Goal: Information Seeking & Learning: Check status

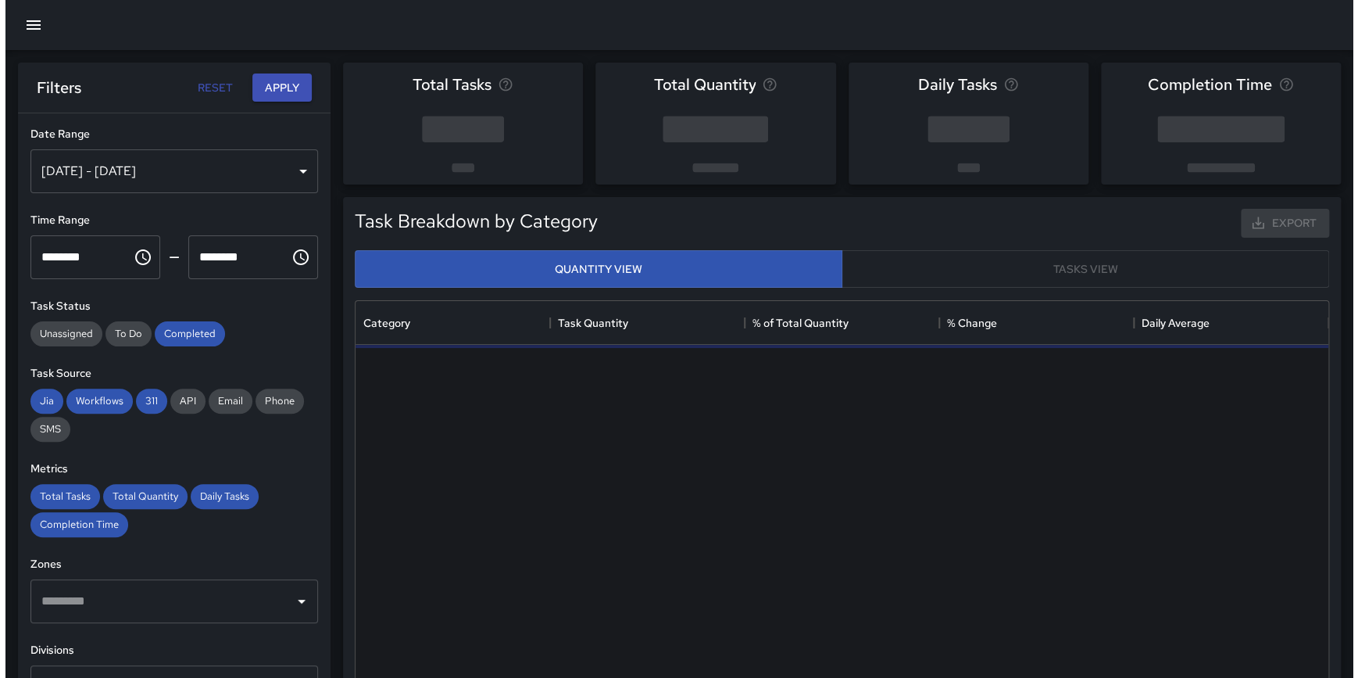
scroll to position [456, 961]
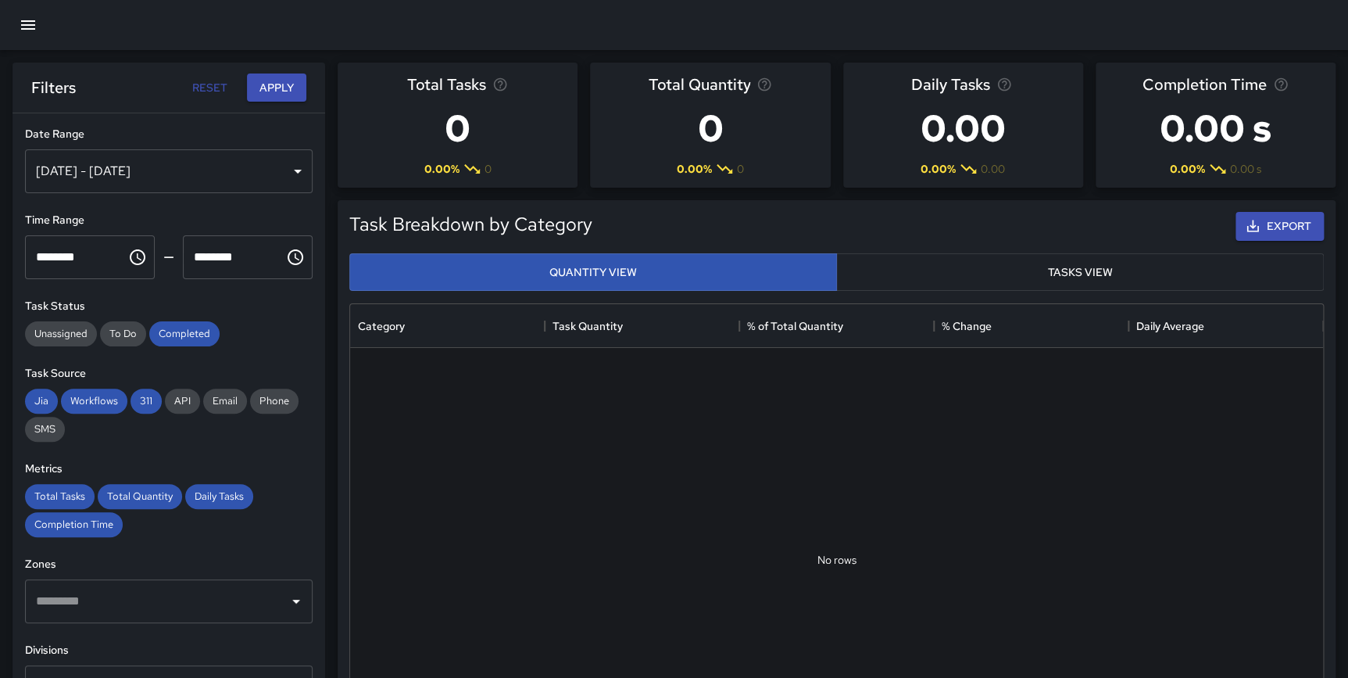
click at [168, 166] on div "[DATE] - [DATE]" at bounding box center [169, 171] width 288 height 44
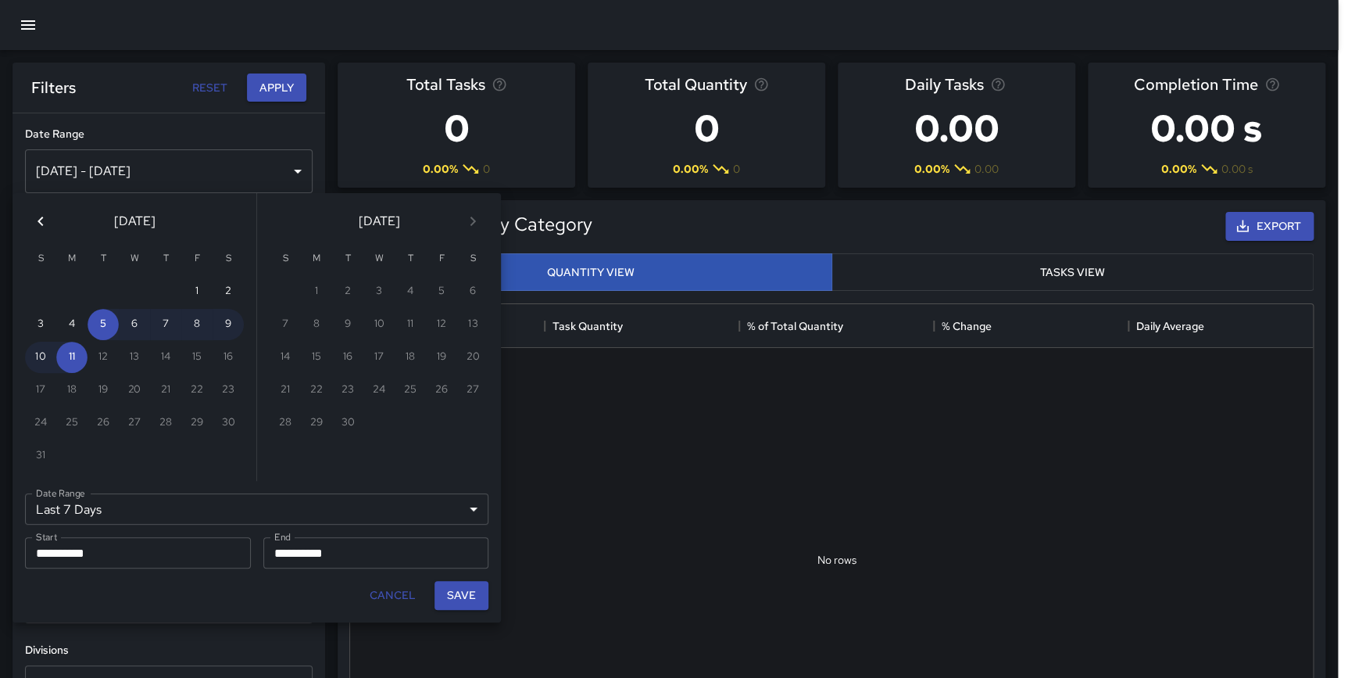
scroll to position [456, 962]
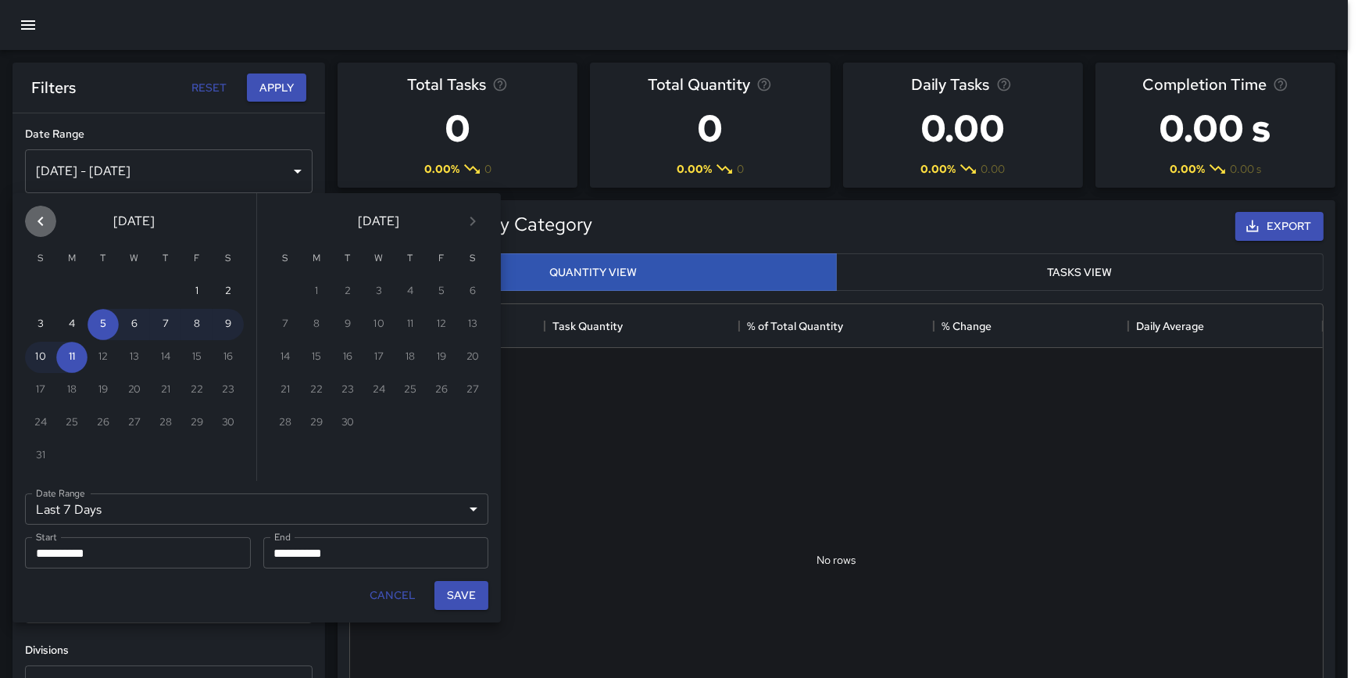
click at [44, 225] on icon "Previous month" at bounding box center [40, 221] width 19 height 19
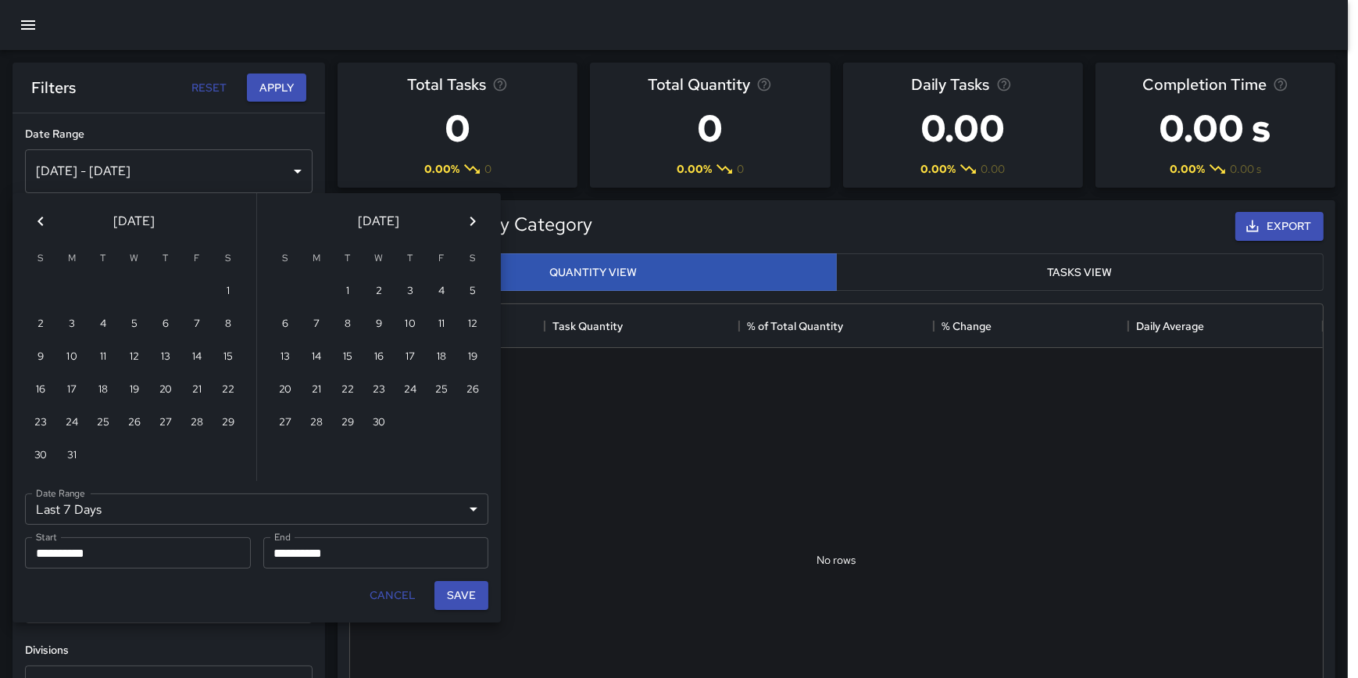
click at [44, 225] on icon "Previous month" at bounding box center [40, 221] width 19 height 19
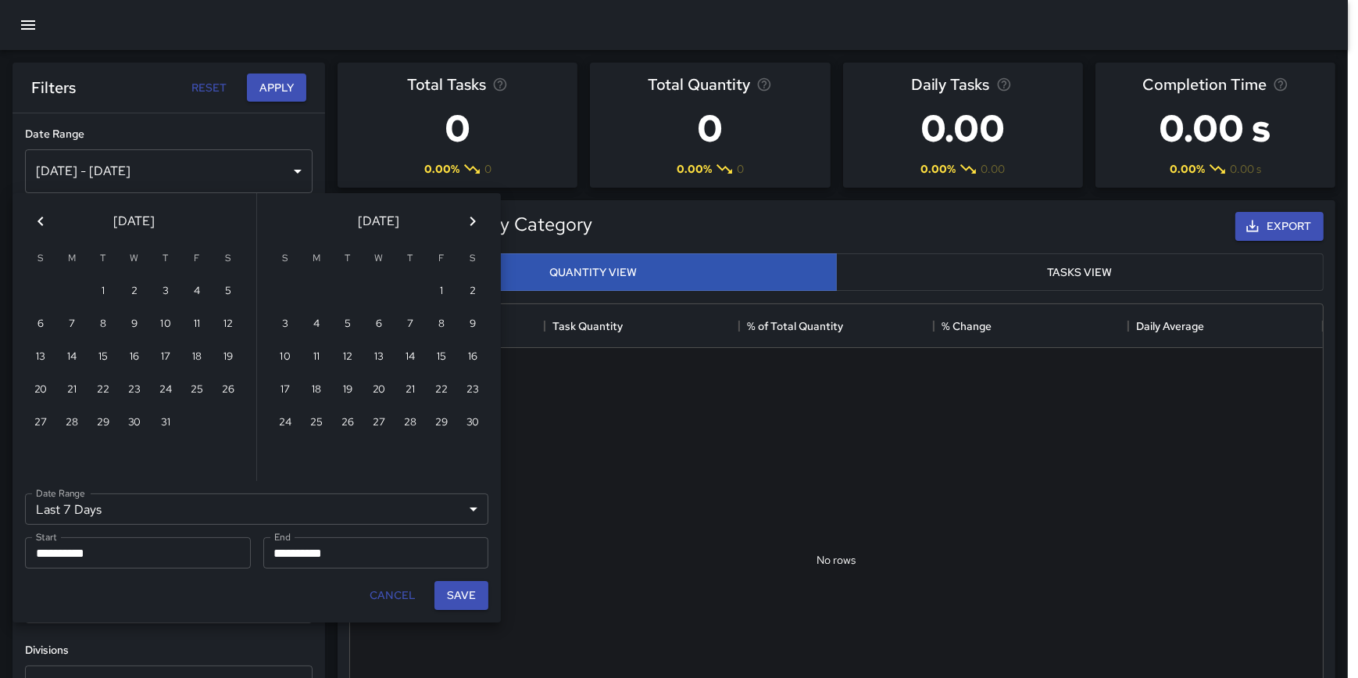
click at [44, 225] on icon "Previous month" at bounding box center [40, 221] width 19 height 19
click at [166, 285] on button "1" at bounding box center [165, 291] width 31 height 31
type input "******"
type input "**********"
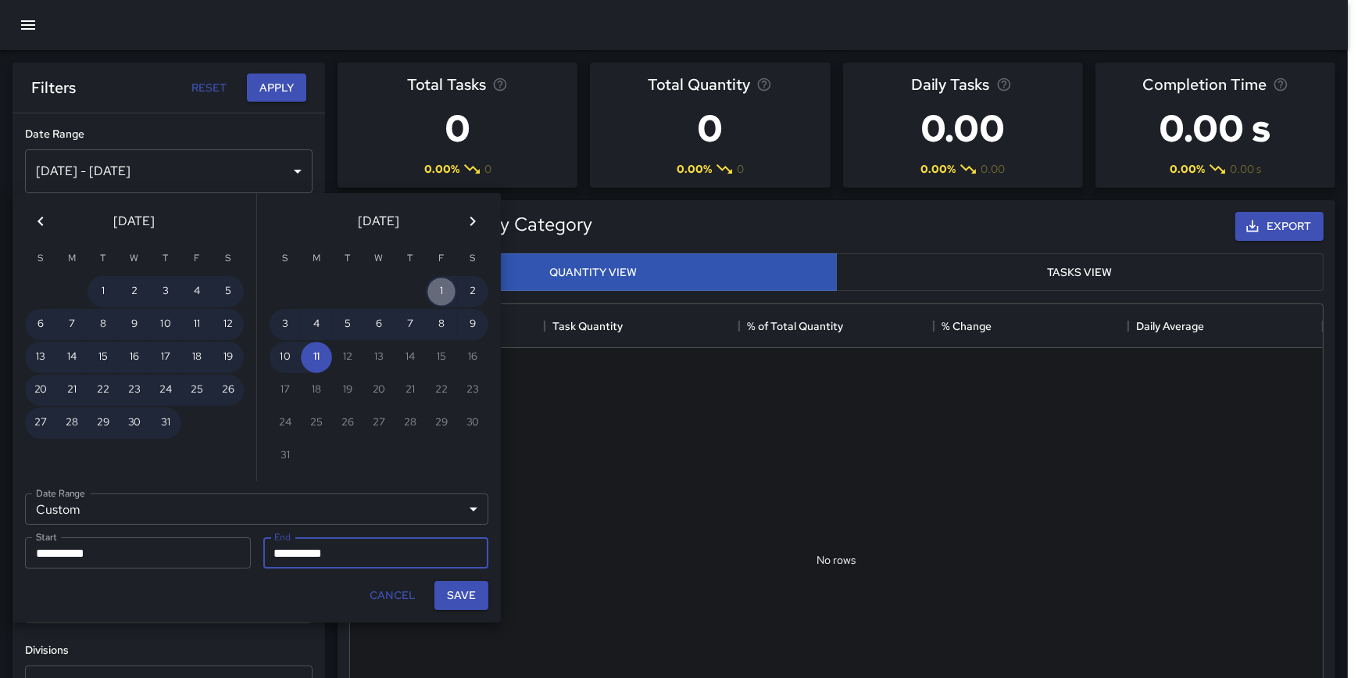
click at [442, 288] on button "1" at bounding box center [441, 291] width 31 height 31
type input "**********"
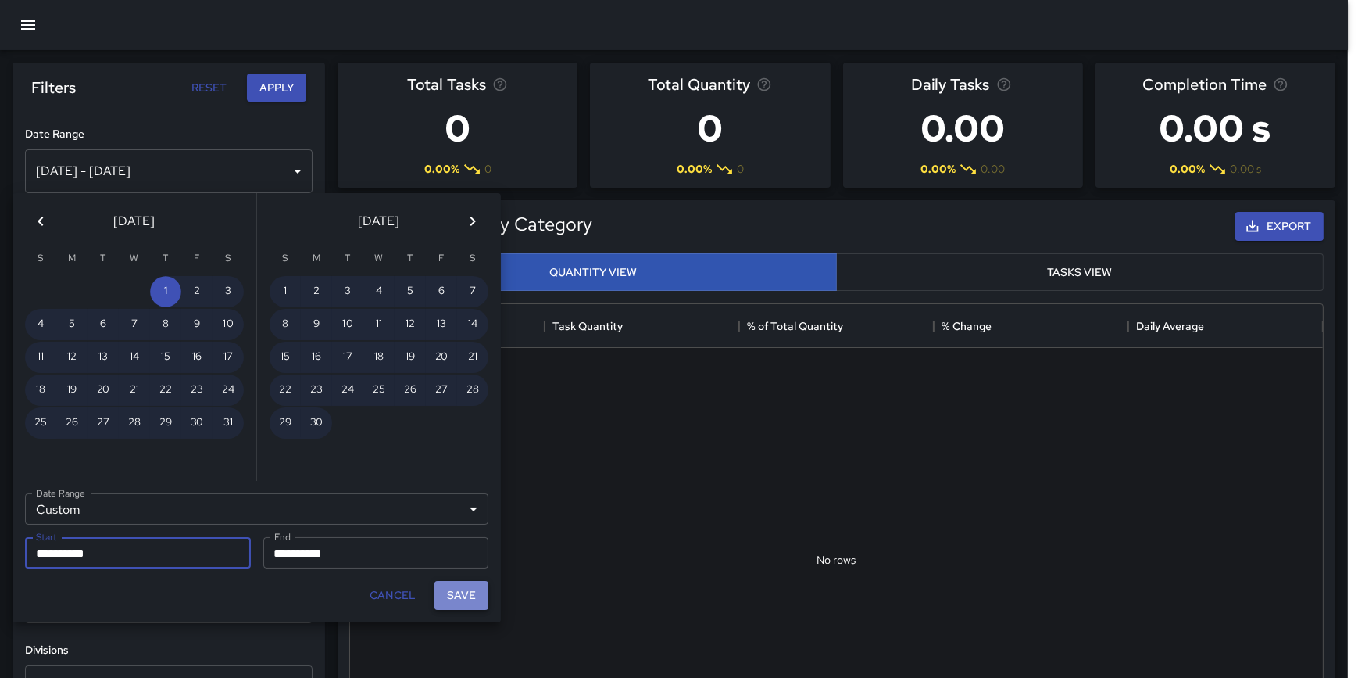
click at [456, 585] on button "Save" at bounding box center [462, 595] width 54 height 29
type input "**********"
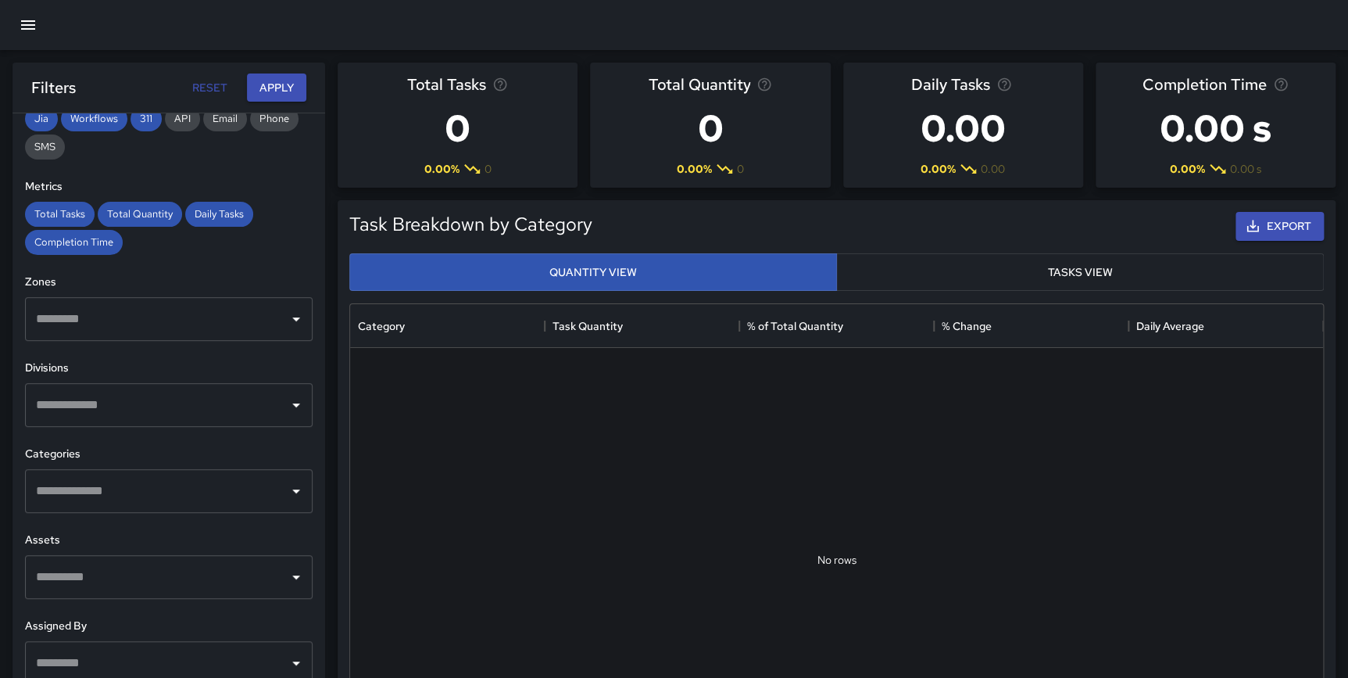
scroll to position [324, 0]
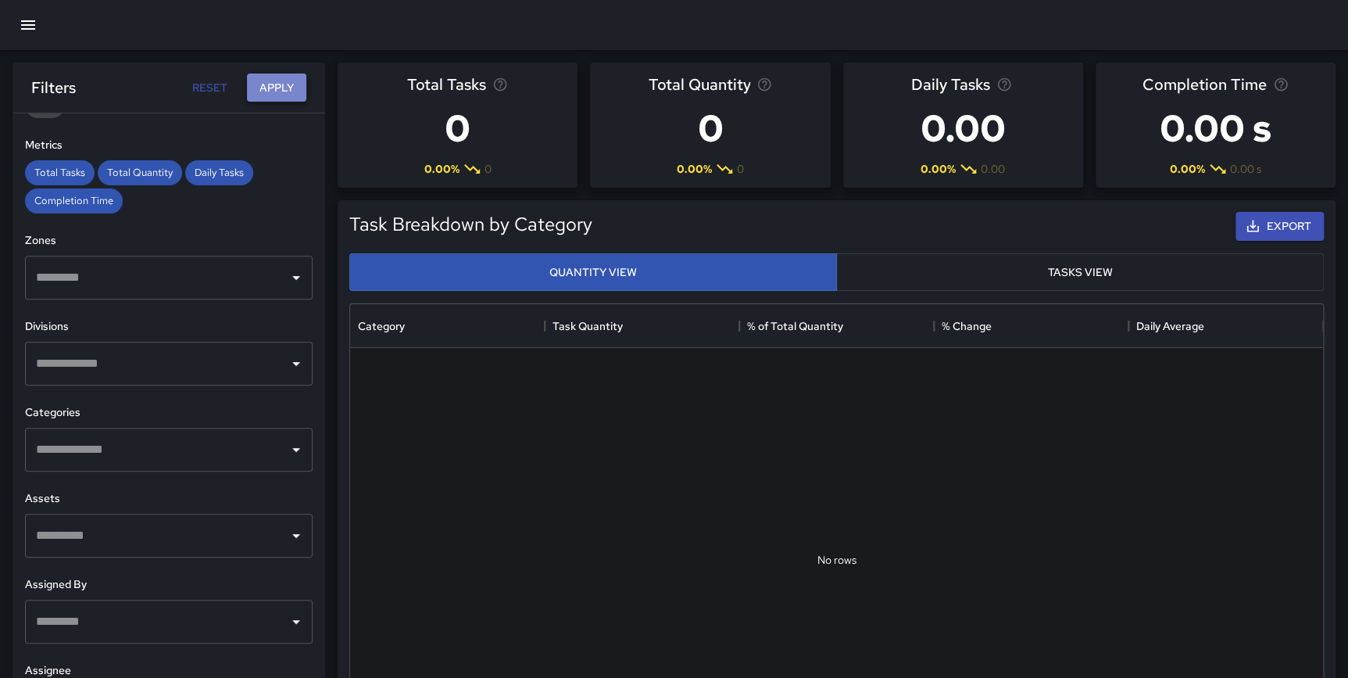
click at [288, 93] on button "Apply" at bounding box center [276, 87] width 59 height 29
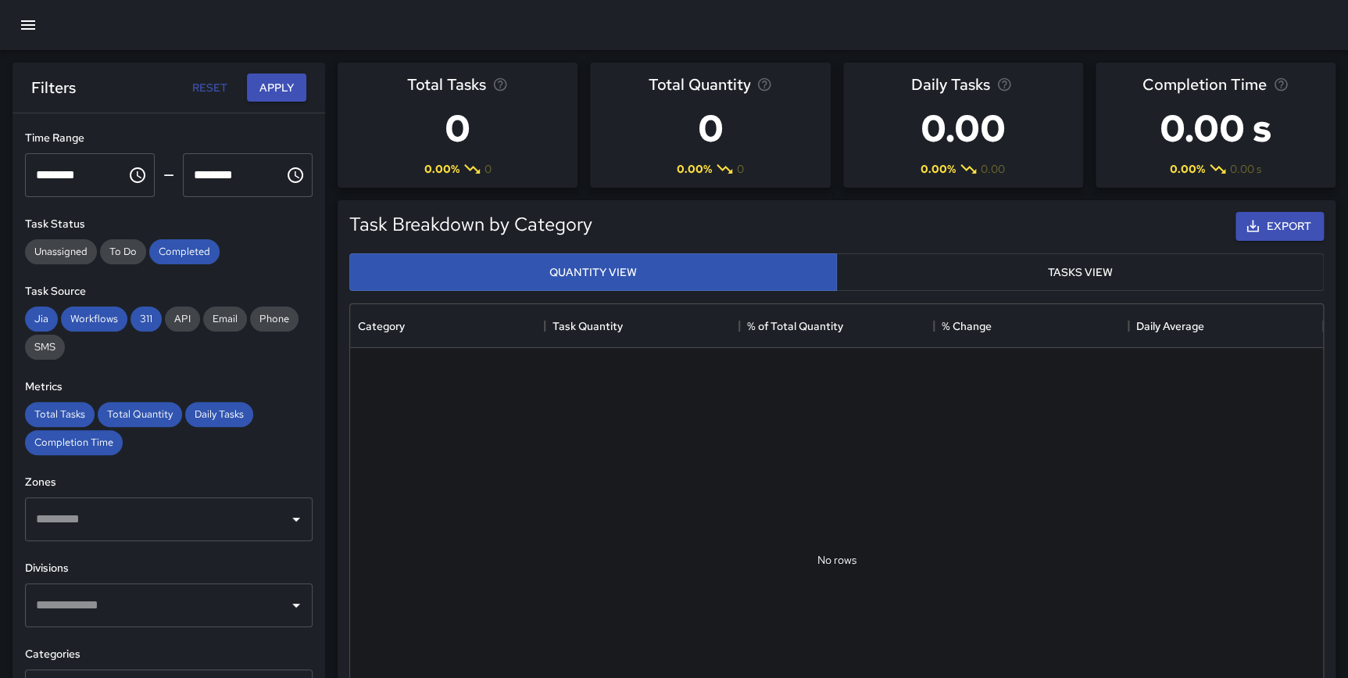
scroll to position [0, 0]
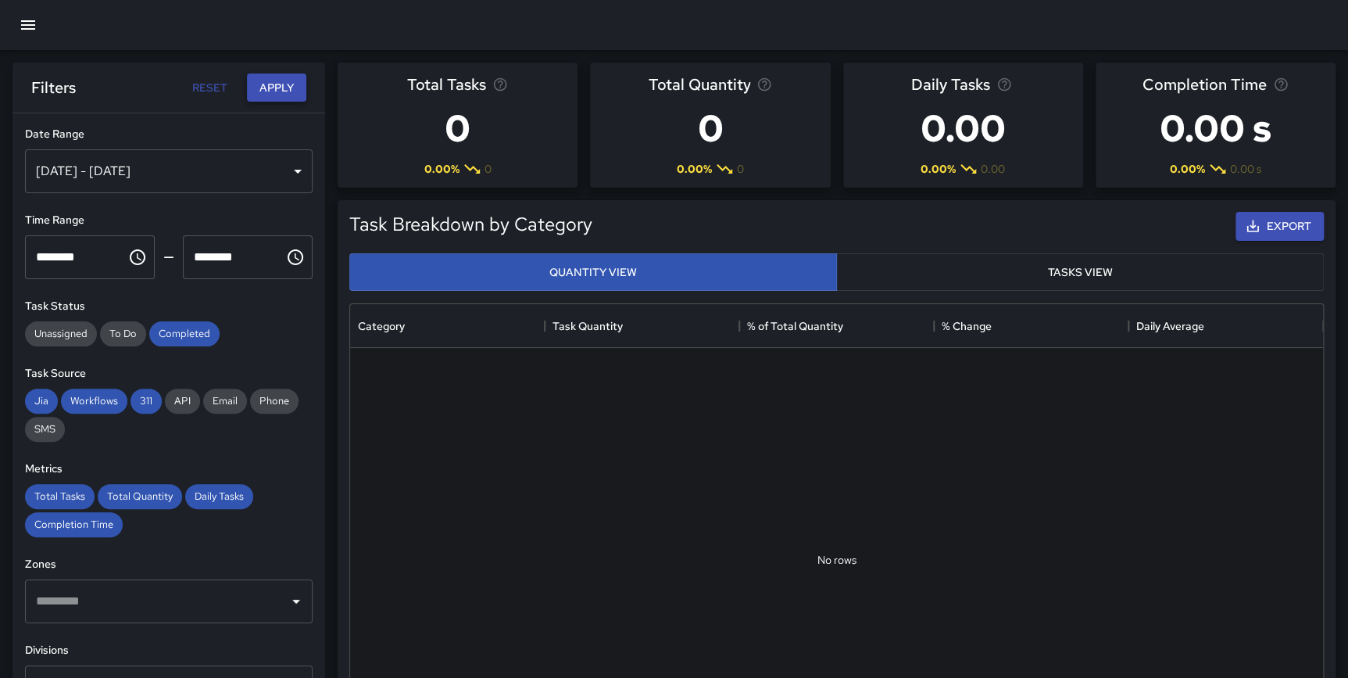
click at [295, 89] on button "Apply" at bounding box center [276, 87] width 59 height 29
click at [285, 80] on button "Apply" at bounding box center [276, 87] width 59 height 29
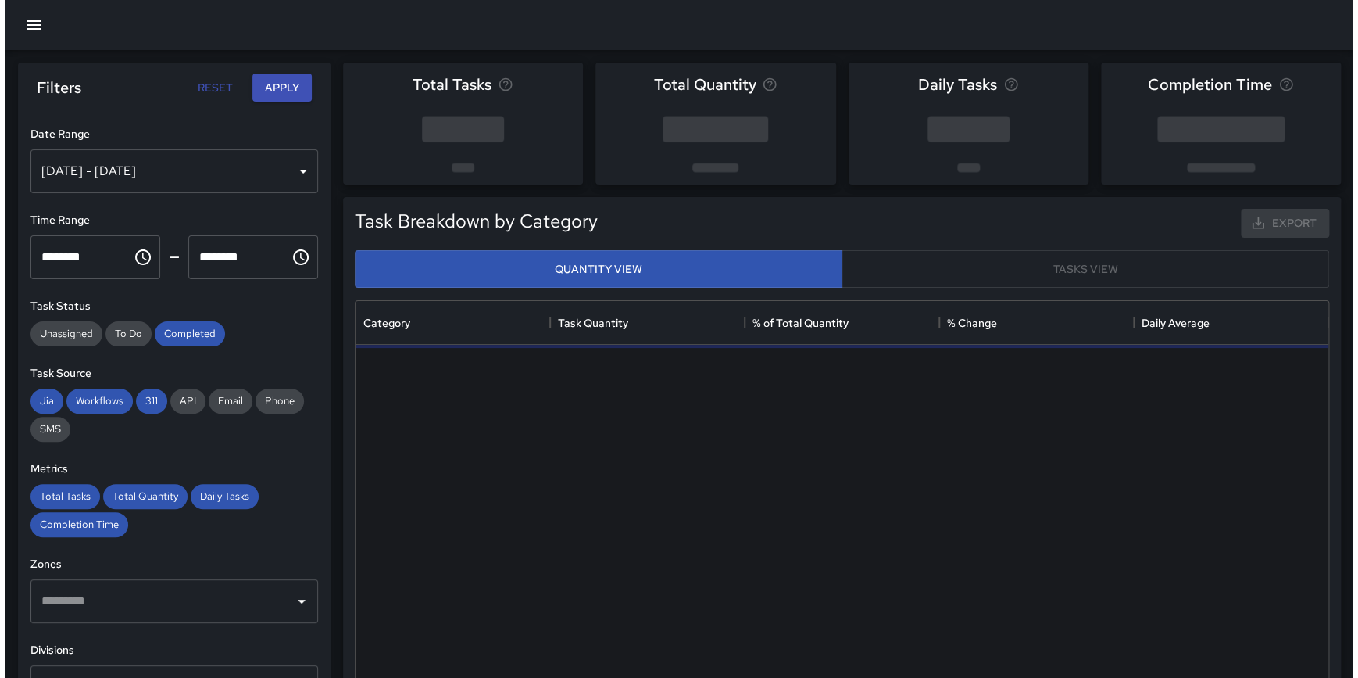
scroll to position [456, 961]
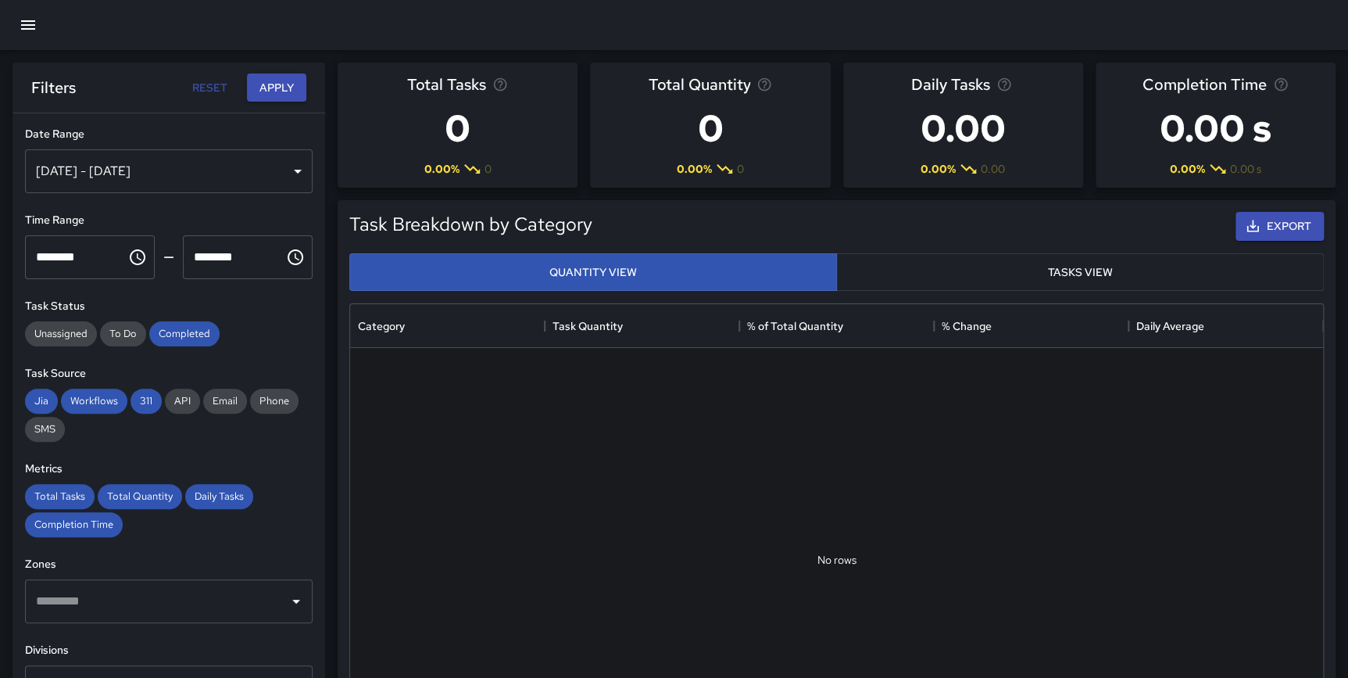
click at [125, 169] on div "[DATE] - [DATE]" at bounding box center [169, 171] width 288 height 44
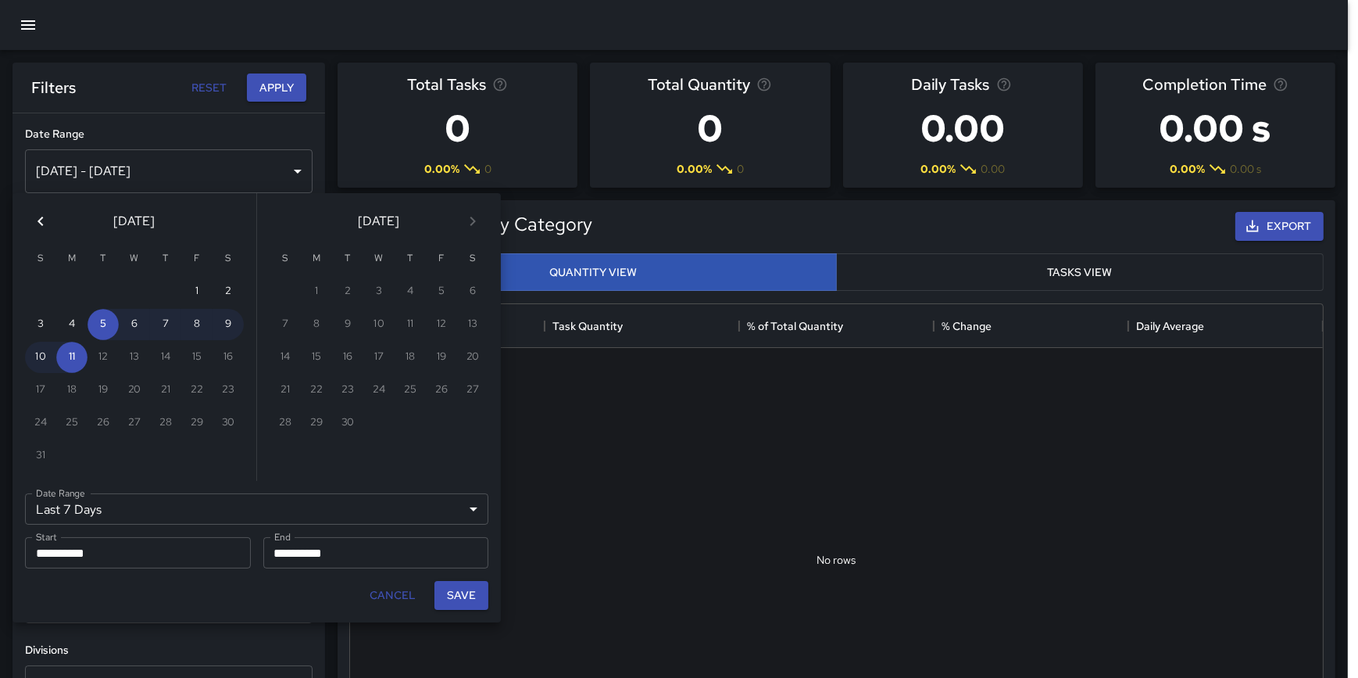
scroll to position [456, 962]
click at [45, 224] on icon "Previous month" at bounding box center [40, 221] width 19 height 19
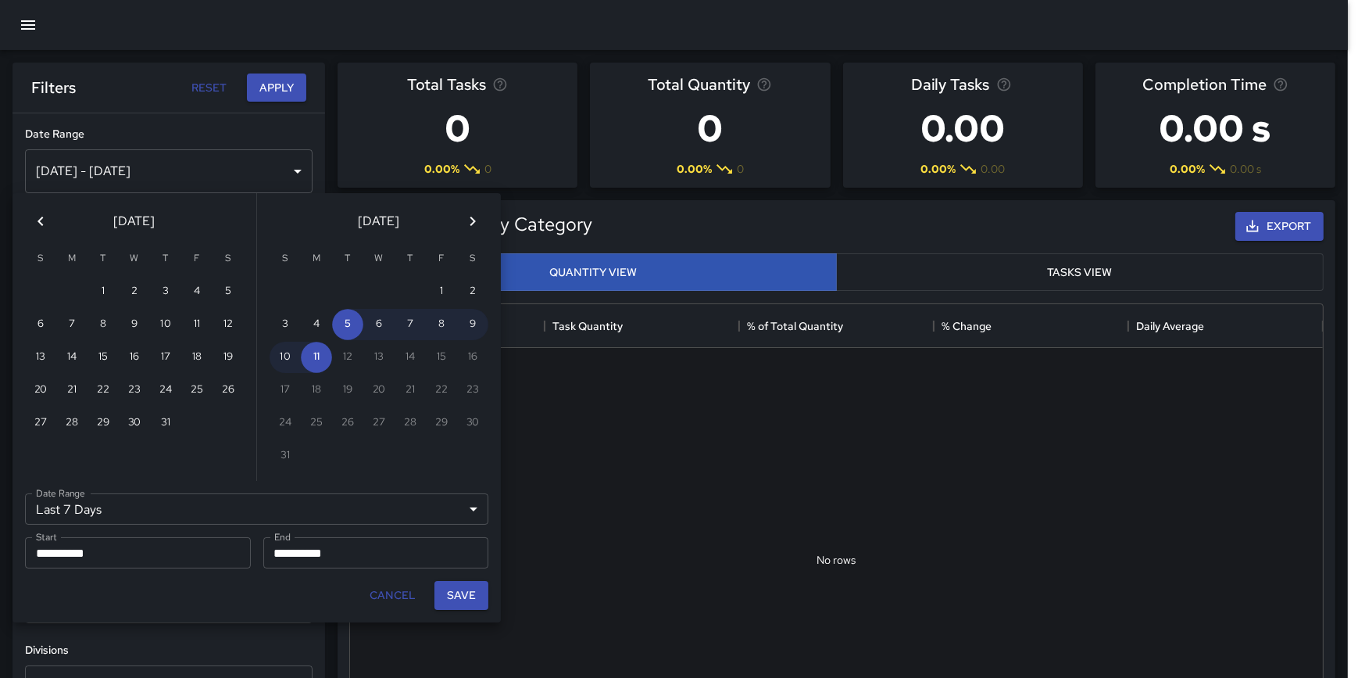
click at [45, 224] on icon "Previous month" at bounding box center [40, 221] width 19 height 19
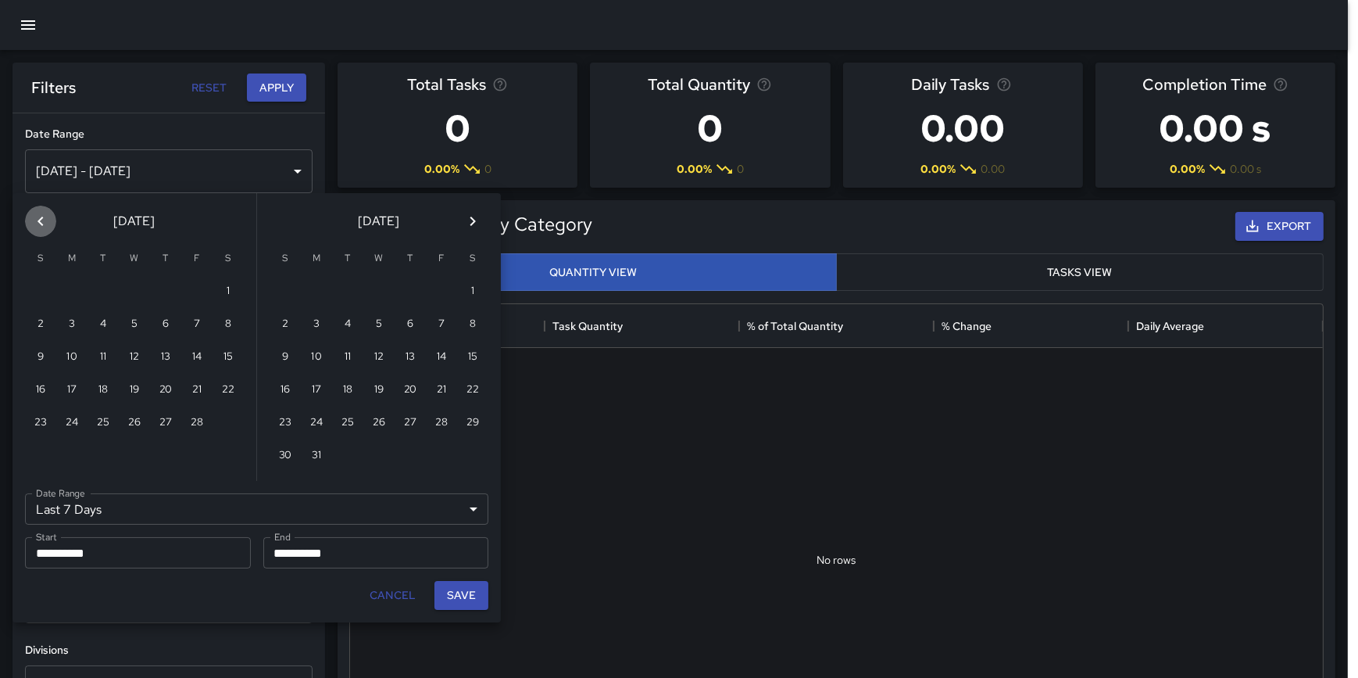
click at [45, 224] on icon "Previous month" at bounding box center [40, 221] width 19 height 19
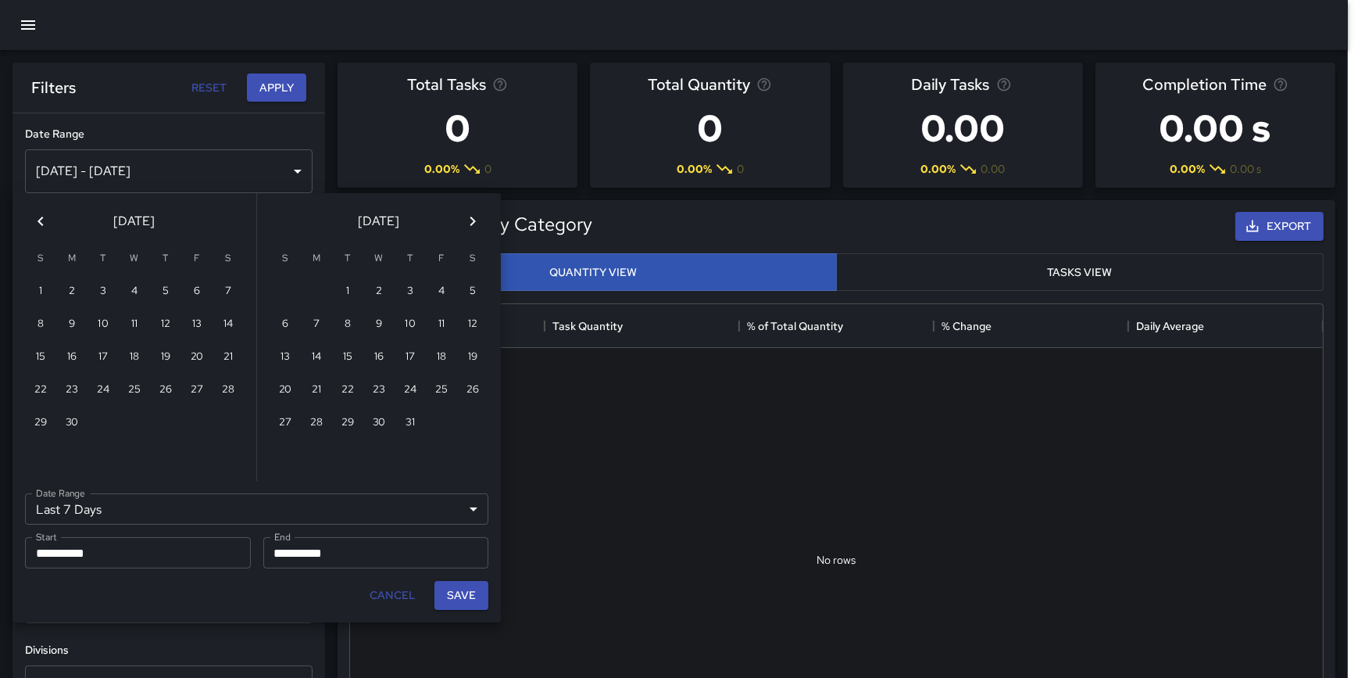
click at [45, 224] on icon "Previous month" at bounding box center [40, 221] width 19 height 19
click at [171, 285] on button "1" at bounding box center [165, 291] width 31 height 31
type input "******"
type input "**********"
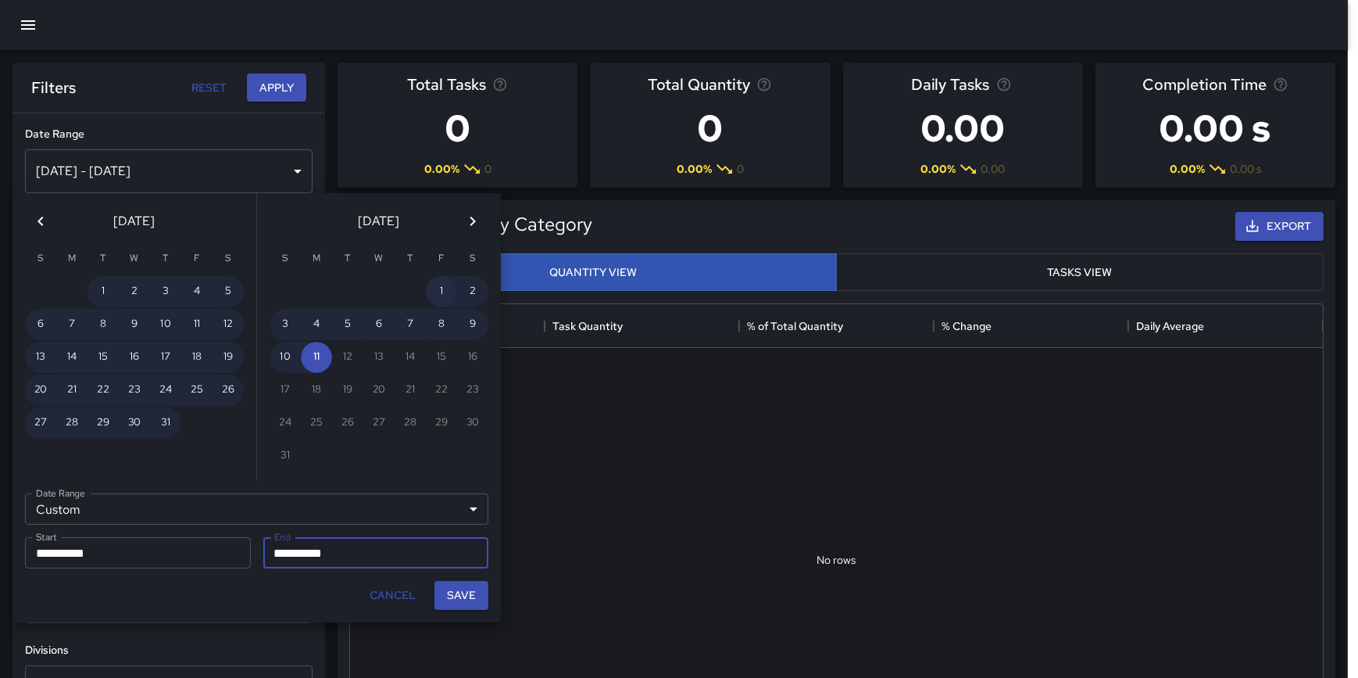
click at [429, 283] on button "1" at bounding box center [441, 291] width 31 height 31
type input "**********"
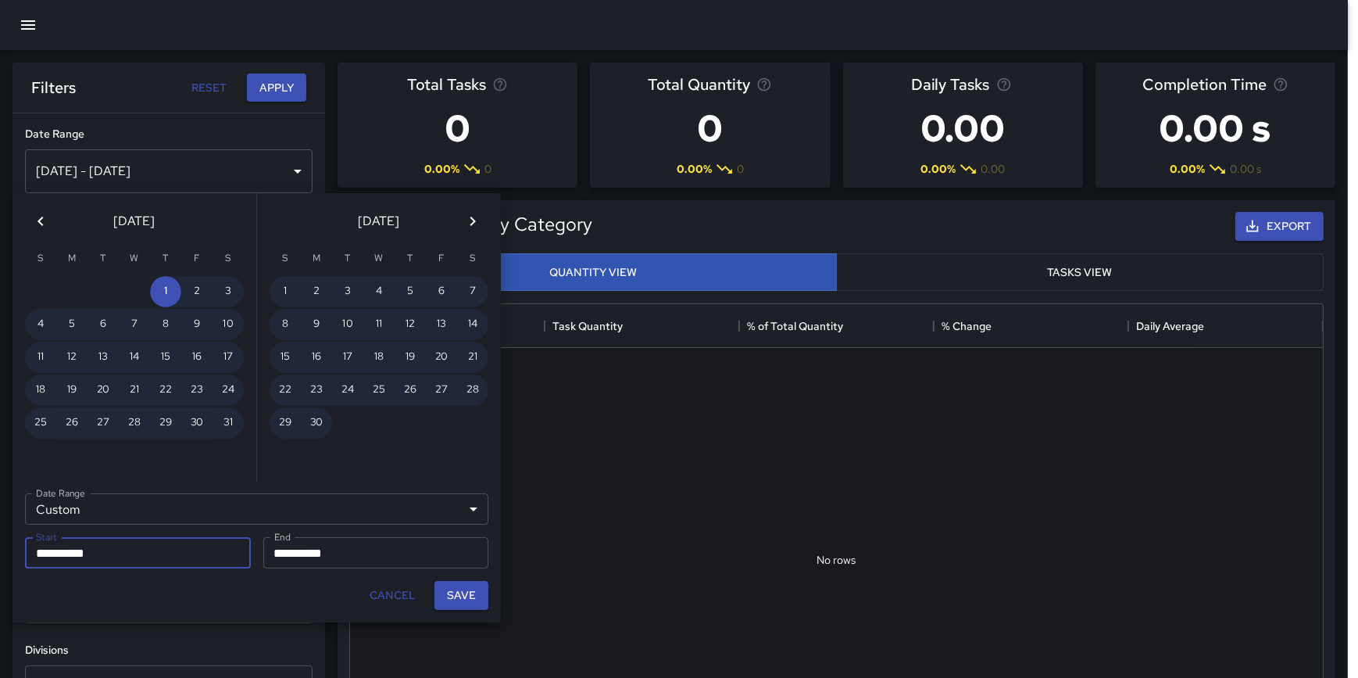
click at [466, 217] on icon "Next month" at bounding box center [473, 221] width 19 height 19
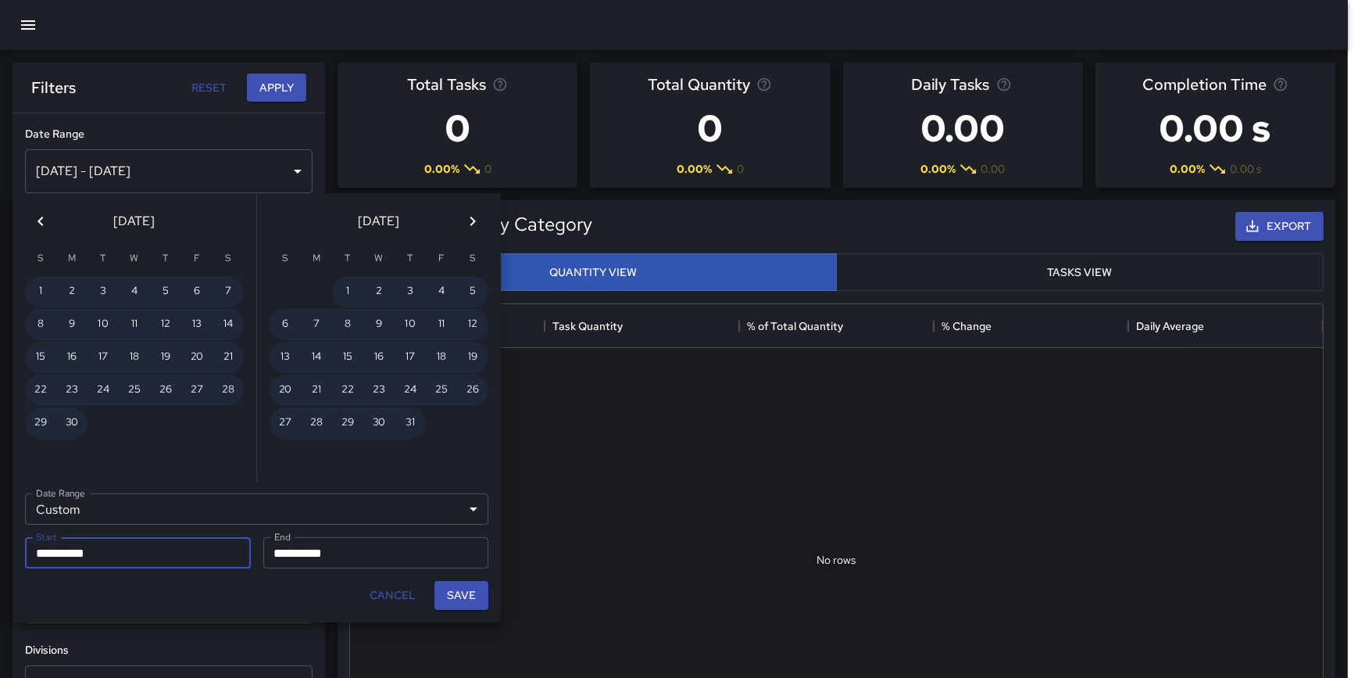
click at [467, 217] on icon "Next month" at bounding box center [473, 221] width 19 height 19
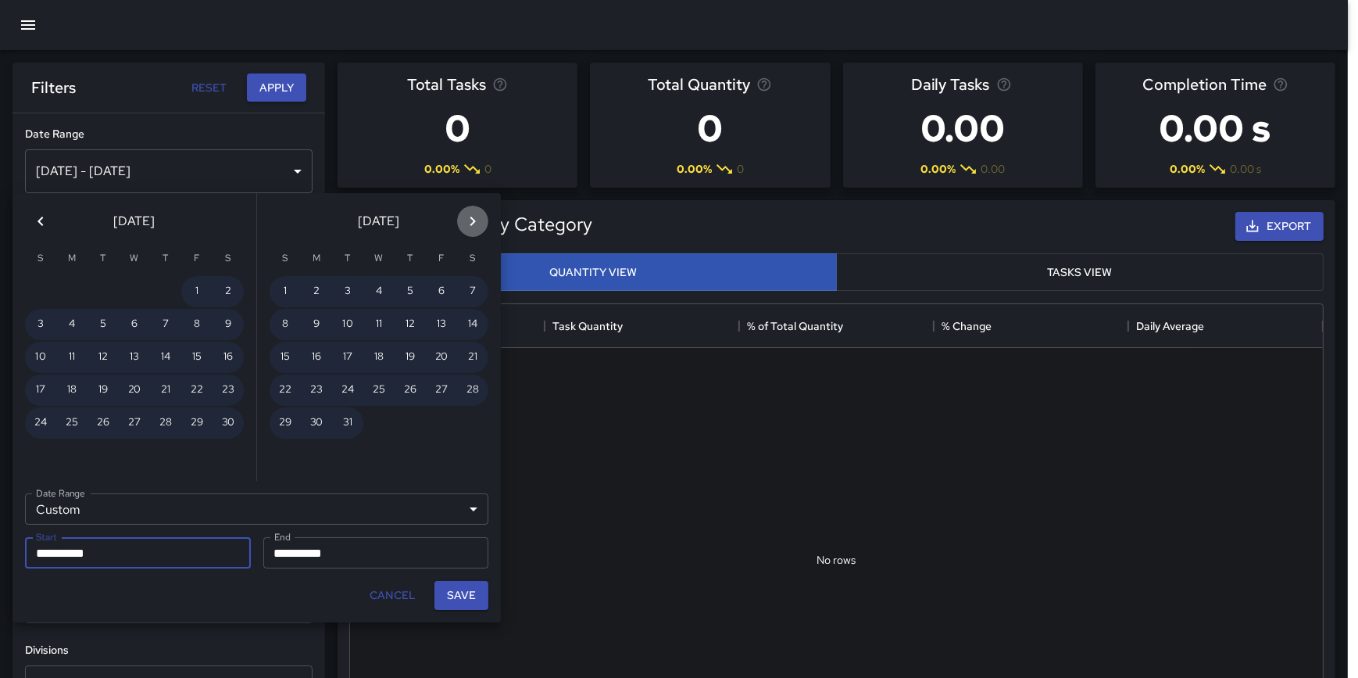
click at [467, 217] on icon "Next month" at bounding box center [473, 221] width 19 height 19
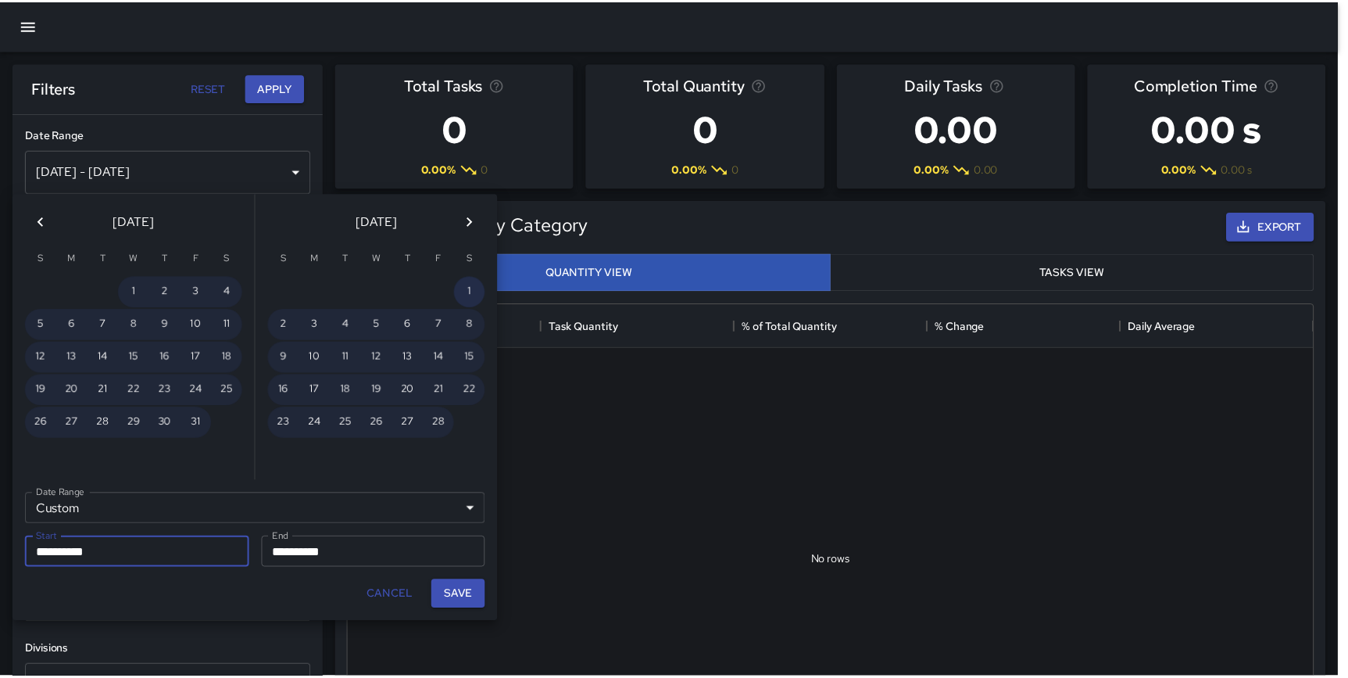
scroll to position [0, 0]
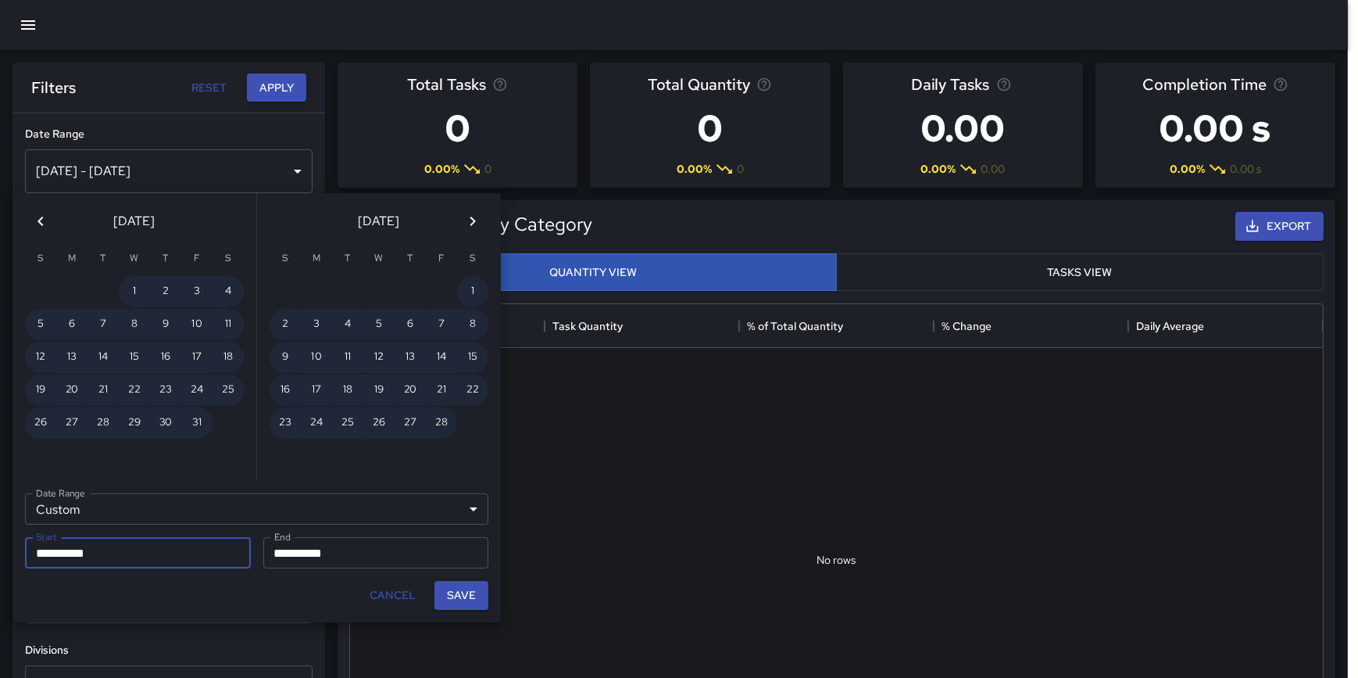
click at [467, 217] on icon "Next month" at bounding box center [473, 221] width 19 height 19
click at [471, 216] on icon "Next month" at bounding box center [473, 221] width 19 height 19
click at [464, 220] on icon "Next month" at bounding box center [473, 221] width 19 height 19
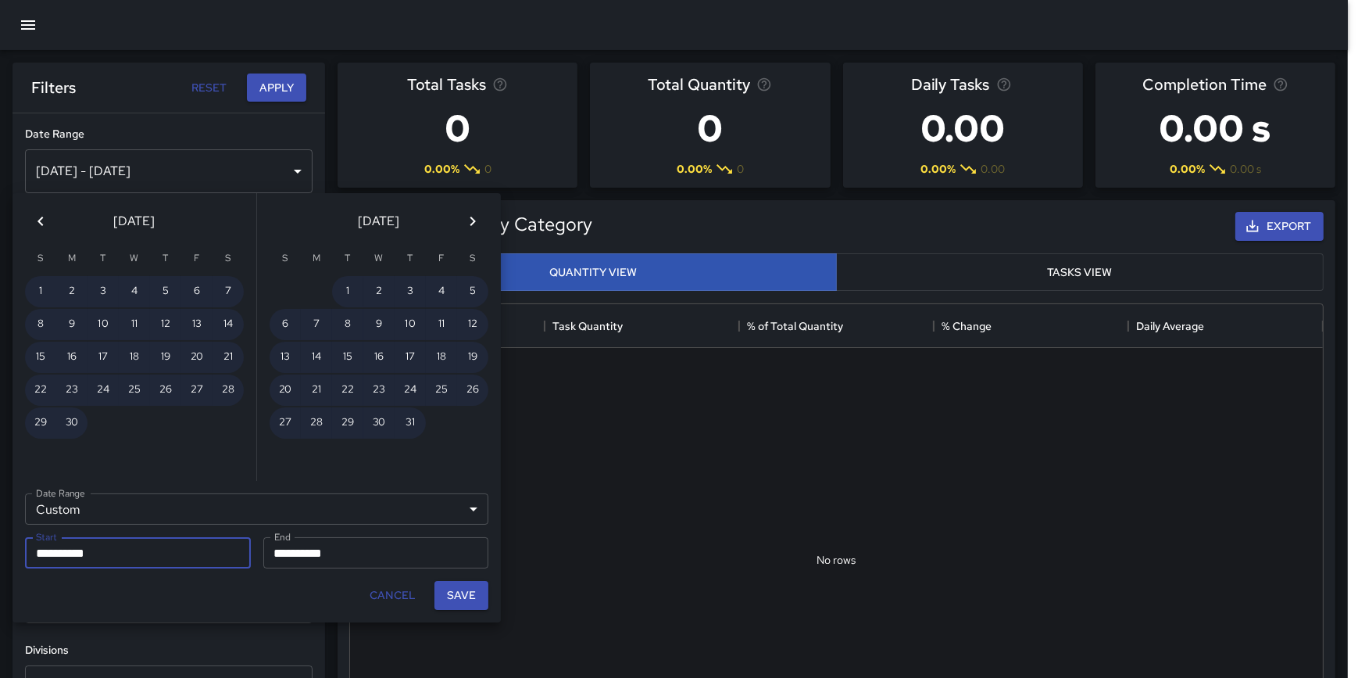
click at [467, 221] on icon "Next month" at bounding box center [473, 221] width 19 height 19
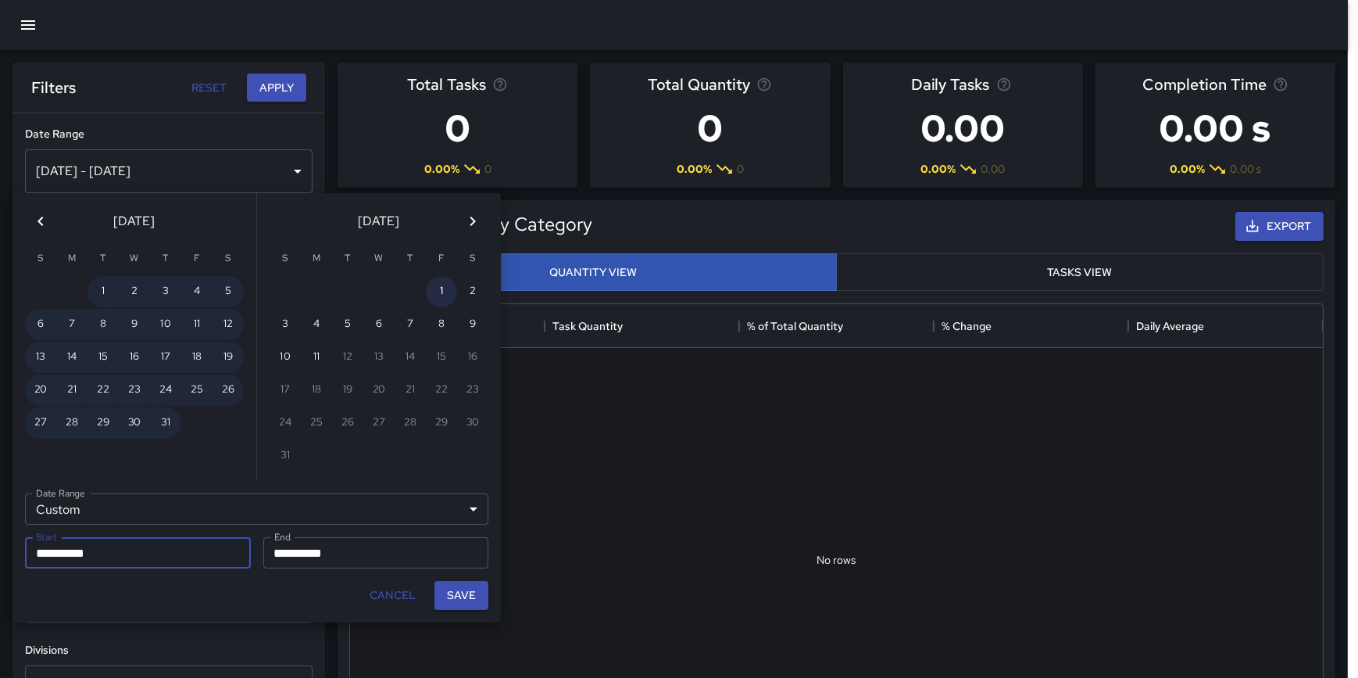
click at [445, 289] on button "1" at bounding box center [441, 291] width 31 height 31
type input "**********"
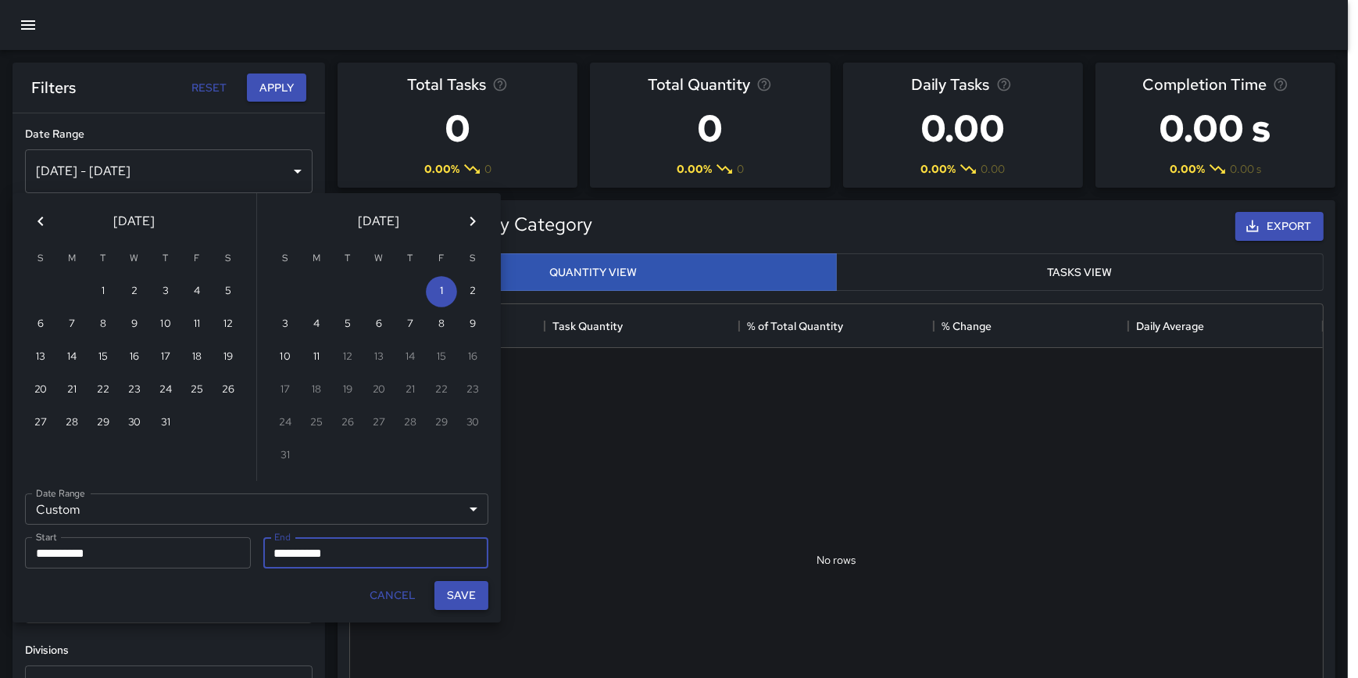
click at [456, 589] on button "Save" at bounding box center [462, 595] width 54 height 29
type input "**********"
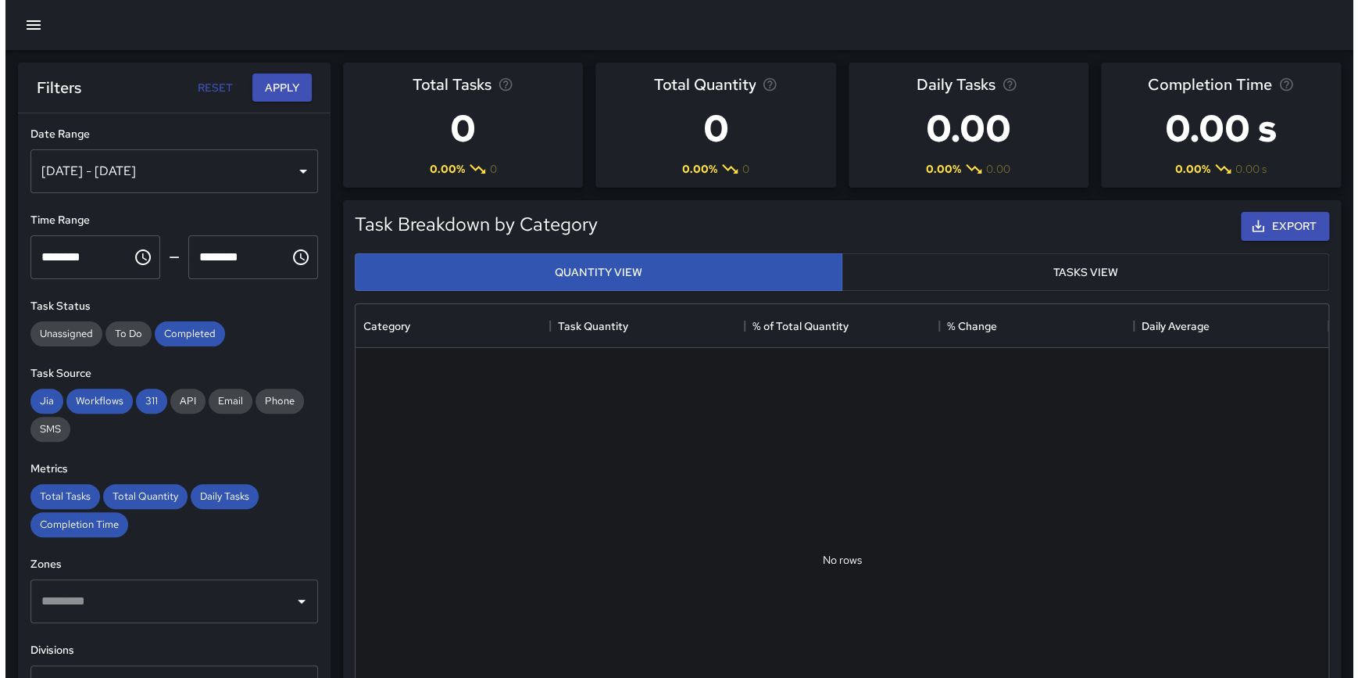
scroll to position [456, 961]
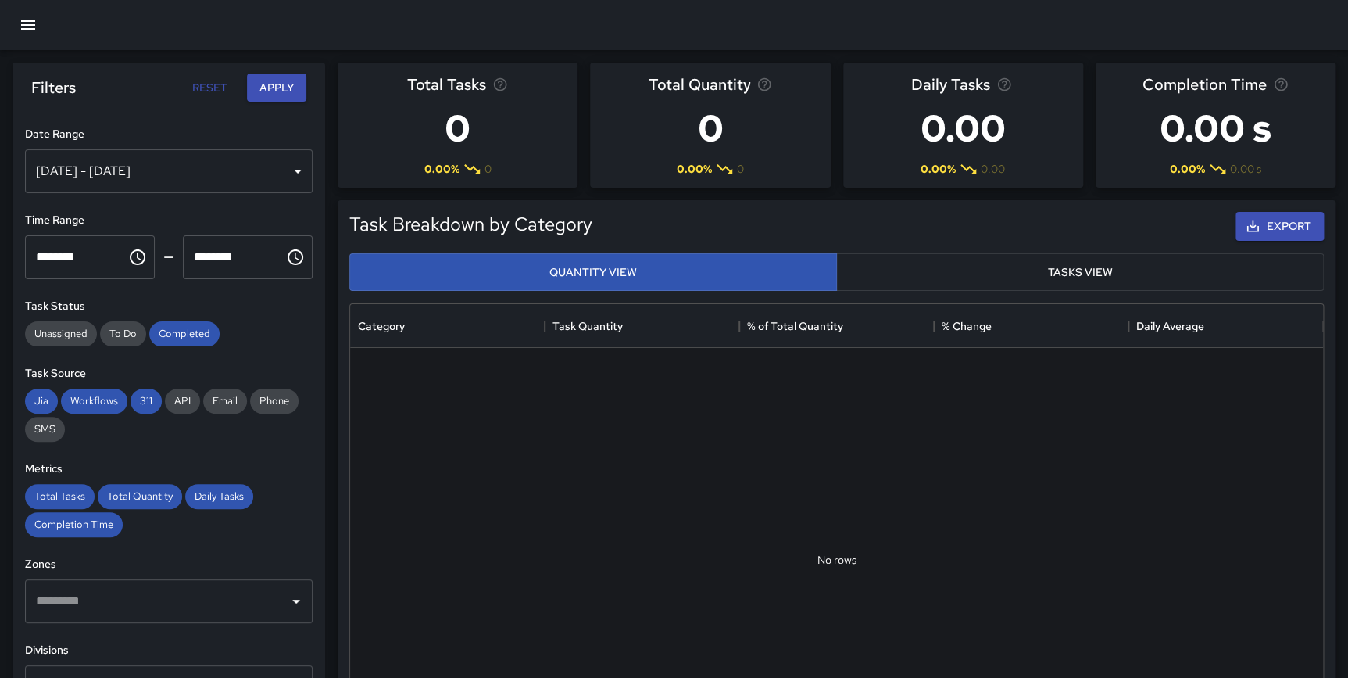
click at [208, 172] on div "[DATE] - [DATE]" at bounding box center [169, 171] width 288 height 44
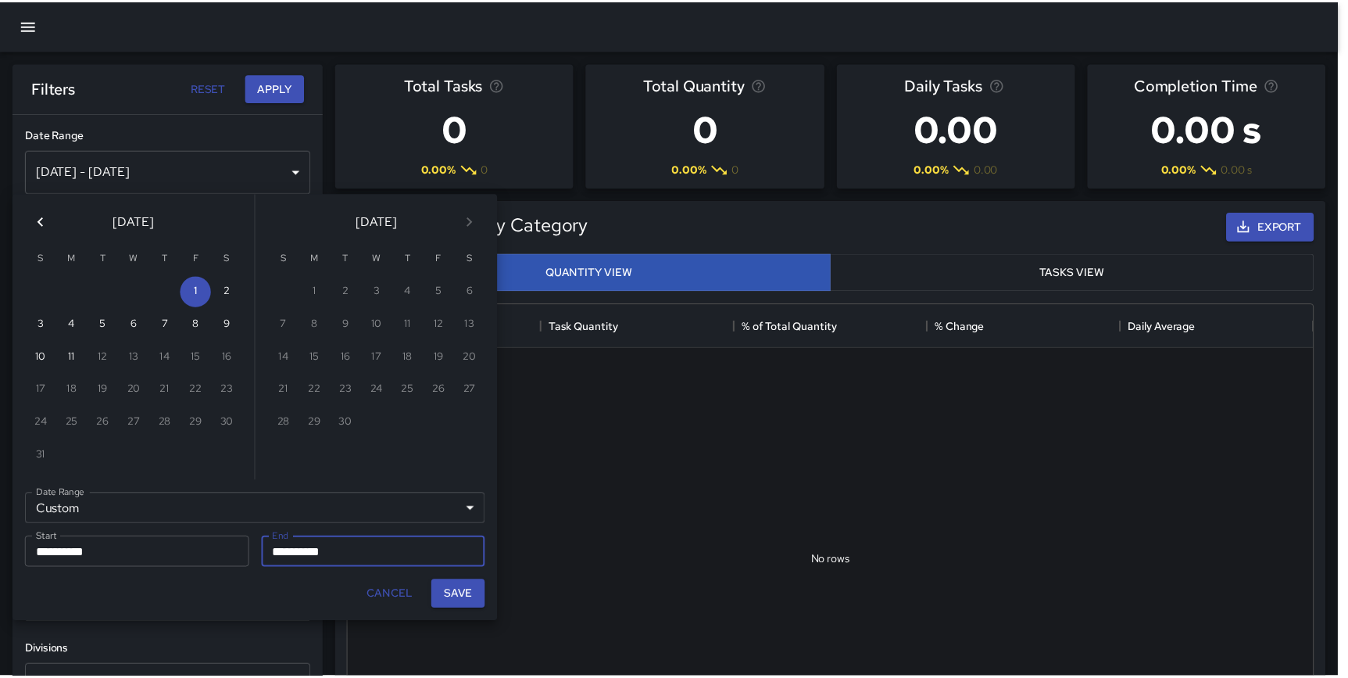
scroll to position [456, 962]
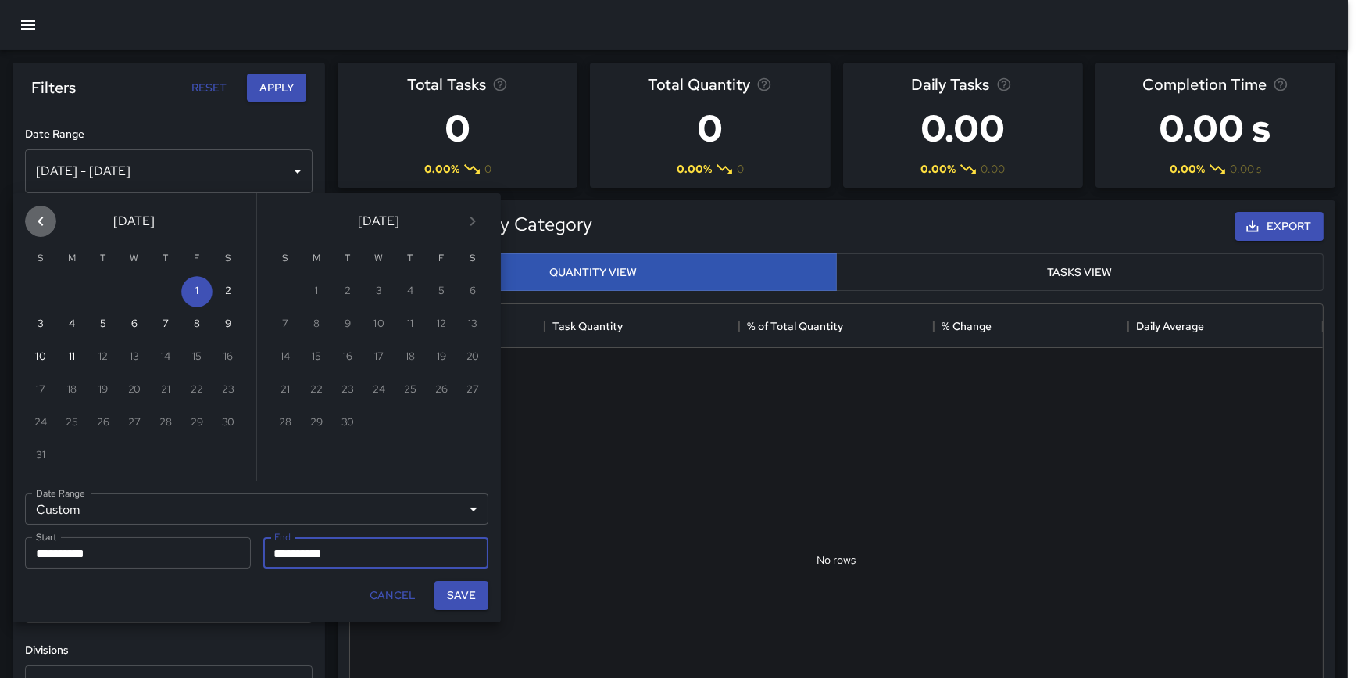
click at [38, 220] on icon "Previous month" at bounding box center [40, 221] width 19 height 19
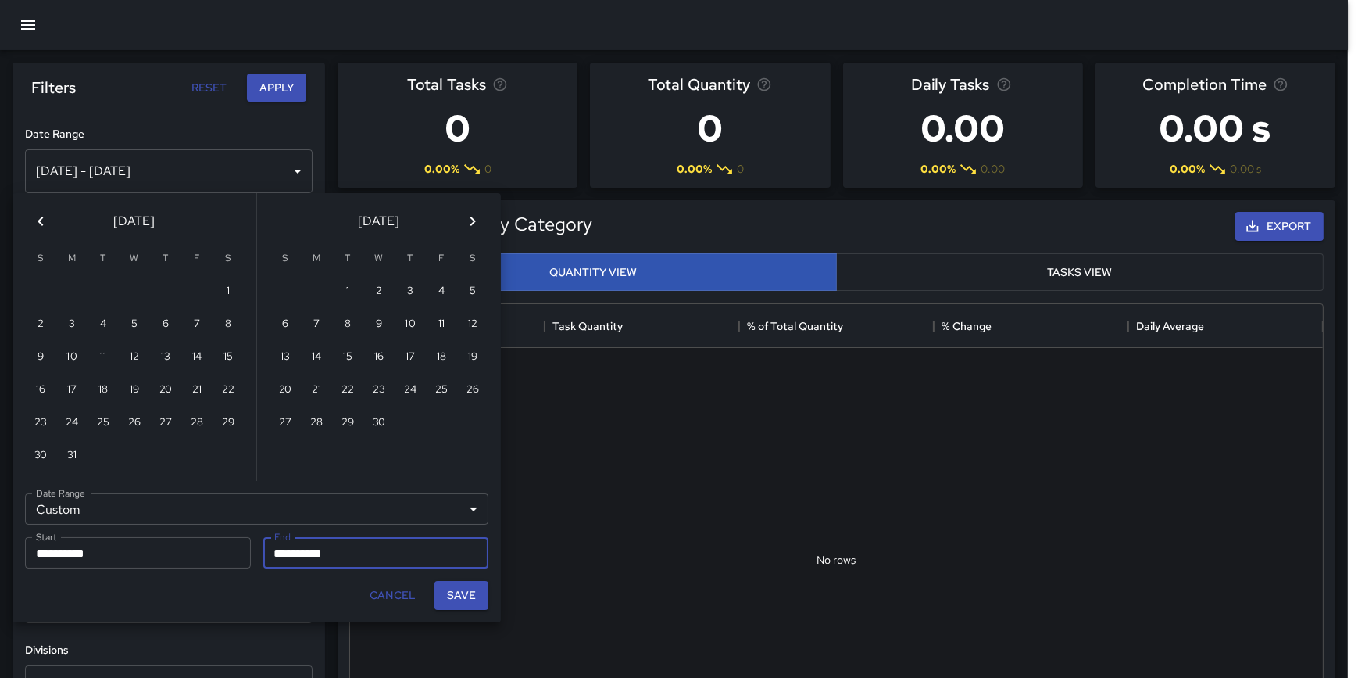
click at [39, 220] on icon "Previous month" at bounding box center [40, 221] width 5 height 9
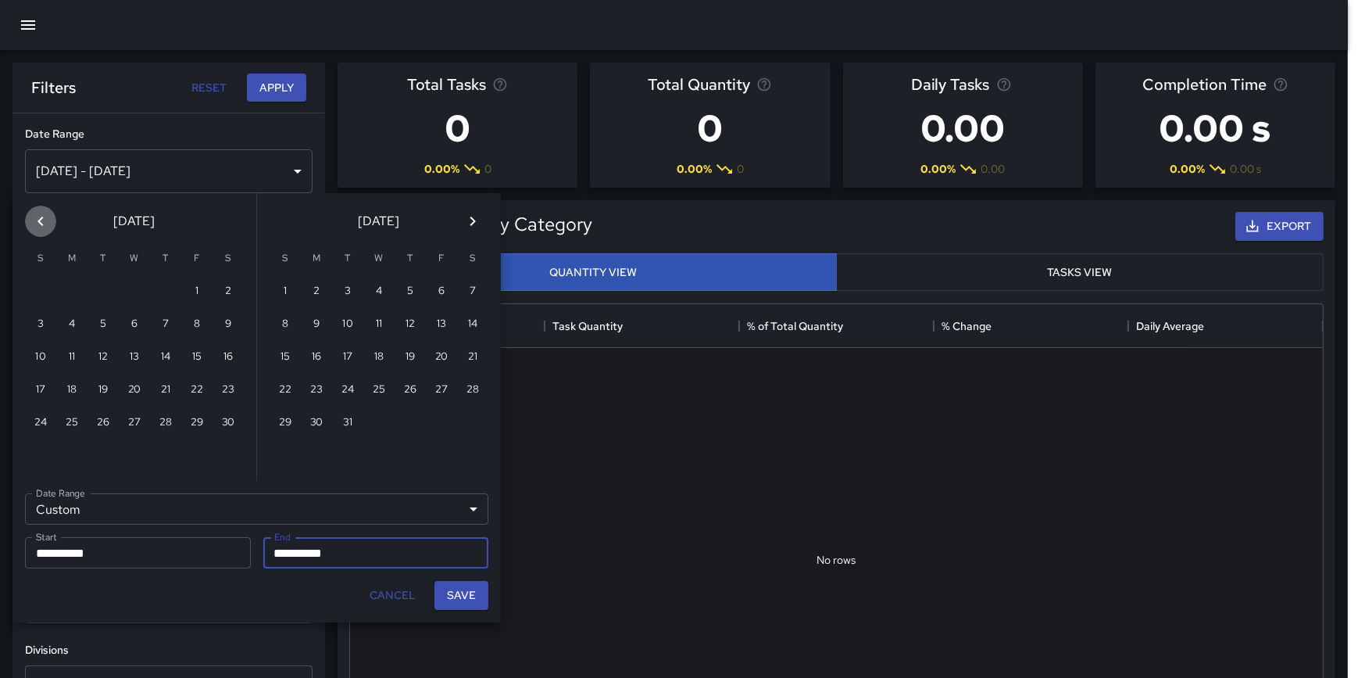
click at [39, 220] on icon "Previous month" at bounding box center [40, 221] width 5 height 9
click at [162, 287] on button "1" at bounding box center [165, 291] width 31 height 31
type input "**********"
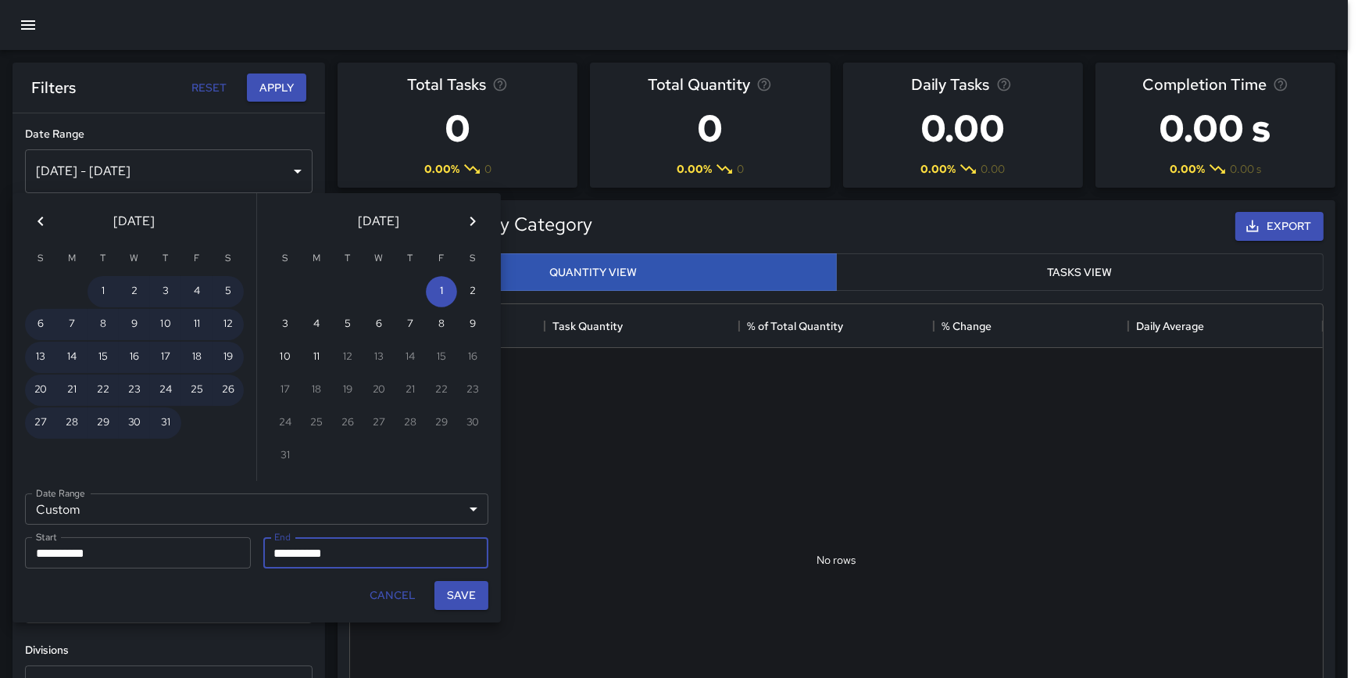
drag, startPoint x: 471, startPoint y: 600, endPoint x: 460, endPoint y: 578, distance: 24.5
click at [471, 598] on button "Save" at bounding box center [462, 595] width 54 height 29
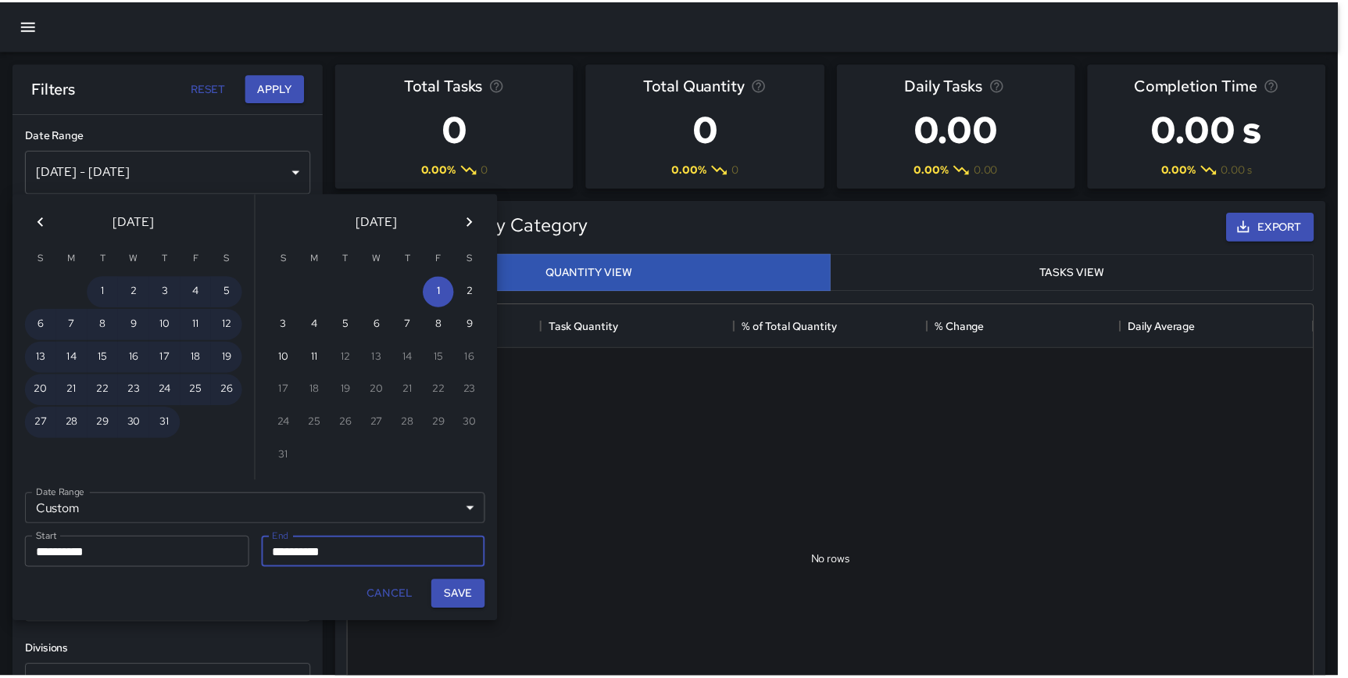
scroll to position [456, 961]
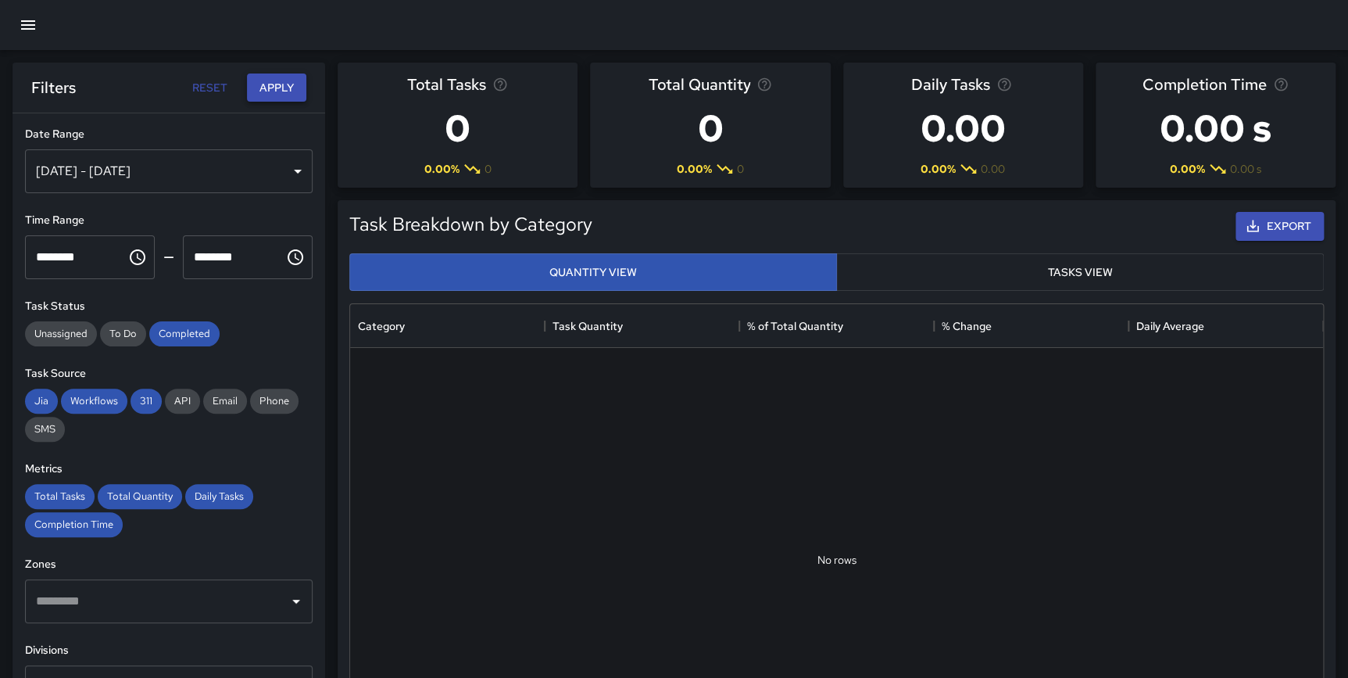
click at [270, 92] on button "Apply" at bounding box center [276, 87] width 59 height 29
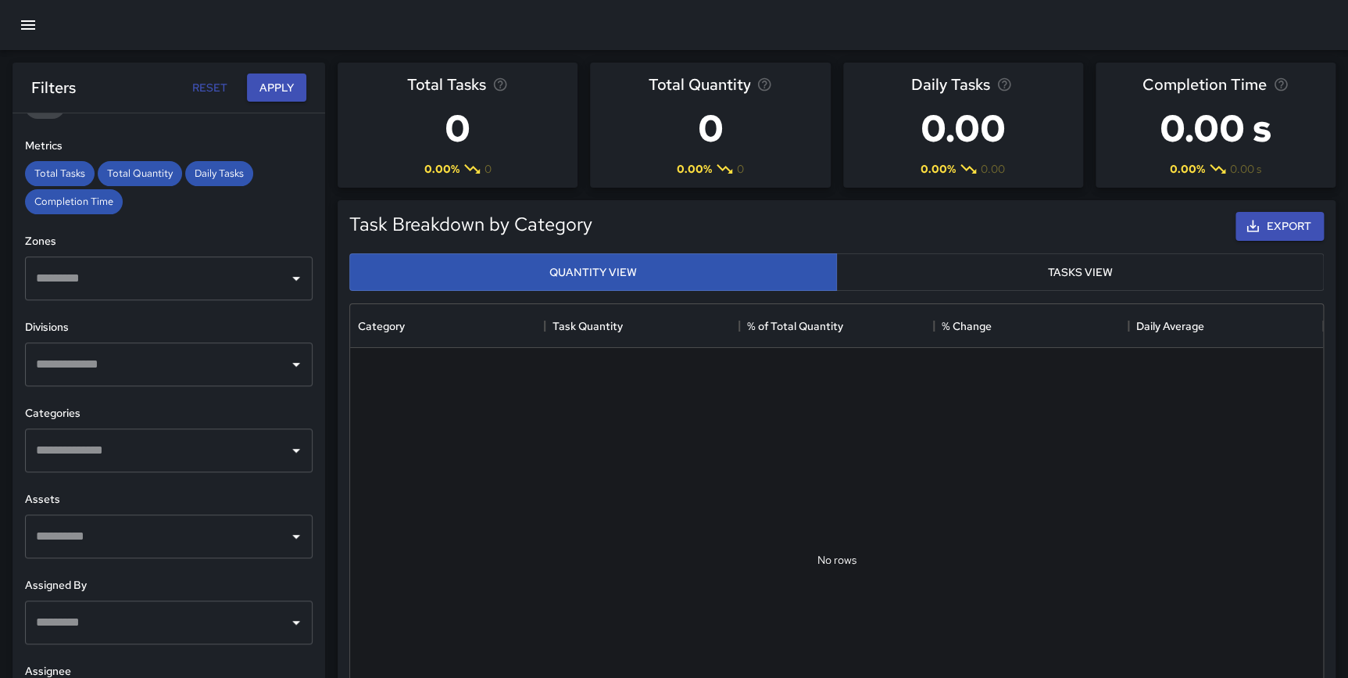
scroll to position [324, 0]
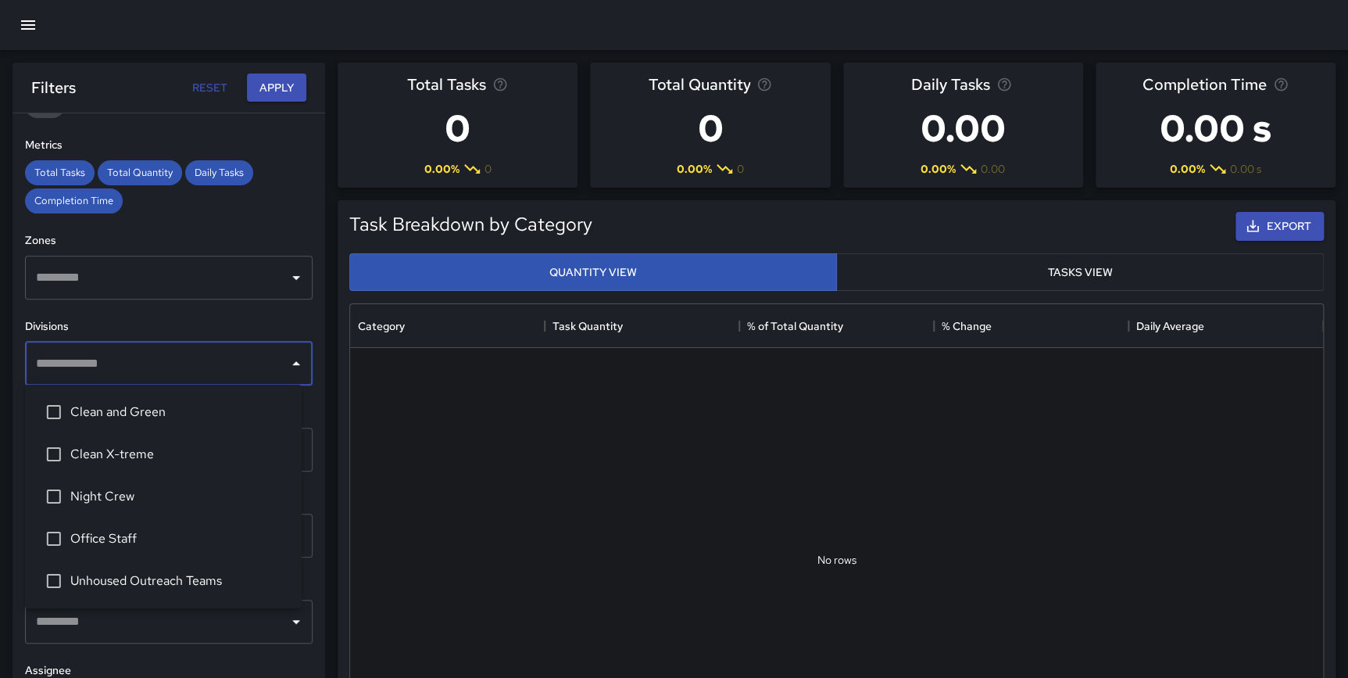
click at [256, 351] on input "text" at bounding box center [157, 364] width 250 height 30
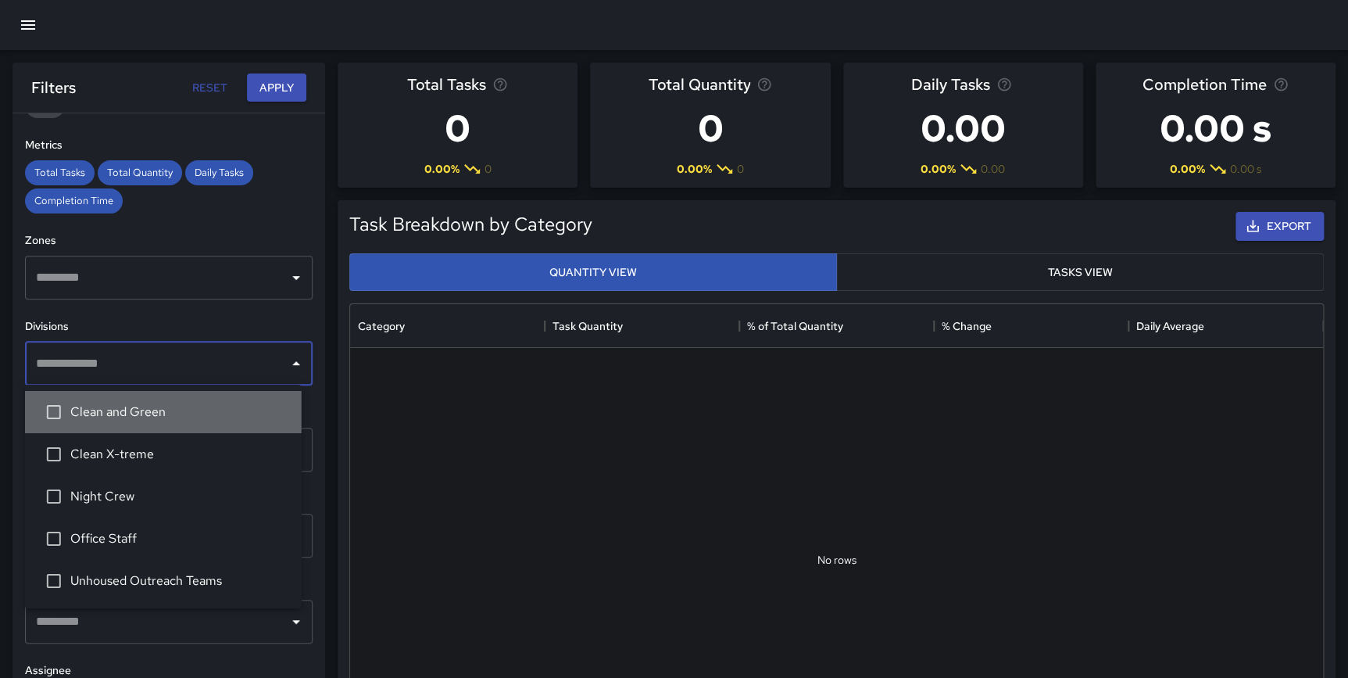
click at [102, 406] on span "Clean and Green" at bounding box center [179, 412] width 219 height 19
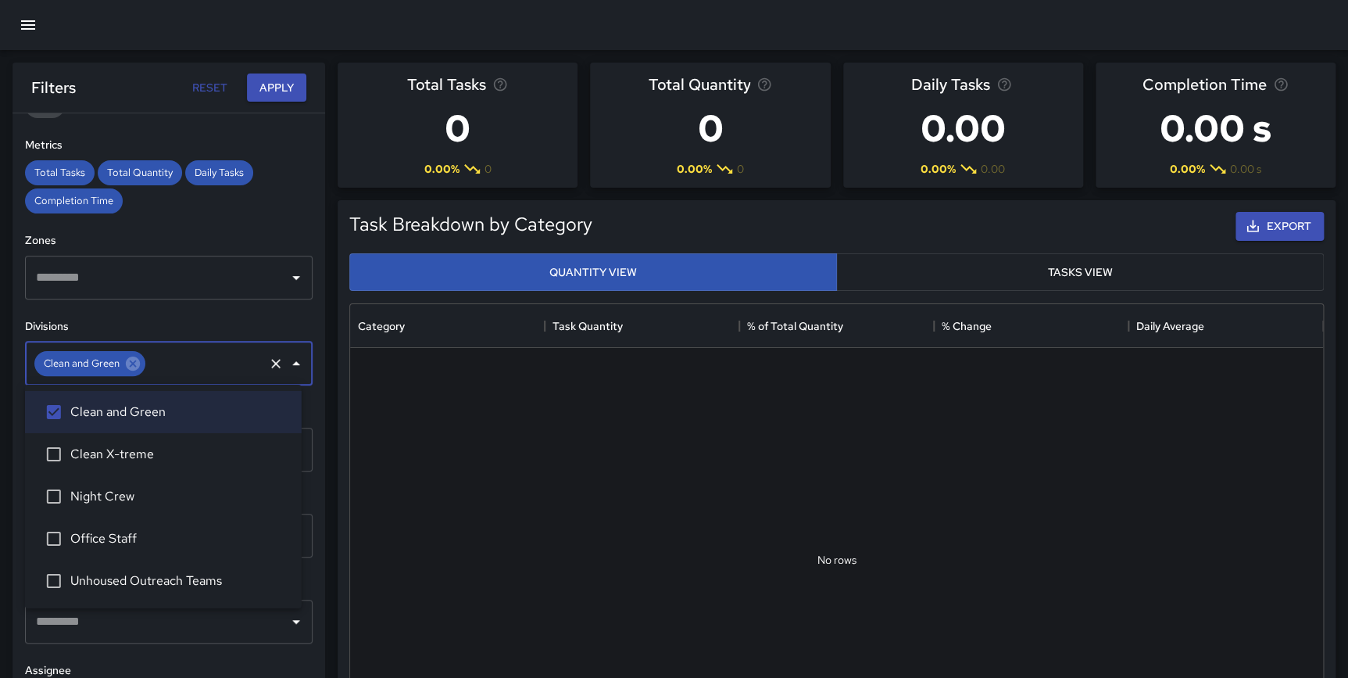
click at [113, 444] on li "Clean X-treme" at bounding box center [163, 454] width 277 height 42
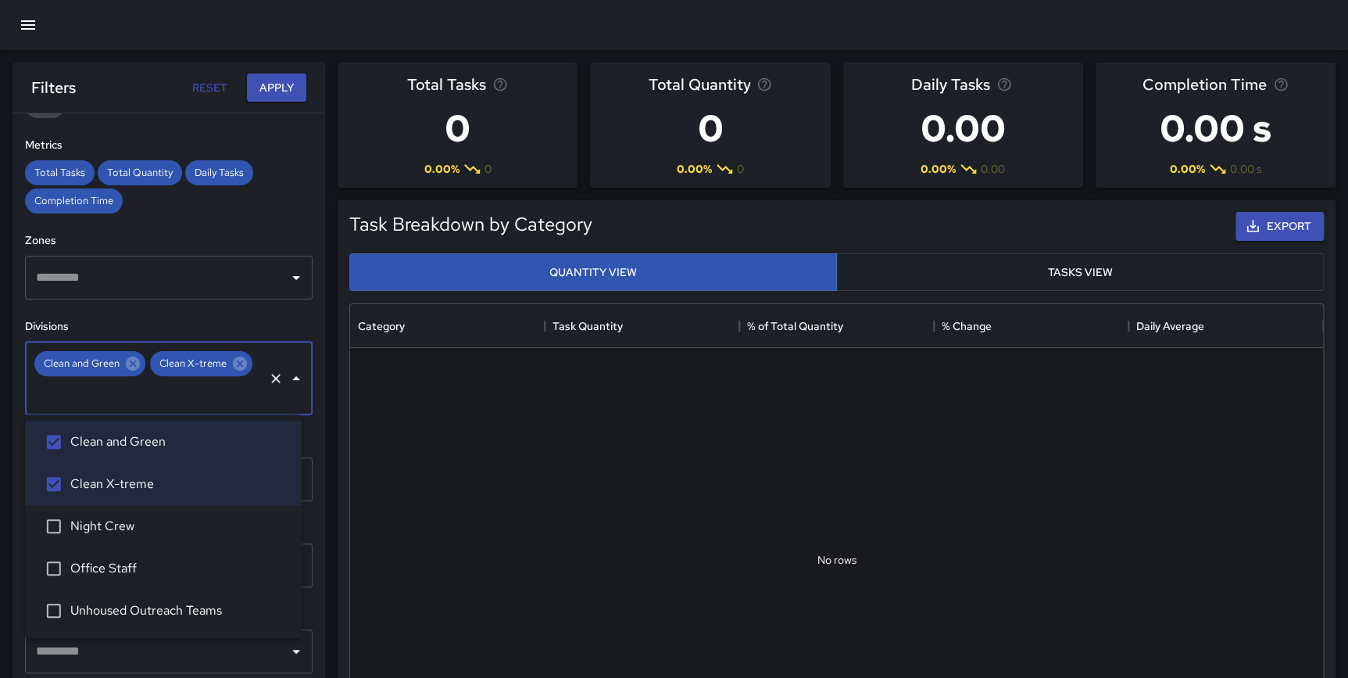
click at [121, 526] on span "Night Crew" at bounding box center [179, 526] width 219 height 19
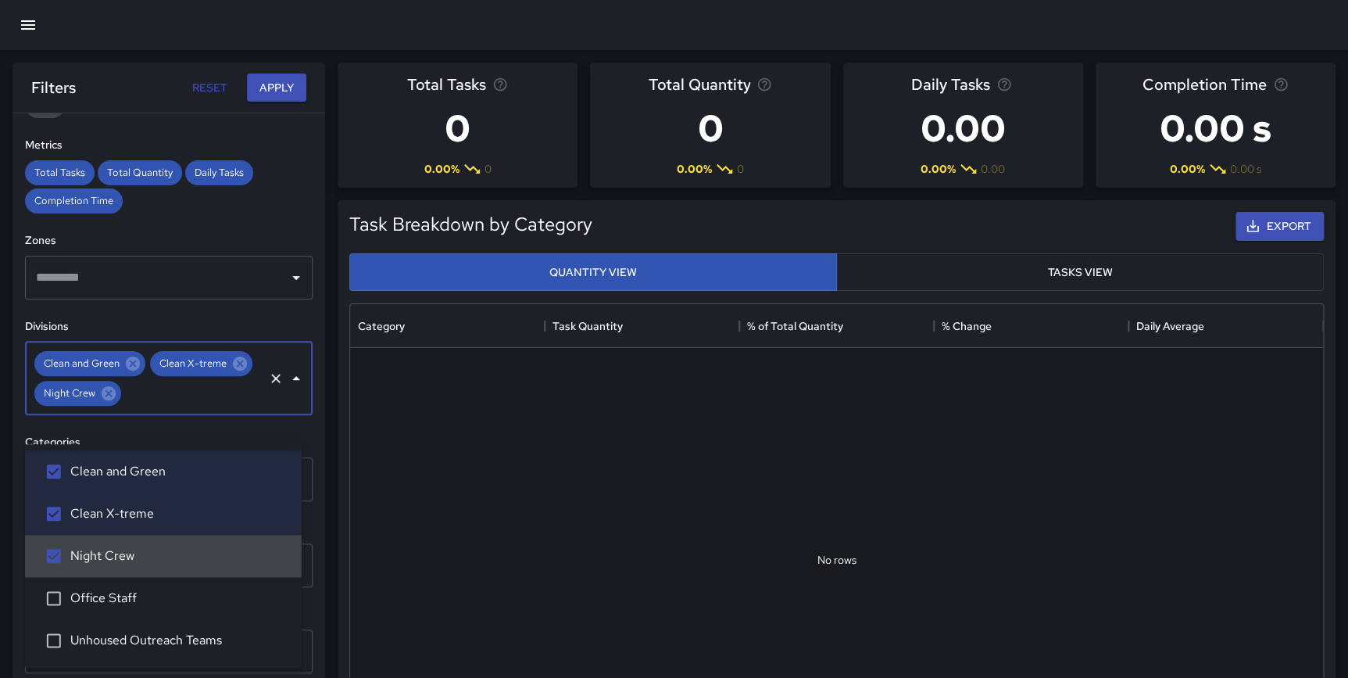
click at [124, 558] on span "Night Crew" at bounding box center [179, 555] width 219 height 19
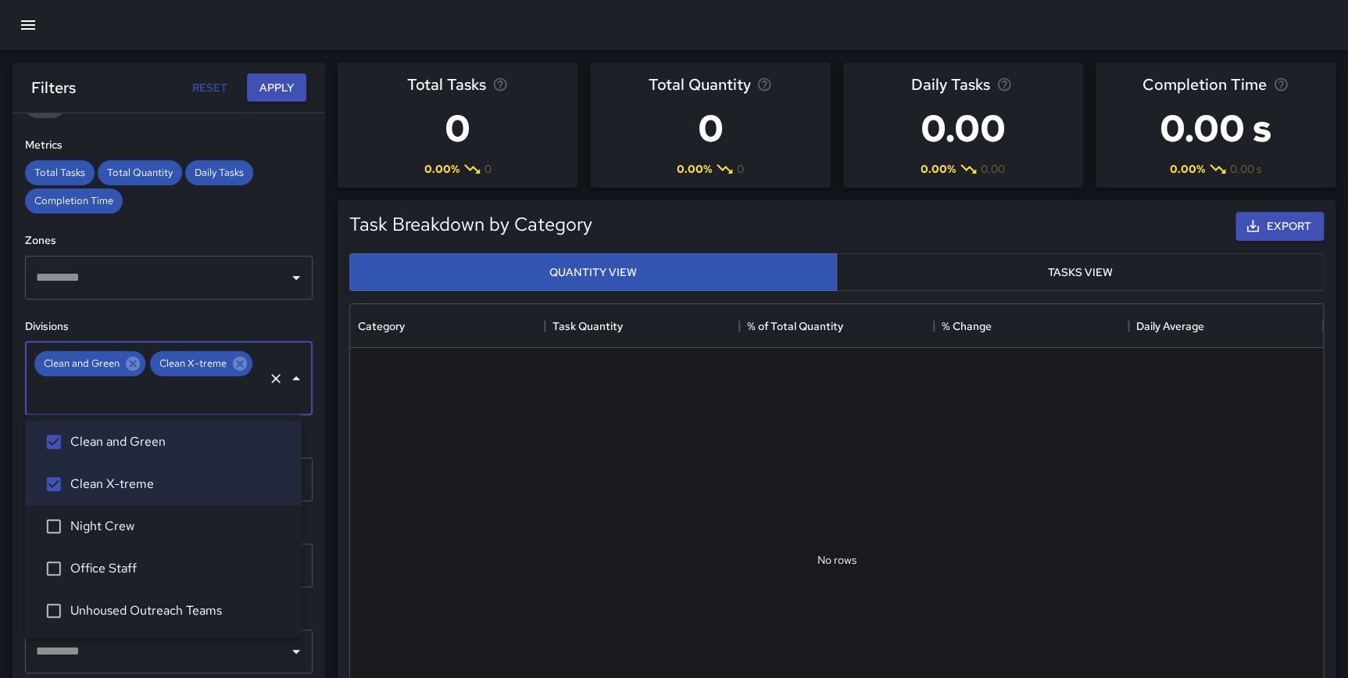
click at [120, 565] on span "Office Staff" at bounding box center [179, 568] width 219 height 19
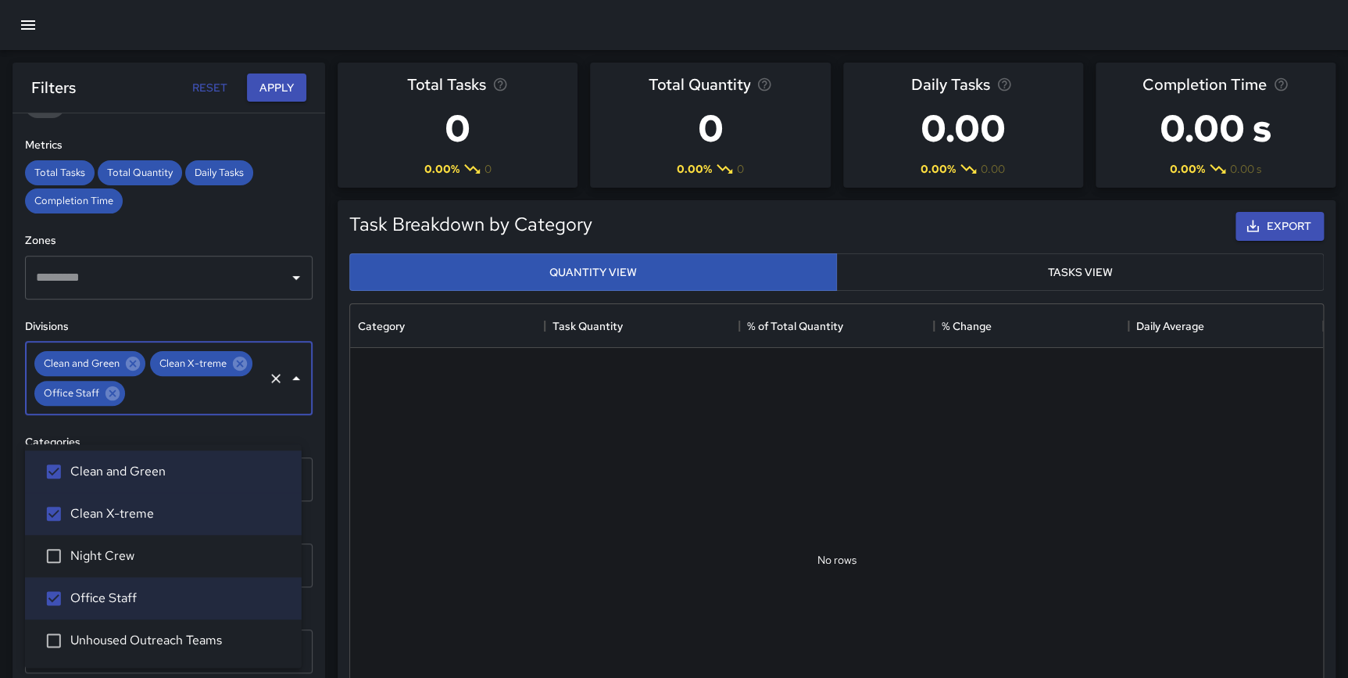
click at [117, 549] on span "Night Crew" at bounding box center [179, 555] width 219 height 19
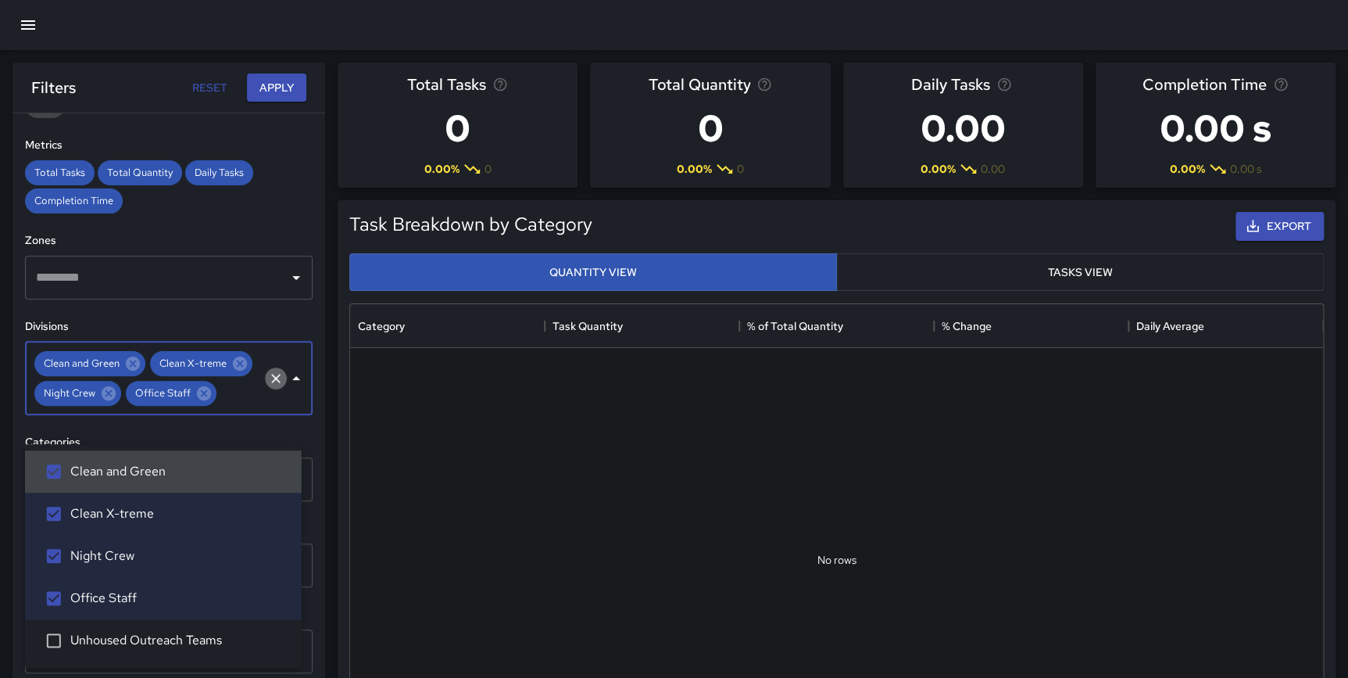
click at [271, 383] on icon "Clear" at bounding box center [275, 378] width 9 height 9
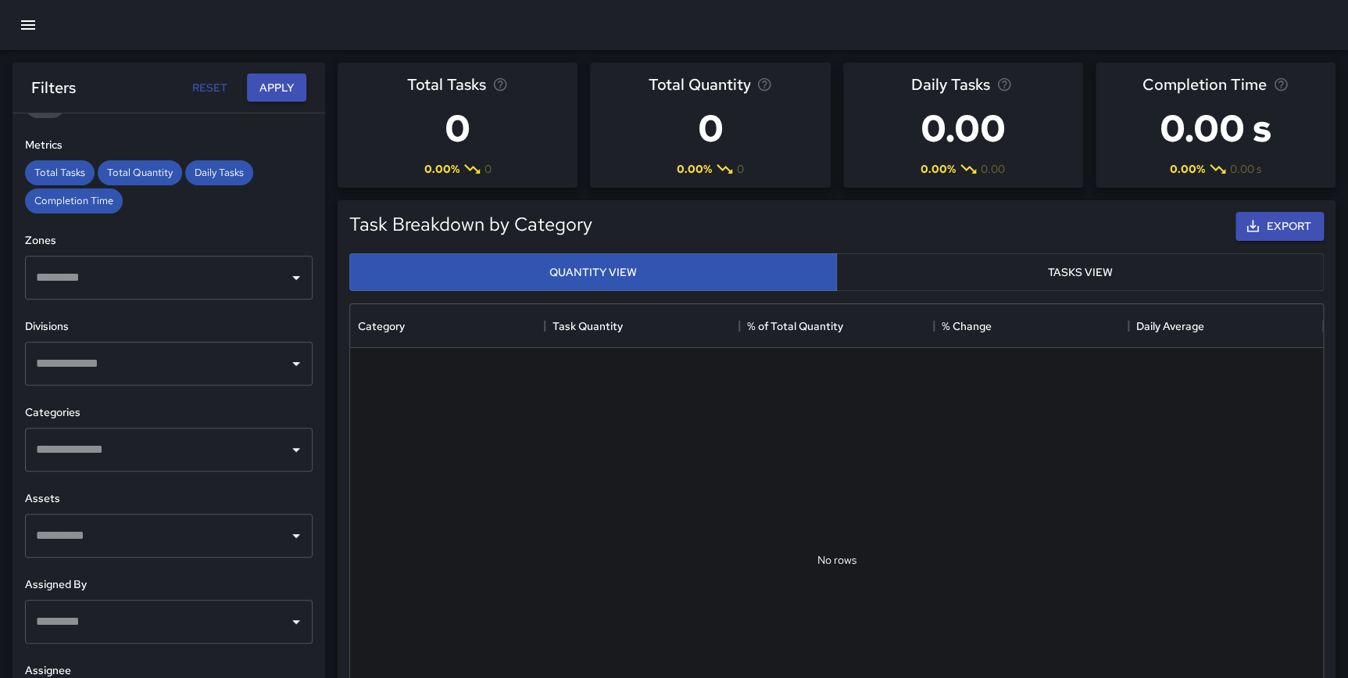
click at [308, 401] on div "**********" at bounding box center [169, 426] width 313 height 627
click at [231, 446] on input "text" at bounding box center [157, 450] width 250 height 30
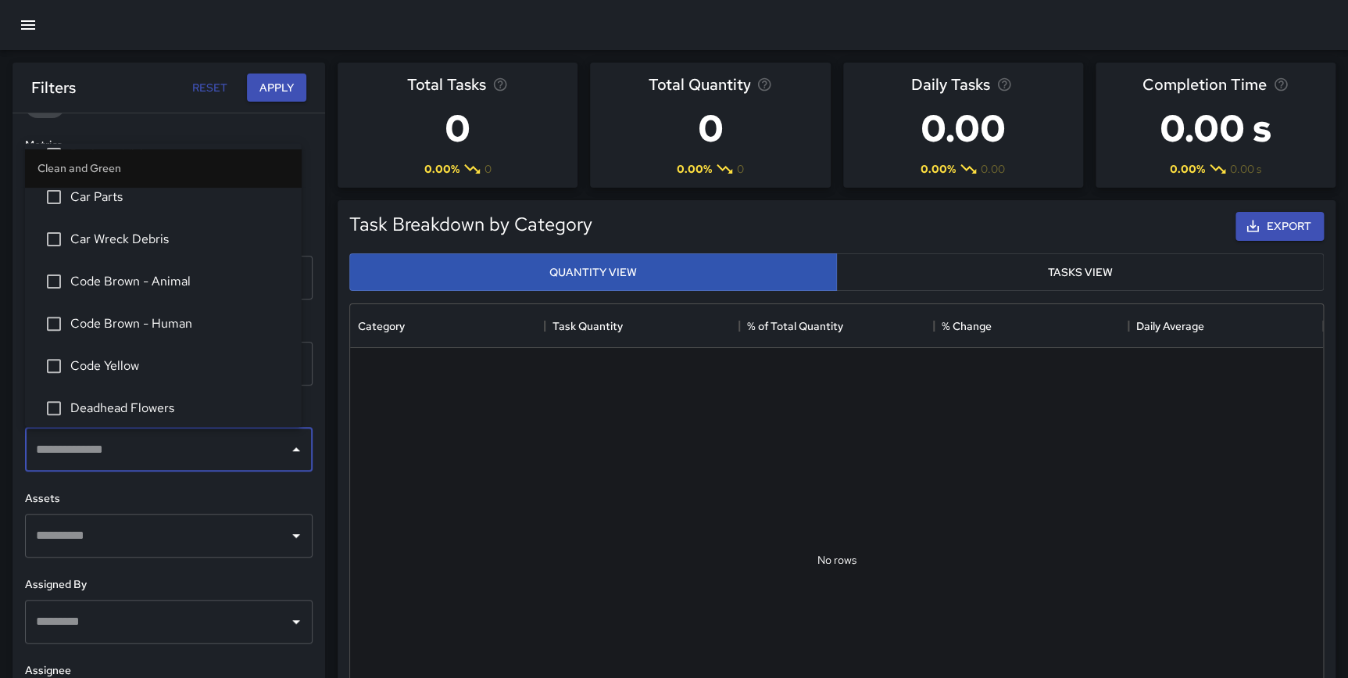
scroll to position [248, 0]
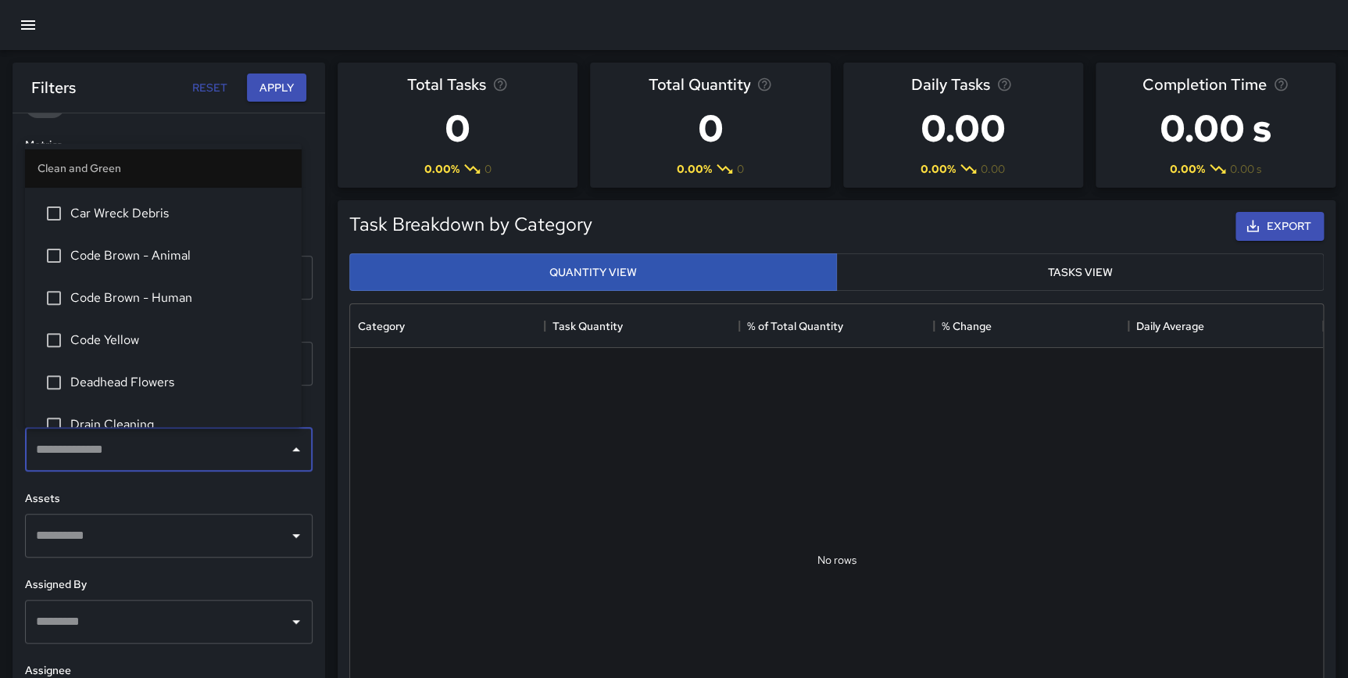
click at [307, 275] on div "**********" at bounding box center [169, 426] width 313 height 627
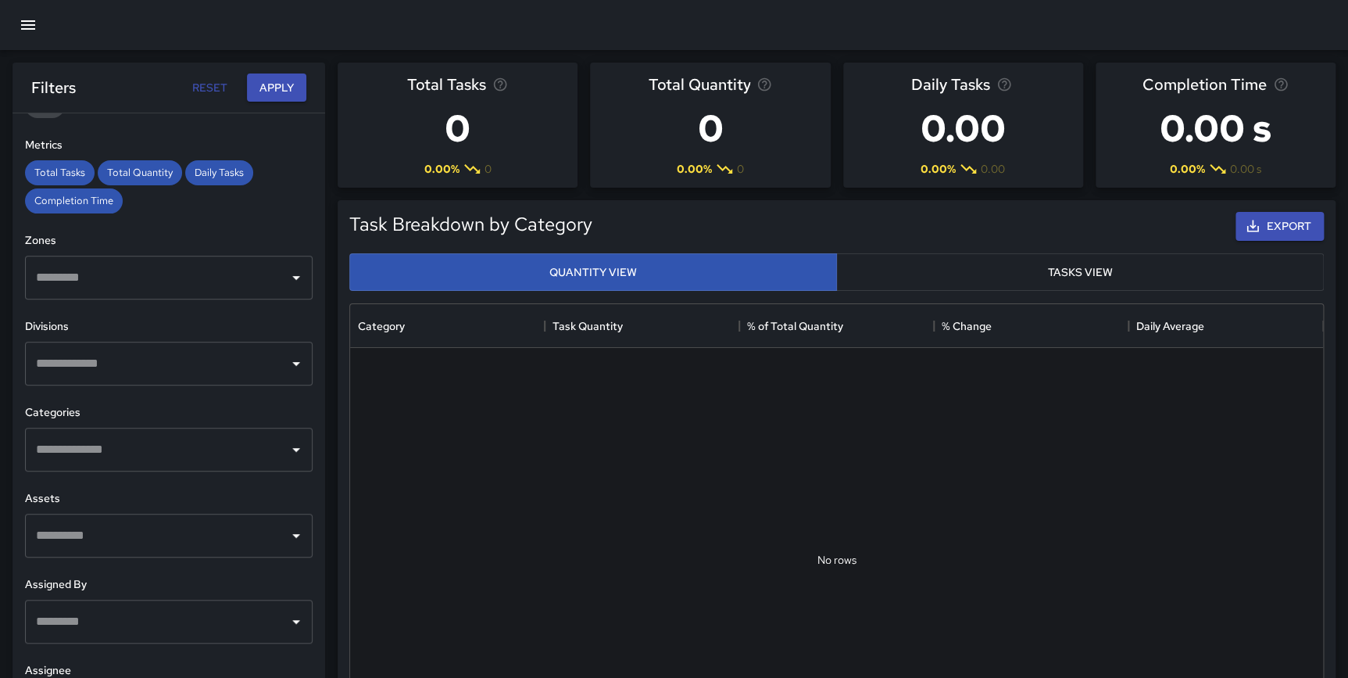
click at [234, 466] on div "​" at bounding box center [169, 450] width 288 height 44
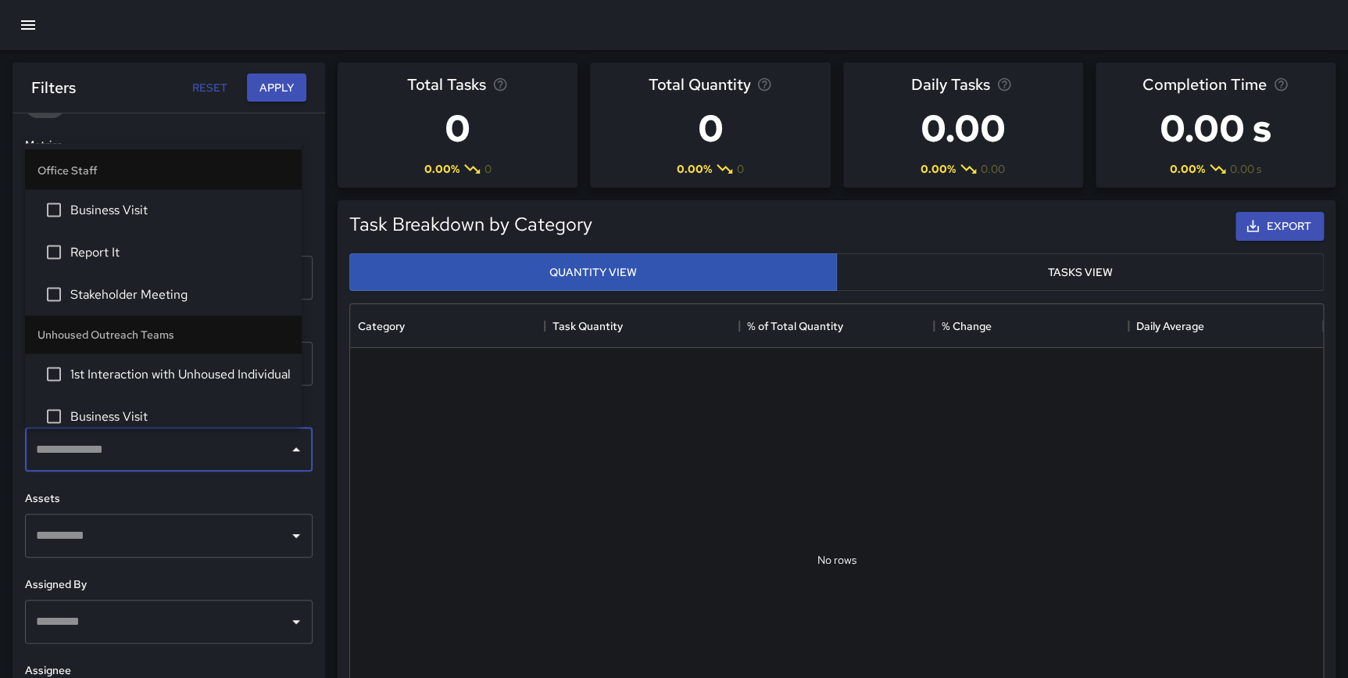
scroll to position [4851, 0]
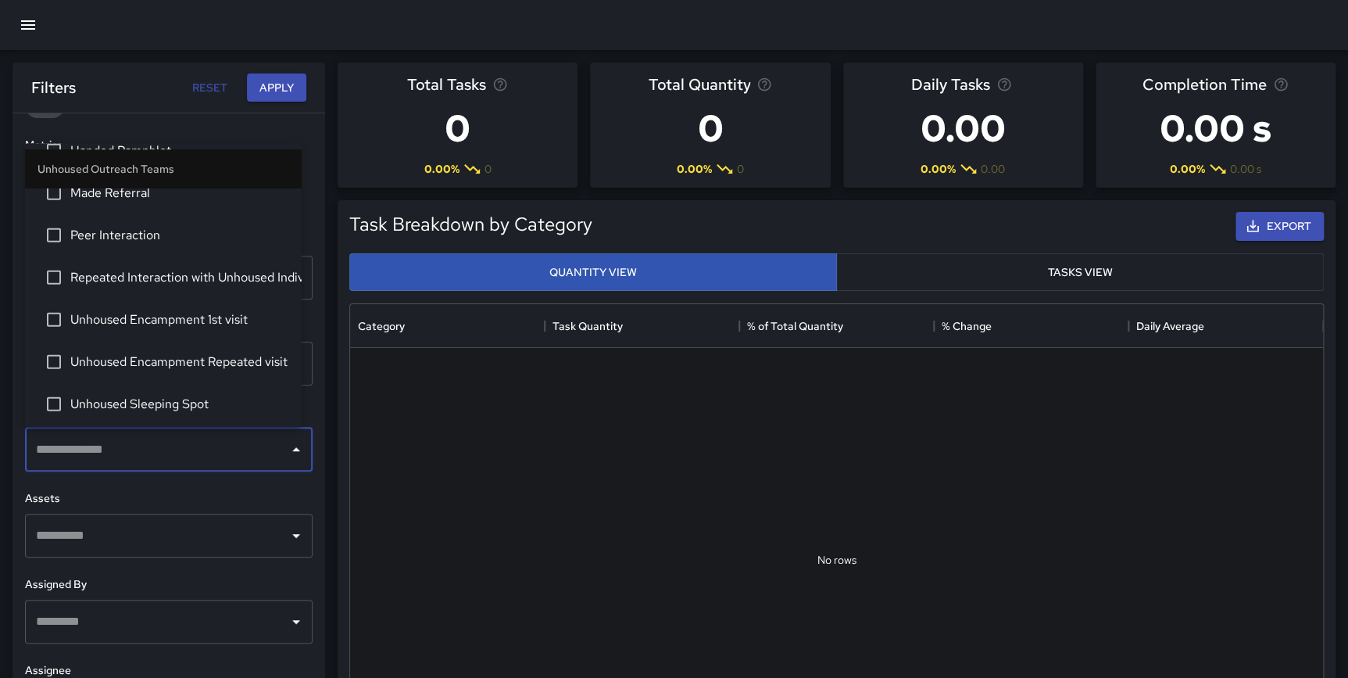
click at [191, 400] on span "Unhoused Sleeping Spot" at bounding box center [179, 403] width 219 height 19
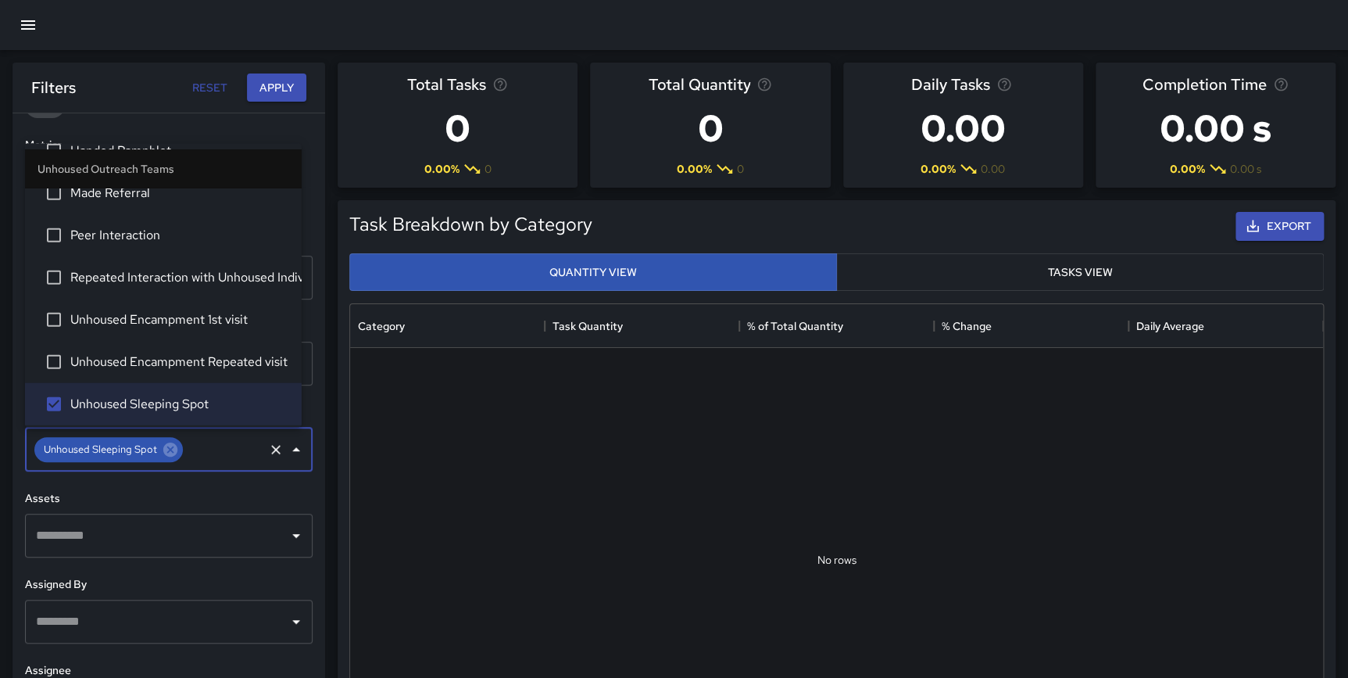
click at [161, 354] on span "Unhoused Encampment Repeated visit" at bounding box center [179, 361] width 219 height 19
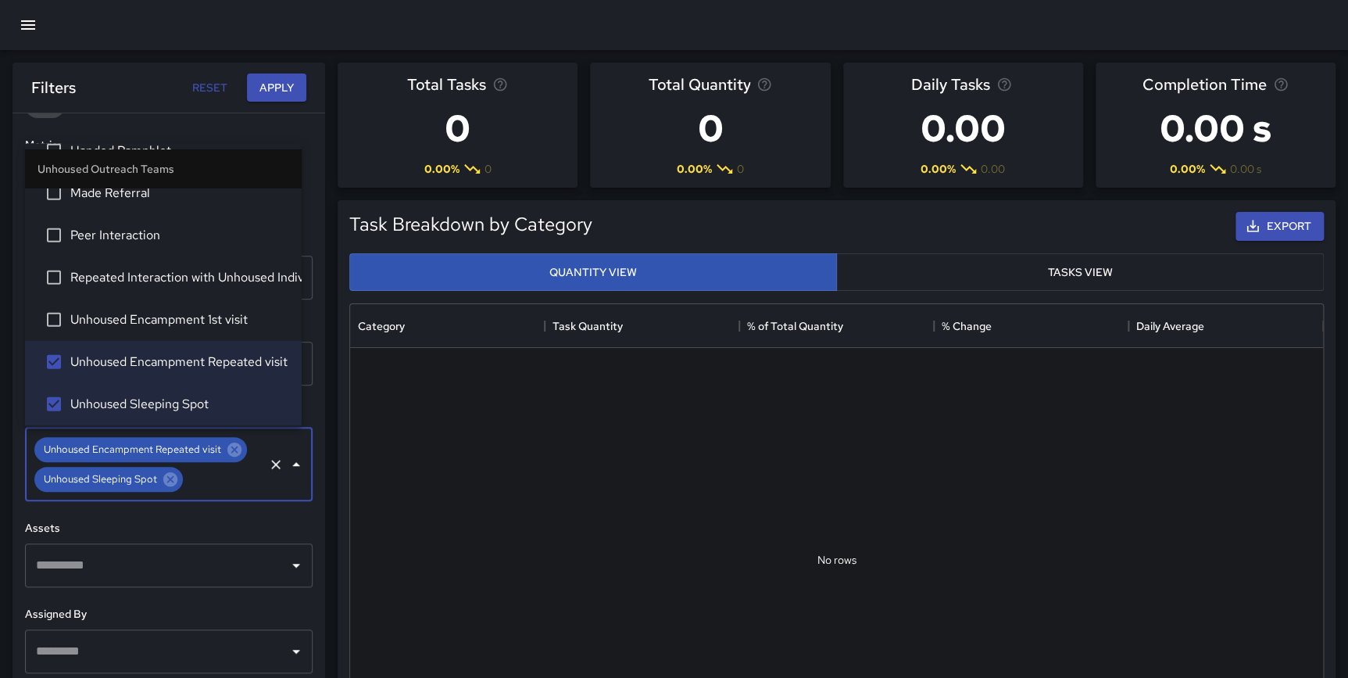
click at [148, 317] on span "Unhoused Encampment 1st visit" at bounding box center [179, 319] width 219 height 19
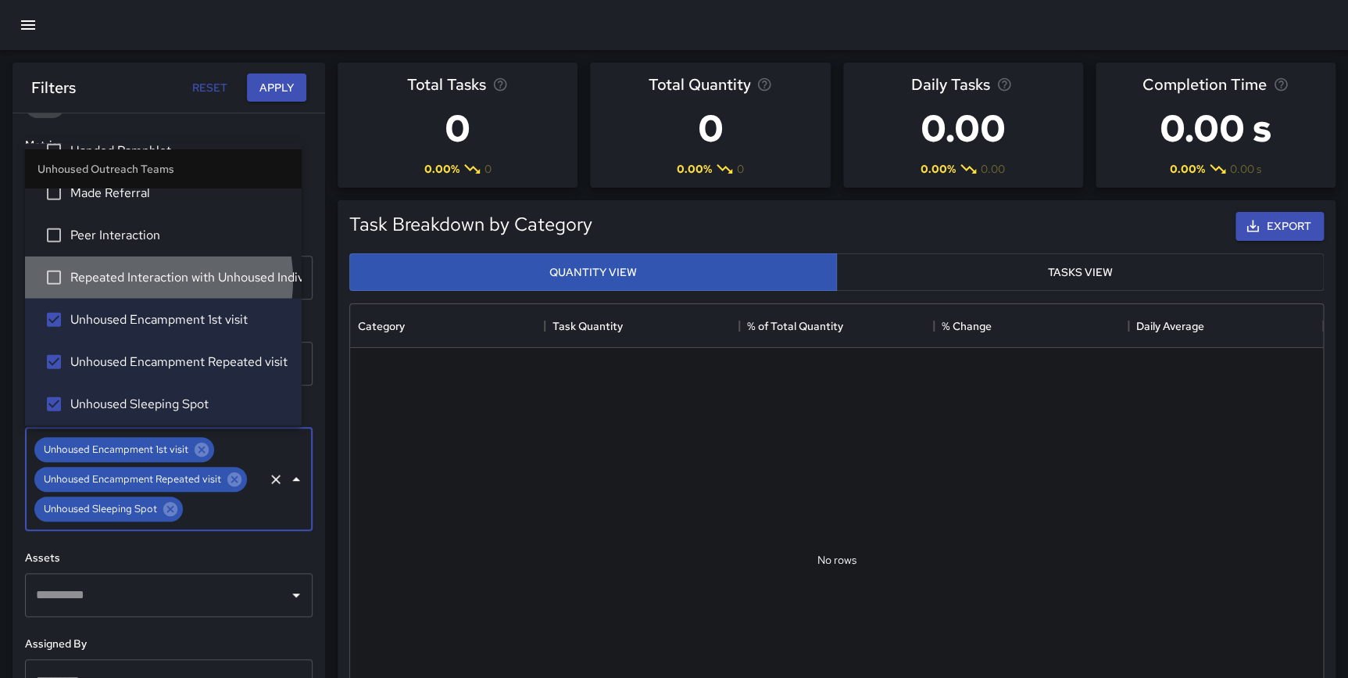
click at [138, 276] on span "Repeated Interaction with Unhoused Individual" at bounding box center [179, 276] width 219 height 19
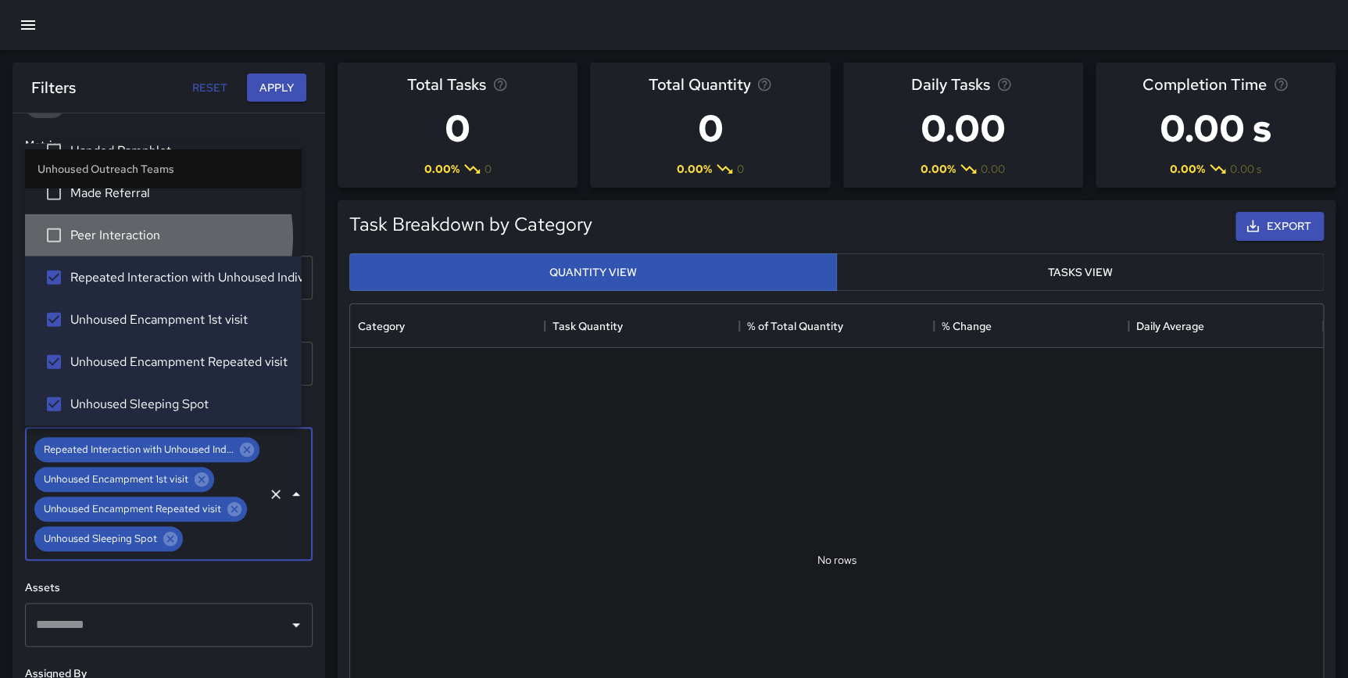
click at [129, 233] on span "Peer Interaction" at bounding box center [179, 234] width 219 height 19
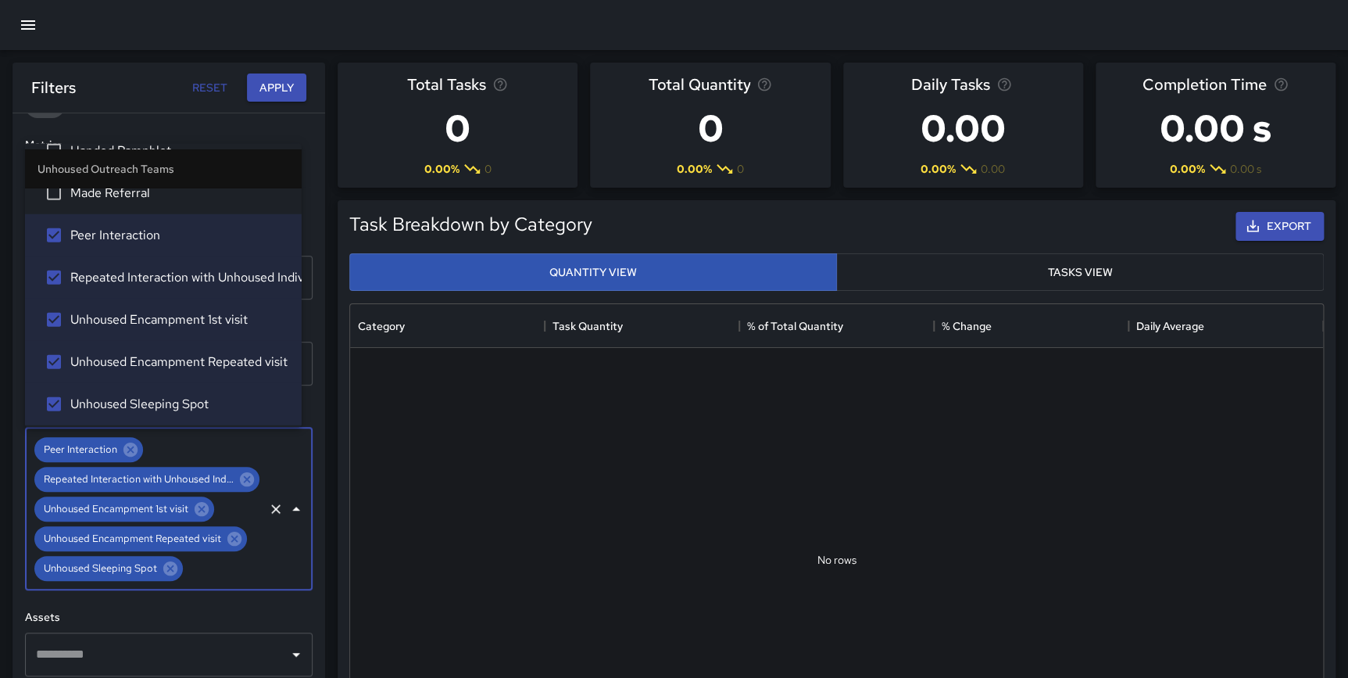
click at [129, 192] on span "Made Referral" at bounding box center [179, 192] width 219 height 19
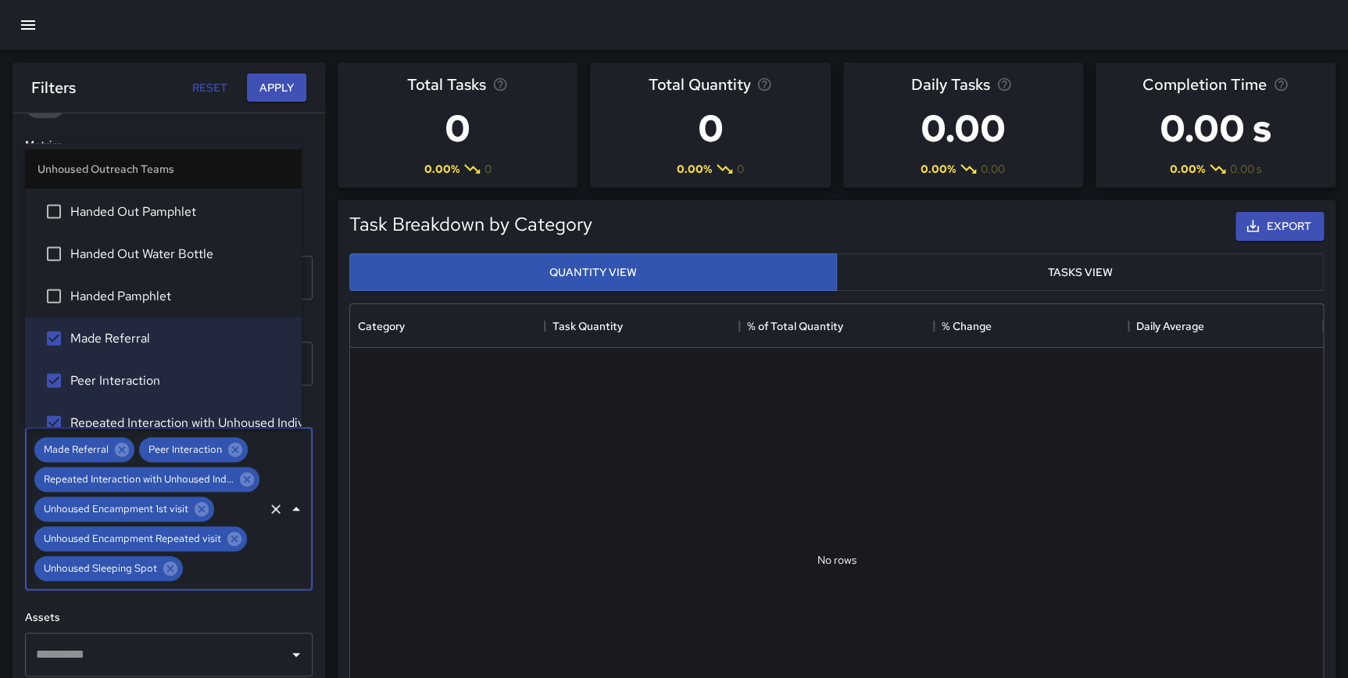
scroll to position [4691, 0]
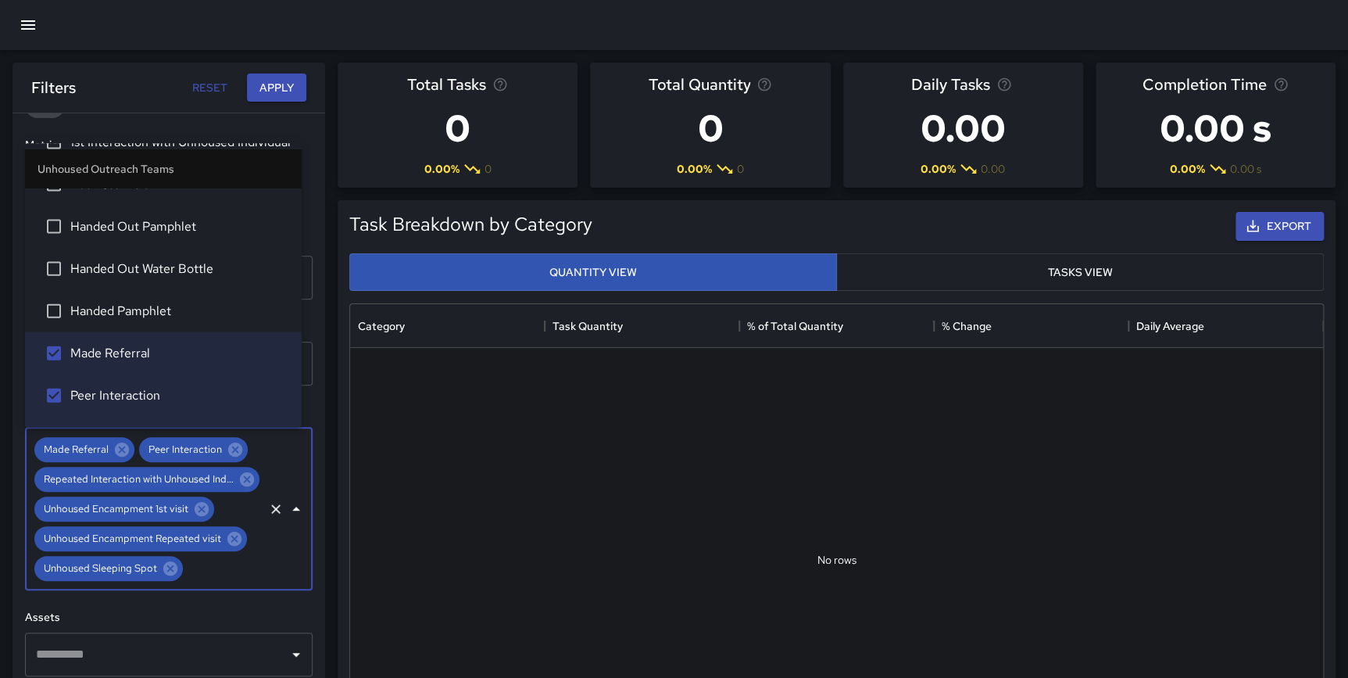
drag, startPoint x: 138, startPoint y: 310, endPoint x: 140, endPoint y: 295, distance: 15.7
click at [138, 310] on span "Handed Pamphlet" at bounding box center [179, 310] width 219 height 19
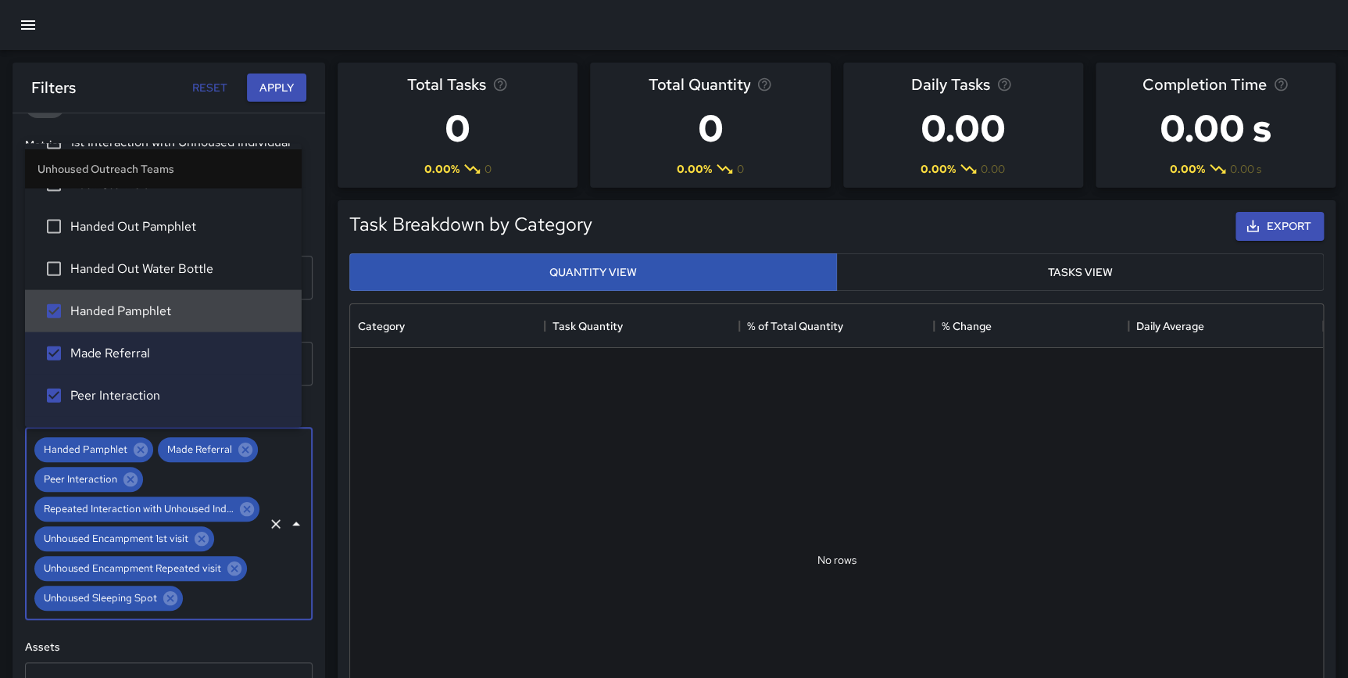
click at [143, 260] on span "Handed Out Water Bottle" at bounding box center [179, 268] width 219 height 19
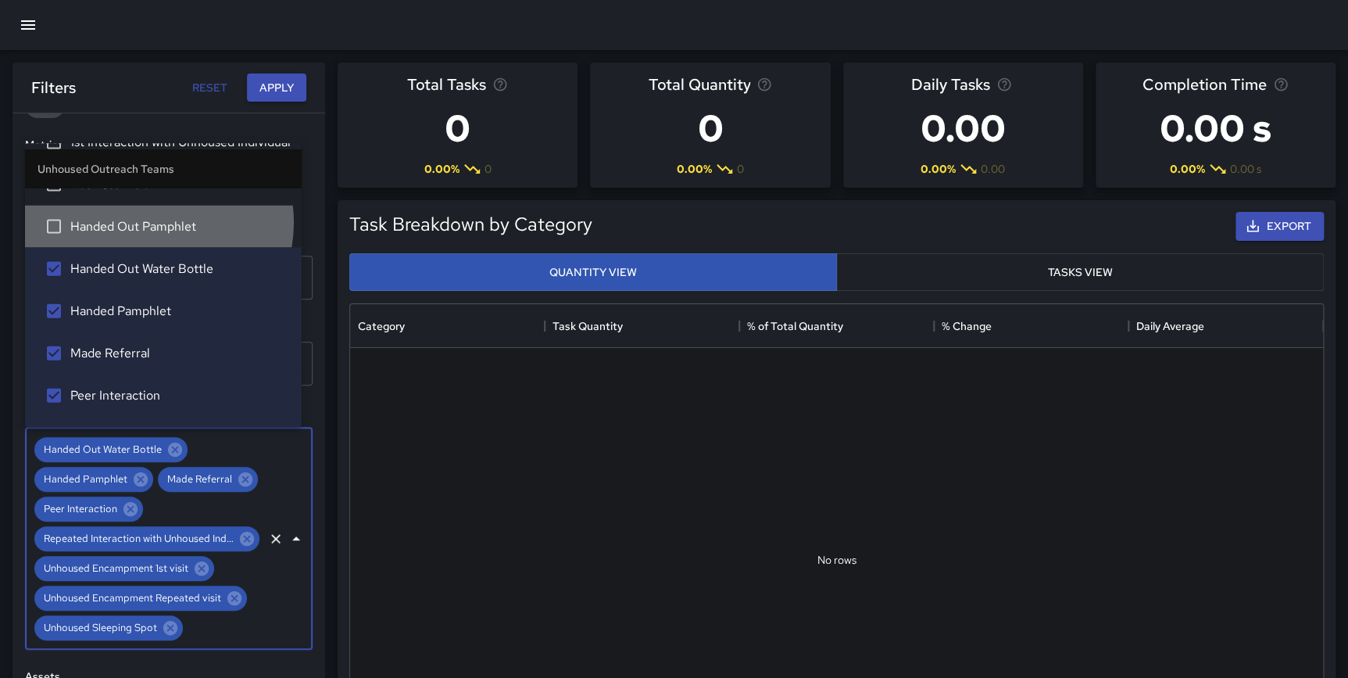
click at [152, 219] on span "Handed Out Pamphlet" at bounding box center [179, 226] width 219 height 19
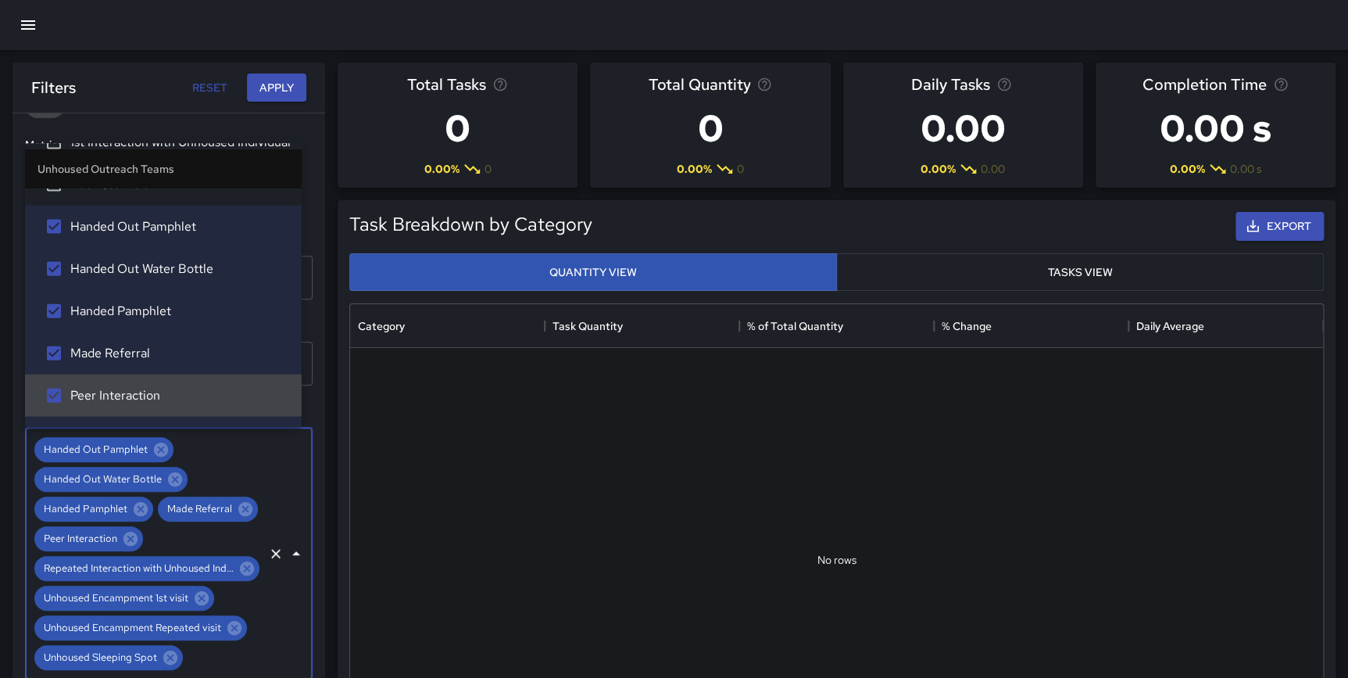
scroll to position [4575, 0]
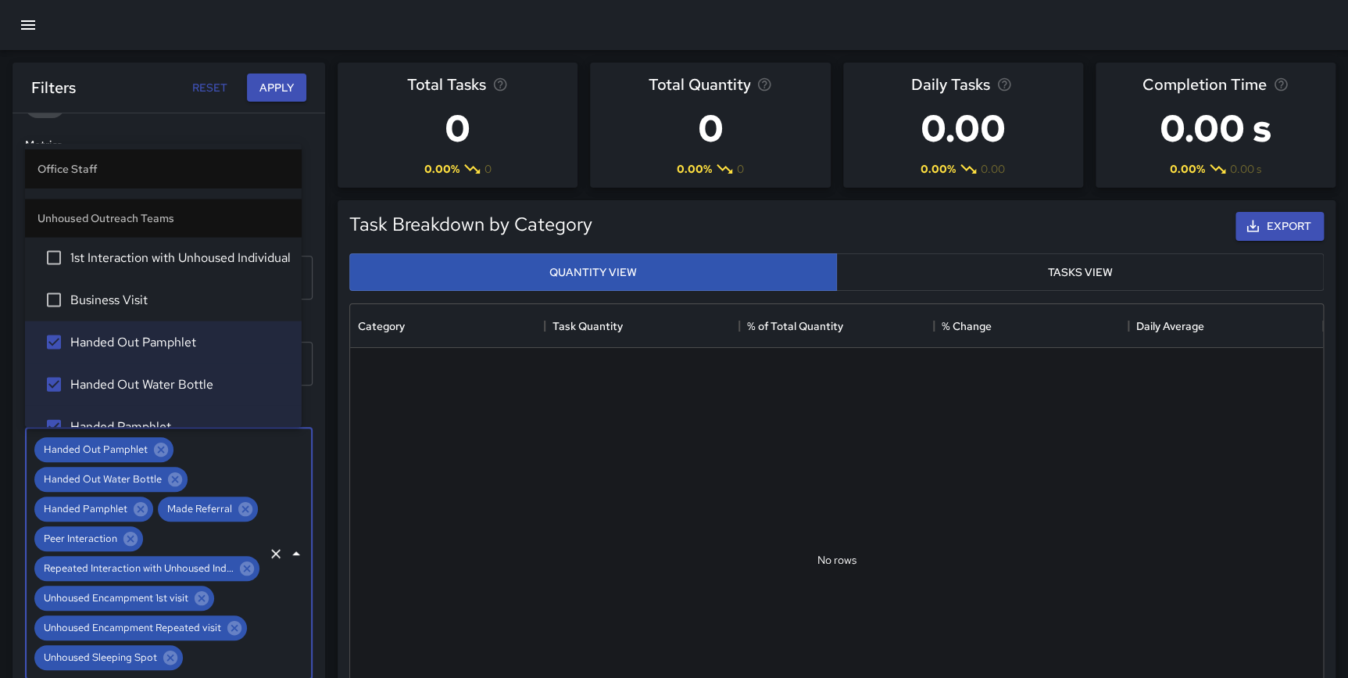
click at [195, 290] on span "Business Visit" at bounding box center [179, 299] width 219 height 19
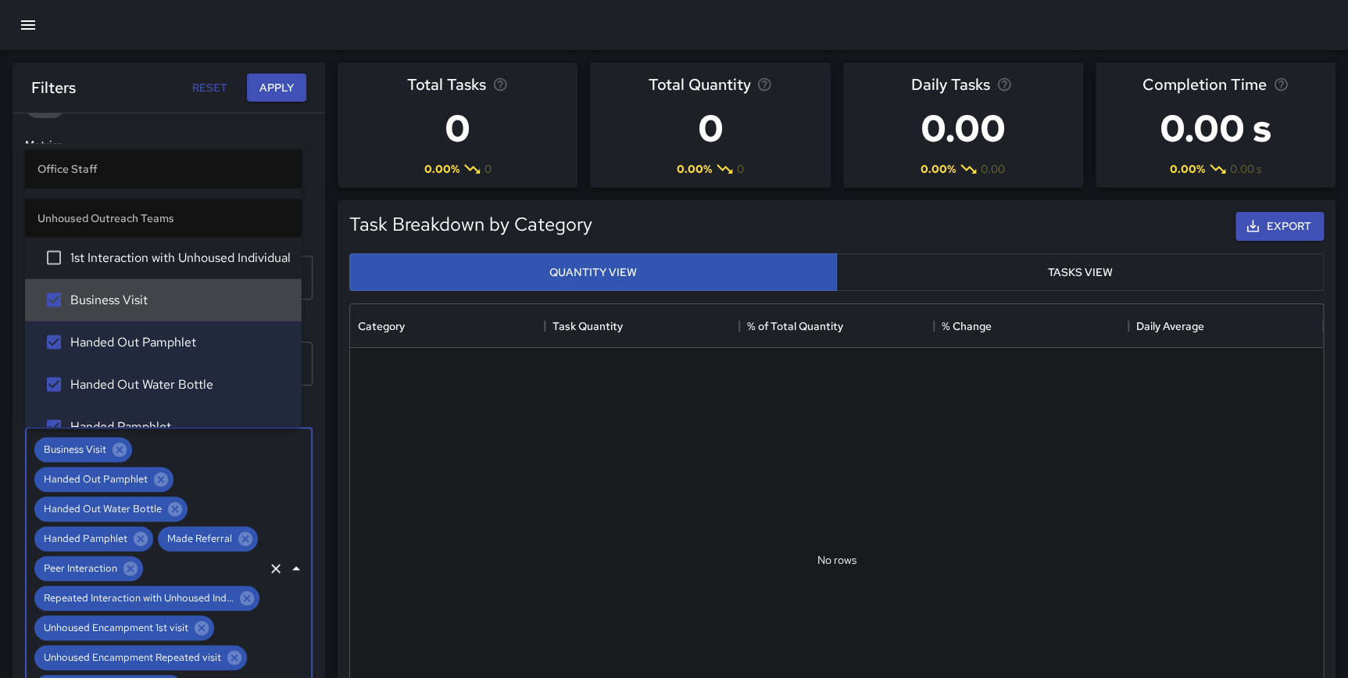
click at [189, 250] on span "1st Interaction with Unhoused Individual" at bounding box center [179, 257] width 219 height 19
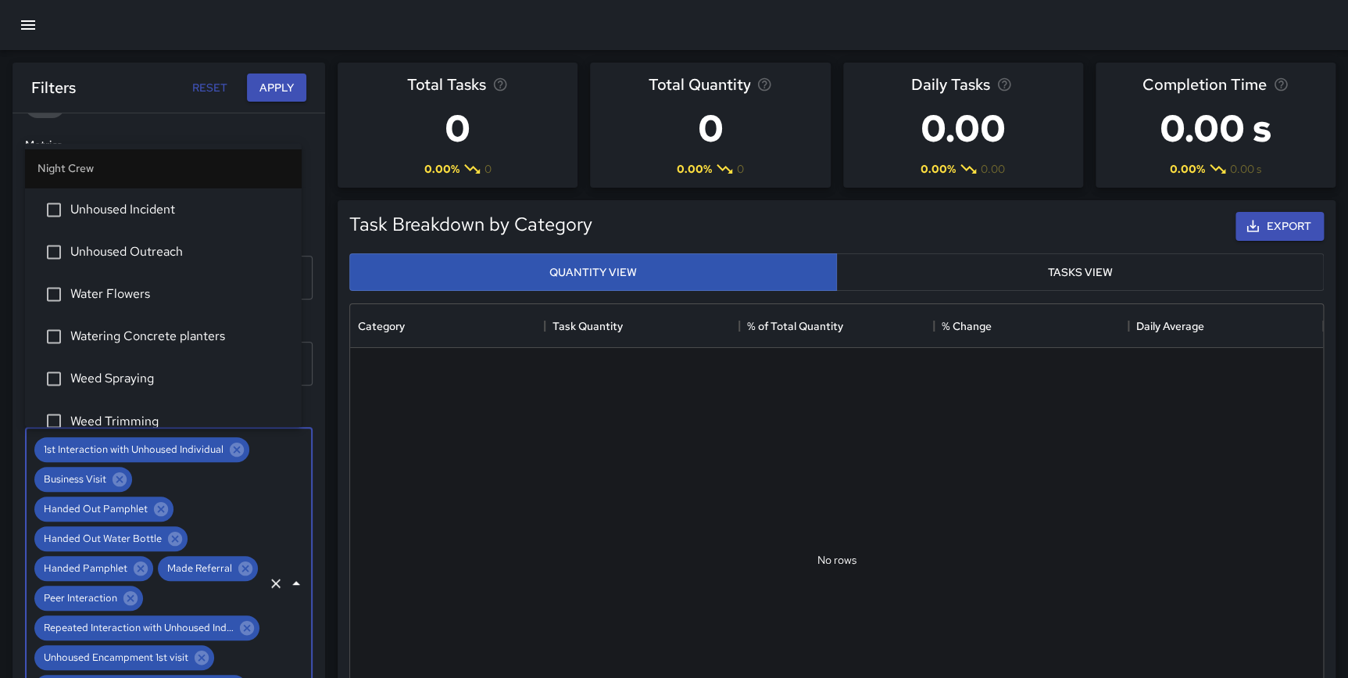
scroll to position [4096, 0]
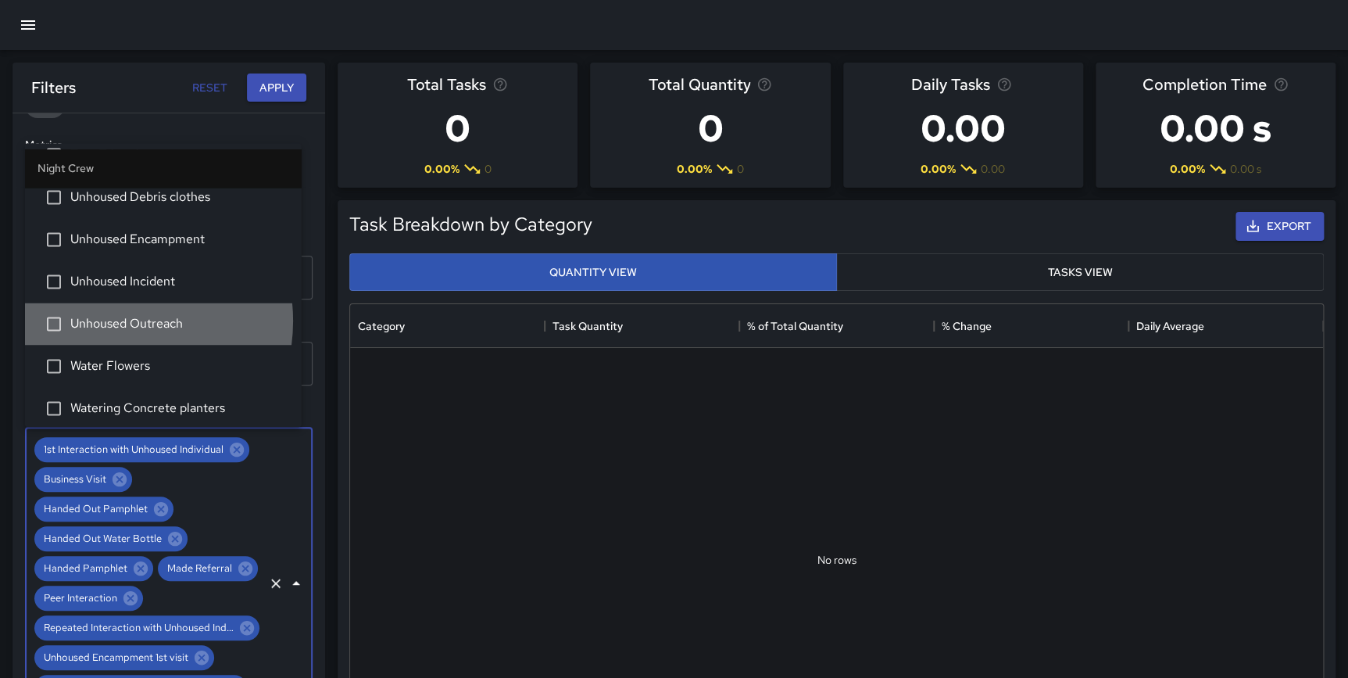
click at [110, 319] on span "Unhoused Outreach" at bounding box center [179, 323] width 219 height 19
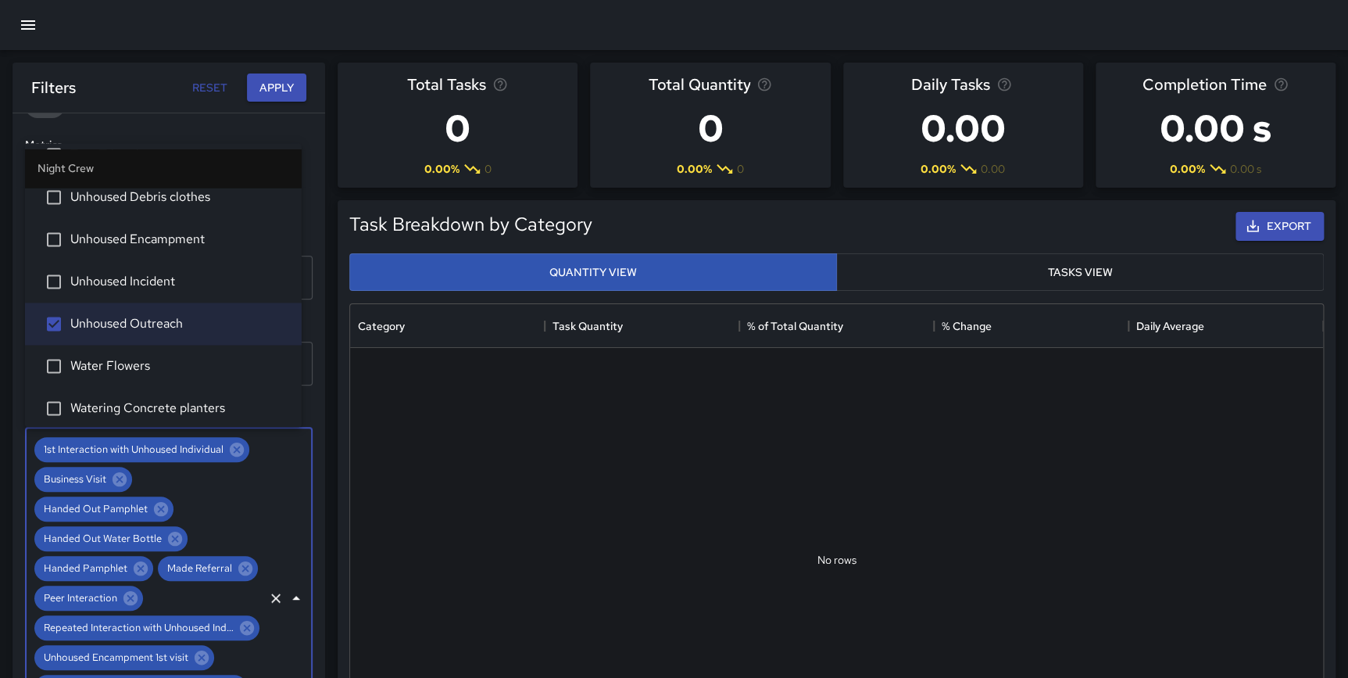
click at [115, 285] on span "Unhoused Incident" at bounding box center [179, 281] width 219 height 19
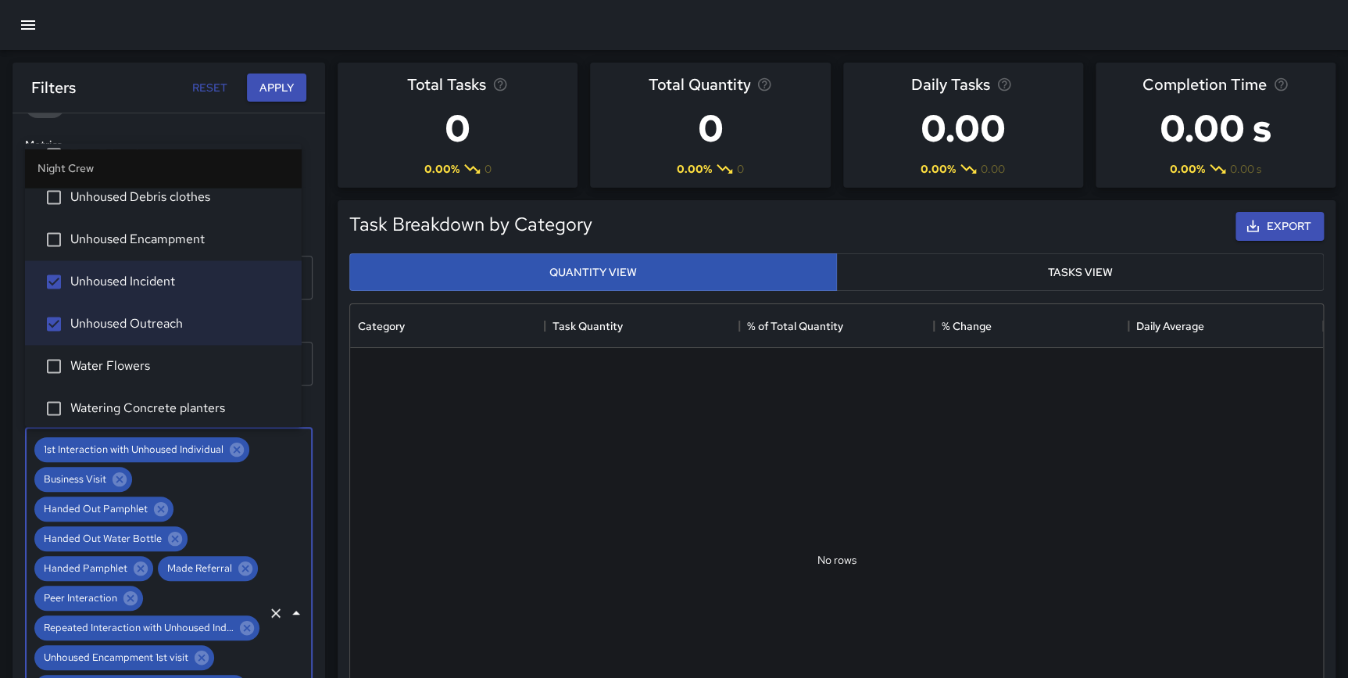
click at [123, 238] on span "Unhoused Encampment" at bounding box center [179, 239] width 219 height 19
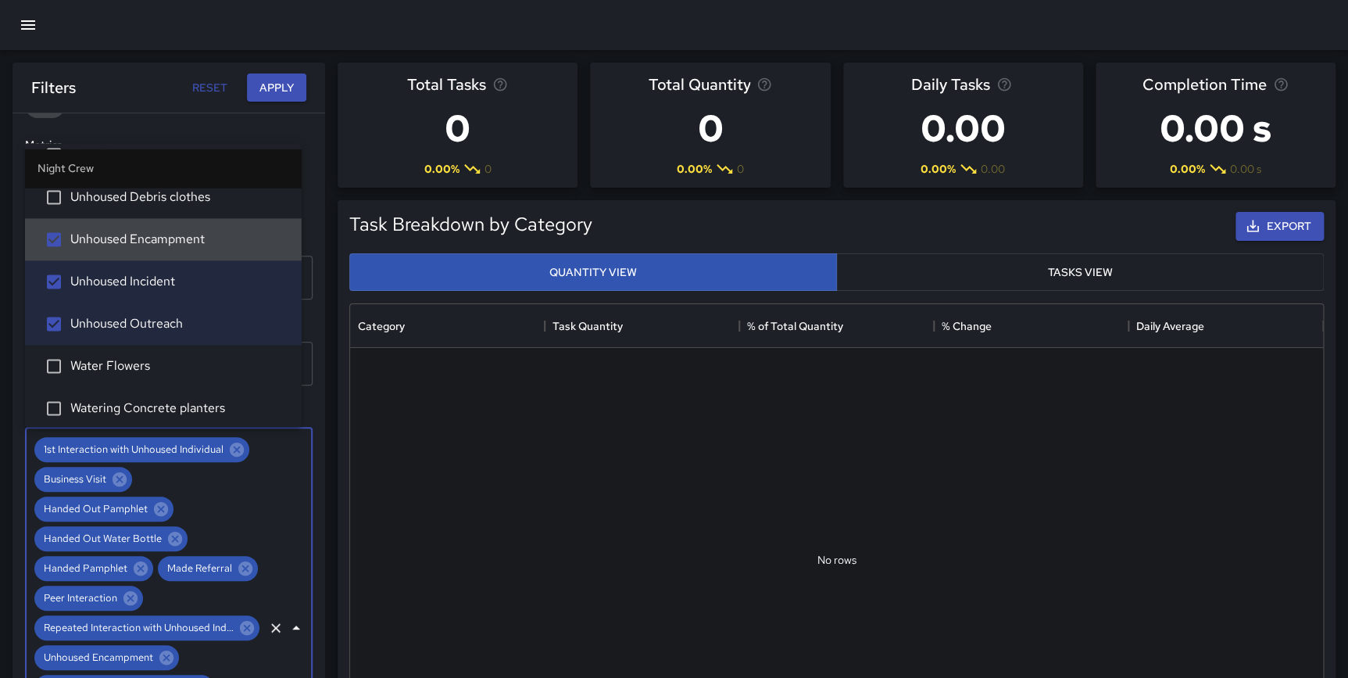
click at [135, 195] on span "Unhoused Debris clothes" at bounding box center [179, 197] width 219 height 19
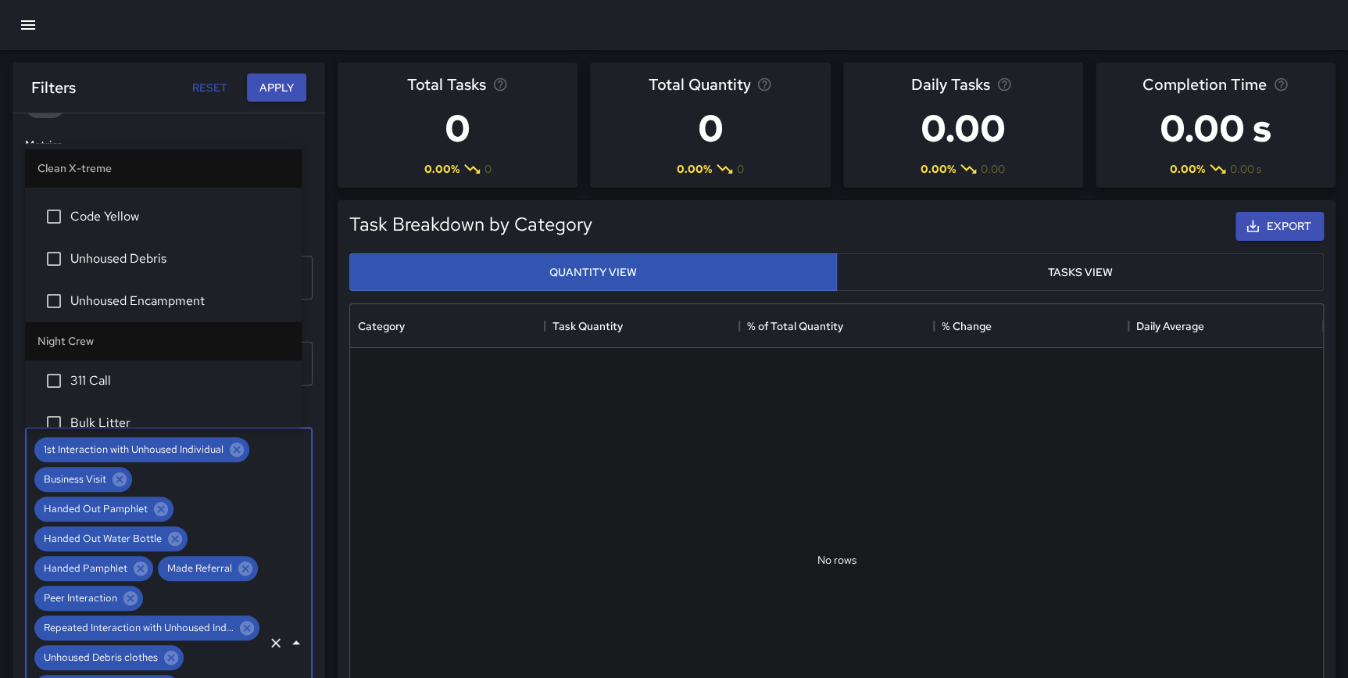
scroll to position [2715, 0]
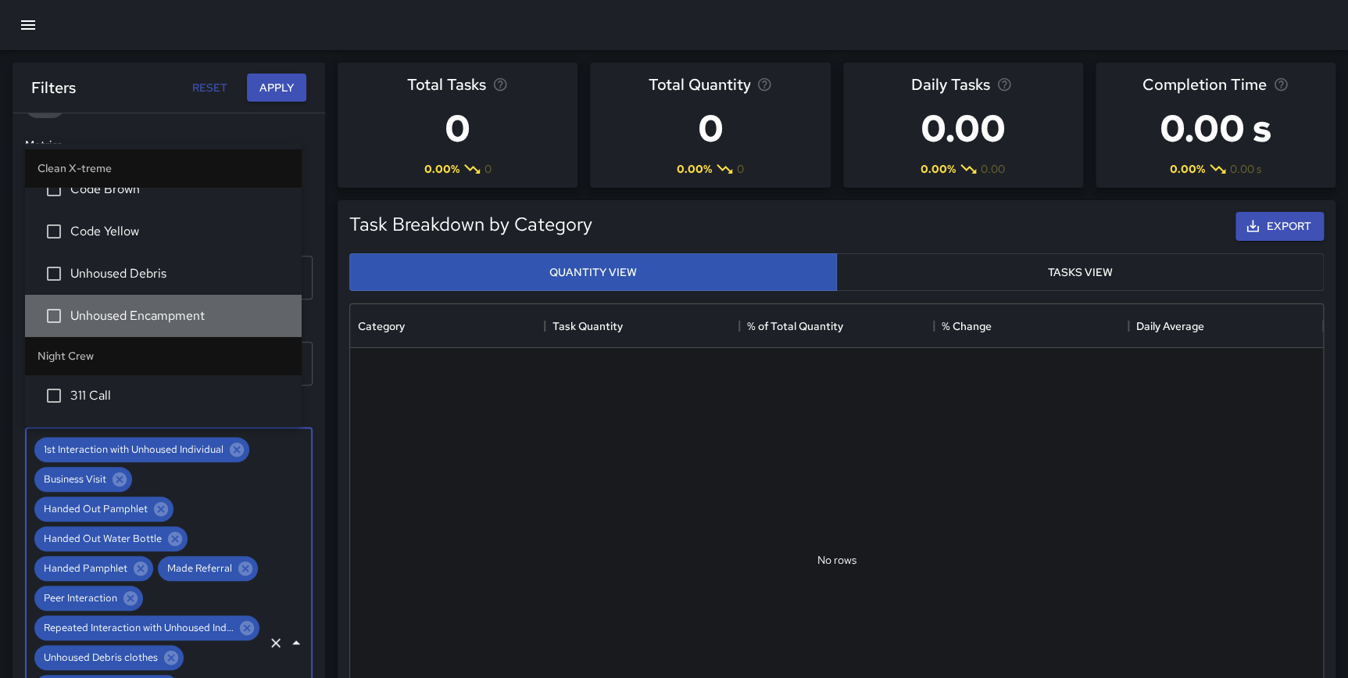
click at [170, 306] on span "Unhoused Encampment" at bounding box center [179, 315] width 219 height 19
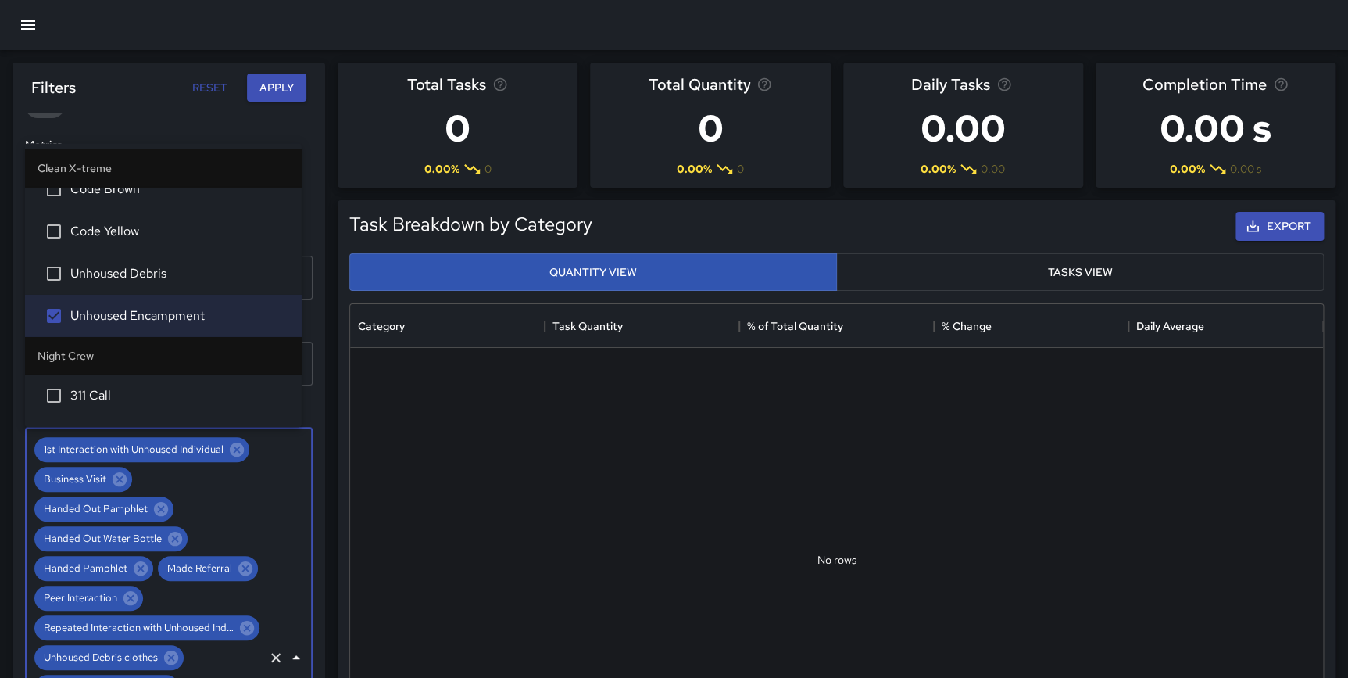
click at [155, 266] on span "Unhoused Debris" at bounding box center [179, 273] width 219 height 19
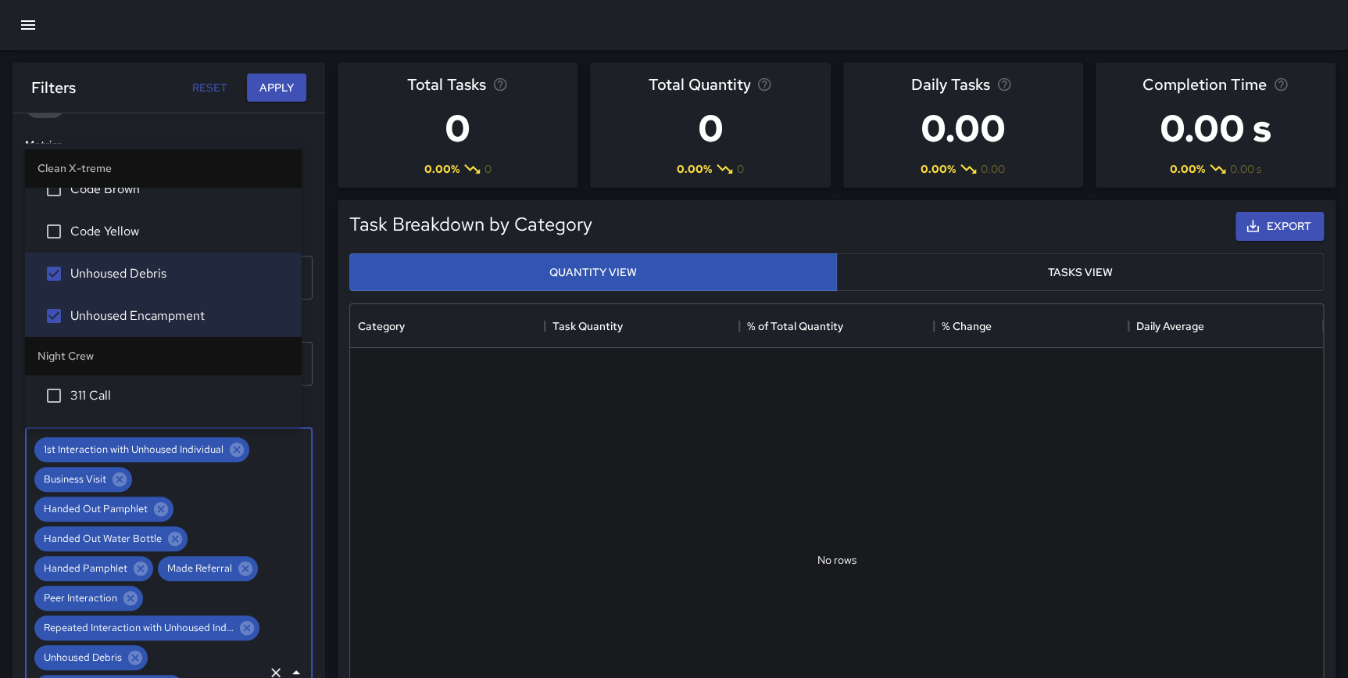
click at [134, 226] on span "Code Yellow" at bounding box center [179, 231] width 219 height 19
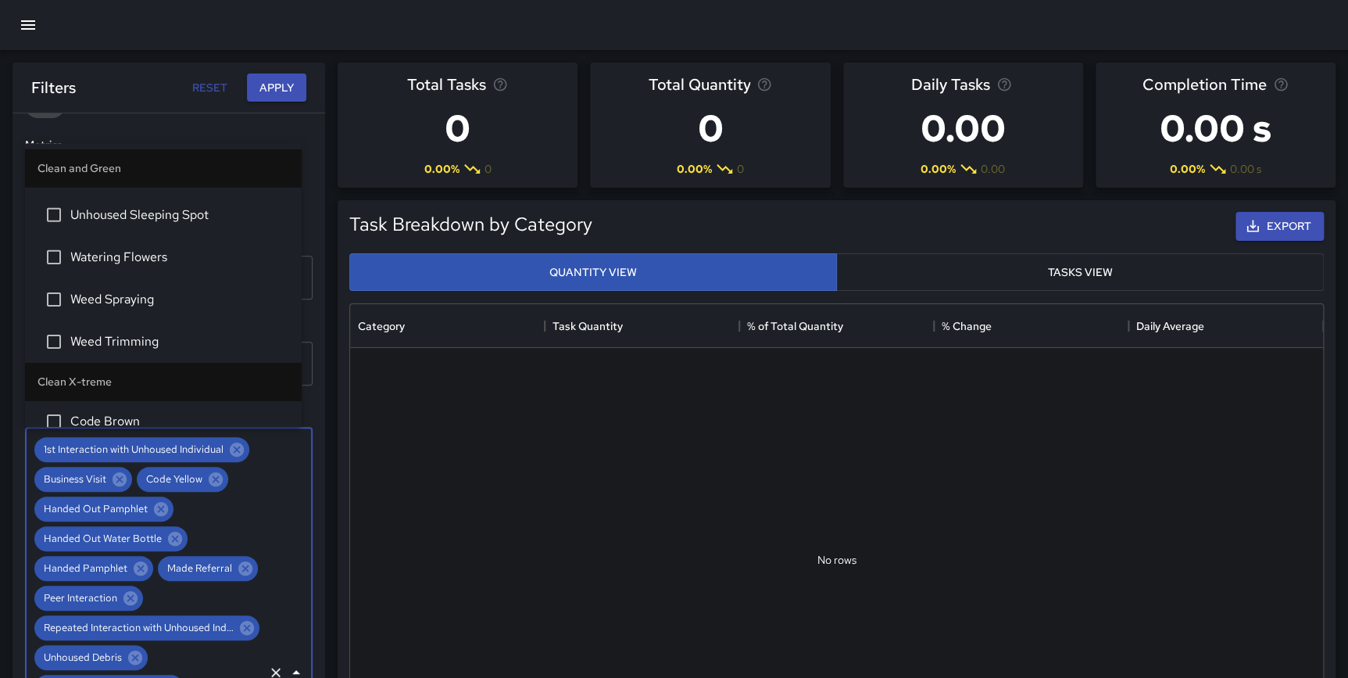
scroll to position [2411, 0]
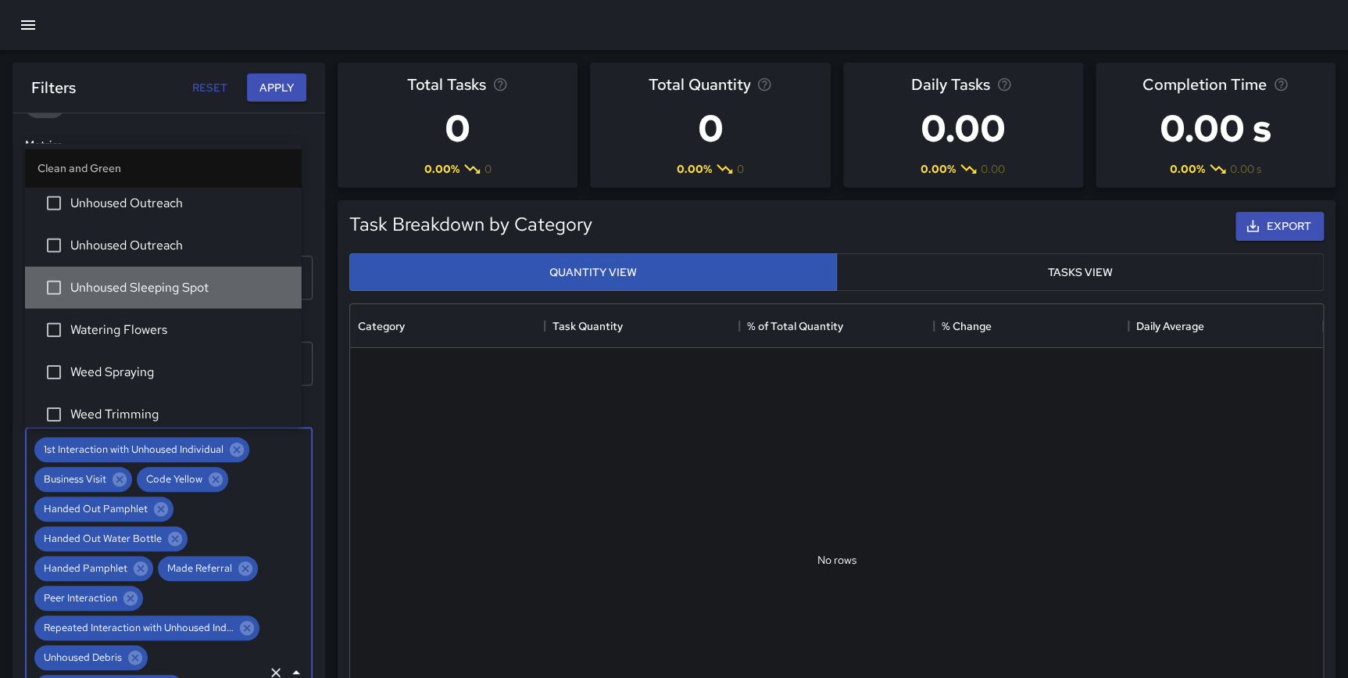
click at [191, 292] on span "Unhoused Sleeping Spot" at bounding box center [179, 287] width 219 height 19
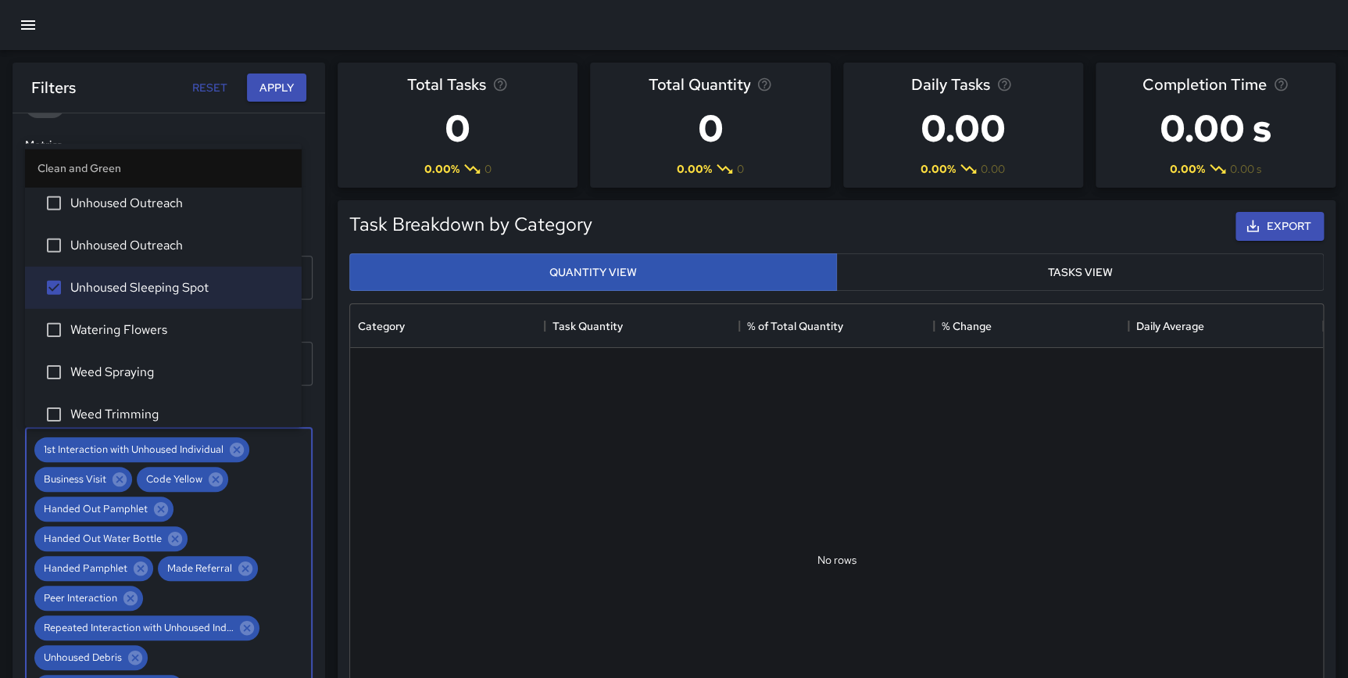
click at [162, 239] on span "Unhoused Outreach" at bounding box center [179, 245] width 219 height 19
click at [162, 201] on span "Unhoused Outreach" at bounding box center [179, 203] width 219 height 19
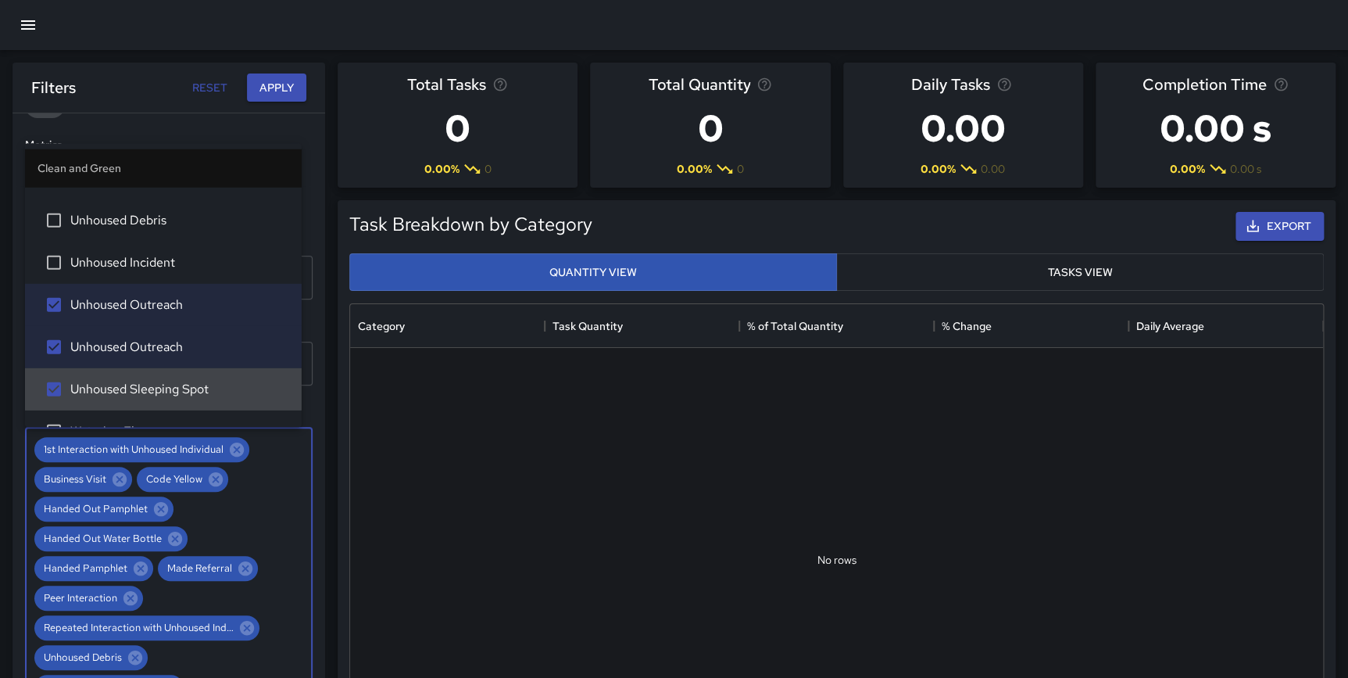
scroll to position [2251, 0]
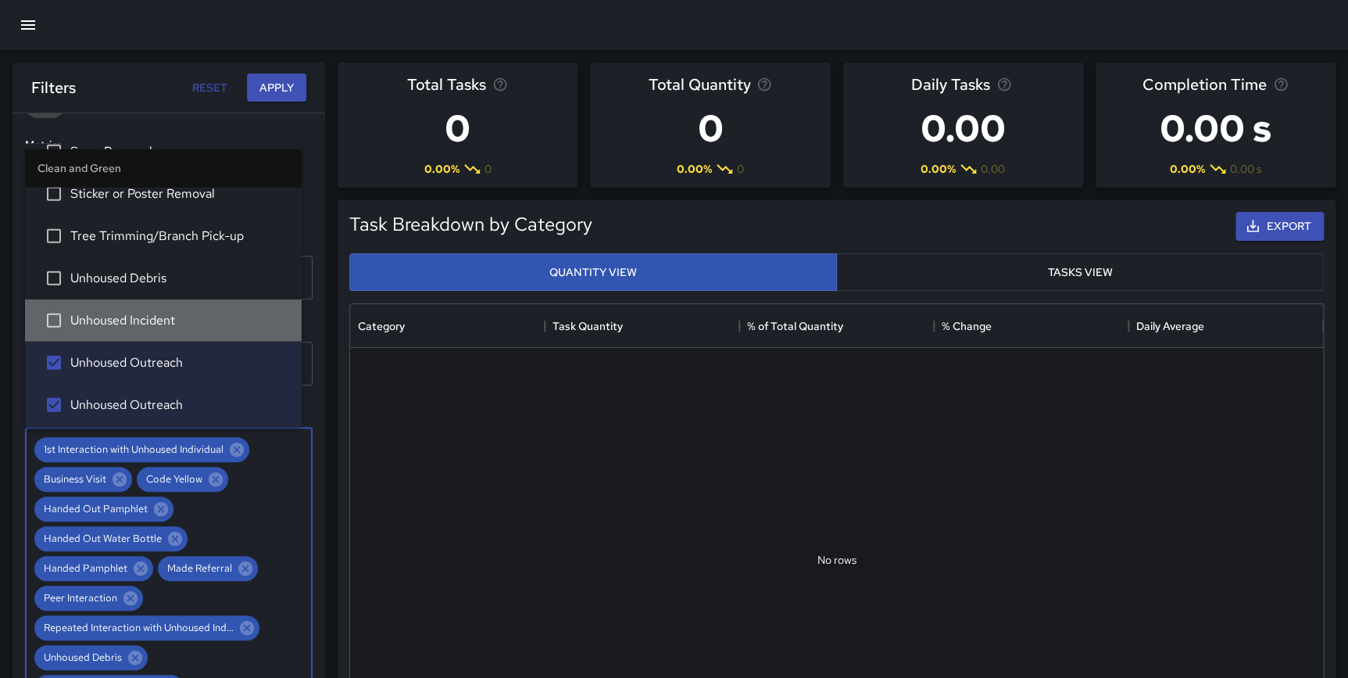
click at [180, 311] on span "Unhoused Incident" at bounding box center [179, 320] width 219 height 19
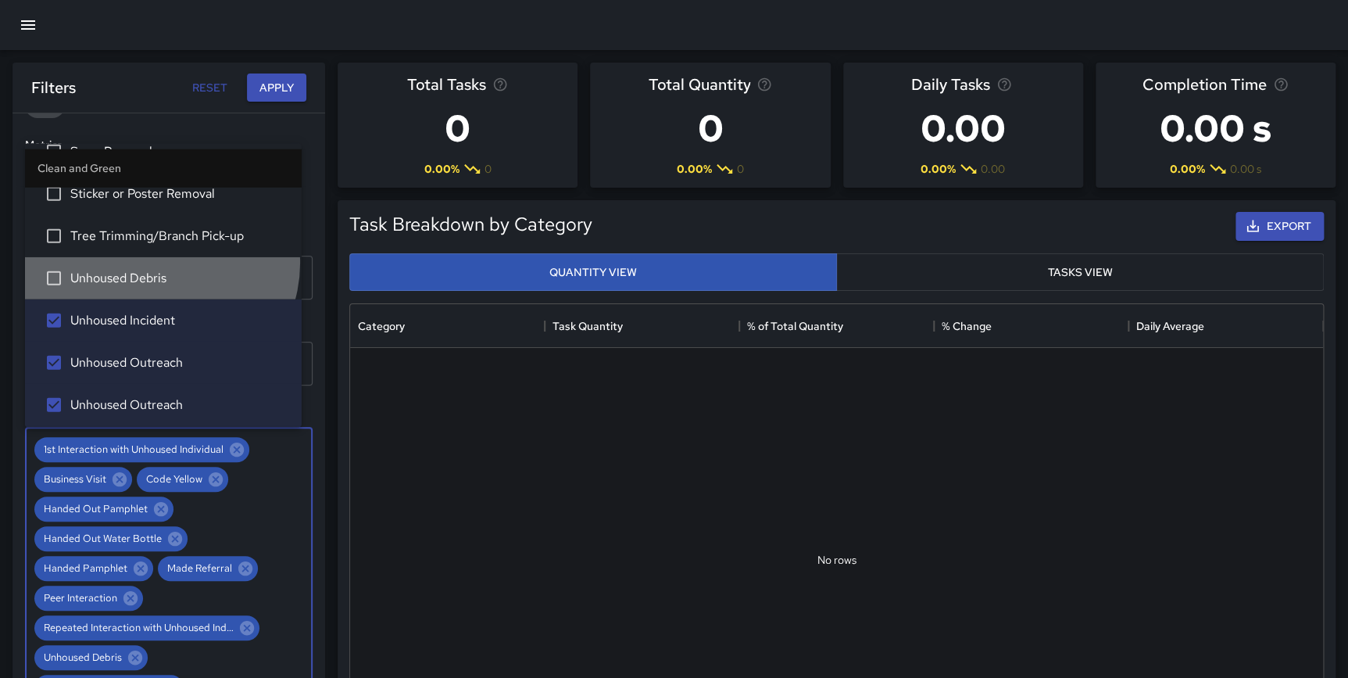
click at [159, 261] on li "Unhoused Debris" at bounding box center [163, 278] width 277 height 42
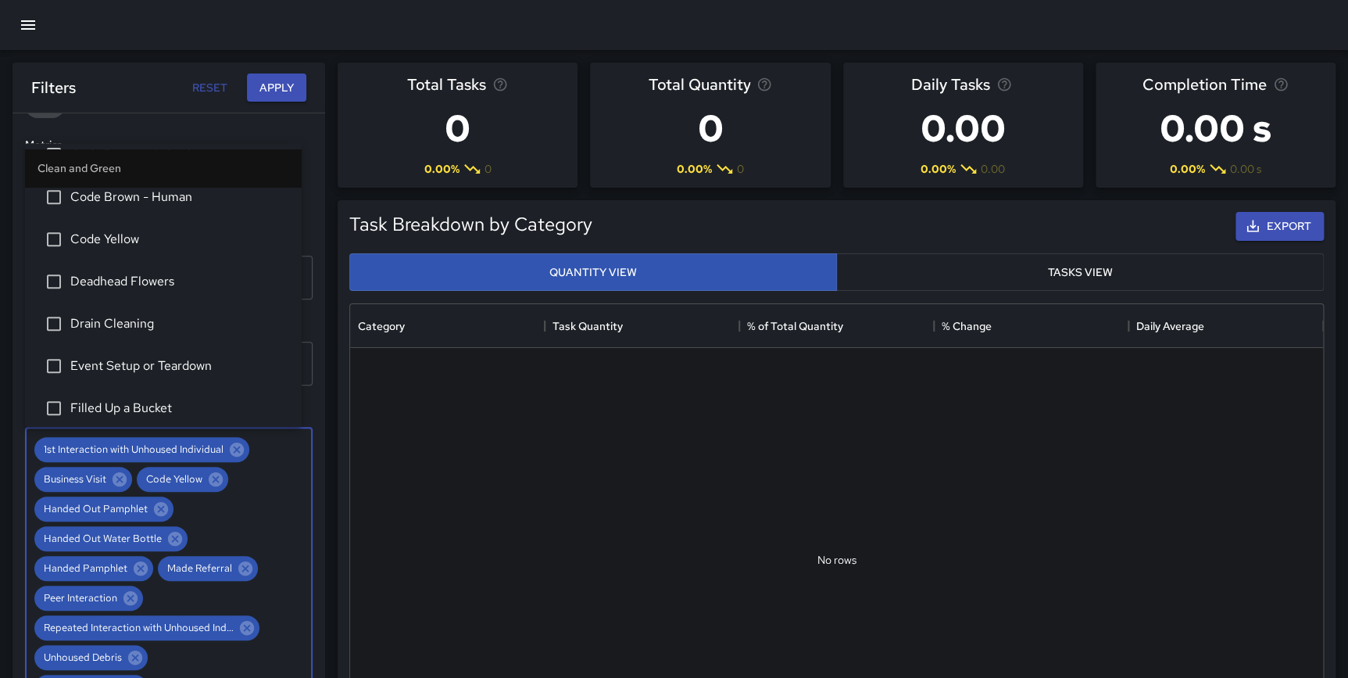
scroll to position [334, 0]
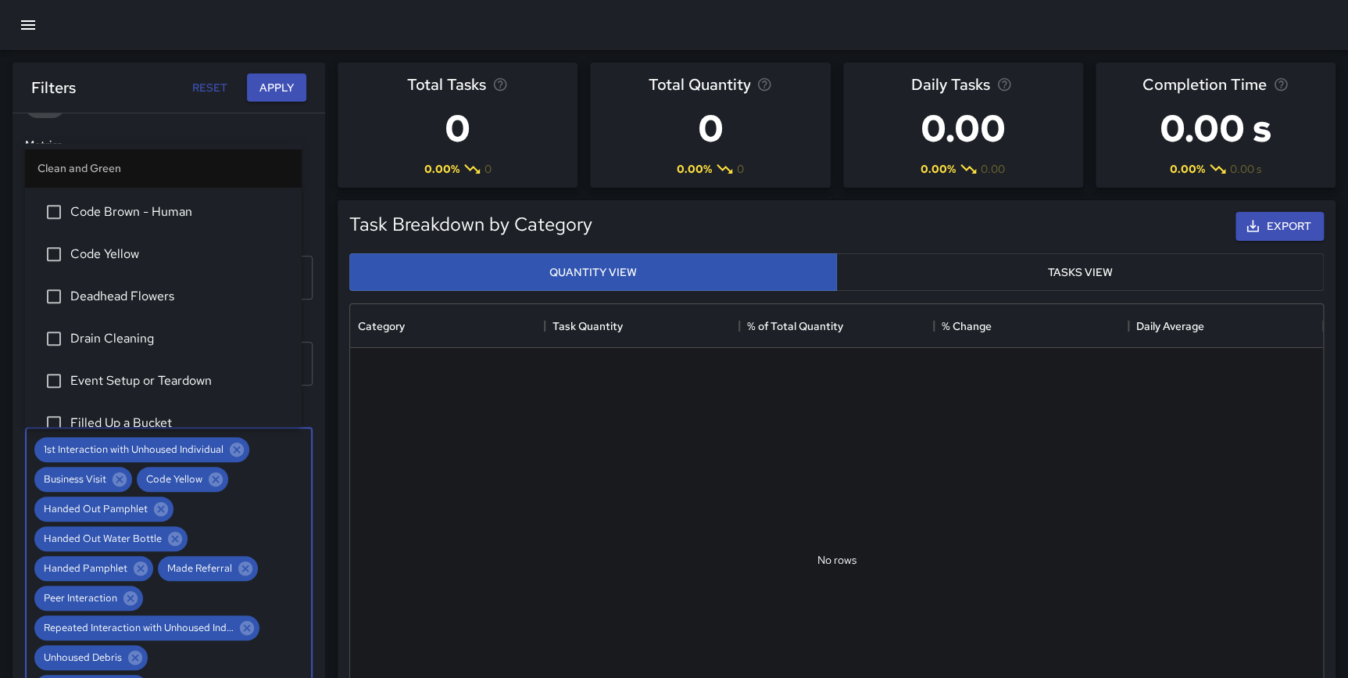
click at [189, 206] on span "Code Brown - Human" at bounding box center [179, 211] width 219 height 19
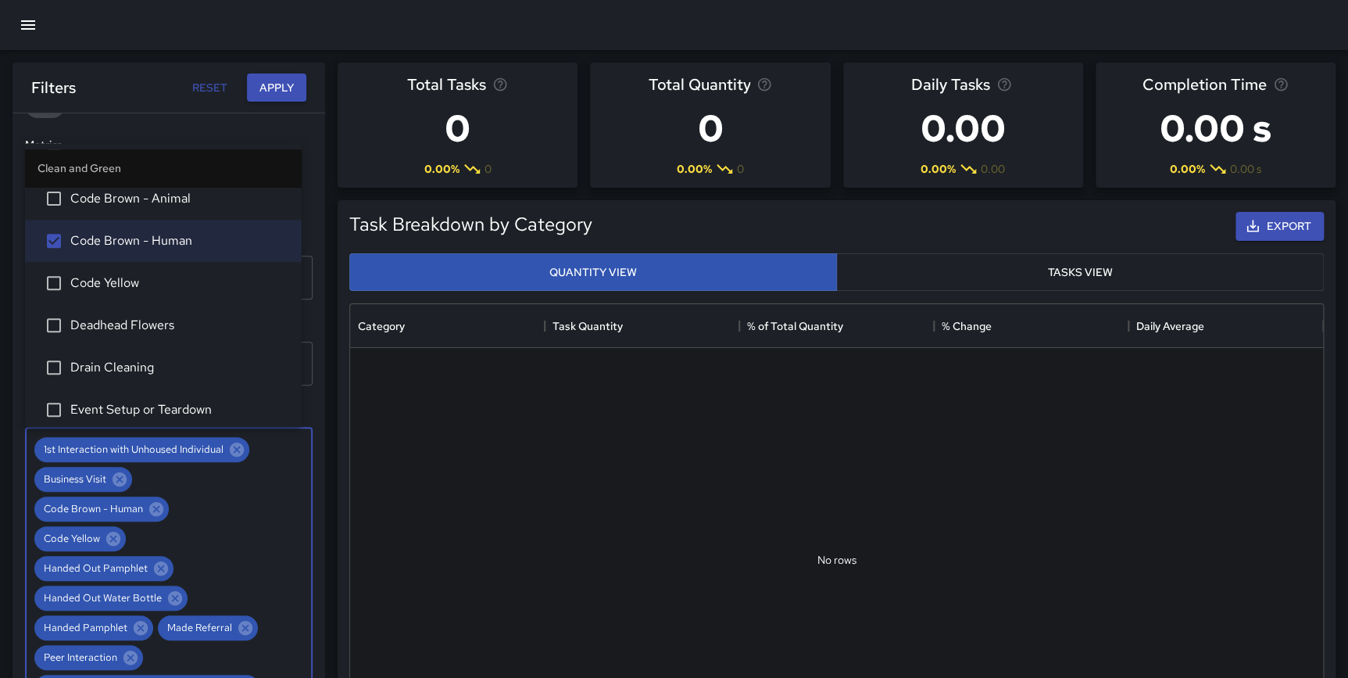
scroll to position [290, 0]
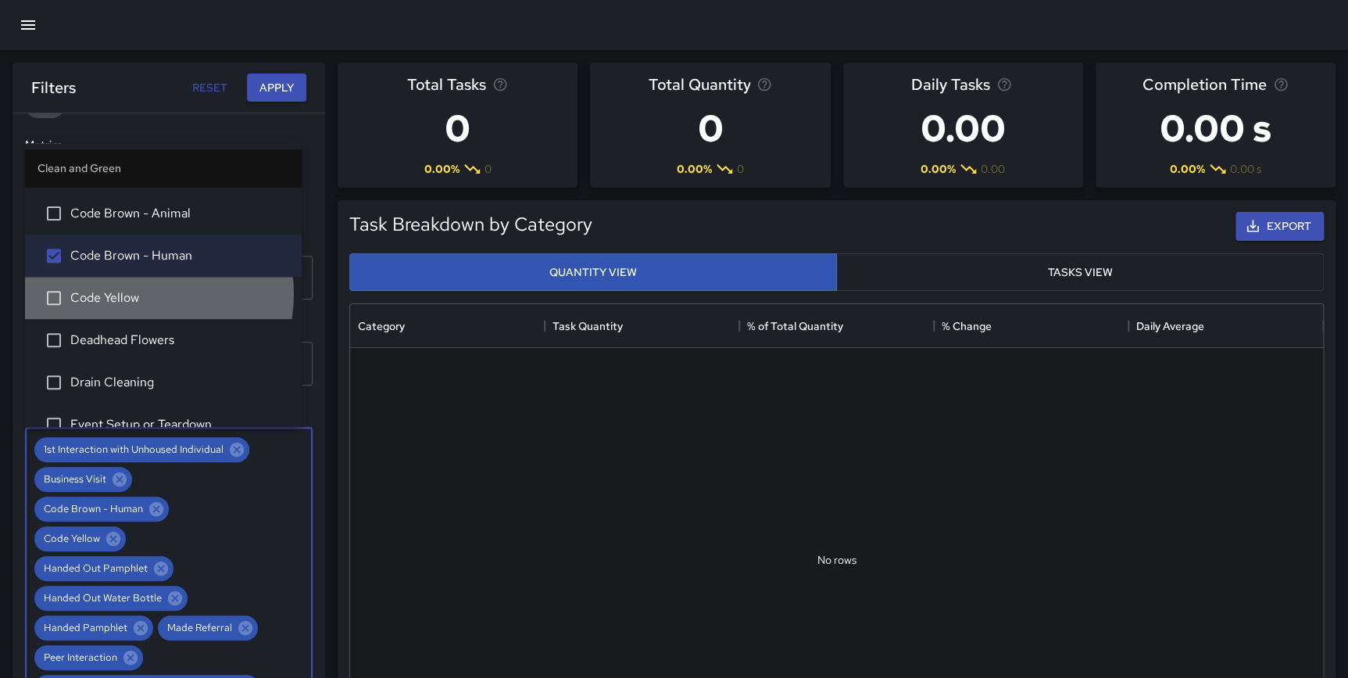
click at [141, 293] on span "Code Yellow" at bounding box center [179, 297] width 219 height 19
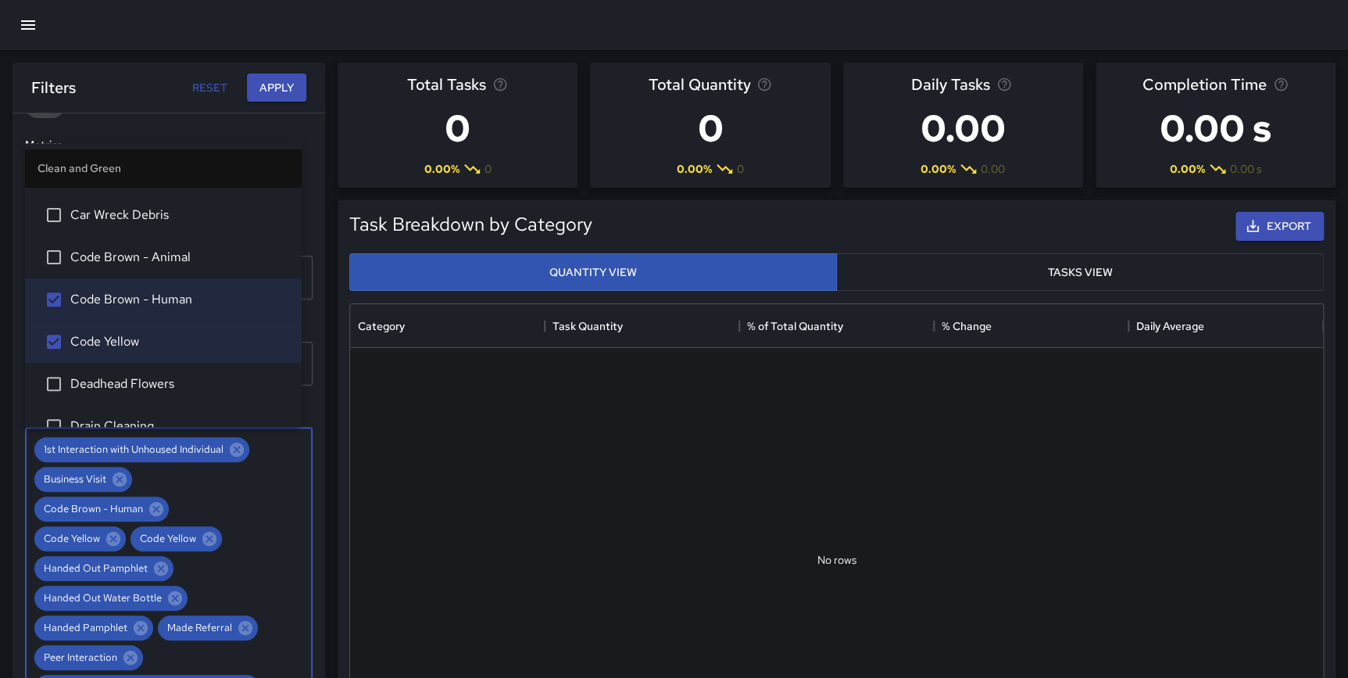
scroll to position [261, 0]
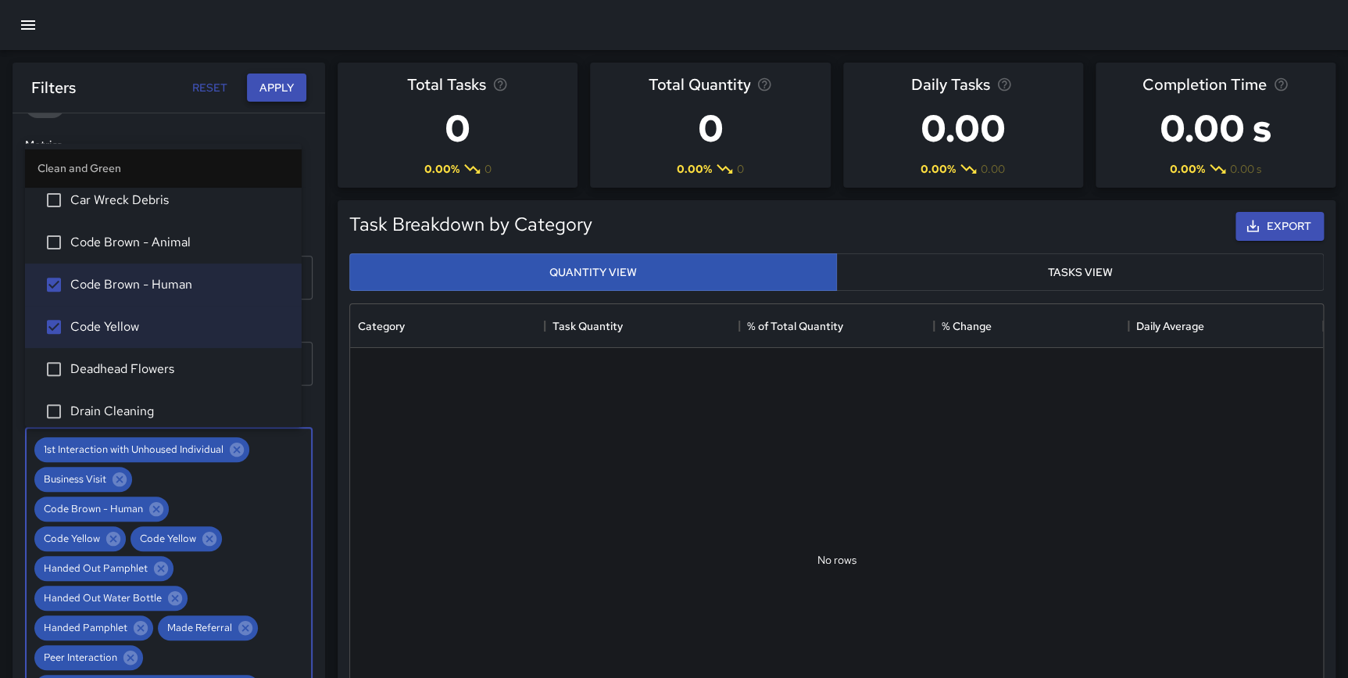
click at [267, 90] on button "Apply" at bounding box center [276, 87] width 59 height 29
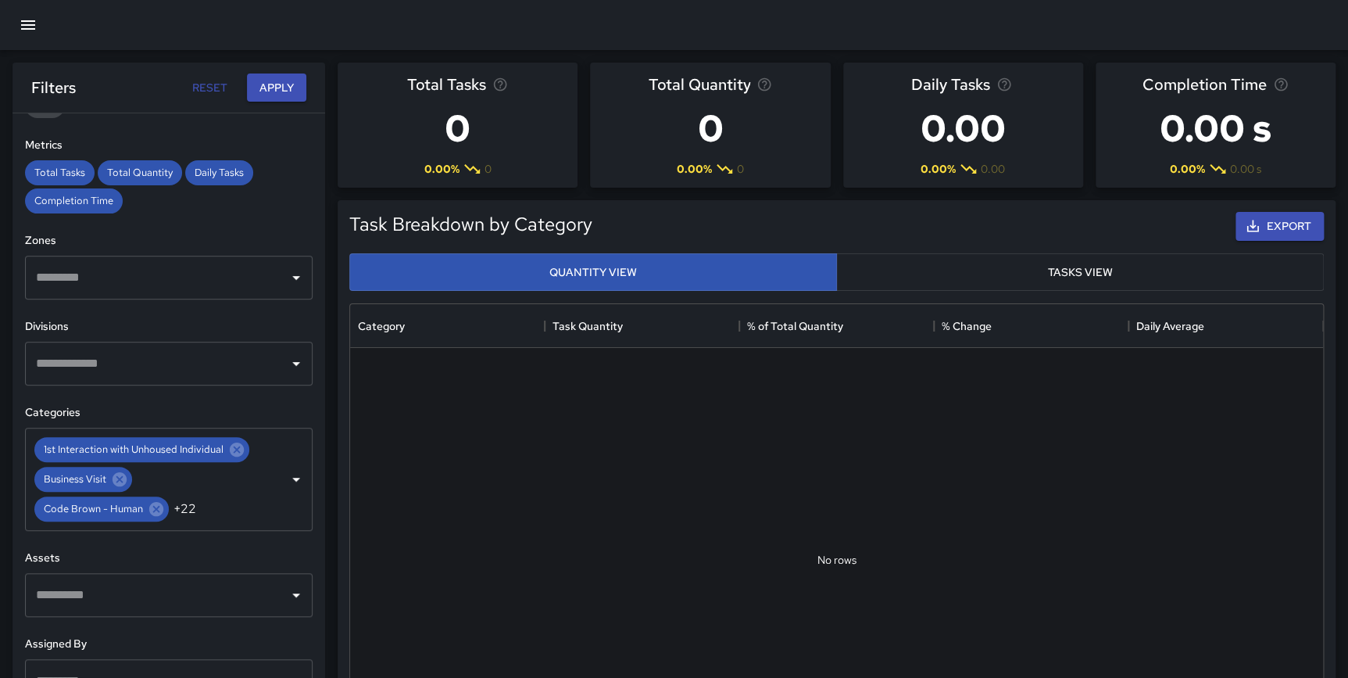
click at [328, 411] on div "Task Breakdown by Category Export Quantity View Tasks View No rows Category Tas…" at bounding box center [830, 486] width 1011 height 596
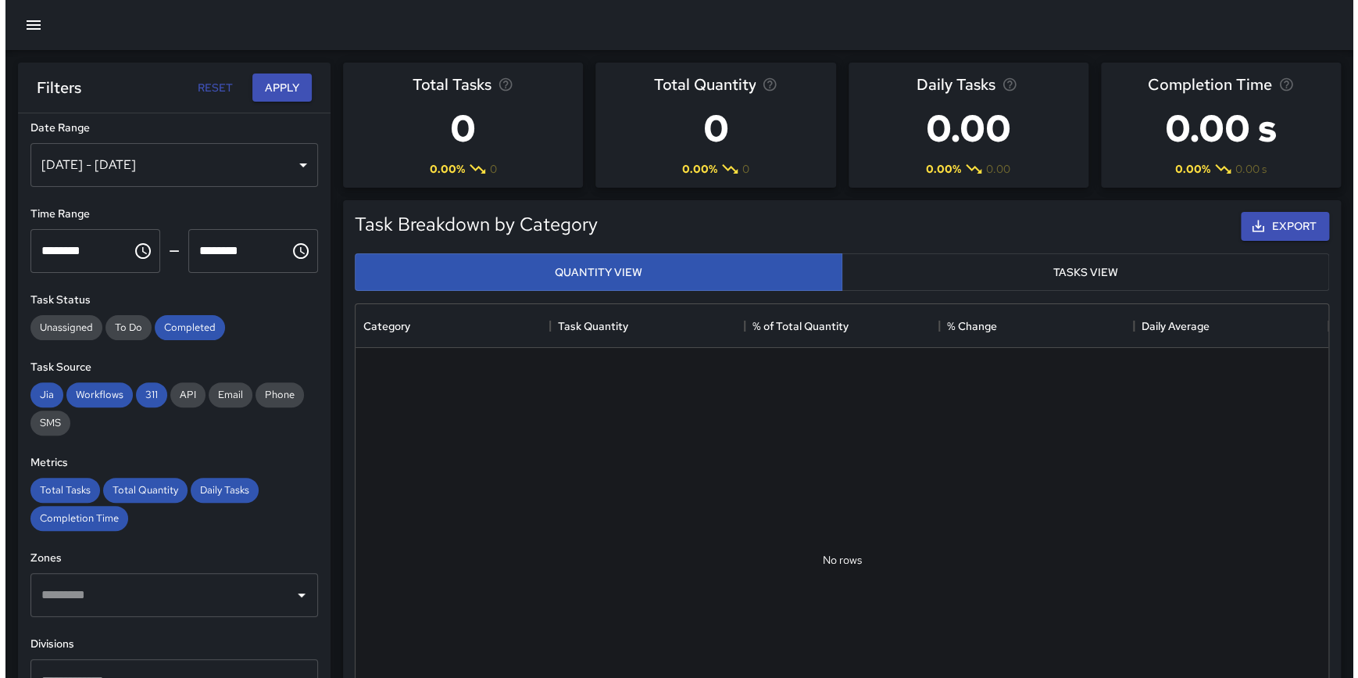
scroll to position [0, 0]
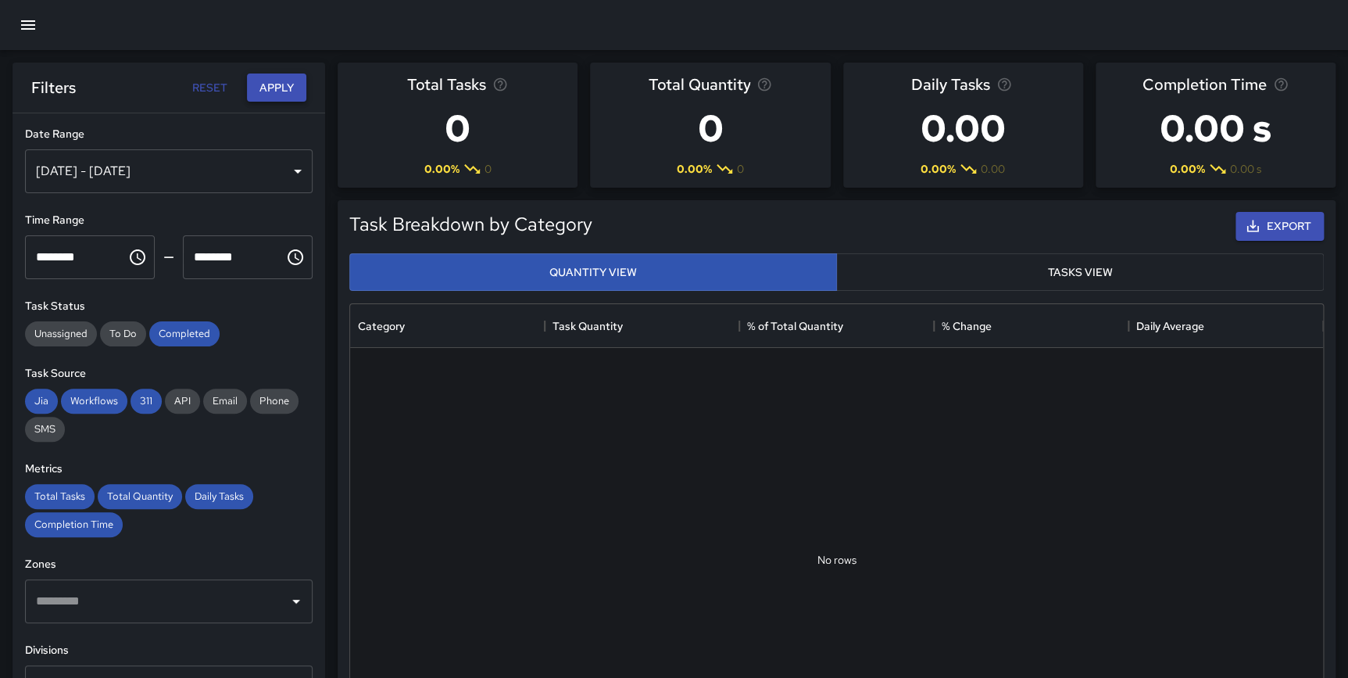
click at [268, 93] on button "Apply" at bounding box center [276, 87] width 59 height 29
click at [206, 88] on button "Reset" at bounding box center [209, 87] width 50 height 29
type input "**********"
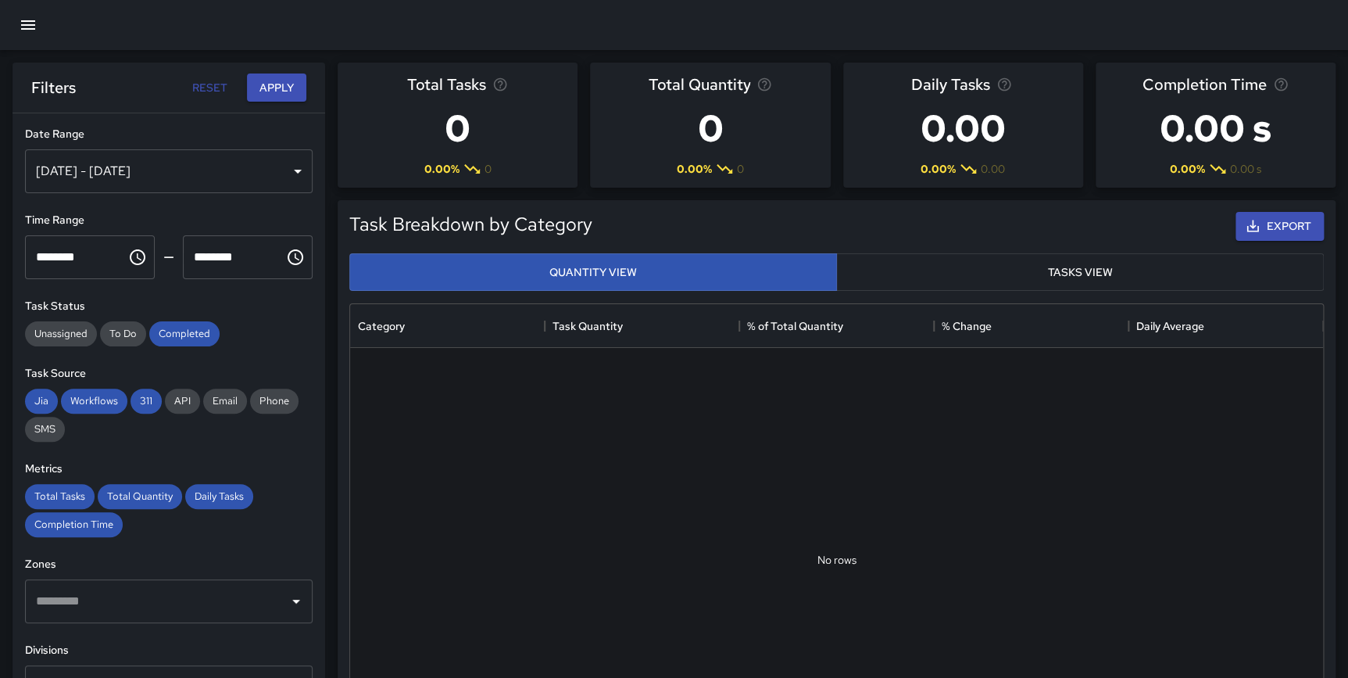
click at [186, 171] on div "[DATE] - [DATE]" at bounding box center [169, 171] width 288 height 44
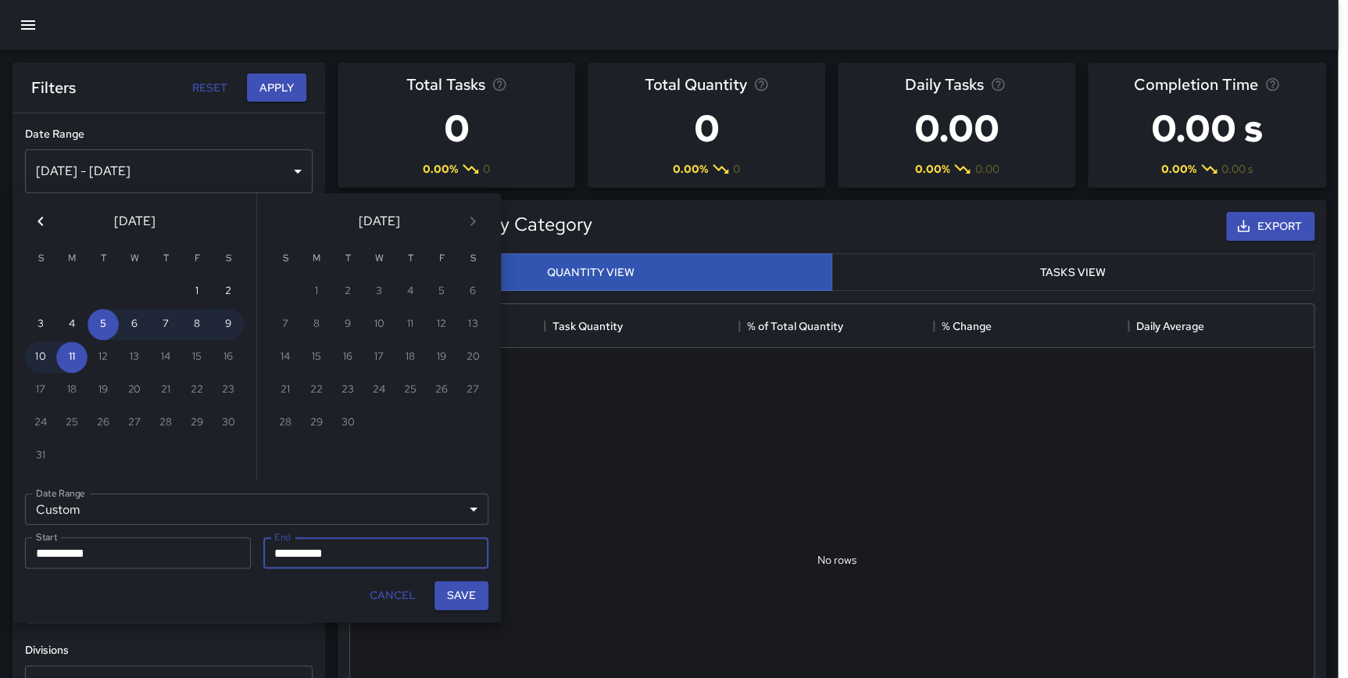
scroll to position [456, 962]
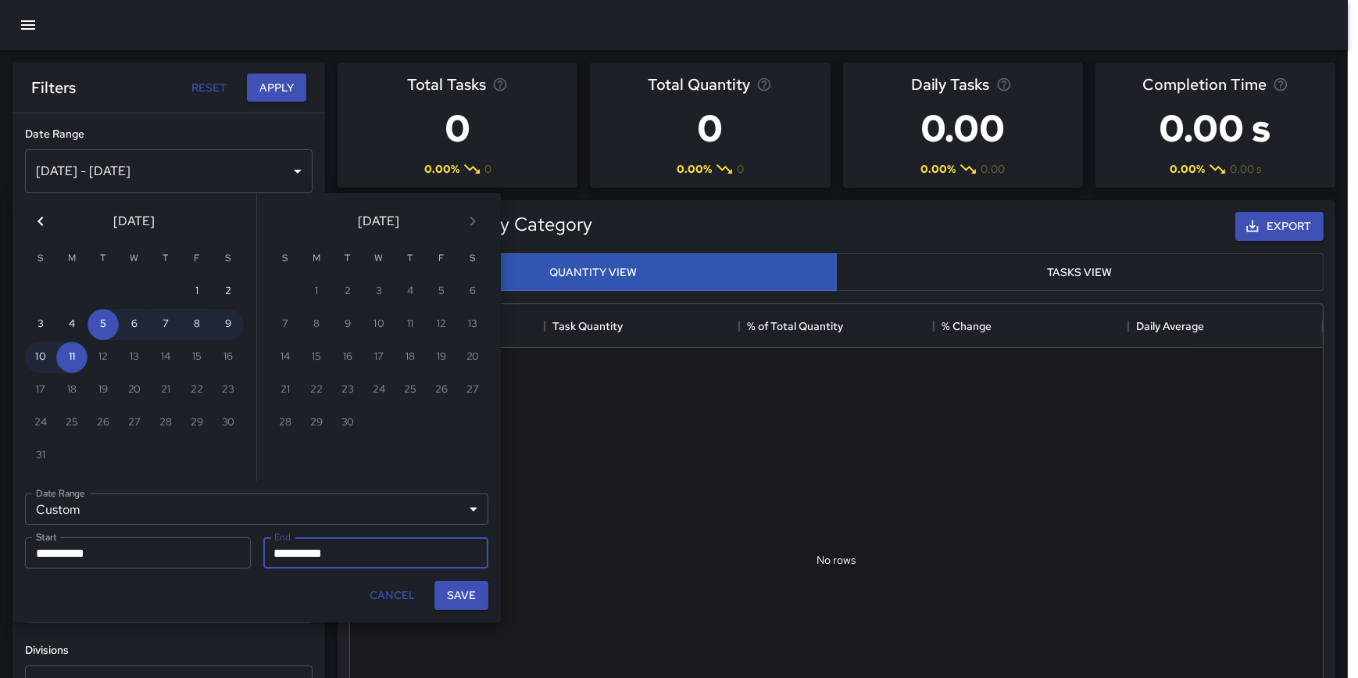
click at [55, 230] on div "[DATE]" at bounding box center [135, 218] width 244 height 50
click at [50, 227] on button "Previous month" at bounding box center [40, 221] width 31 height 31
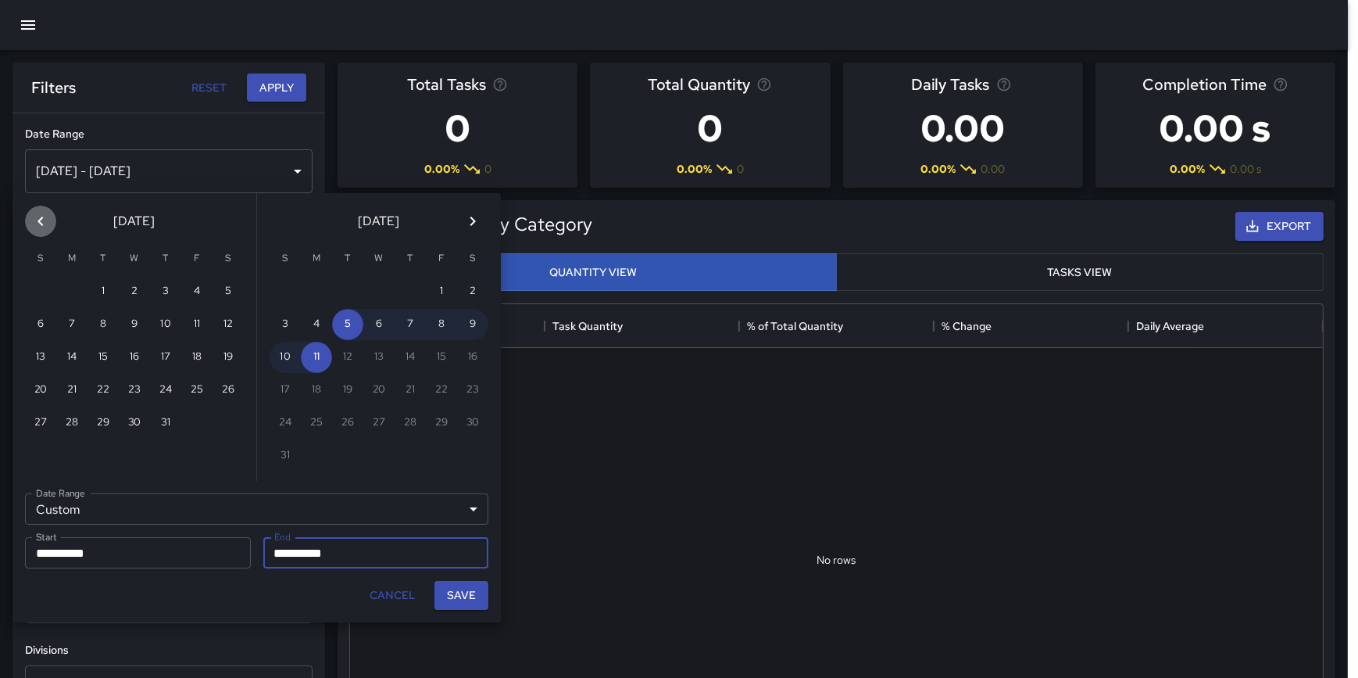
click at [48, 227] on icon "Previous month" at bounding box center [40, 221] width 19 height 19
click at [48, 226] on icon "Previous month" at bounding box center [40, 221] width 19 height 19
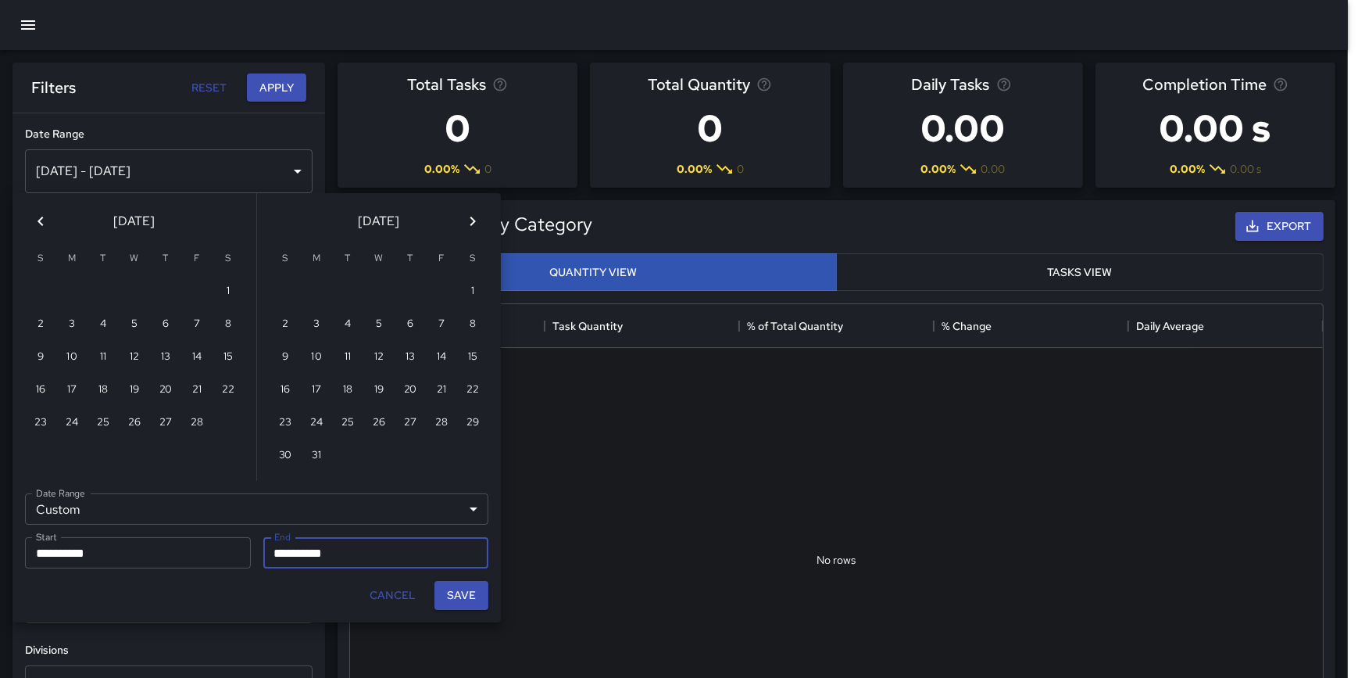
click at [48, 226] on icon "Previous month" at bounding box center [40, 221] width 19 height 19
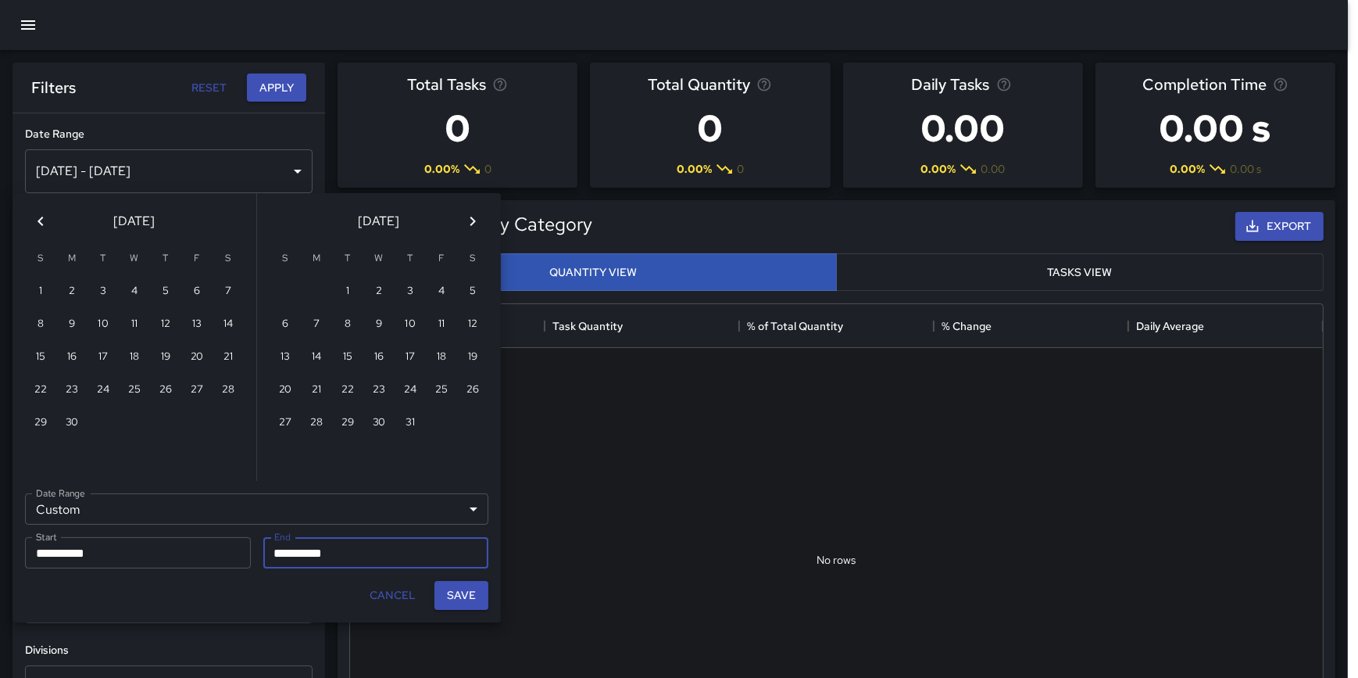
click at [48, 226] on icon "Previous month" at bounding box center [40, 221] width 19 height 19
click at [414, 286] on button "1" at bounding box center [410, 291] width 31 height 31
type input "**********"
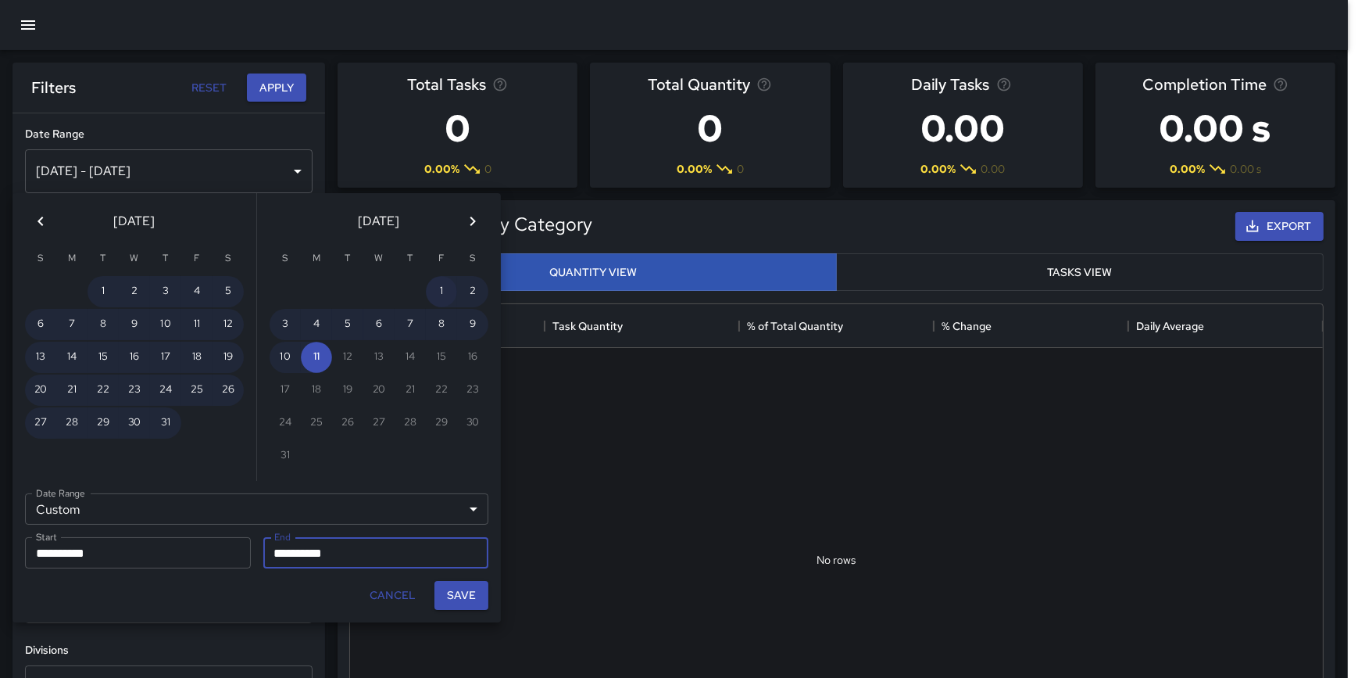
click at [439, 282] on button "1" at bounding box center [441, 291] width 31 height 31
type input "**********"
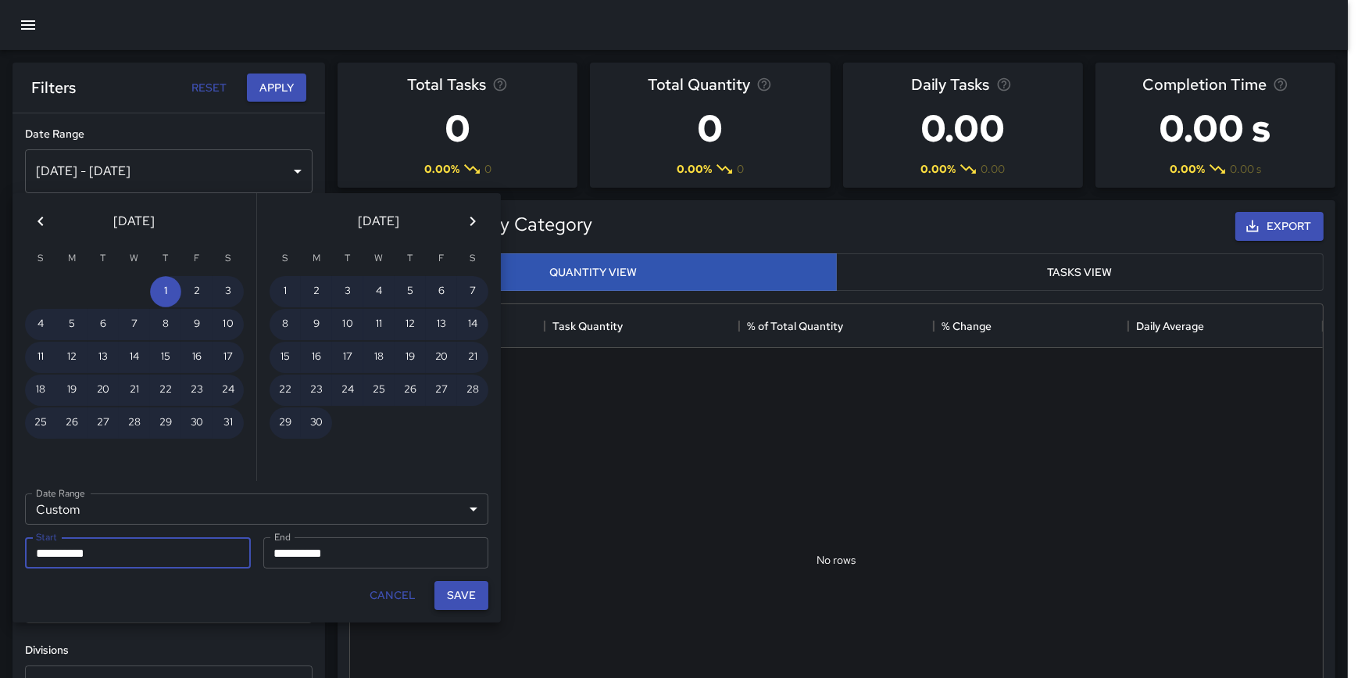
click at [469, 592] on button "Save" at bounding box center [462, 595] width 54 height 29
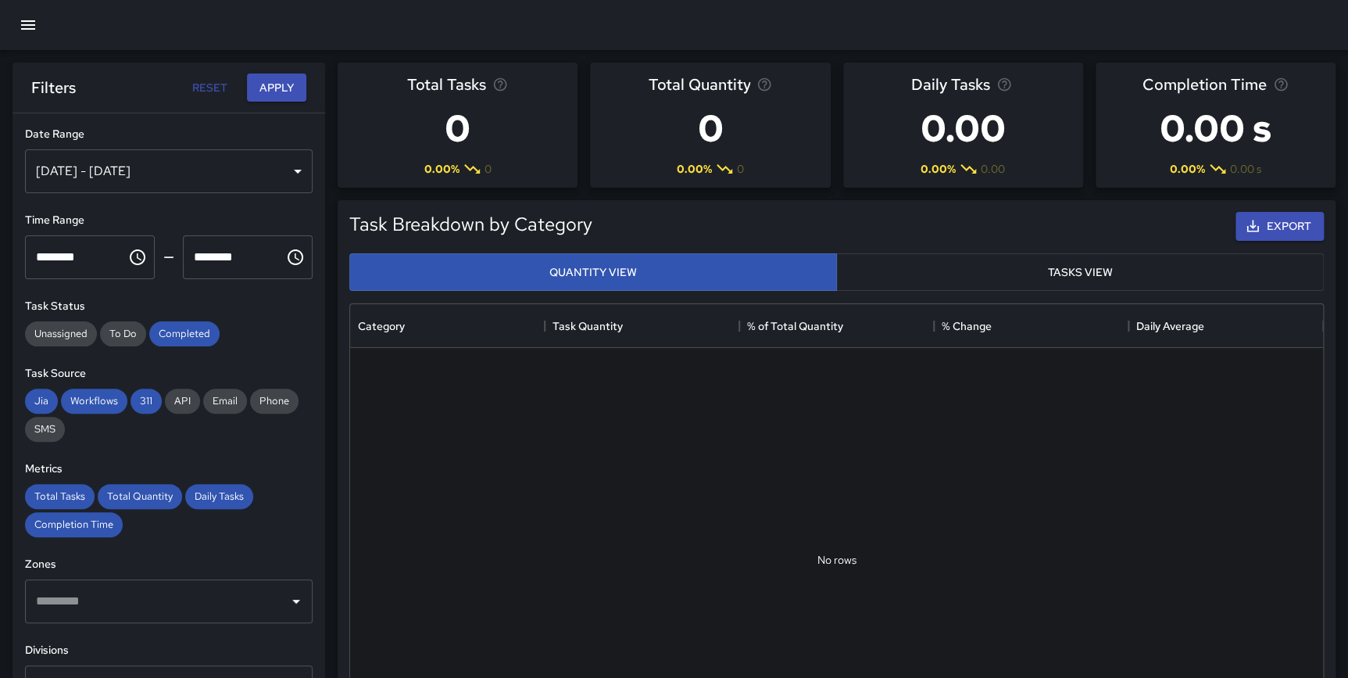
scroll to position [456, 961]
click at [274, 97] on button "Apply" at bounding box center [276, 87] width 59 height 29
click at [274, 93] on button "Apply" at bounding box center [276, 87] width 59 height 29
click at [211, 84] on button "Reset" at bounding box center [209, 87] width 50 height 29
type input "**********"
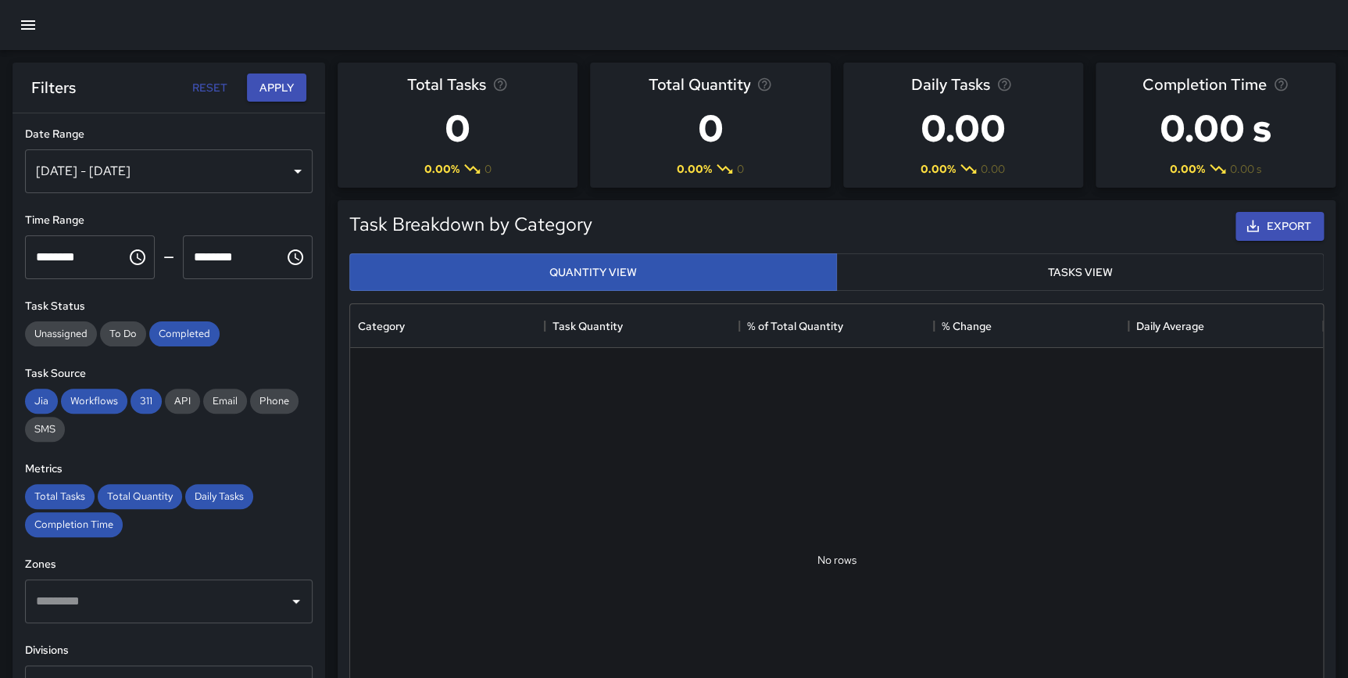
click at [211, 84] on button "Reset" at bounding box center [209, 87] width 50 height 29
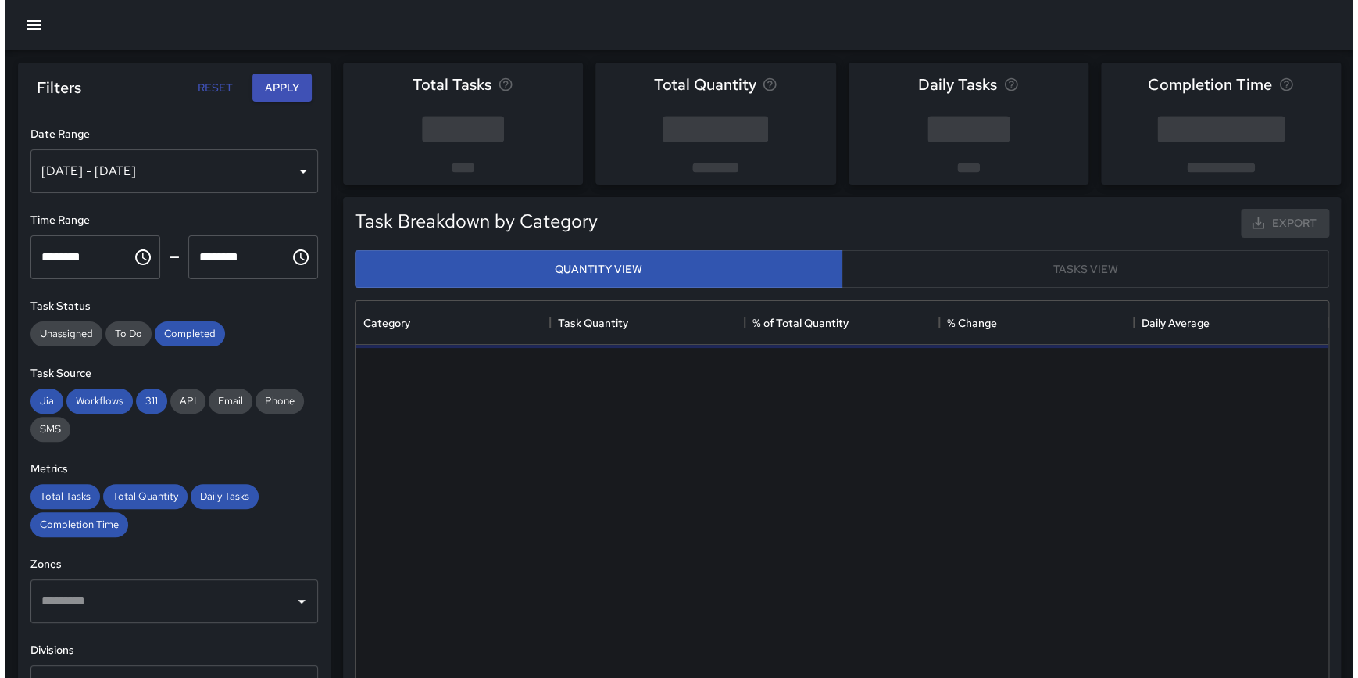
scroll to position [456, 961]
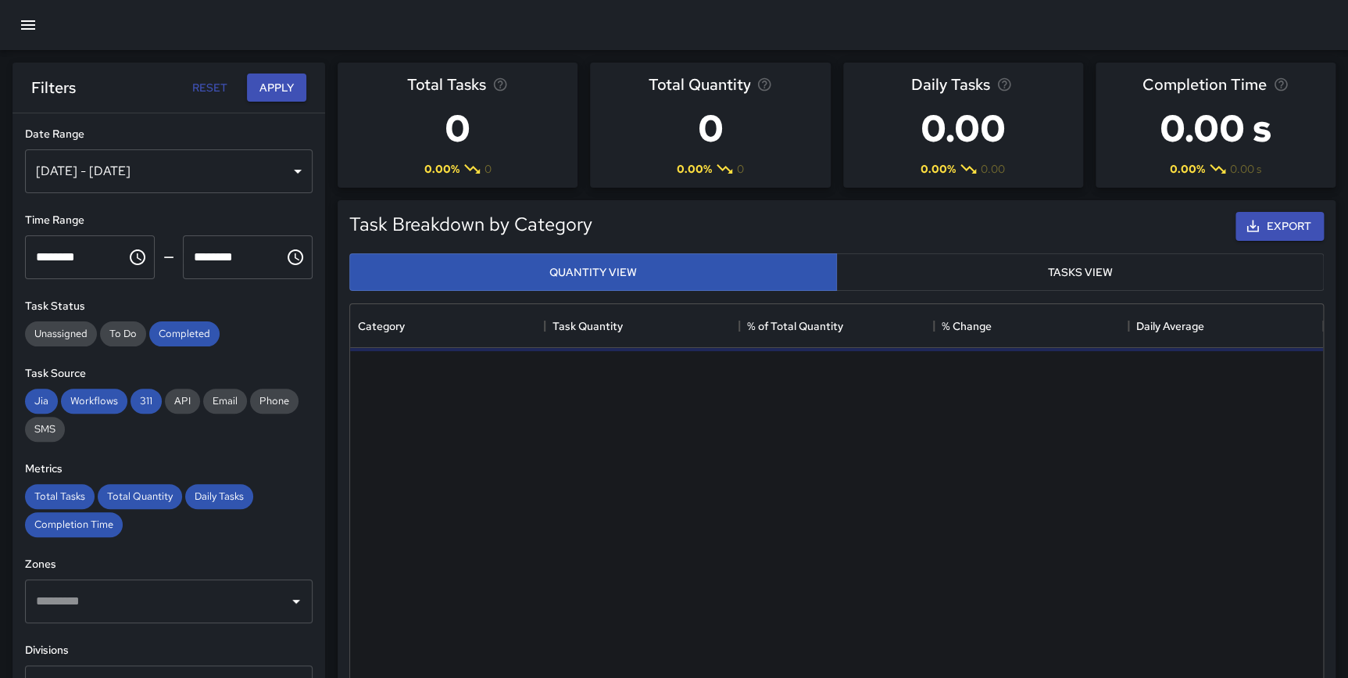
click at [145, 183] on div "[DATE] - [DATE]" at bounding box center [169, 171] width 288 height 44
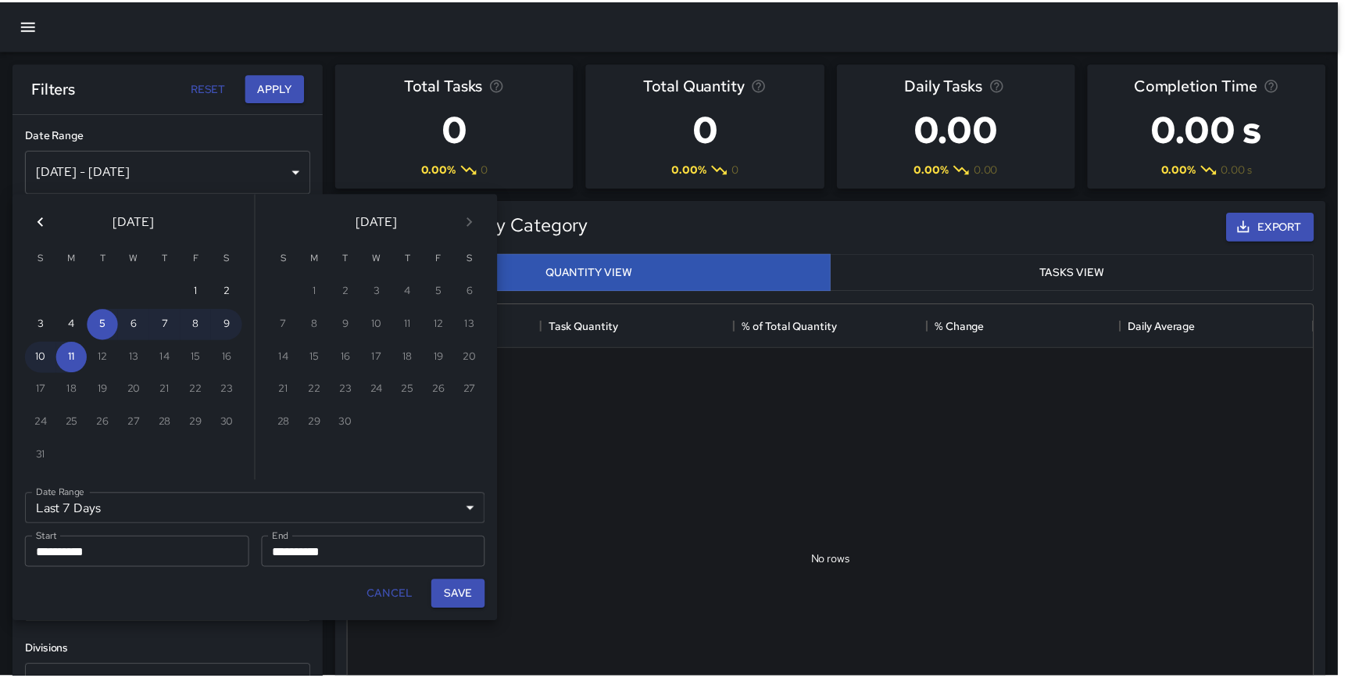
scroll to position [456, 962]
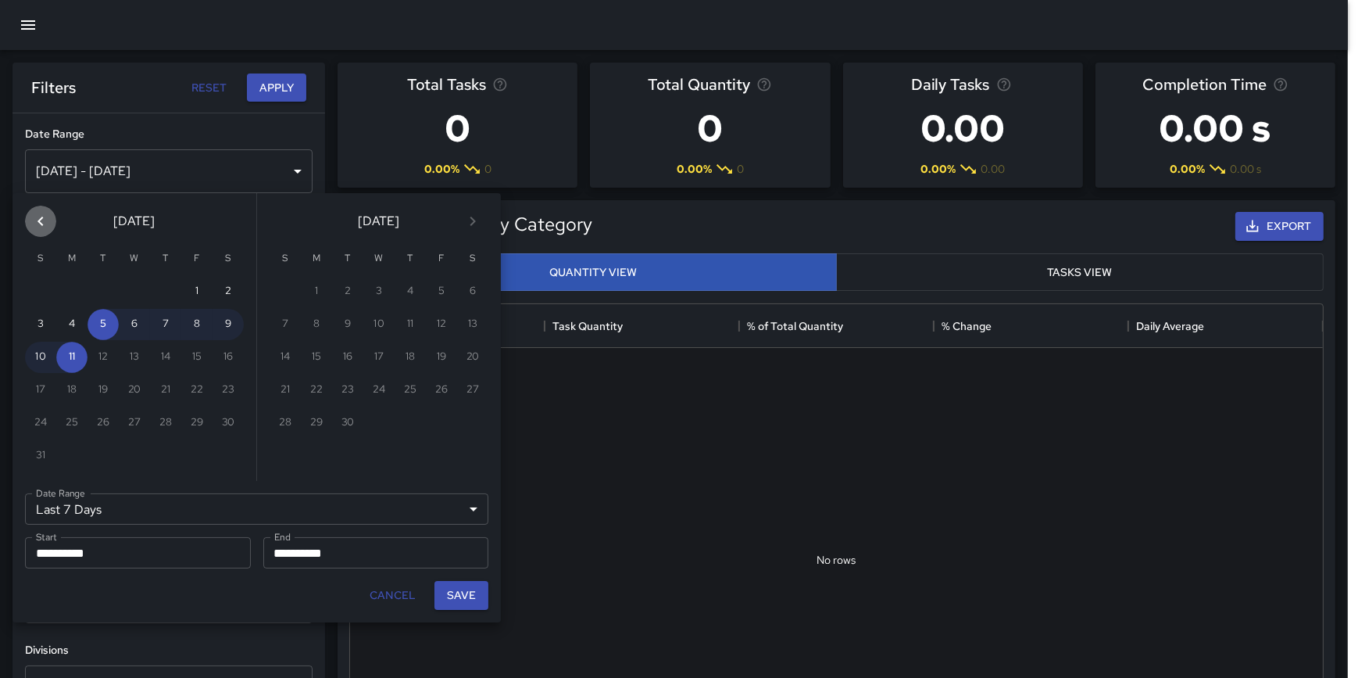
click at [38, 222] on icon "Previous month" at bounding box center [40, 221] width 19 height 19
click at [38, 221] on icon "Previous month" at bounding box center [40, 221] width 19 height 19
click at [38, 221] on icon "Previous month" at bounding box center [40, 221] width 5 height 9
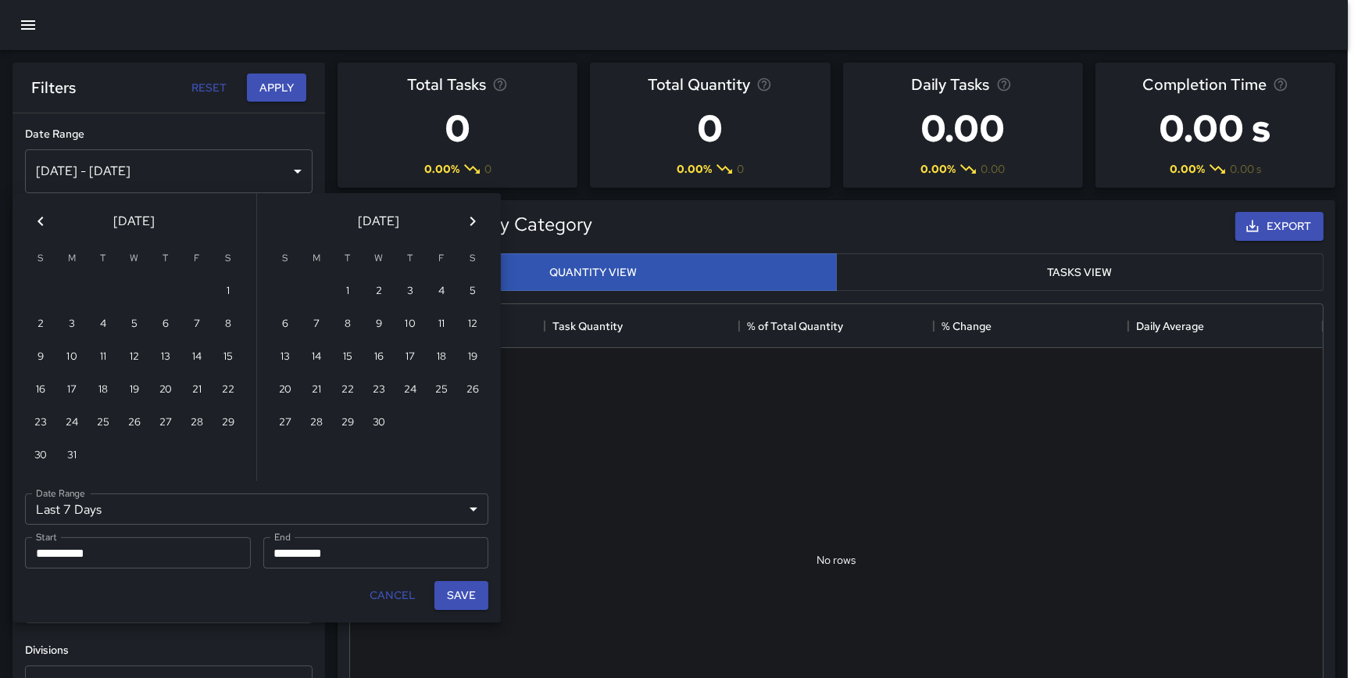
click at [38, 220] on icon "Previous month" at bounding box center [40, 221] width 19 height 19
click at [38, 219] on icon "Previous month" at bounding box center [40, 221] width 19 height 19
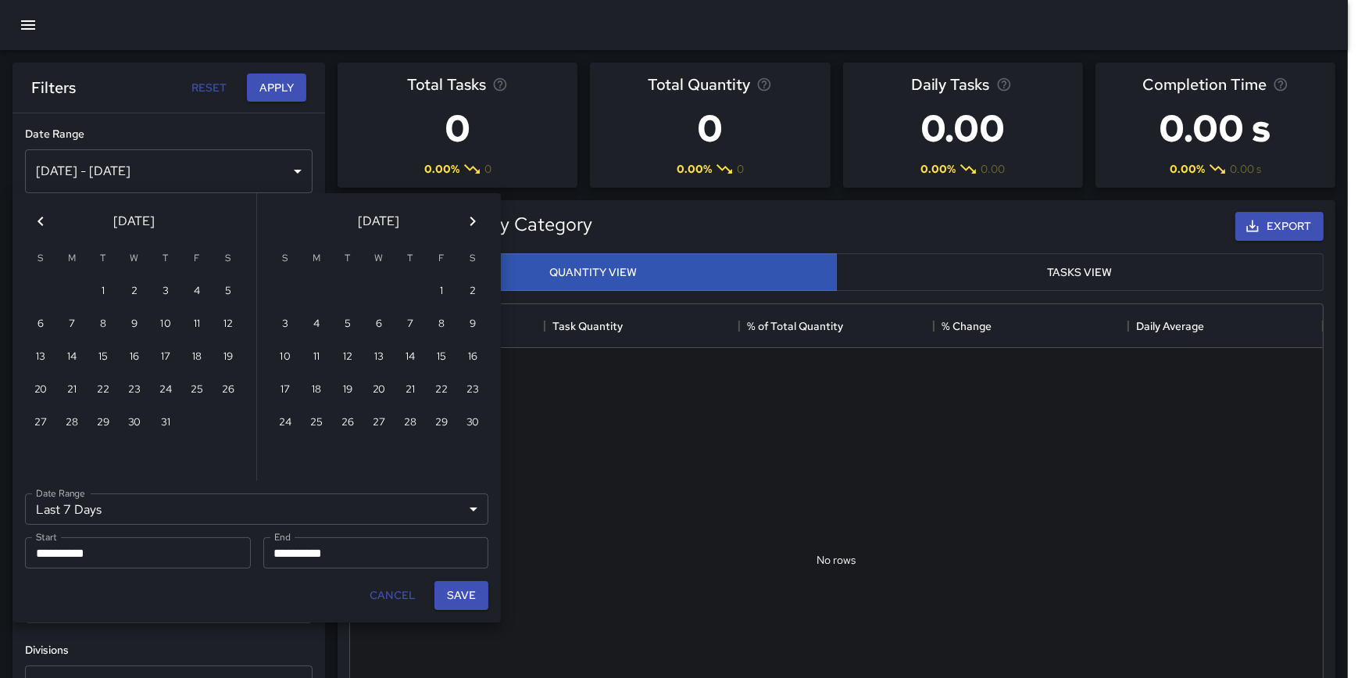
click at [38, 219] on icon "Previous month" at bounding box center [40, 221] width 19 height 19
click at [411, 292] on button "1" at bounding box center [410, 291] width 31 height 31
type input "******"
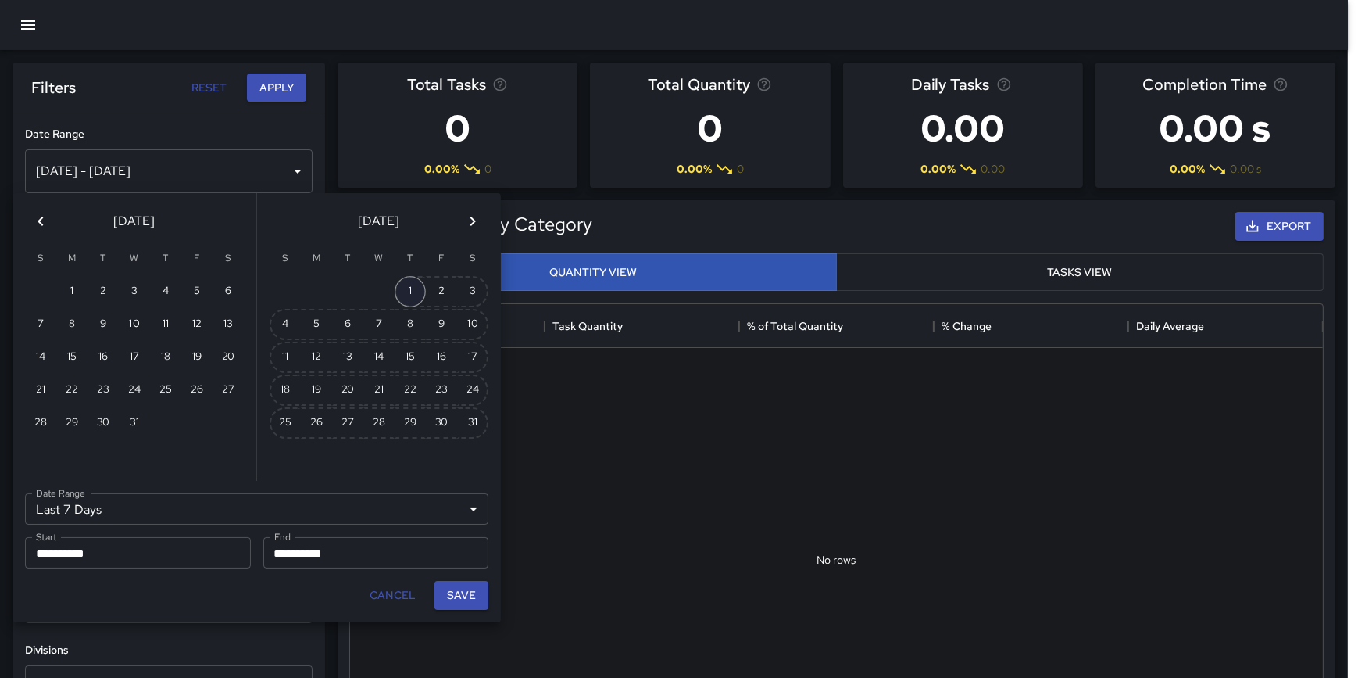
type input "**********"
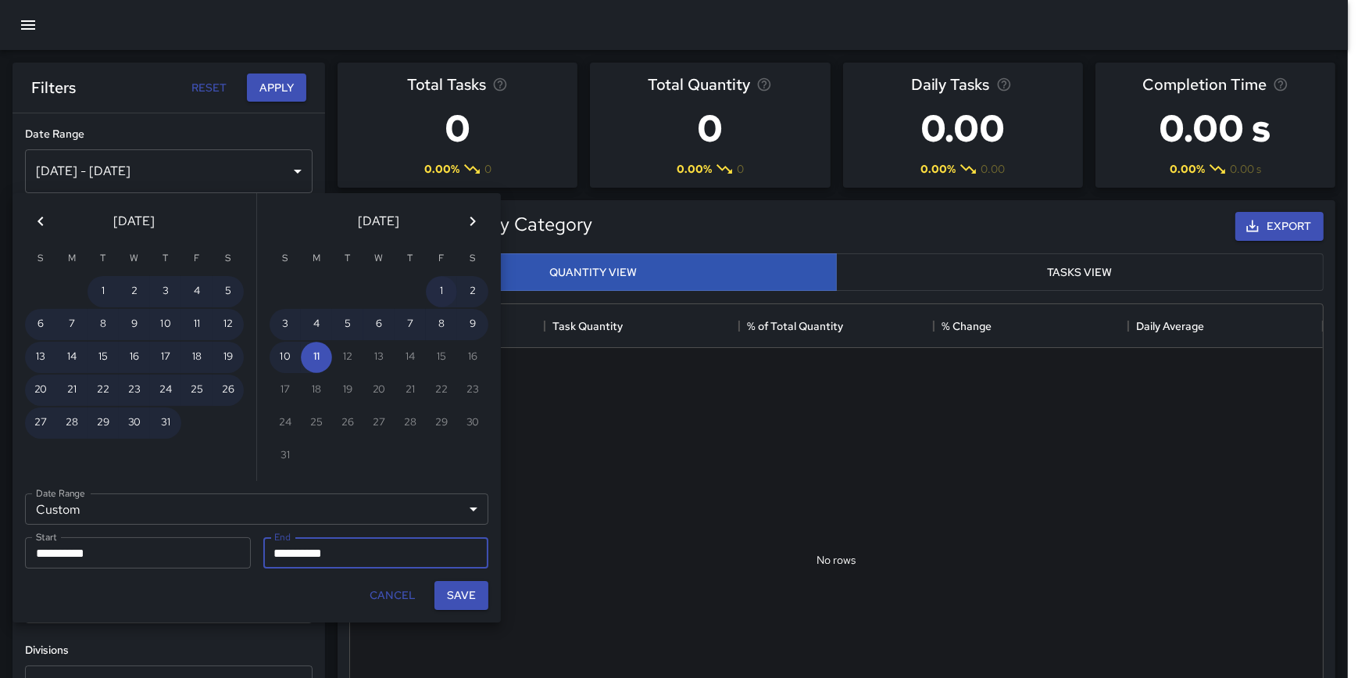
click at [442, 277] on button "1" at bounding box center [441, 291] width 31 height 31
type input "**********"
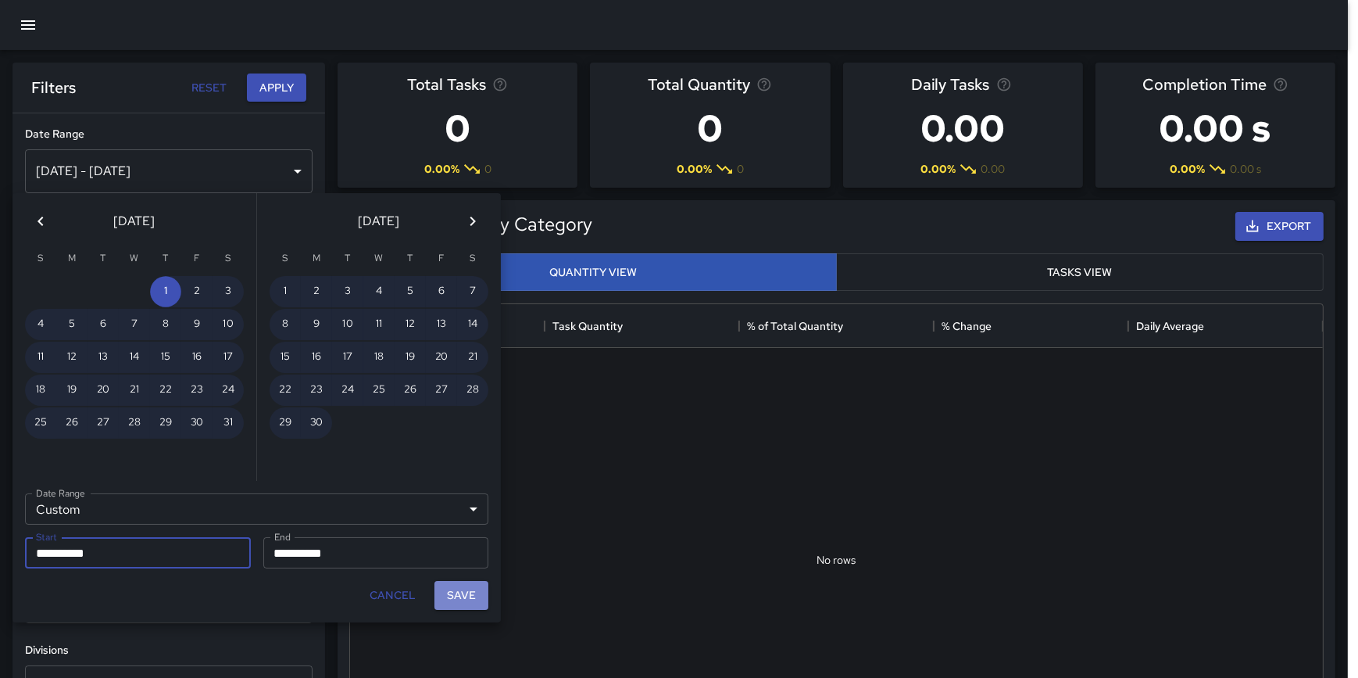
click at [464, 600] on button "Save" at bounding box center [462, 595] width 54 height 29
type input "**********"
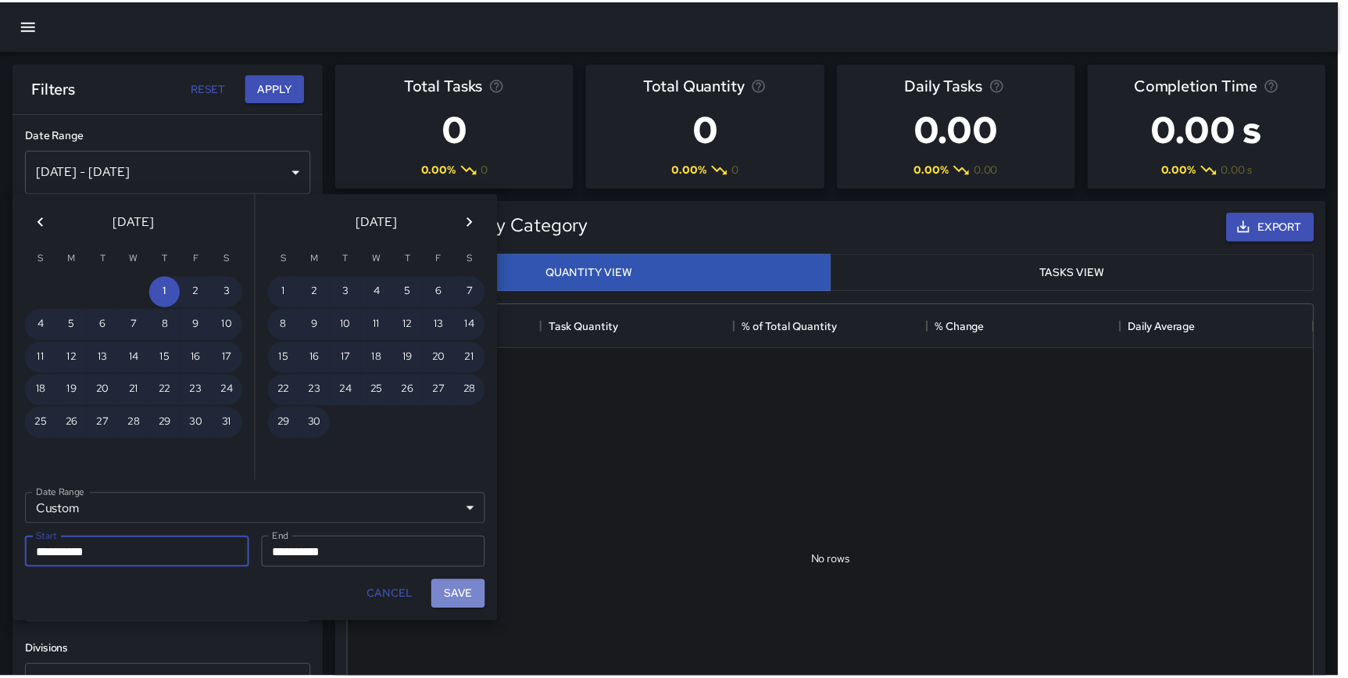
scroll to position [456, 961]
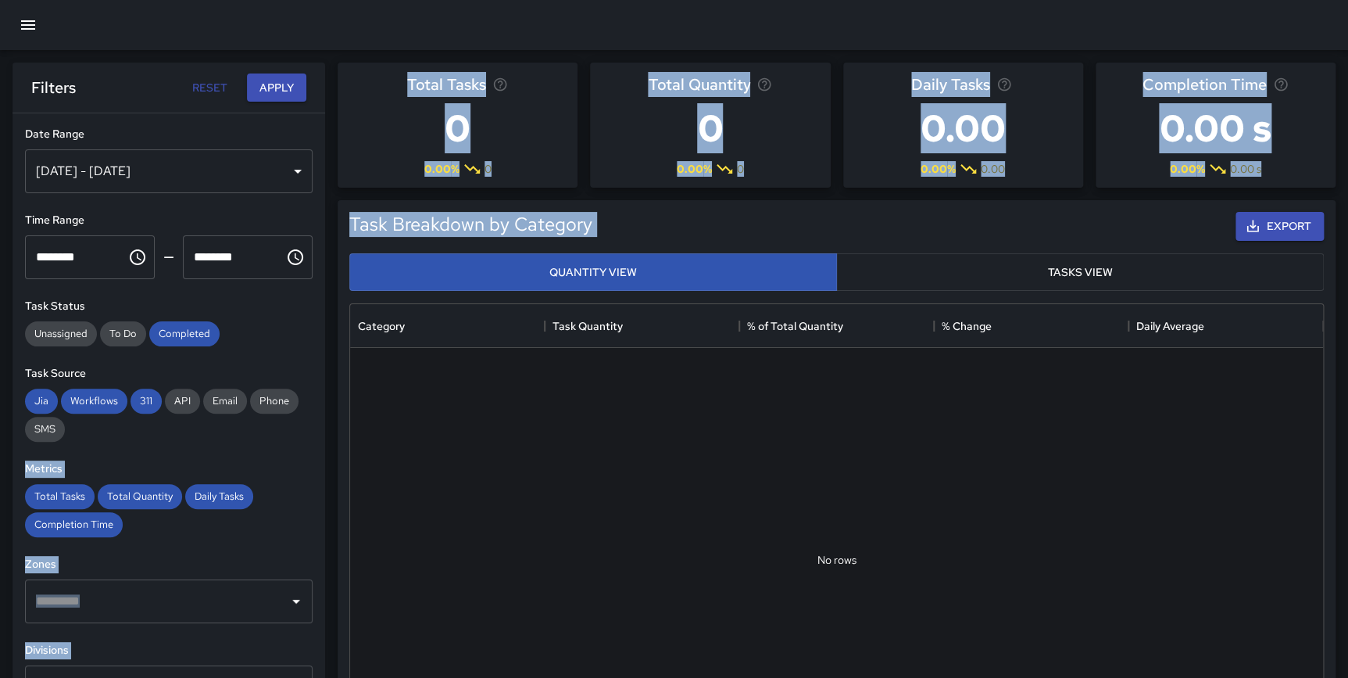
drag, startPoint x: 326, startPoint y: 289, endPoint x: 313, endPoint y: 410, distance: 121.1
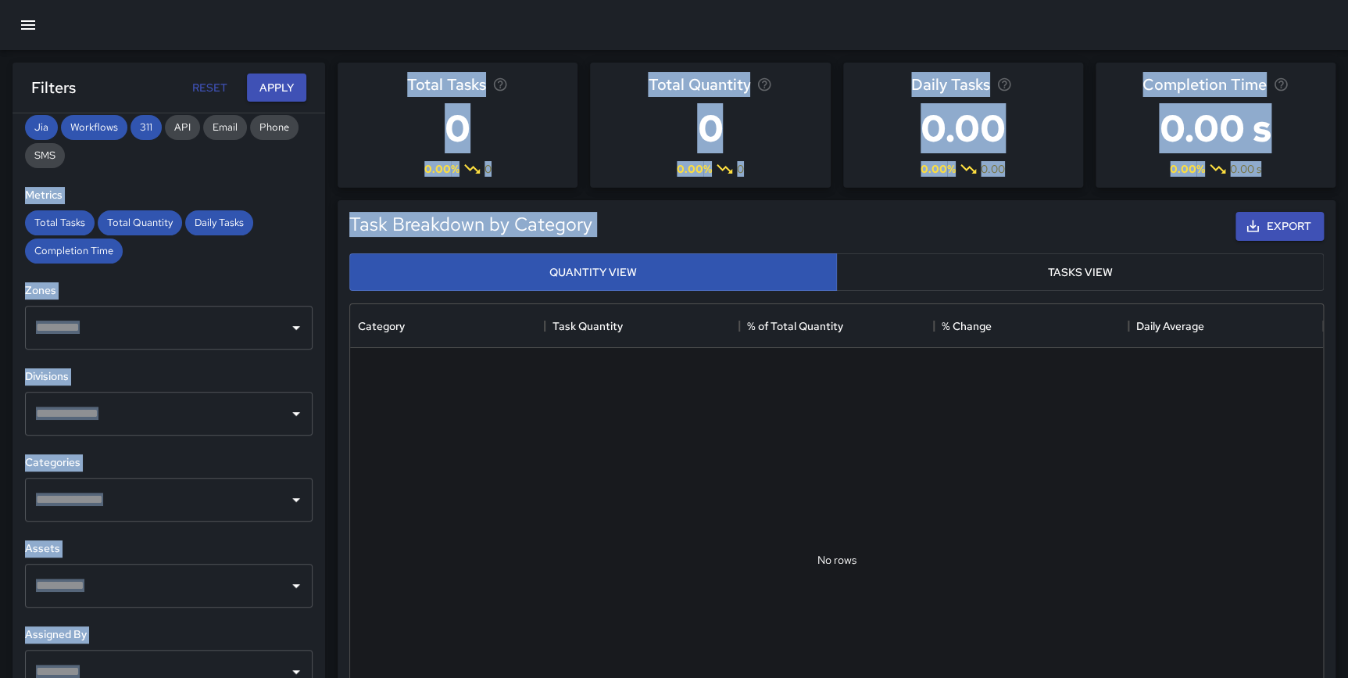
scroll to position [283, 0]
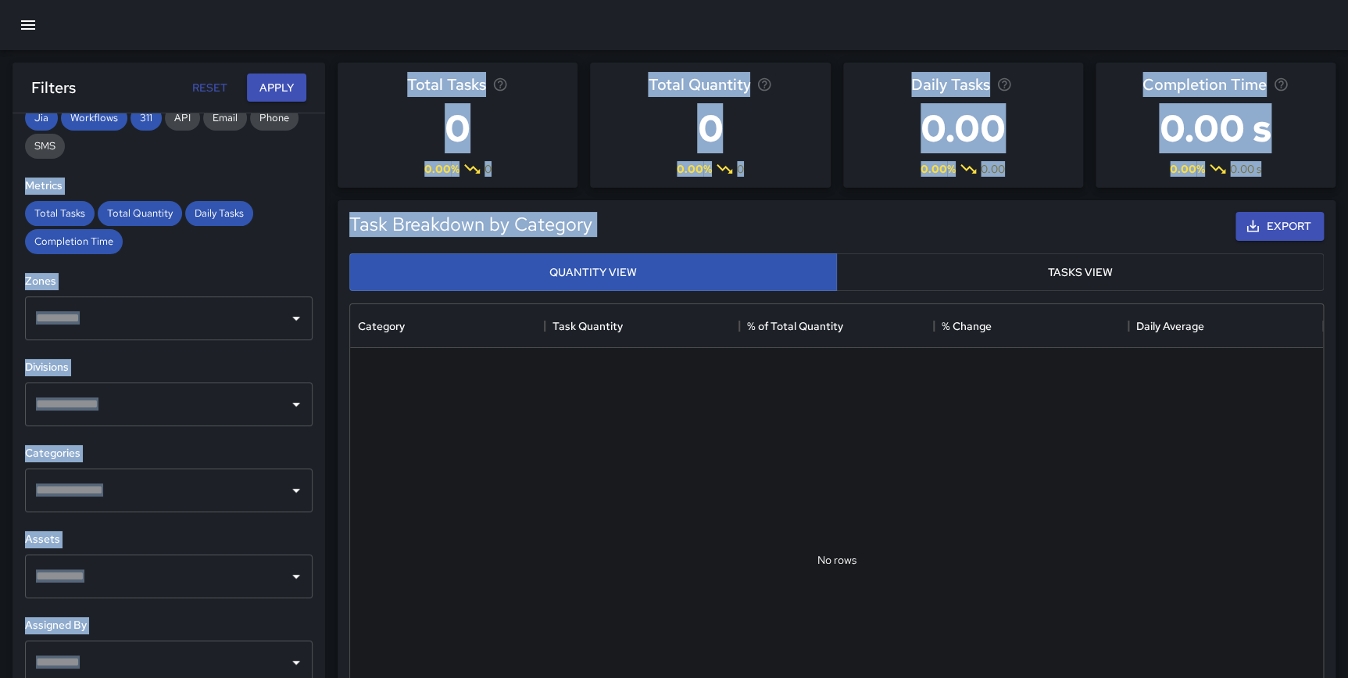
click at [292, 417] on div "​" at bounding box center [169, 404] width 288 height 44
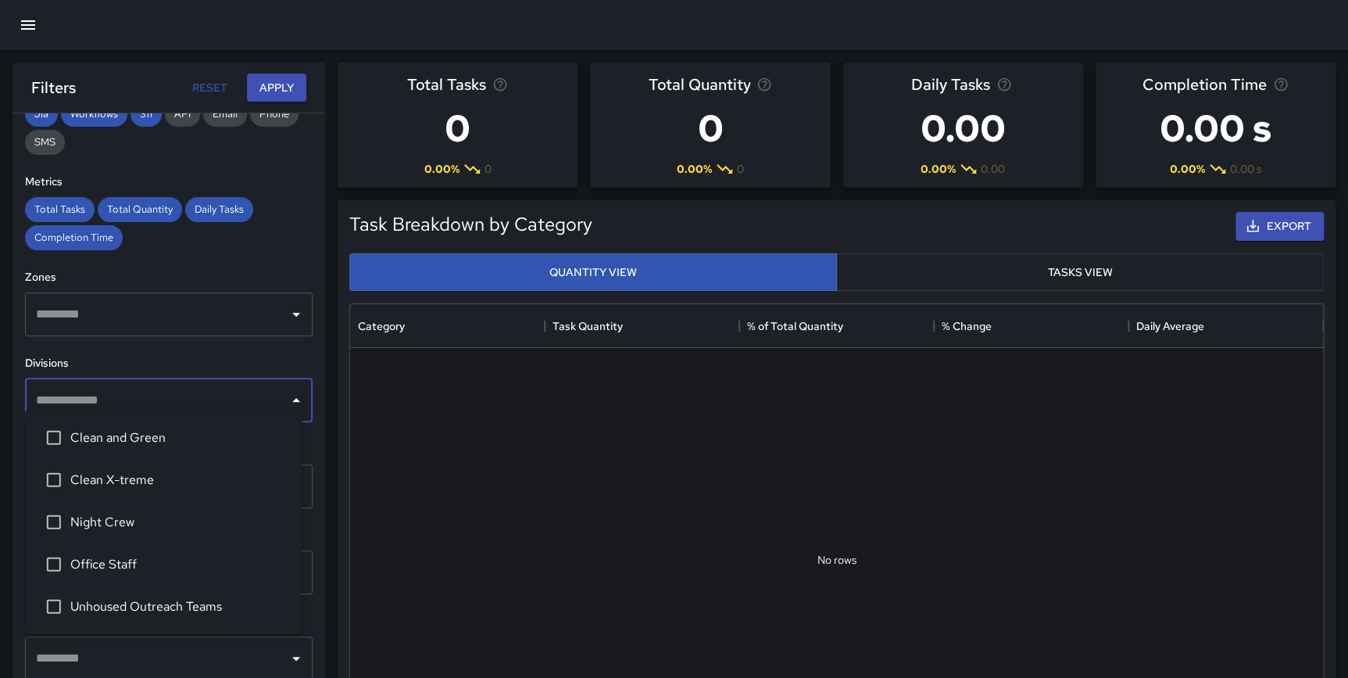
scroll to position [324, 0]
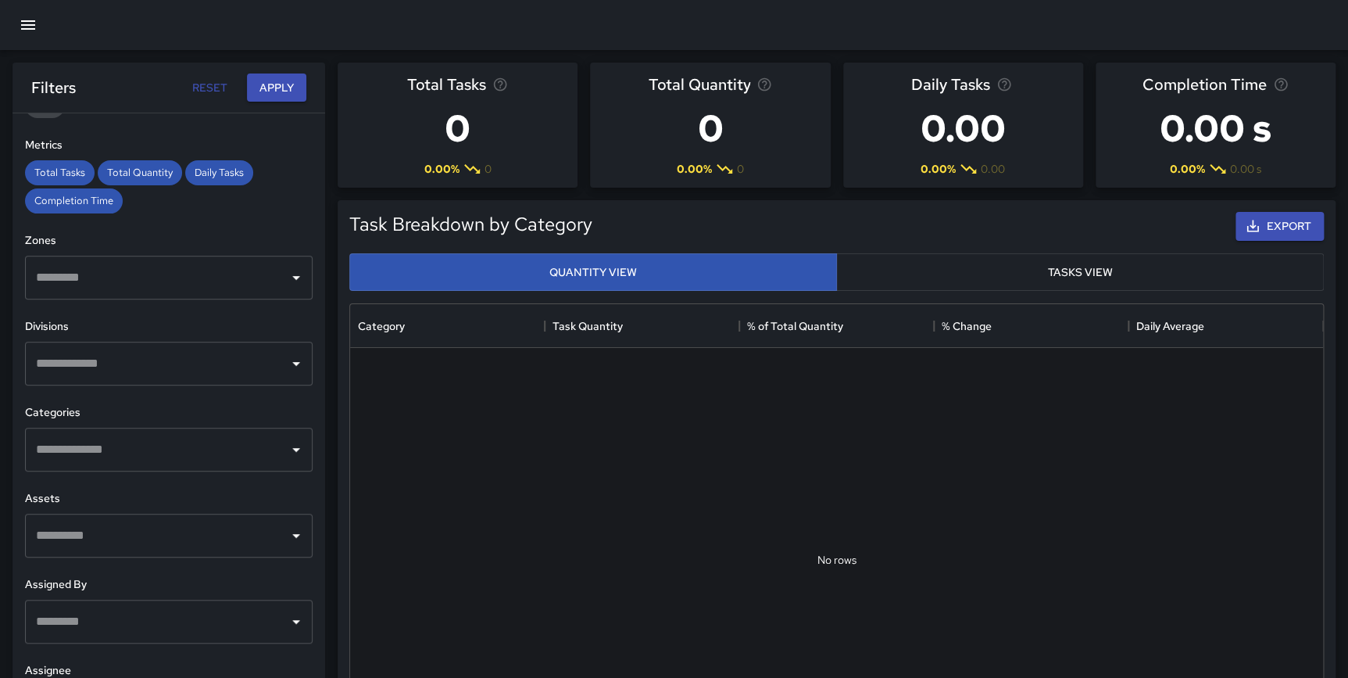
click at [306, 503] on div "**********" at bounding box center [169, 426] width 313 height 627
click at [179, 442] on input "text" at bounding box center [157, 450] width 250 height 30
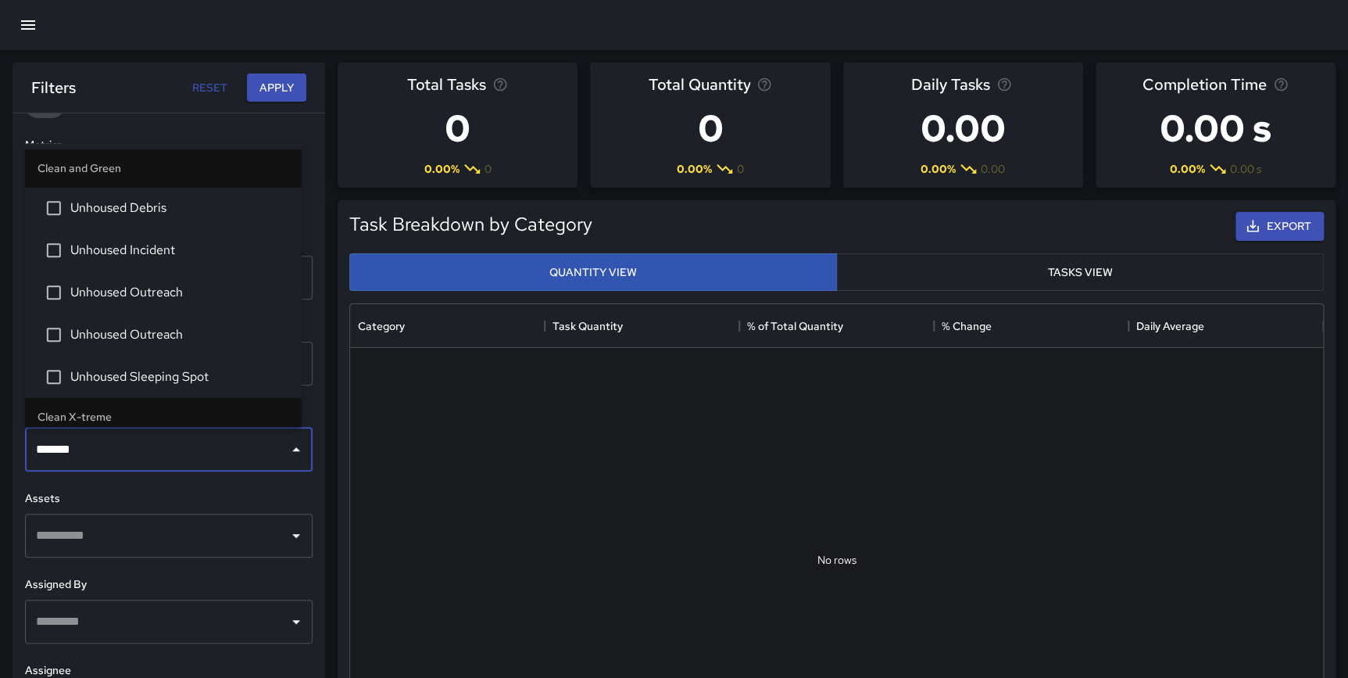
type input "********"
click at [116, 217] on span "Unhoused Debris" at bounding box center [179, 208] width 219 height 19
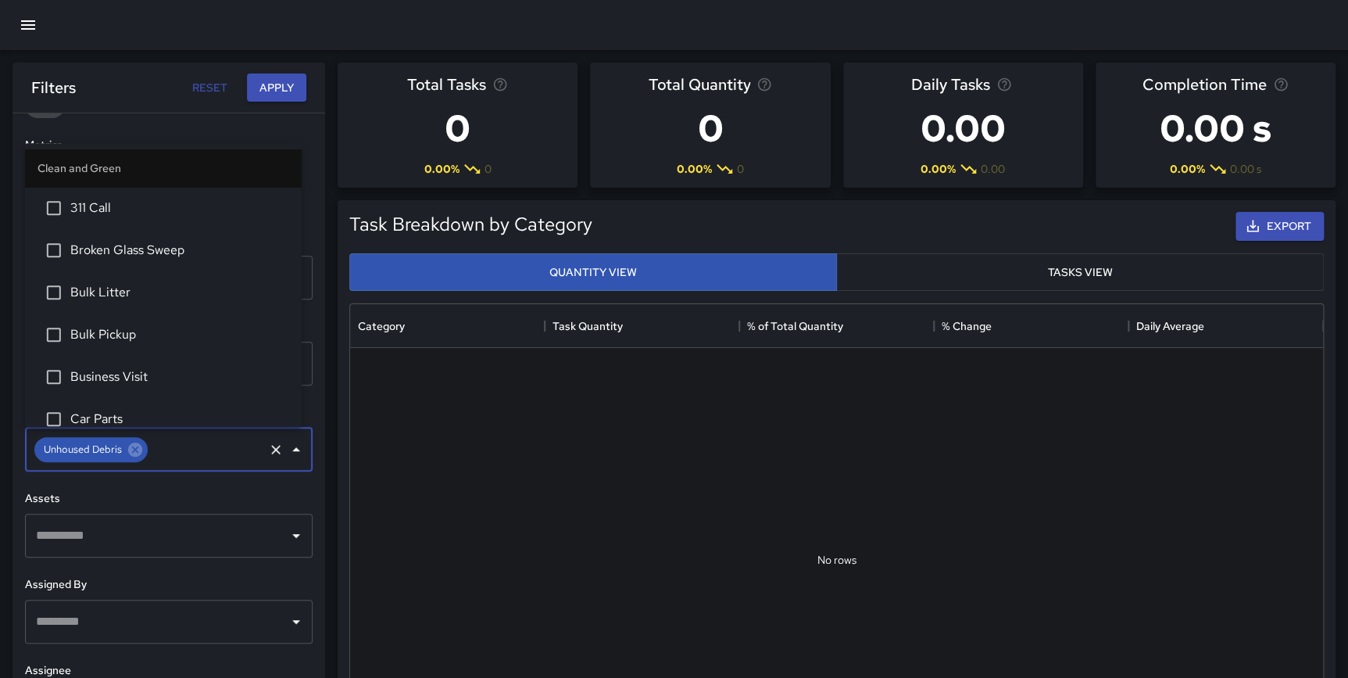
scroll to position [2122, 0]
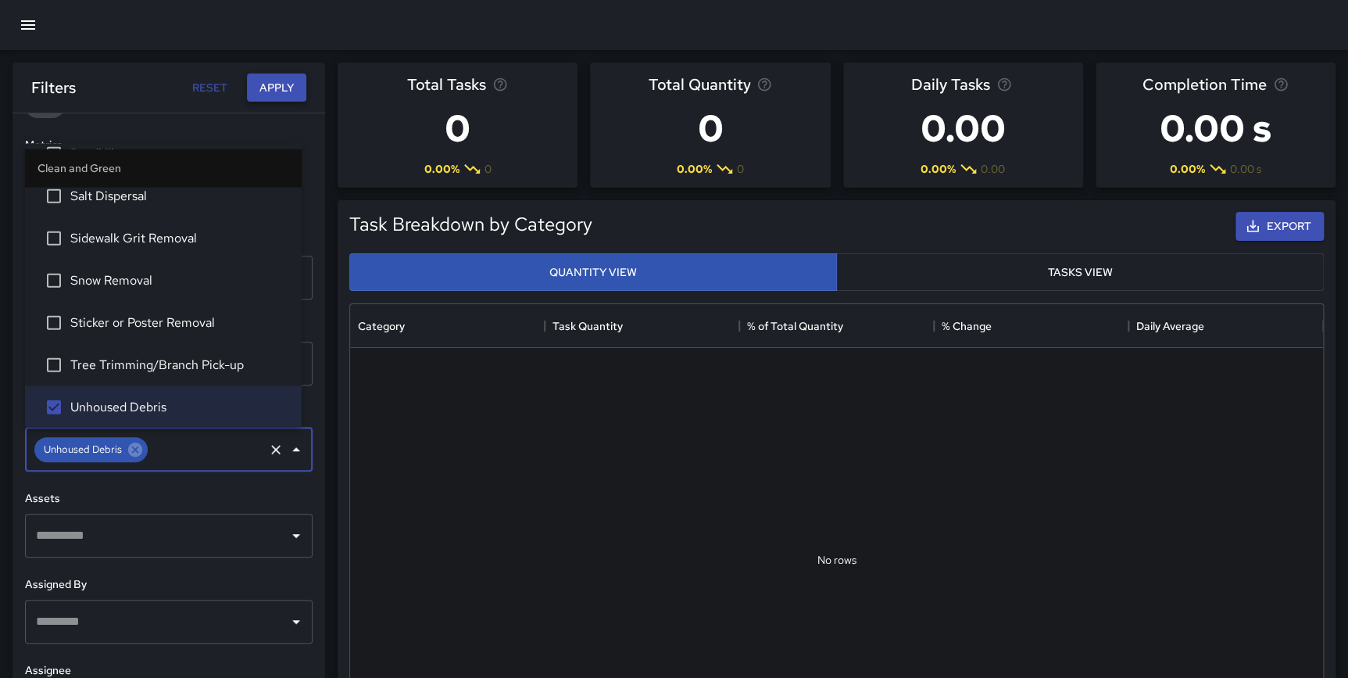
click at [300, 81] on button "Apply" at bounding box center [276, 87] width 59 height 29
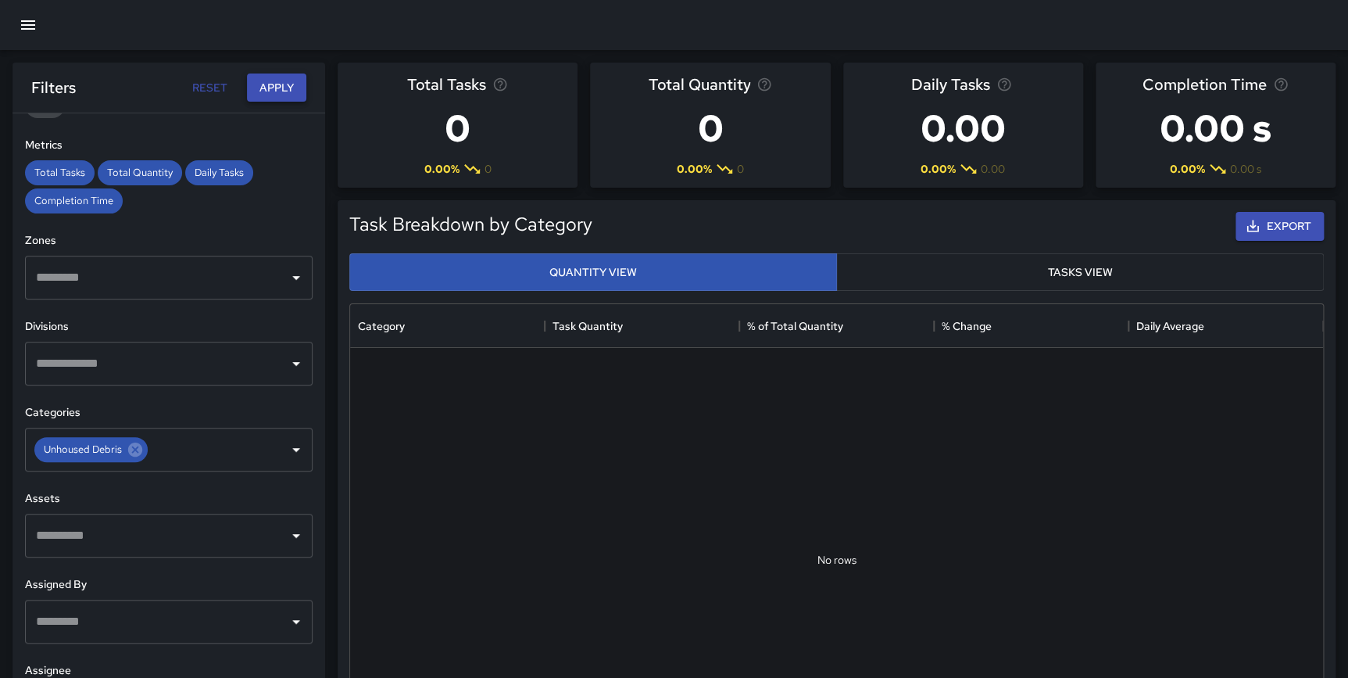
click at [293, 81] on button "Apply" at bounding box center [276, 87] width 59 height 29
click at [199, 456] on input "text" at bounding box center [206, 450] width 112 height 30
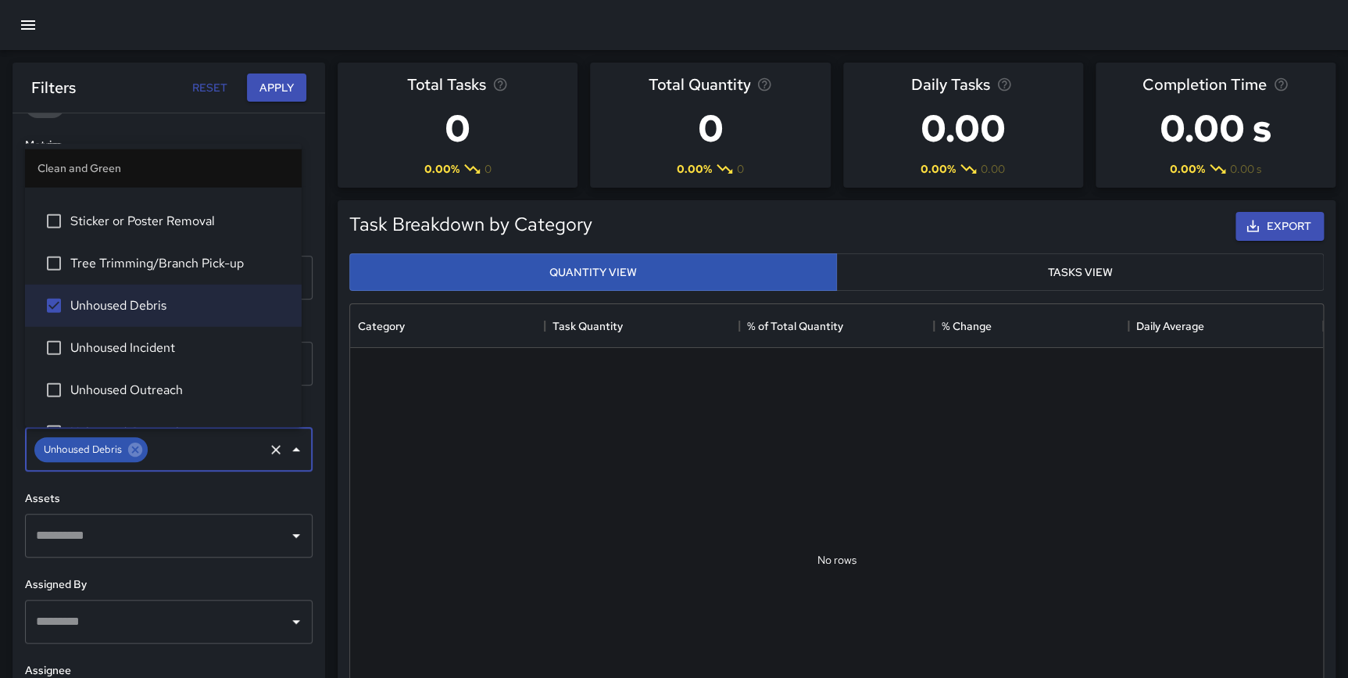
scroll to position [2239, 0]
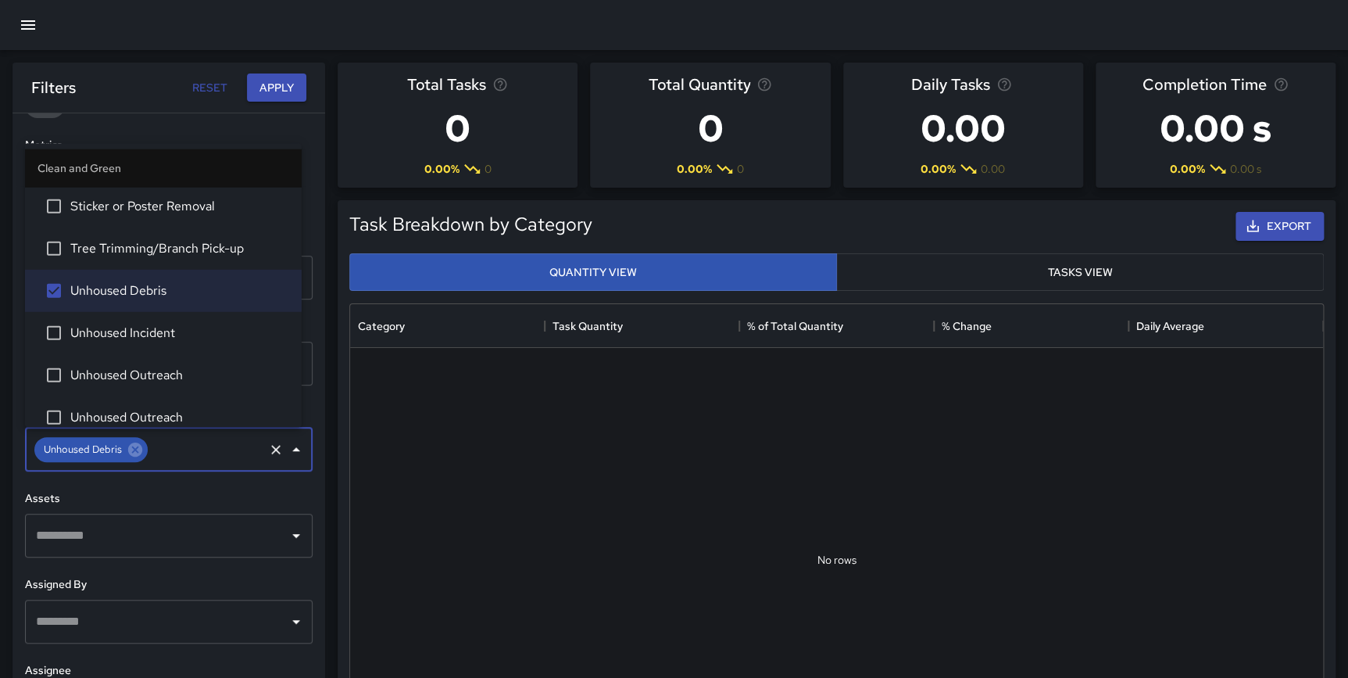
click at [166, 335] on span "Unhoused Incident" at bounding box center [179, 333] width 219 height 19
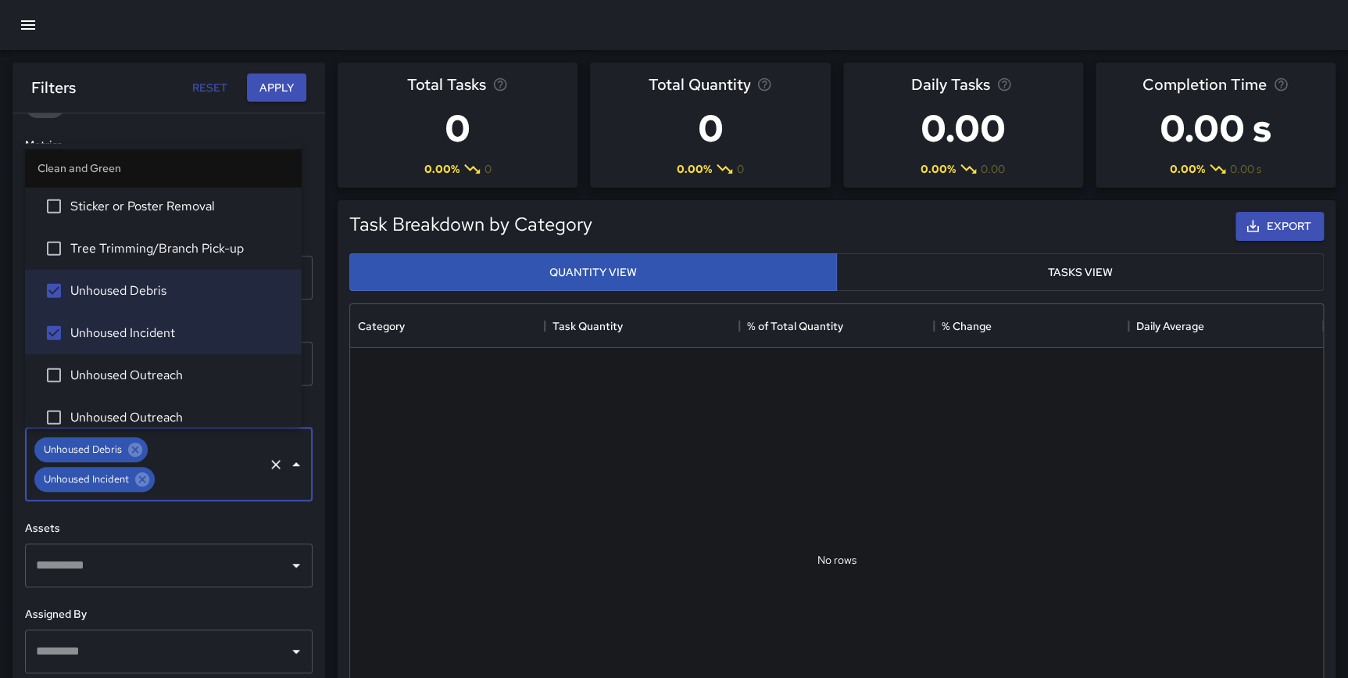
click at [160, 368] on span "Unhoused Outreach" at bounding box center [179, 375] width 219 height 19
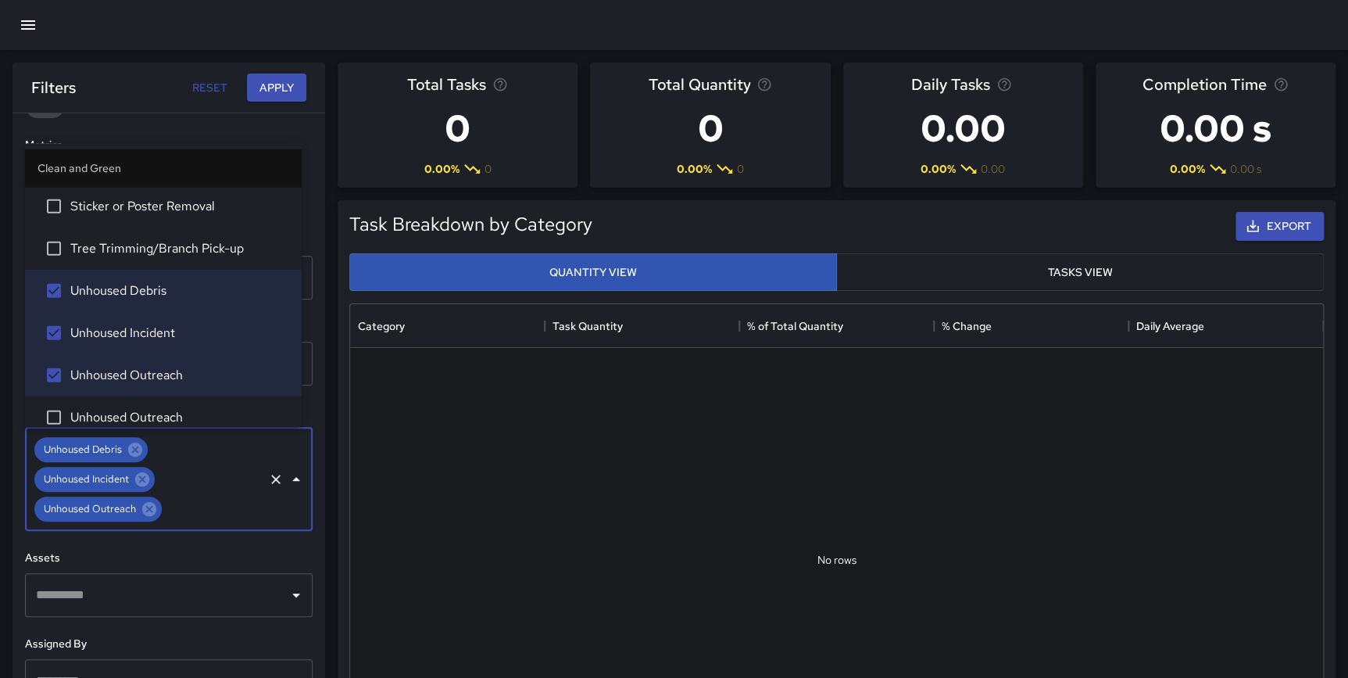
click at [170, 409] on span "Unhoused Outreach" at bounding box center [179, 417] width 219 height 19
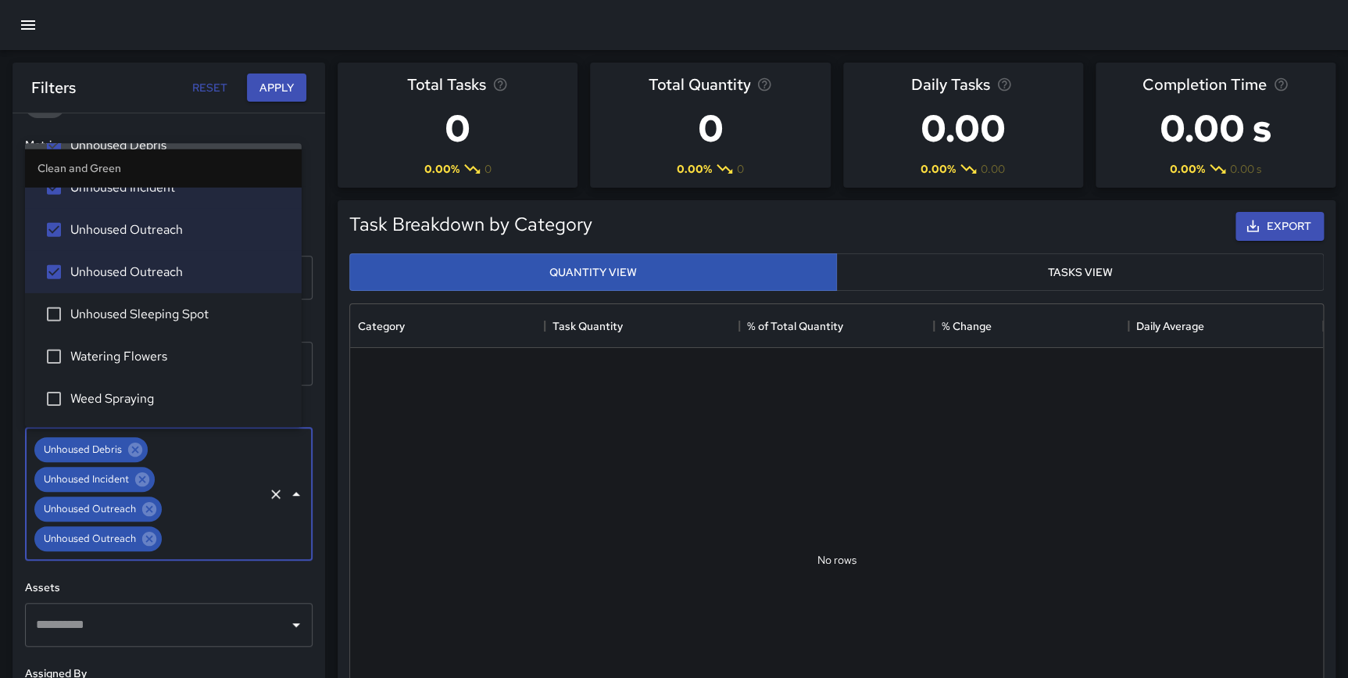
scroll to position [2427, 0]
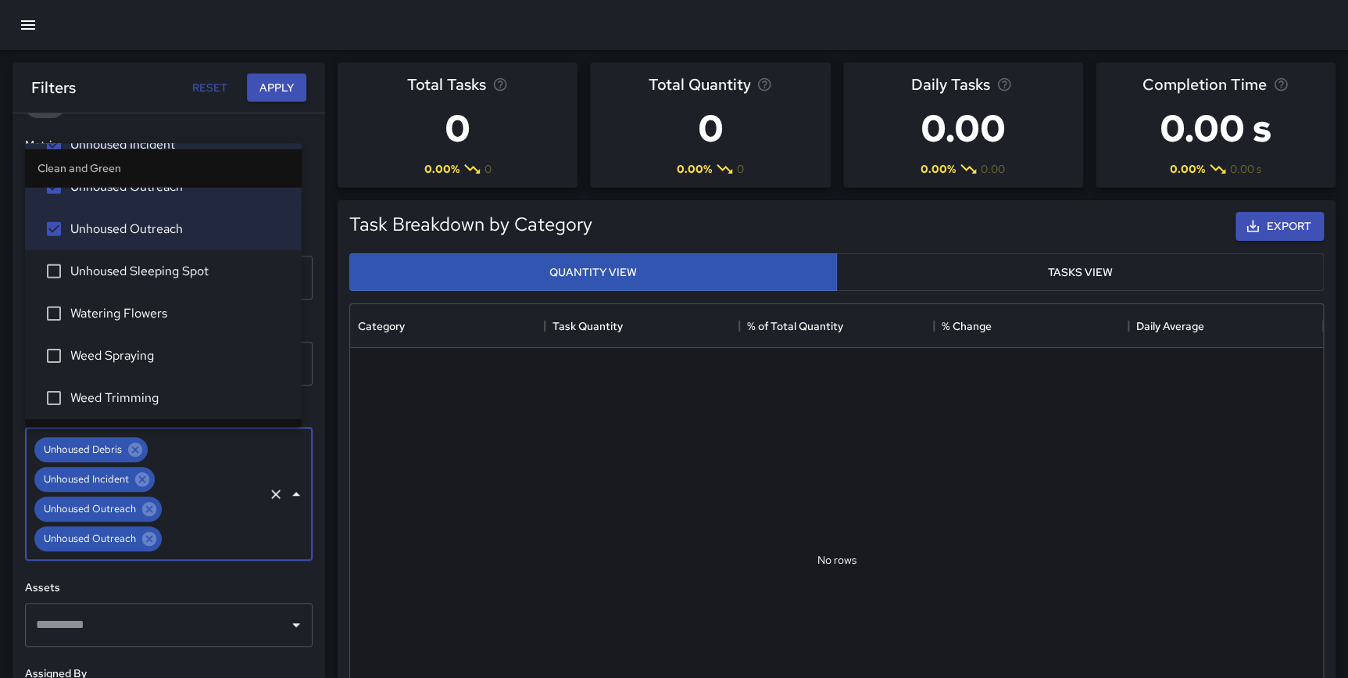
click at [203, 269] on span "Unhoused Sleeping Spot" at bounding box center [179, 271] width 219 height 19
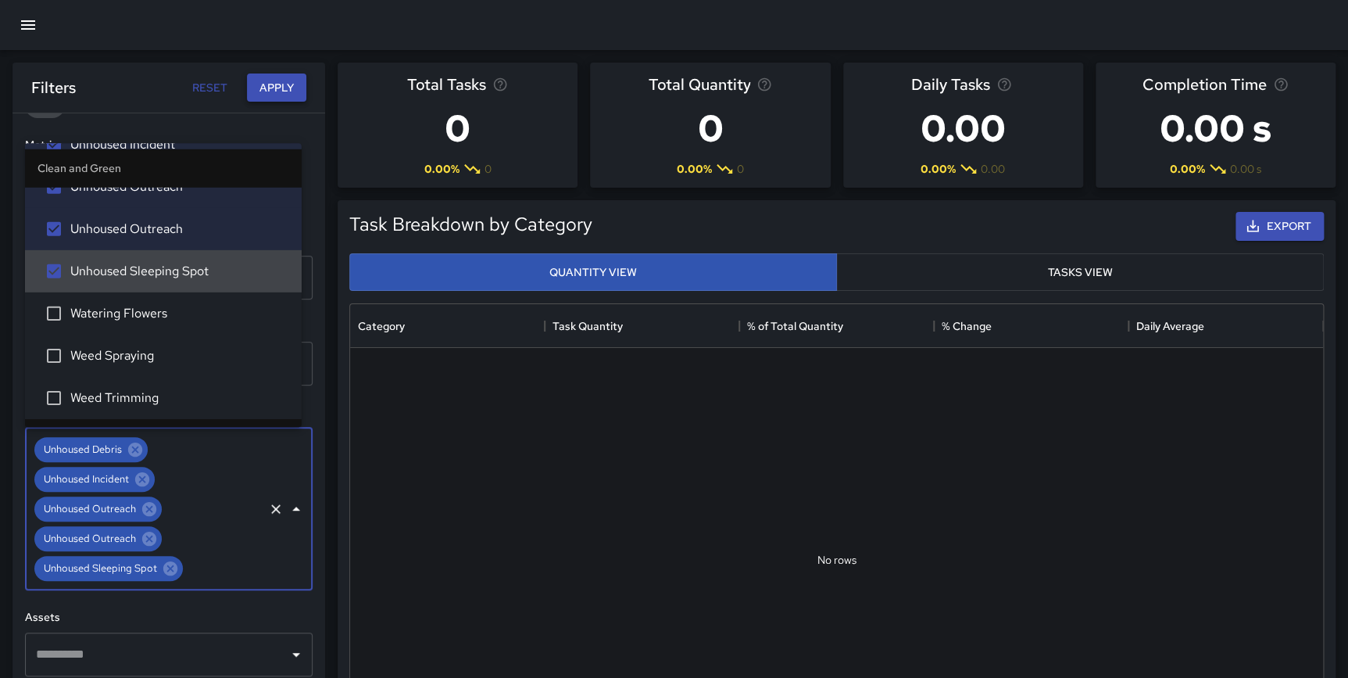
click at [281, 72] on div "Filters Reset Apply" at bounding box center [169, 88] width 313 height 50
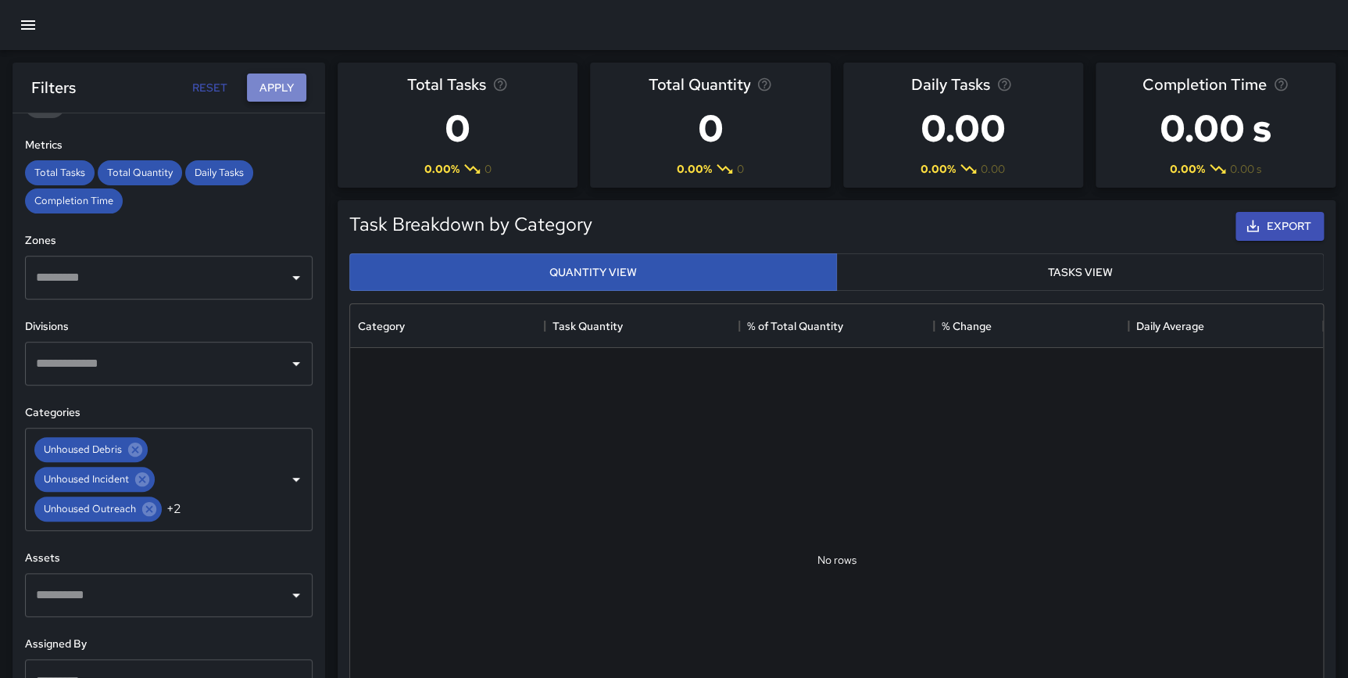
click at [281, 86] on button "Apply" at bounding box center [276, 87] width 59 height 29
click at [277, 85] on button "Apply" at bounding box center [276, 87] width 59 height 29
click at [268, 476] on icon "Clear" at bounding box center [276, 479] width 16 height 16
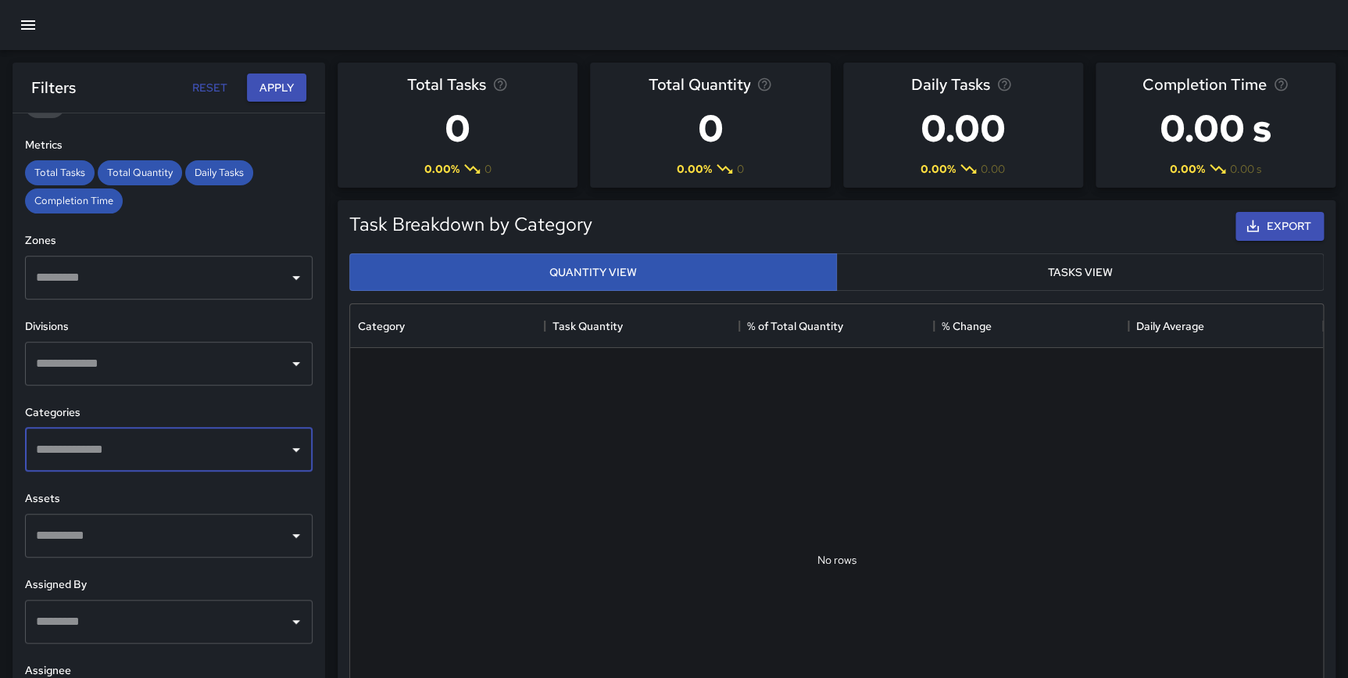
click at [235, 357] on input "text" at bounding box center [157, 364] width 250 height 30
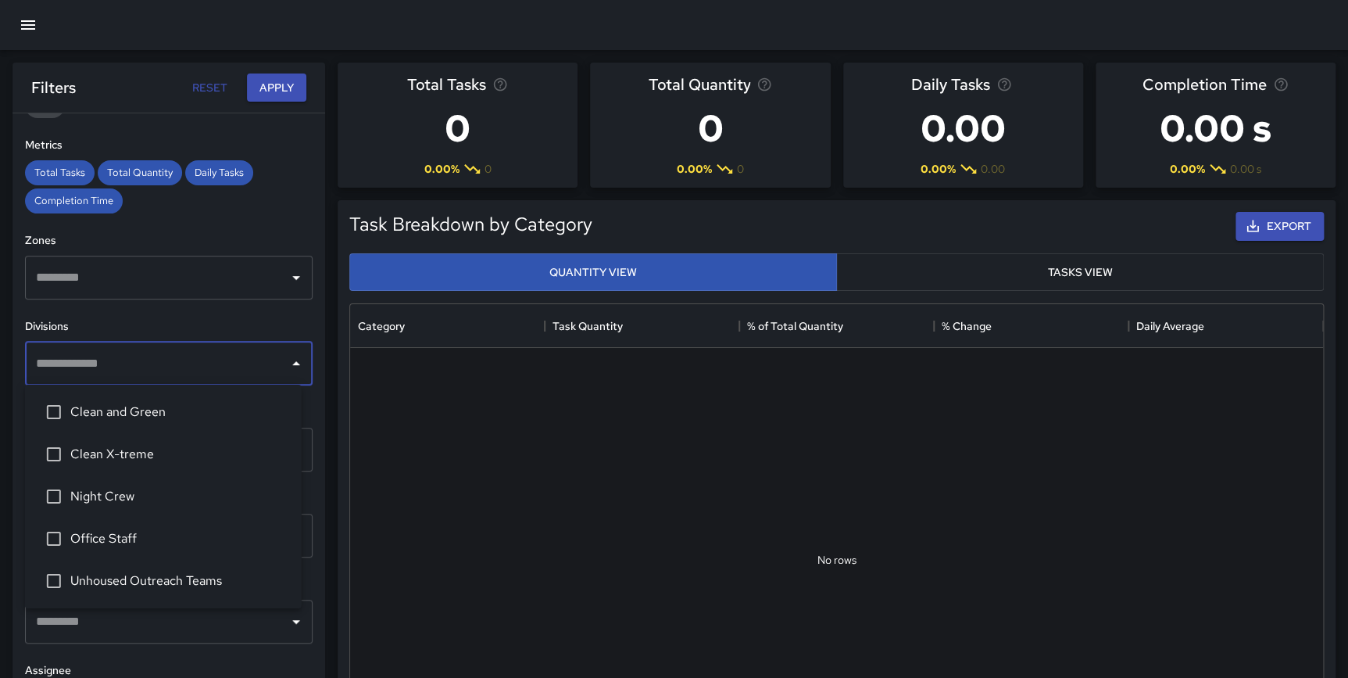
click at [71, 406] on span "Clean and Green" at bounding box center [179, 412] width 219 height 19
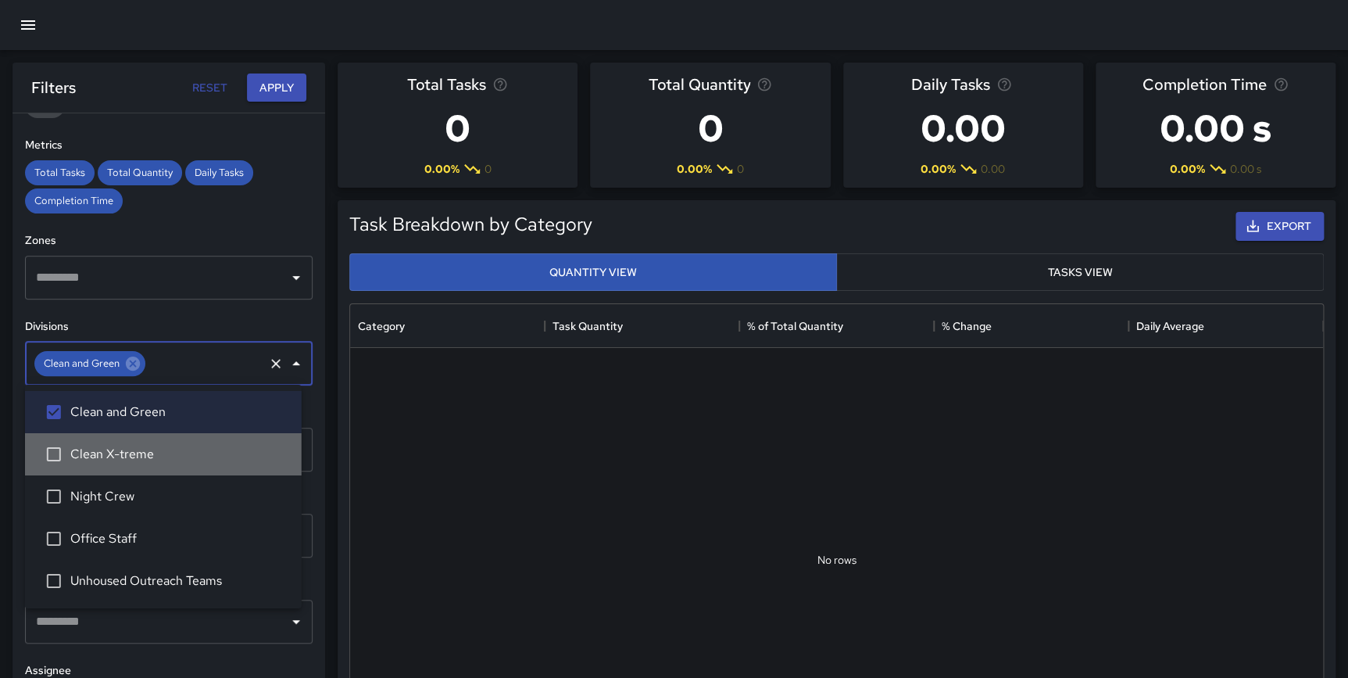
click at [97, 464] on li "Clean X-treme" at bounding box center [163, 454] width 277 height 42
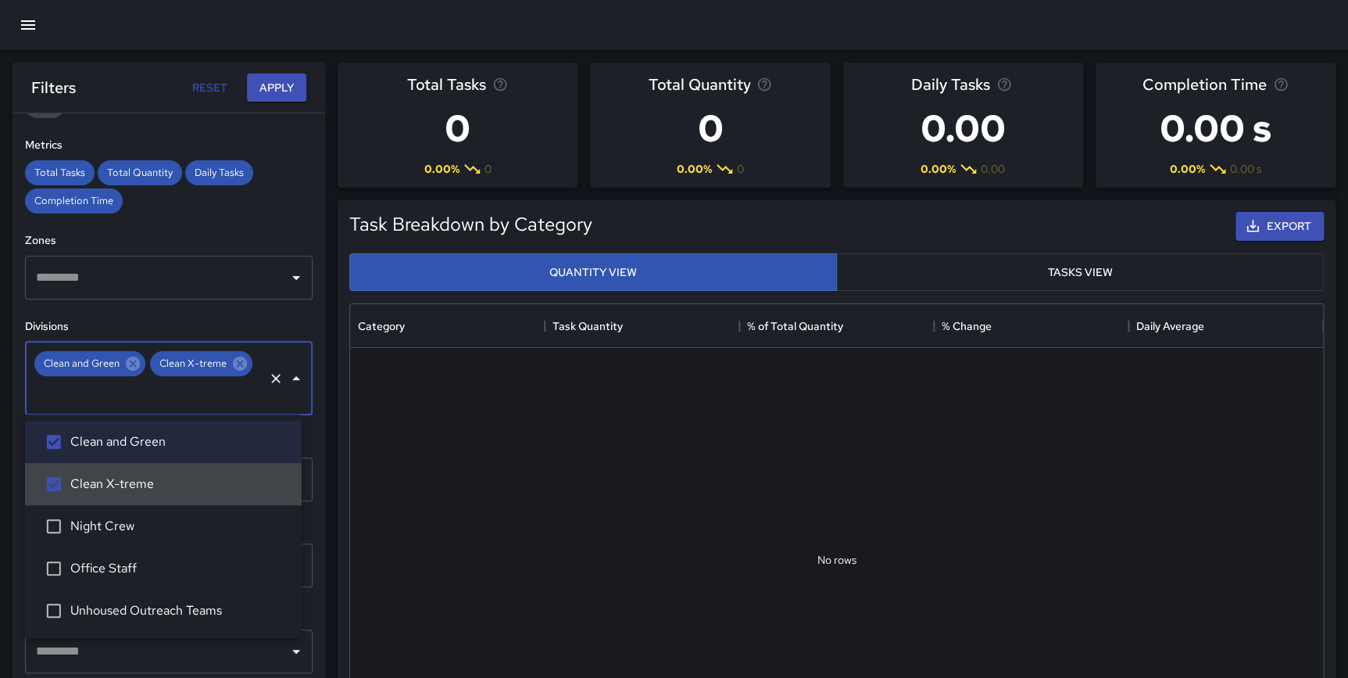
click at [106, 499] on li "Clean X-treme" at bounding box center [163, 484] width 277 height 42
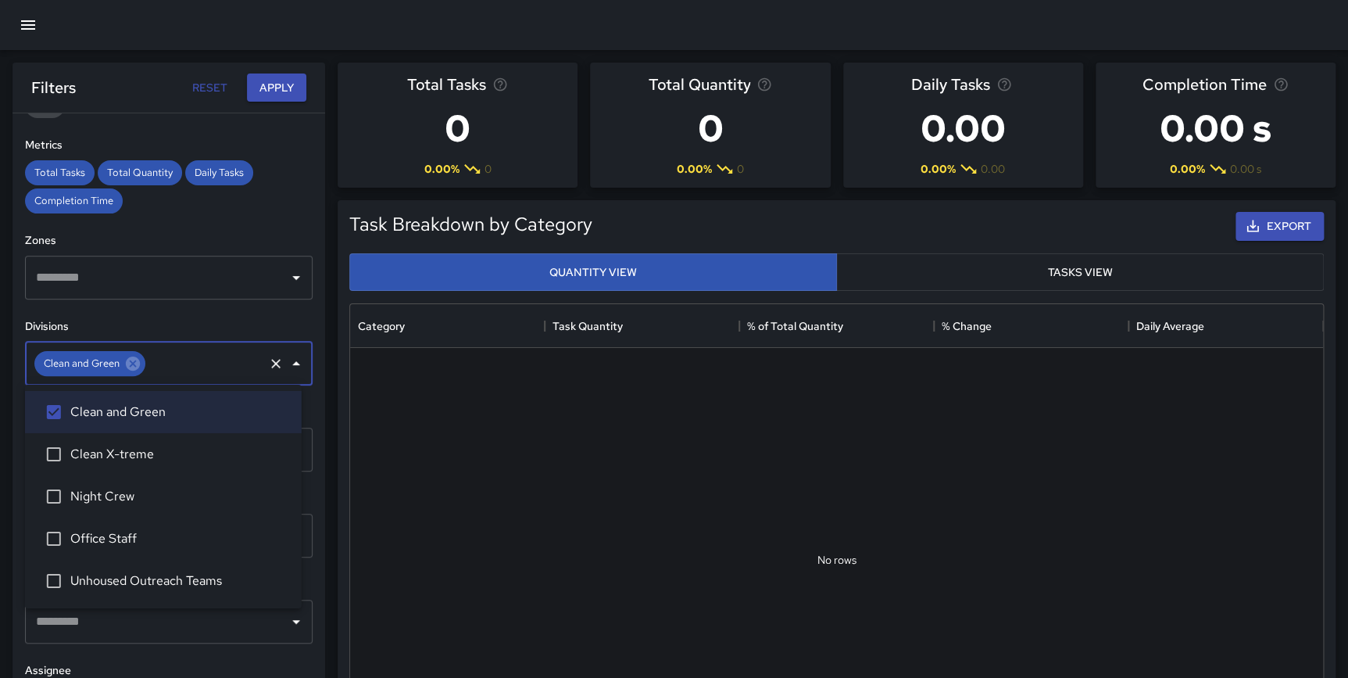
click at [117, 496] on span "Night Crew" at bounding box center [179, 496] width 219 height 19
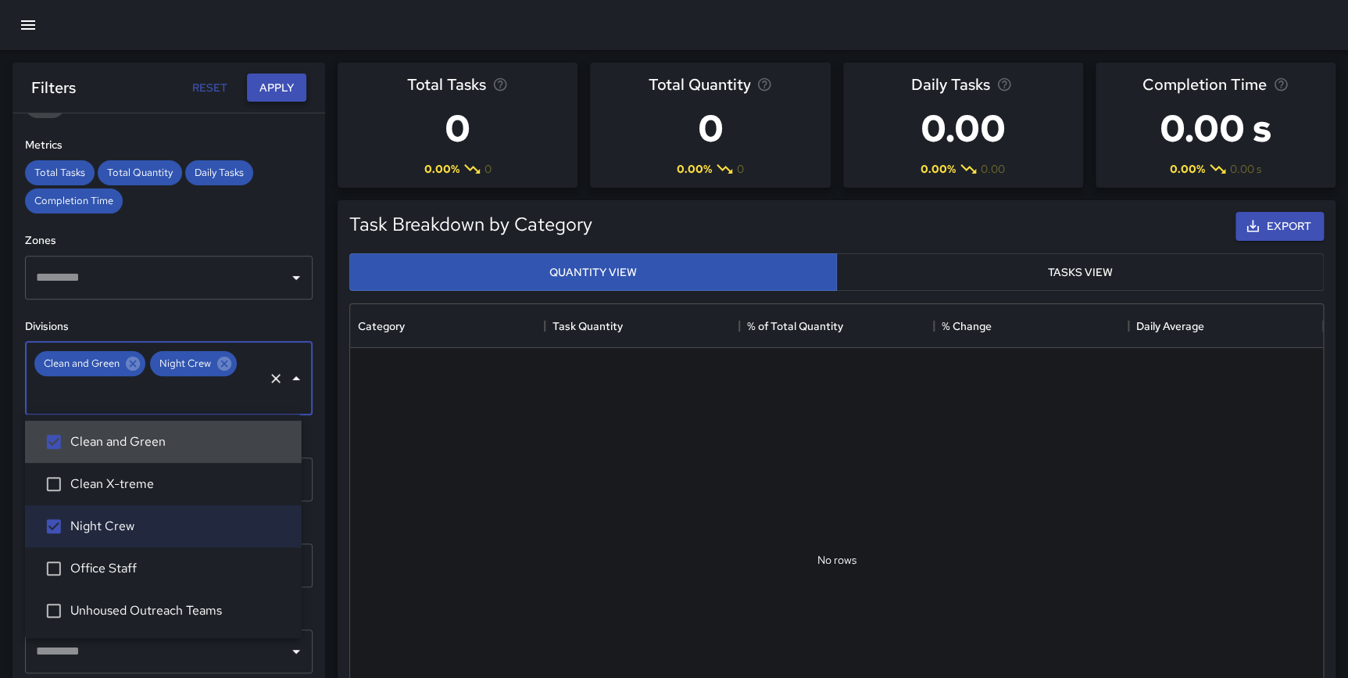
click at [281, 84] on button "Apply" at bounding box center [276, 87] width 59 height 29
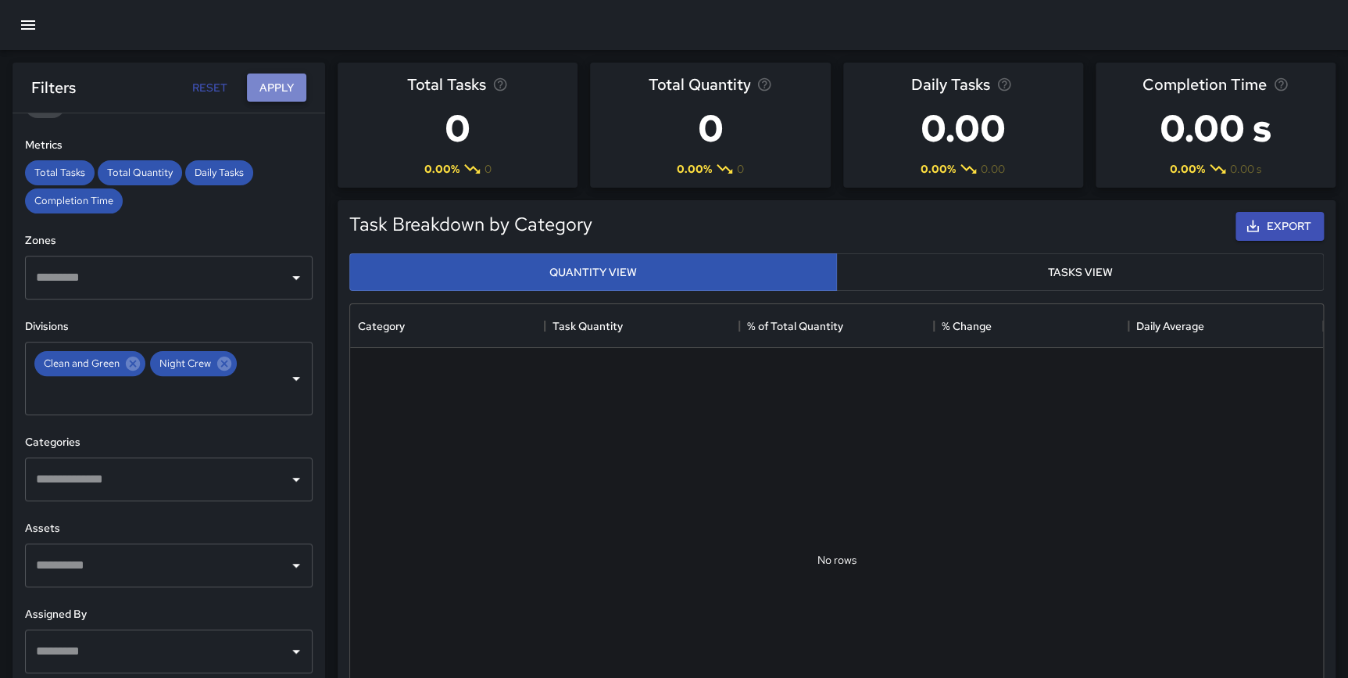
click at [281, 79] on button "Apply" at bounding box center [276, 87] width 59 height 29
click at [210, 79] on button "Reset" at bounding box center [209, 87] width 50 height 29
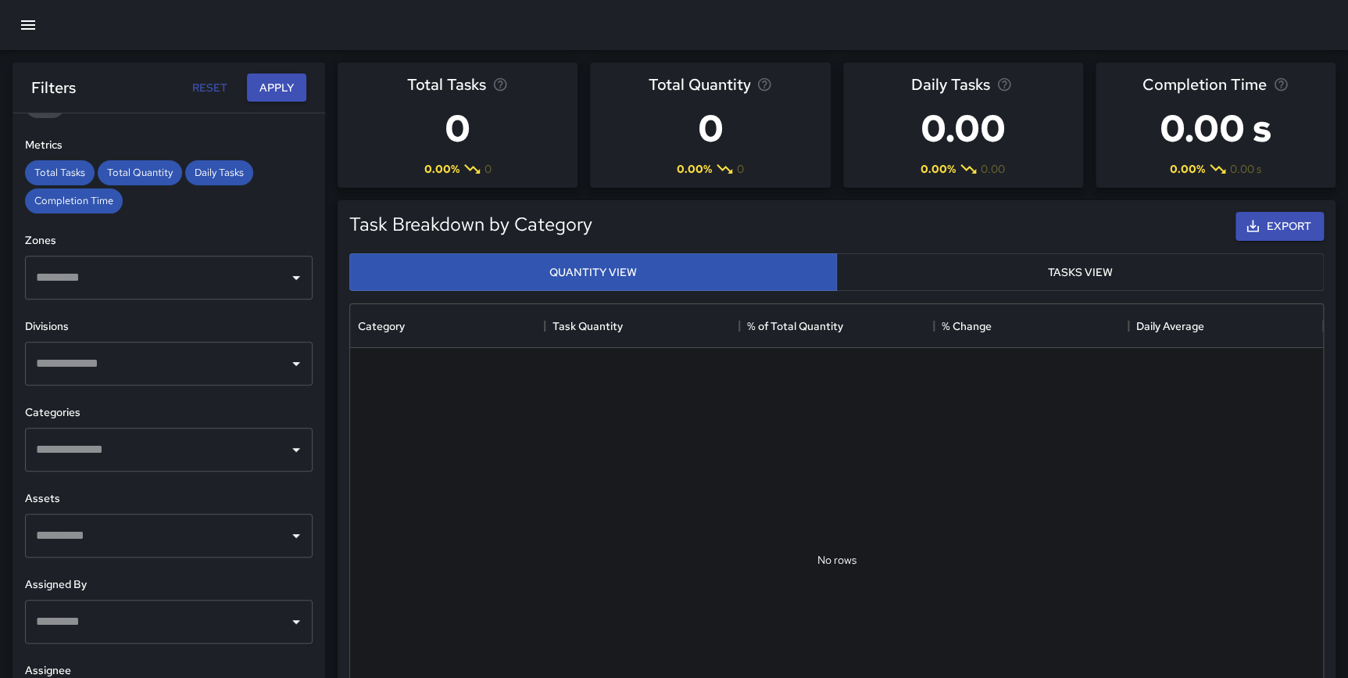
type input "**********"
click at [206, 83] on button "Reset" at bounding box center [209, 87] width 50 height 29
click at [246, 382] on div "​" at bounding box center [169, 364] width 288 height 44
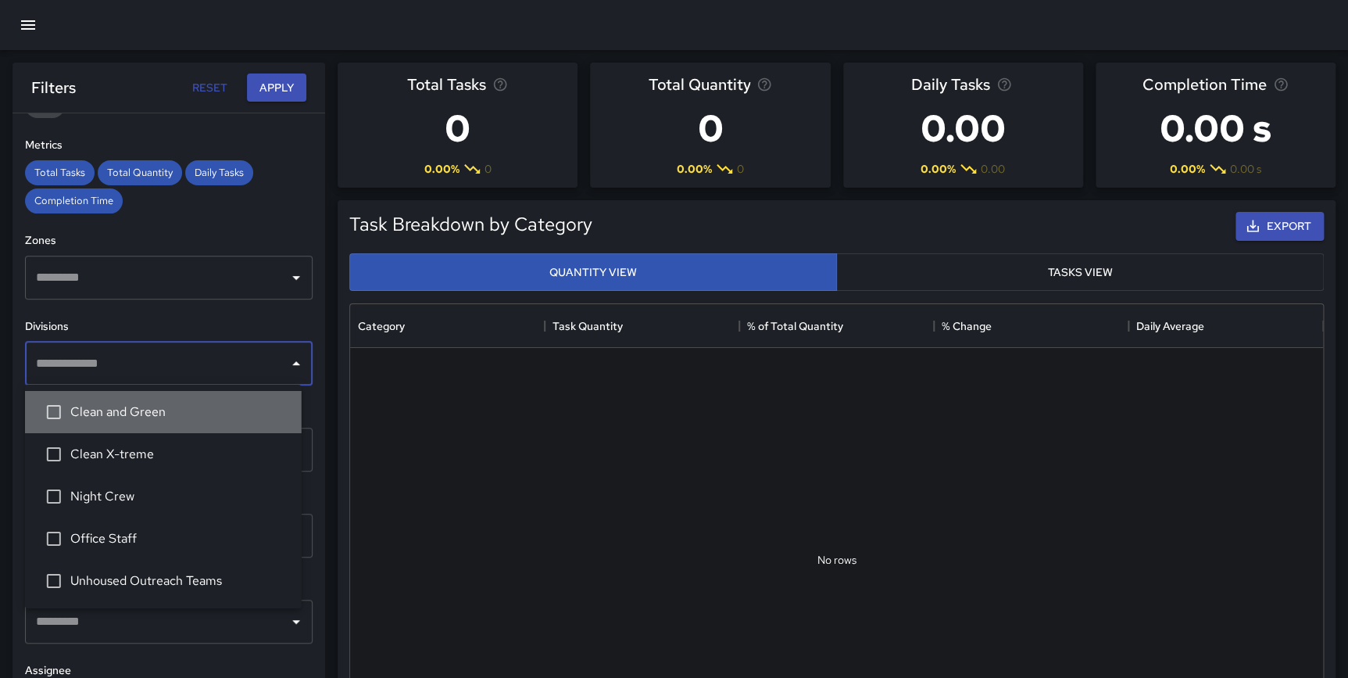
click at [156, 405] on span "Clean and Green" at bounding box center [179, 412] width 219 height 19
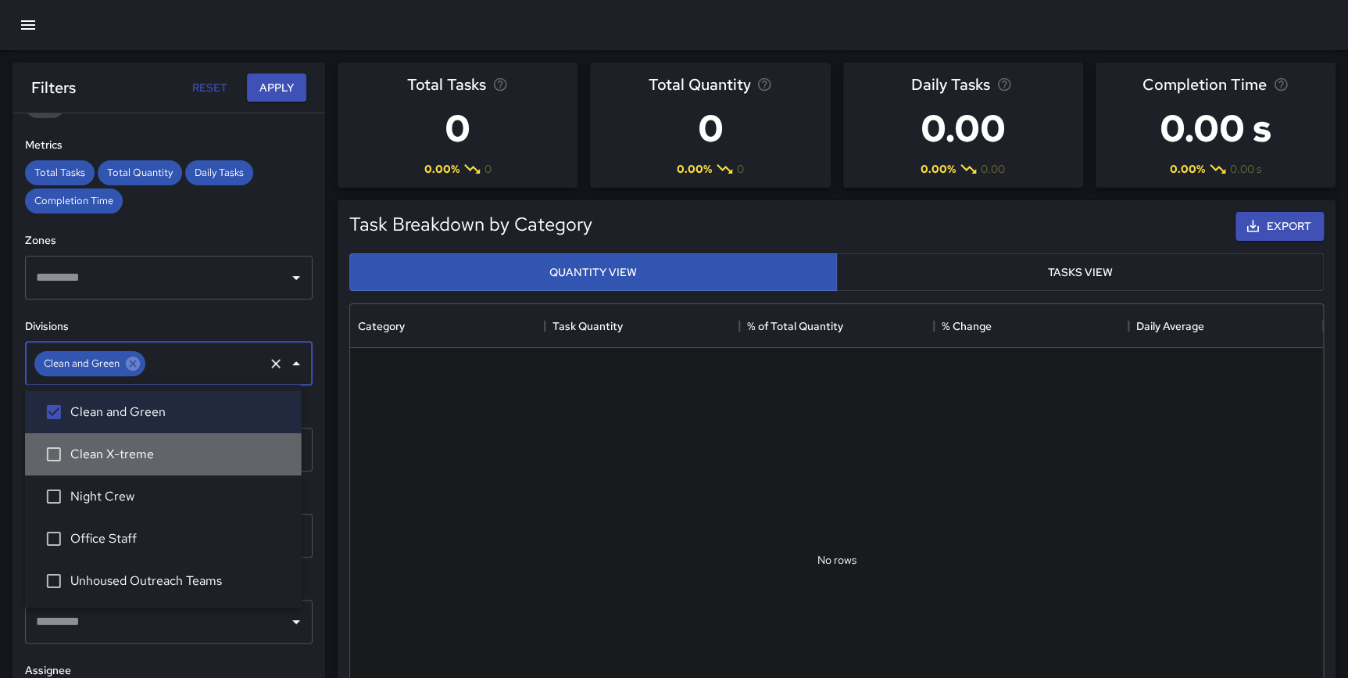
click at [134, 459] on span "Clean X-treme" at bounding box center [179, 454] width 219 height 19
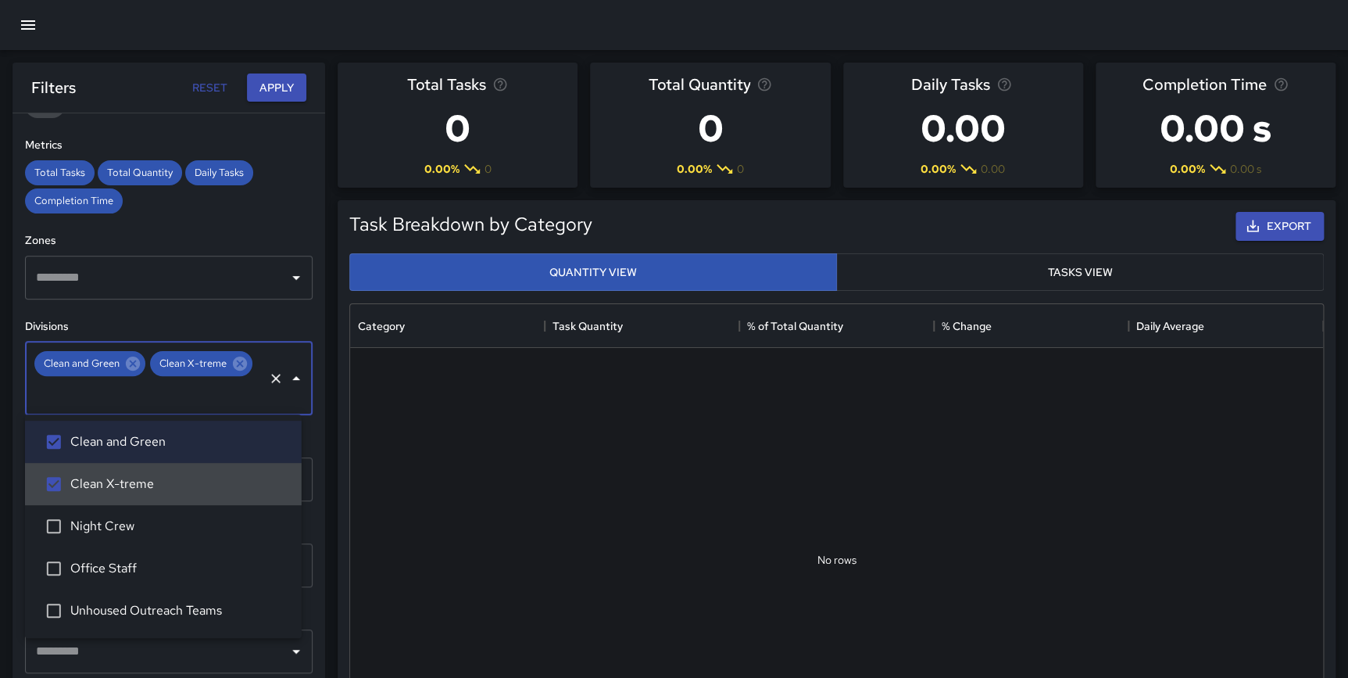
click at [131, 524] on span "Night Crew" at bounding box center [179, 526] width 219 height 19
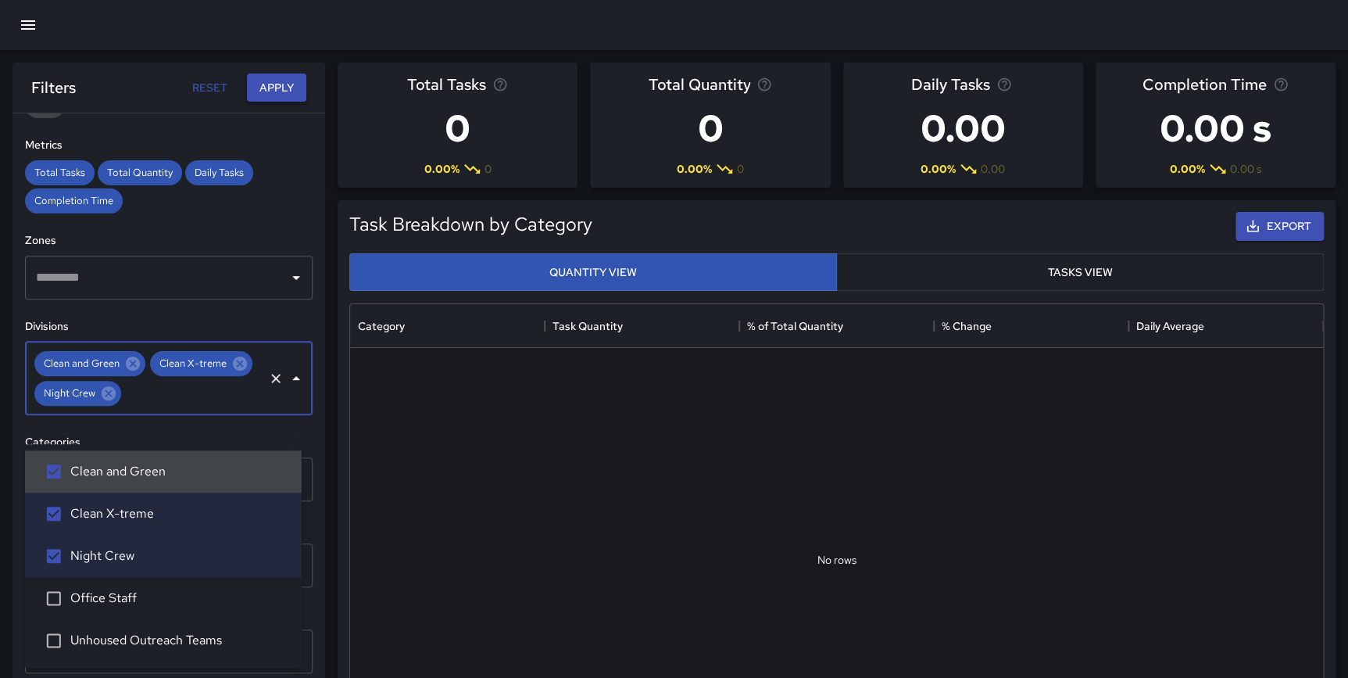
click at [285, 84] on button "Apply" at bounding box center [276, 87] width 59 height 29
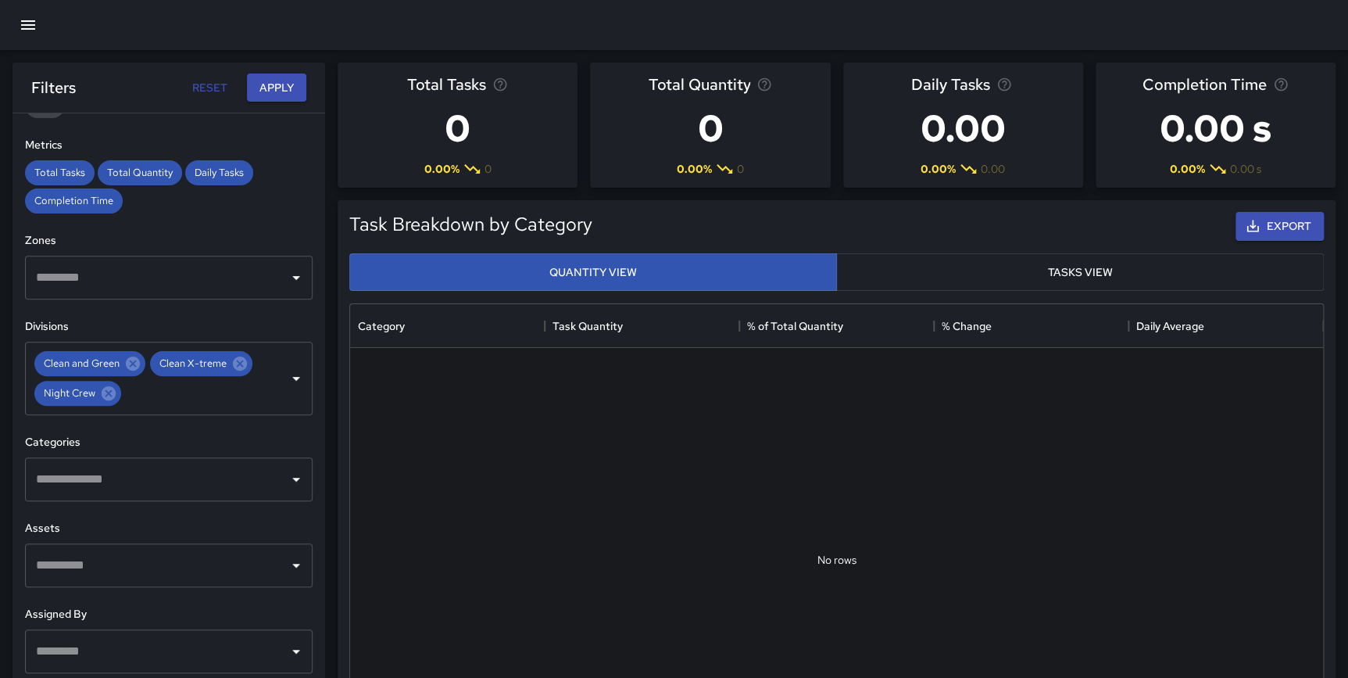
drag, startPoint x: 260, startPoint y: 398, endPoint x: 263, endPoint y: 388, distance: 10.6
click at [268, 386] on icon "Clear" at bounding box center [276, 378] width 16 height 16
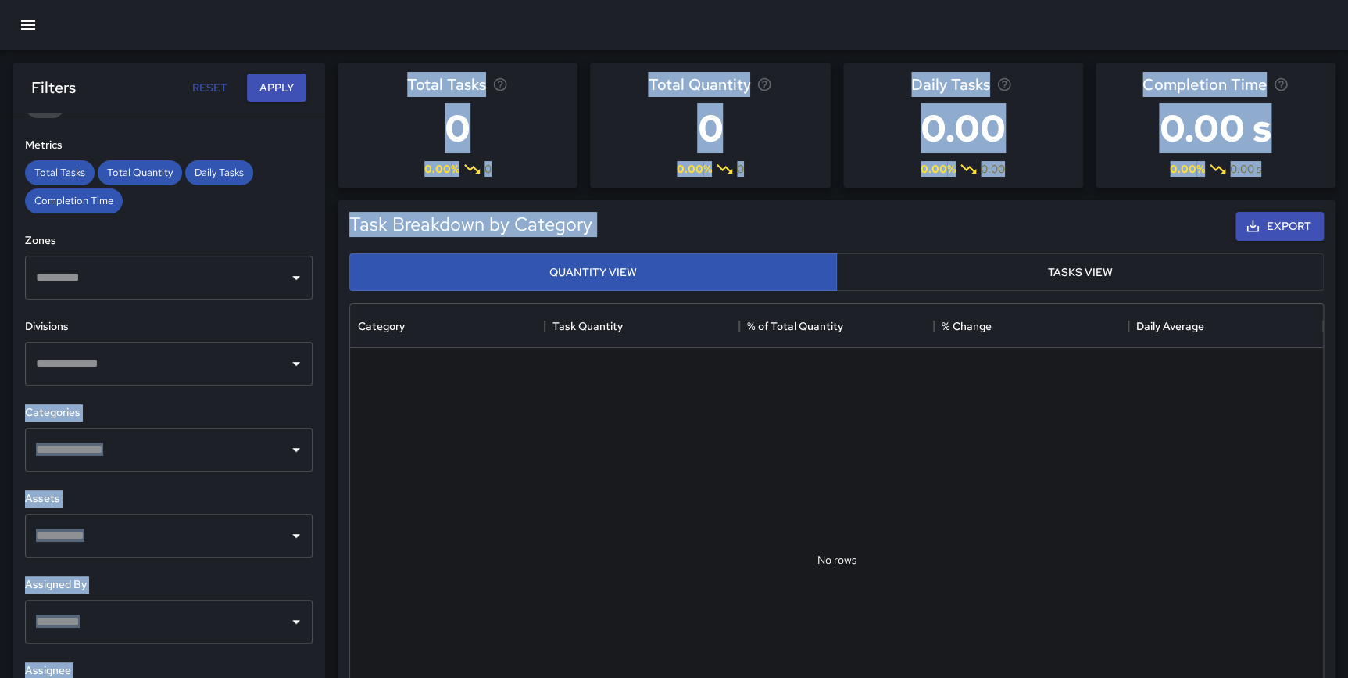
drag, startPoint x: 313, startPoint y: 360, endPoint x: 328, endPoint y: 279, distance: 81.9
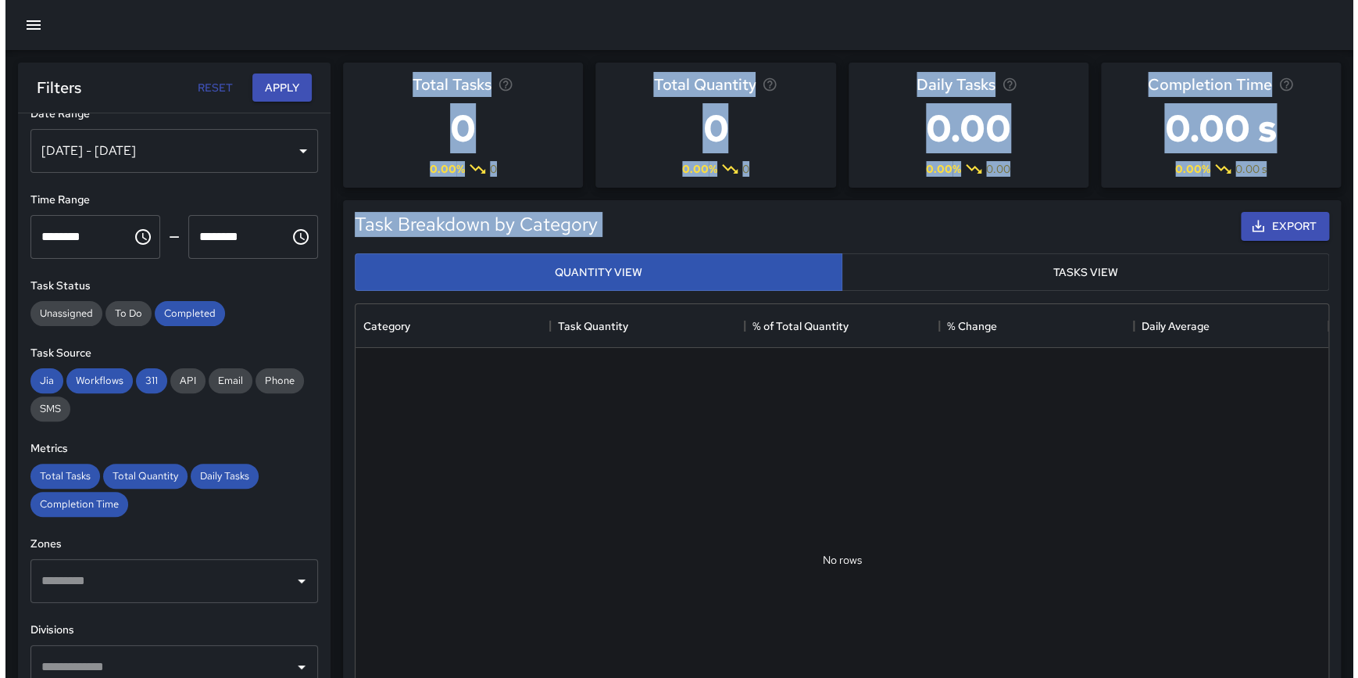
scroll to position [0, 0]
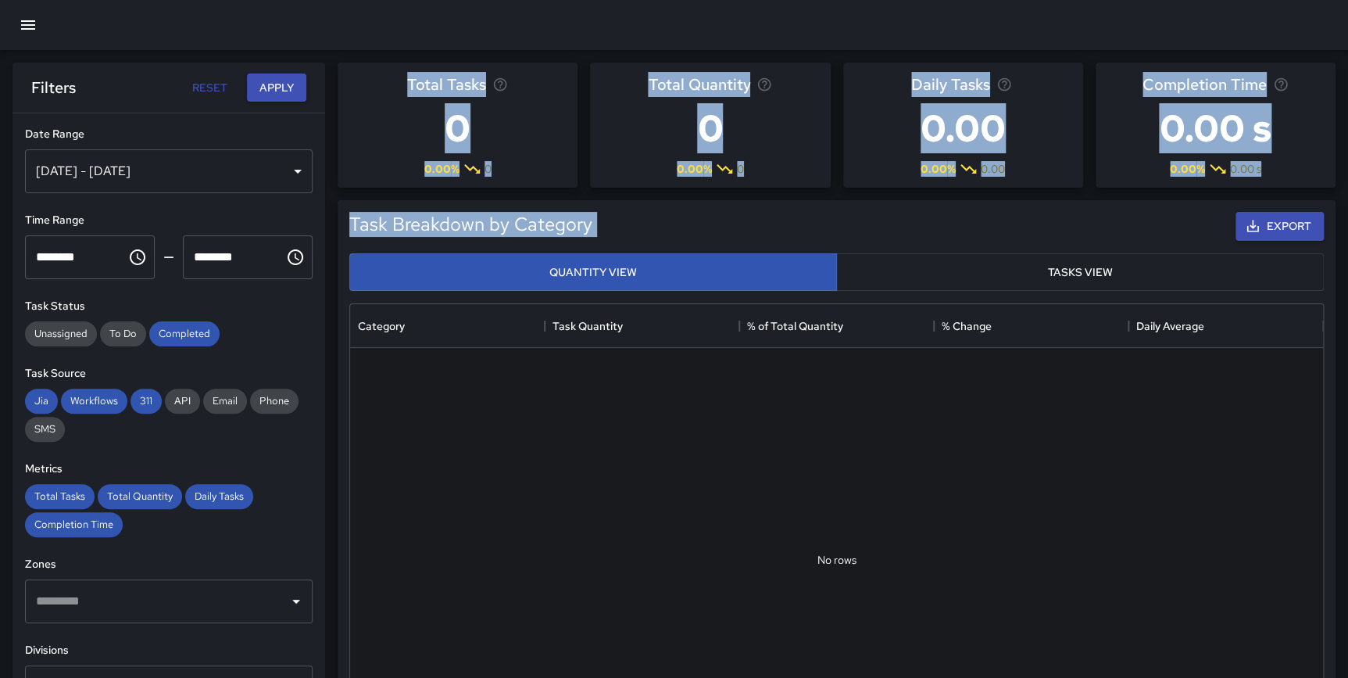
click at [188, 163] on div "[DATE] - [DATE]" at bounding box center [169, 171] width 288 height 44
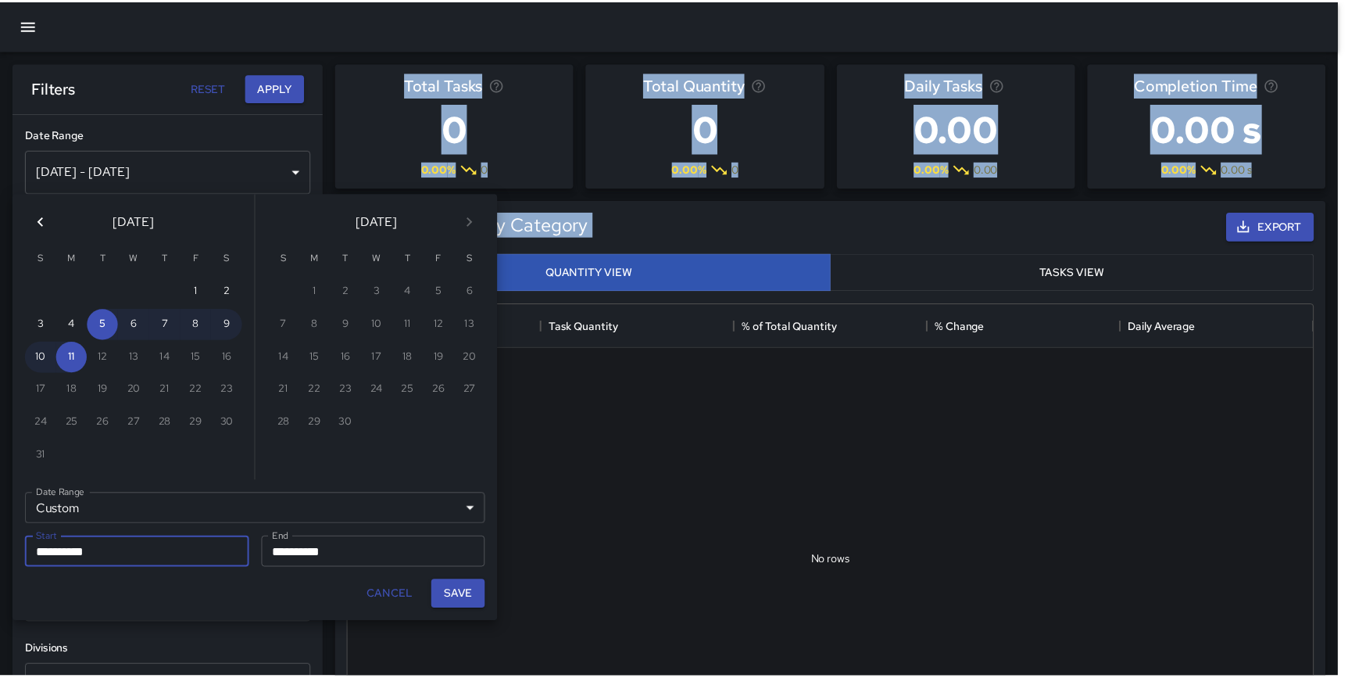
scroll to position [456, 962]
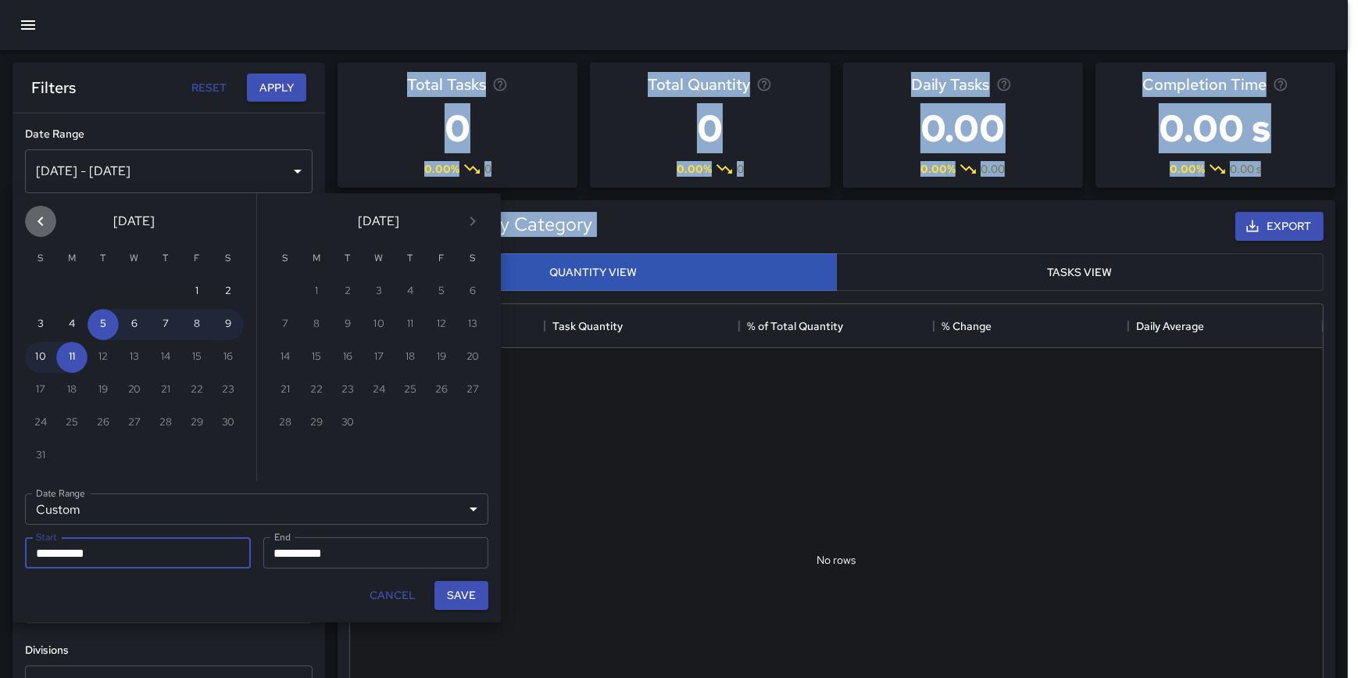
click at [48, 221] on icon "Previous month" at bounding box center [40, 221] width 19 height 19
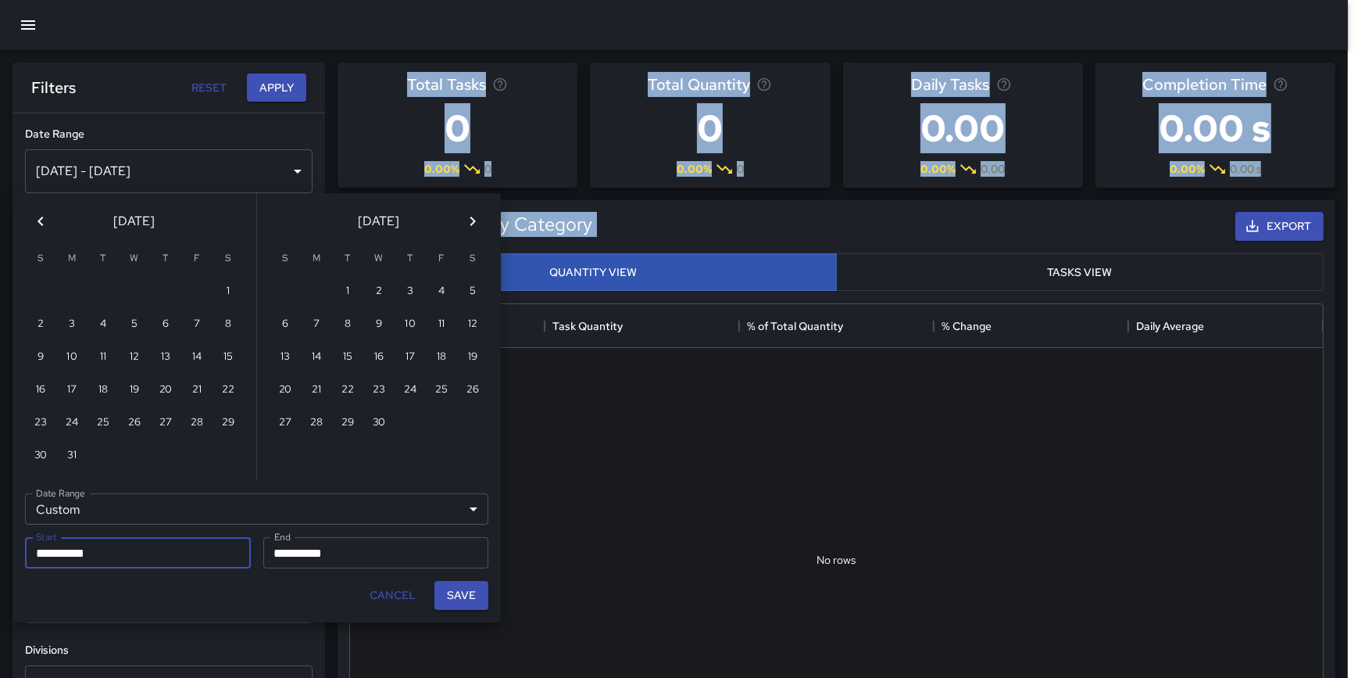
click at [48, 221] on icon "Previous month" at bounding box center [40, 221] width 19 height 19
click at [45, 221] on icon "Previous month" at bounding box center [40, 221] width 19 height 19
click at [50, 225] on button "Previous month" at bounding box center [40, 221] width 31 height 31
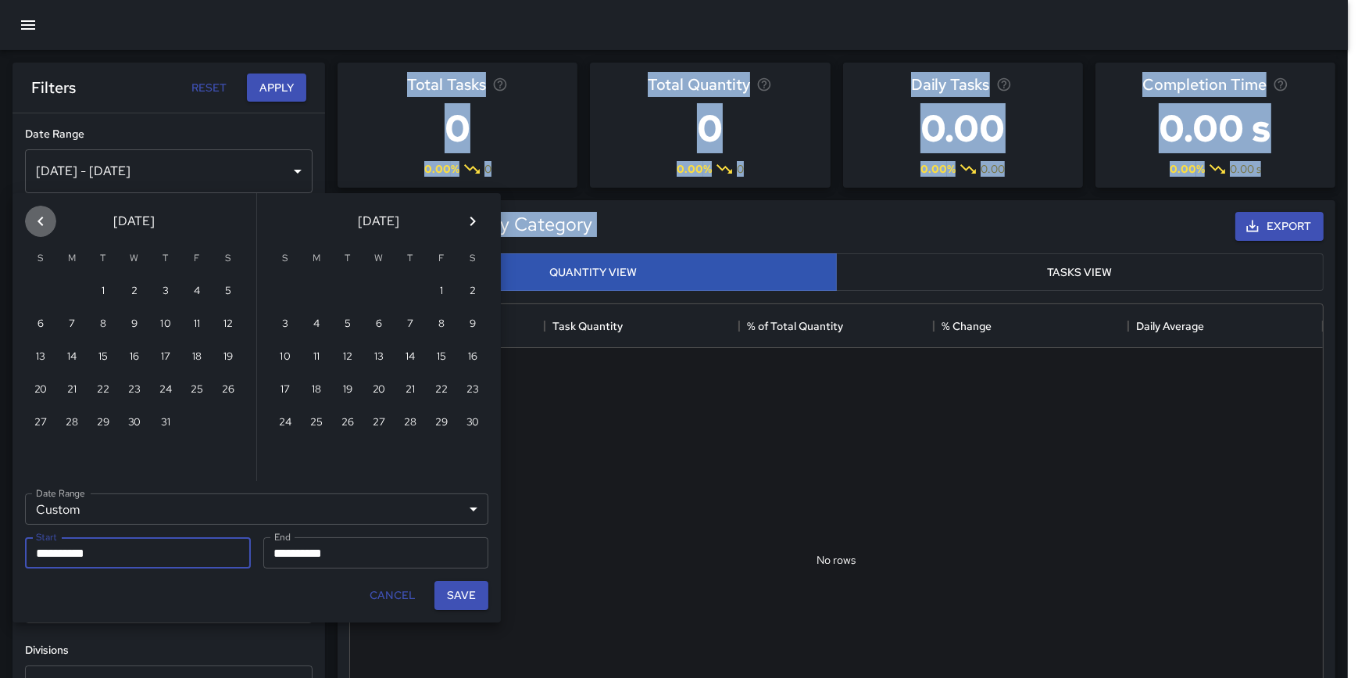
click at [50, 225] on button "Previous month" at bounding box center [40, 221] width 31 height 31
click at [165, 298] on button "1" at bounding box center [165, 291] width 31 height 31
type input "**********"
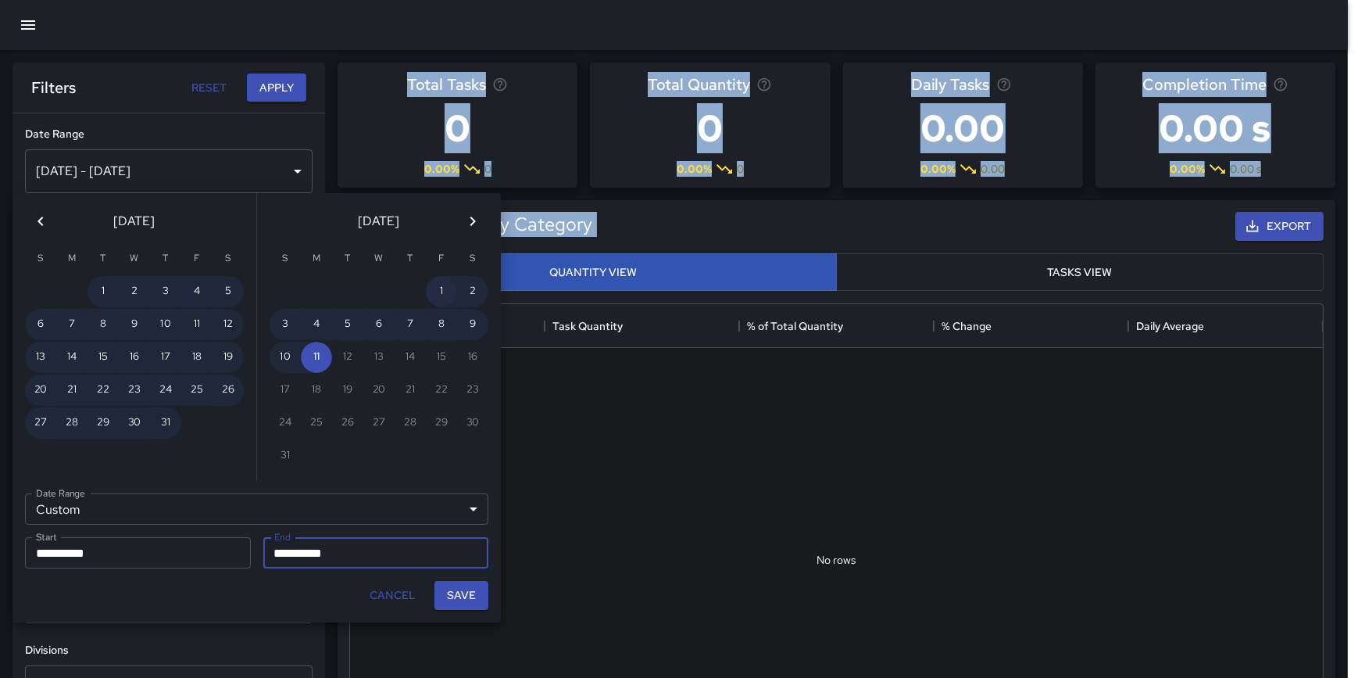
click at [442, 281] on button "1" at bounding box center [441, 291] width 31 height 31
type input "**********"
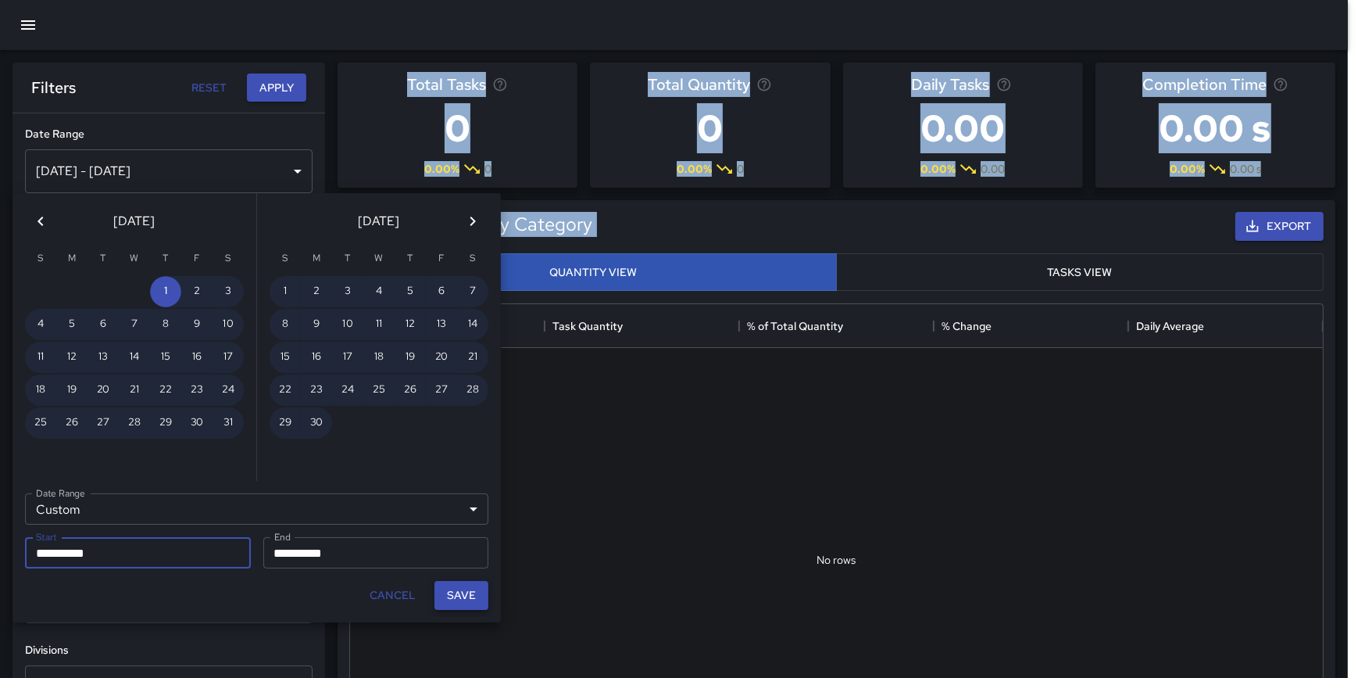
click at [465, 592] on button "Save" at bounding box center [462, 595] width 54 height 29
type input "**********"
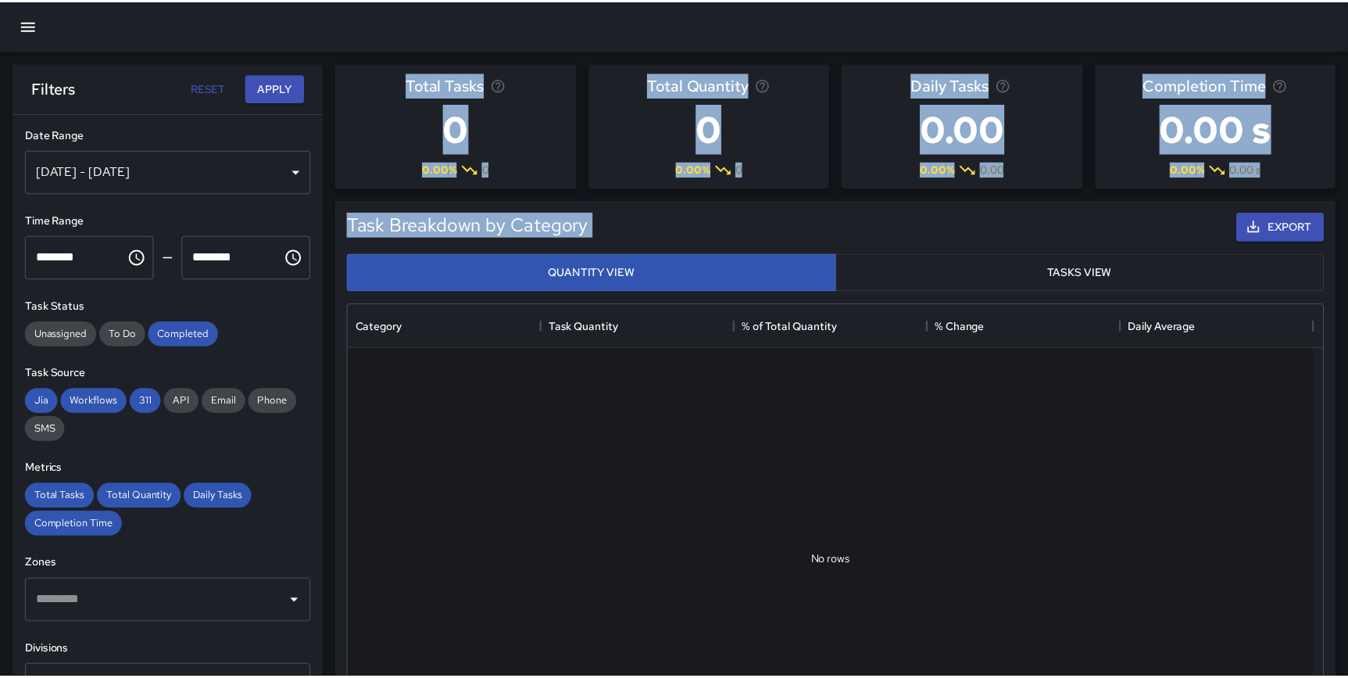
scroll to position [456, 961]
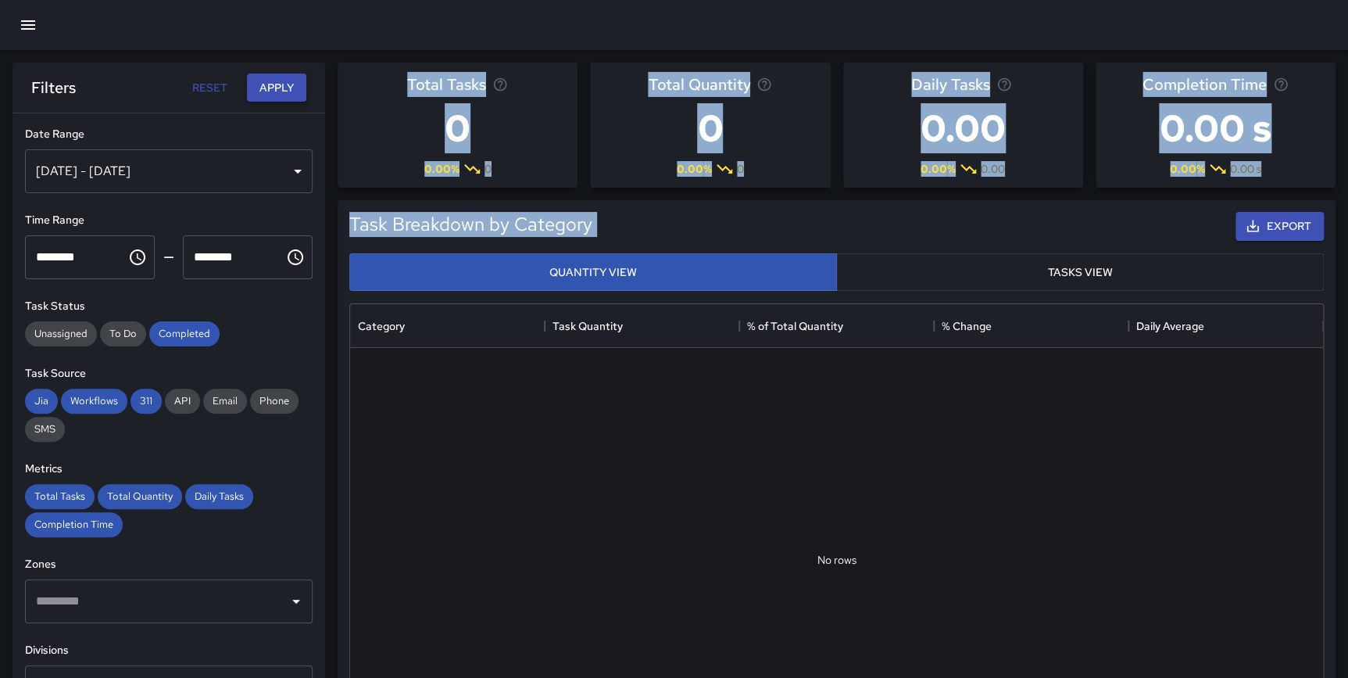
click at [280, 81] on button "Apply" at bounding box center [276, 87] width 59 height 29
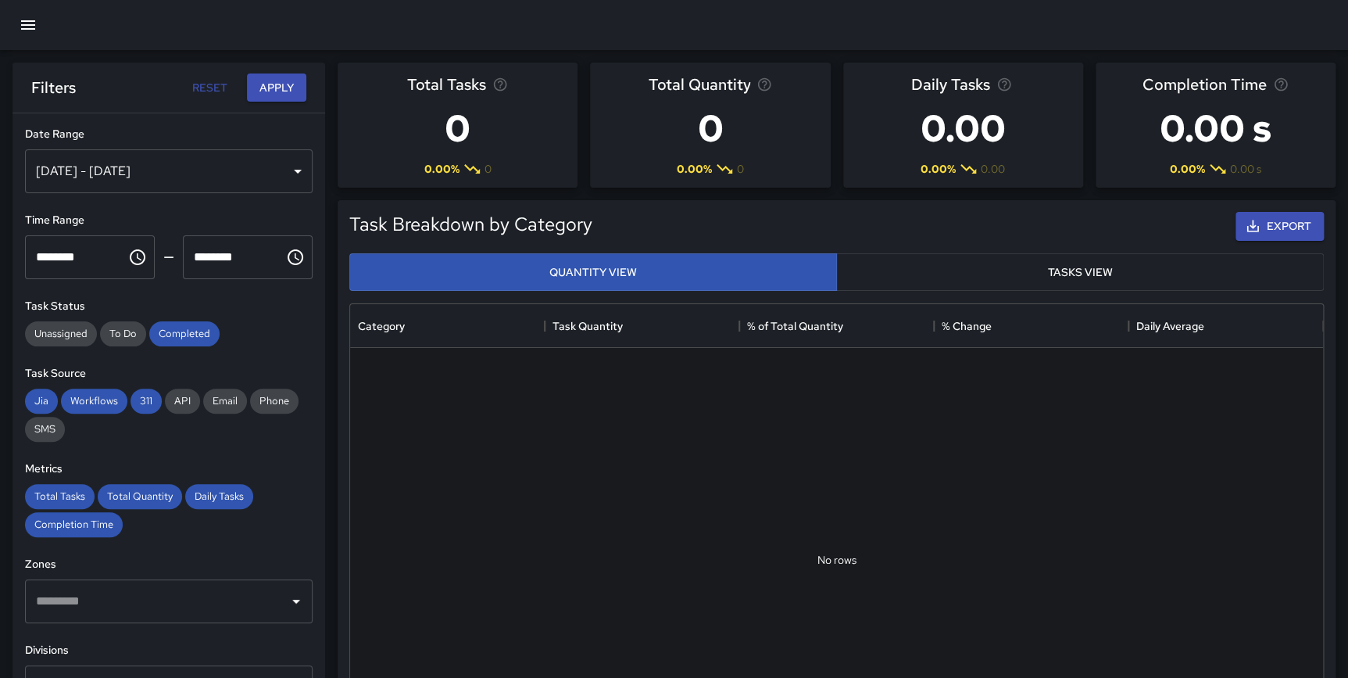
click at [335, 343] on div "Task Breakdown by Category Export Quantity View Tasks View No rows Category Tas…" at bounding box center [830, 486] width 1011 height 596
